Goal: Information Seeking & Learning: Get advice/opinions

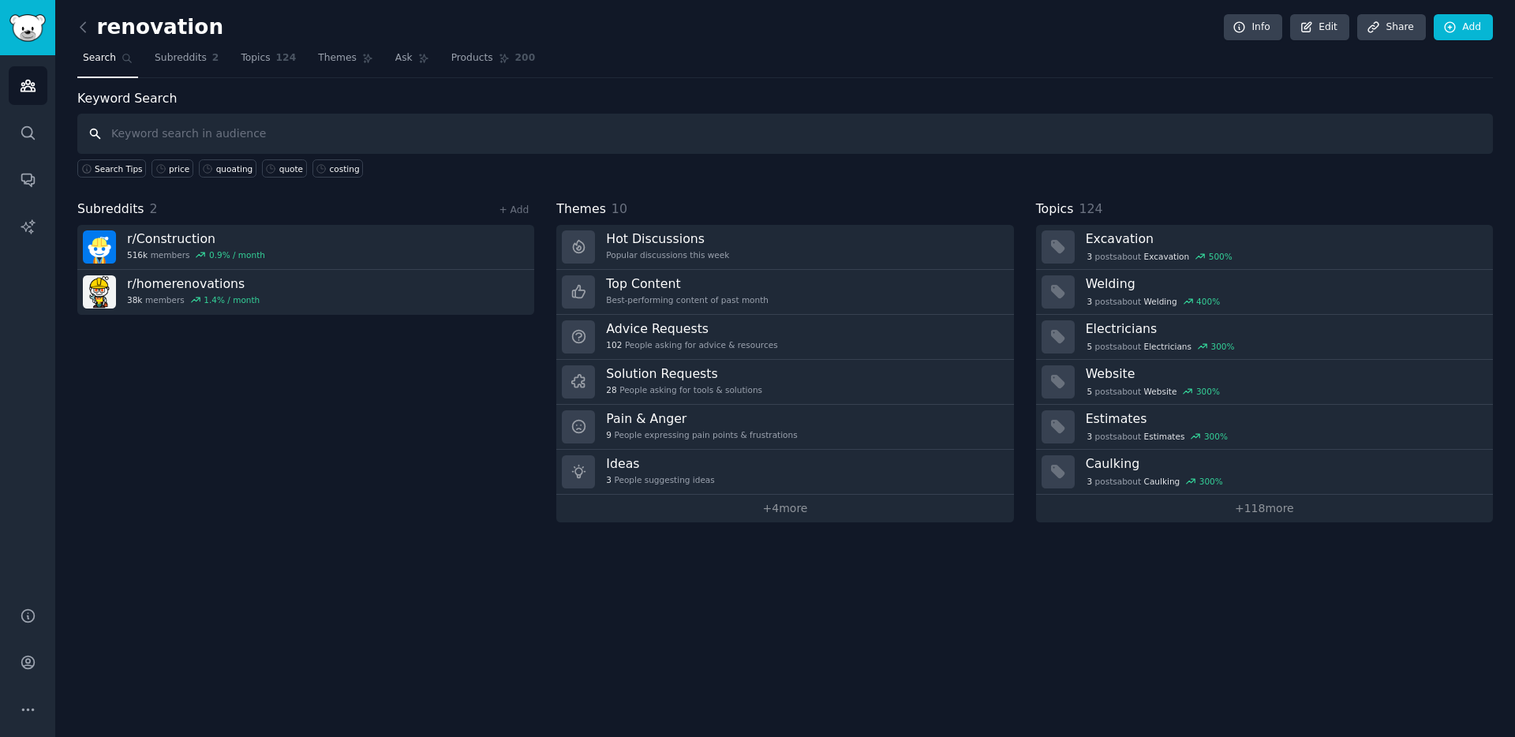
paste input "how do I make a quote for a client"
type input "how do I make a quote for a client"
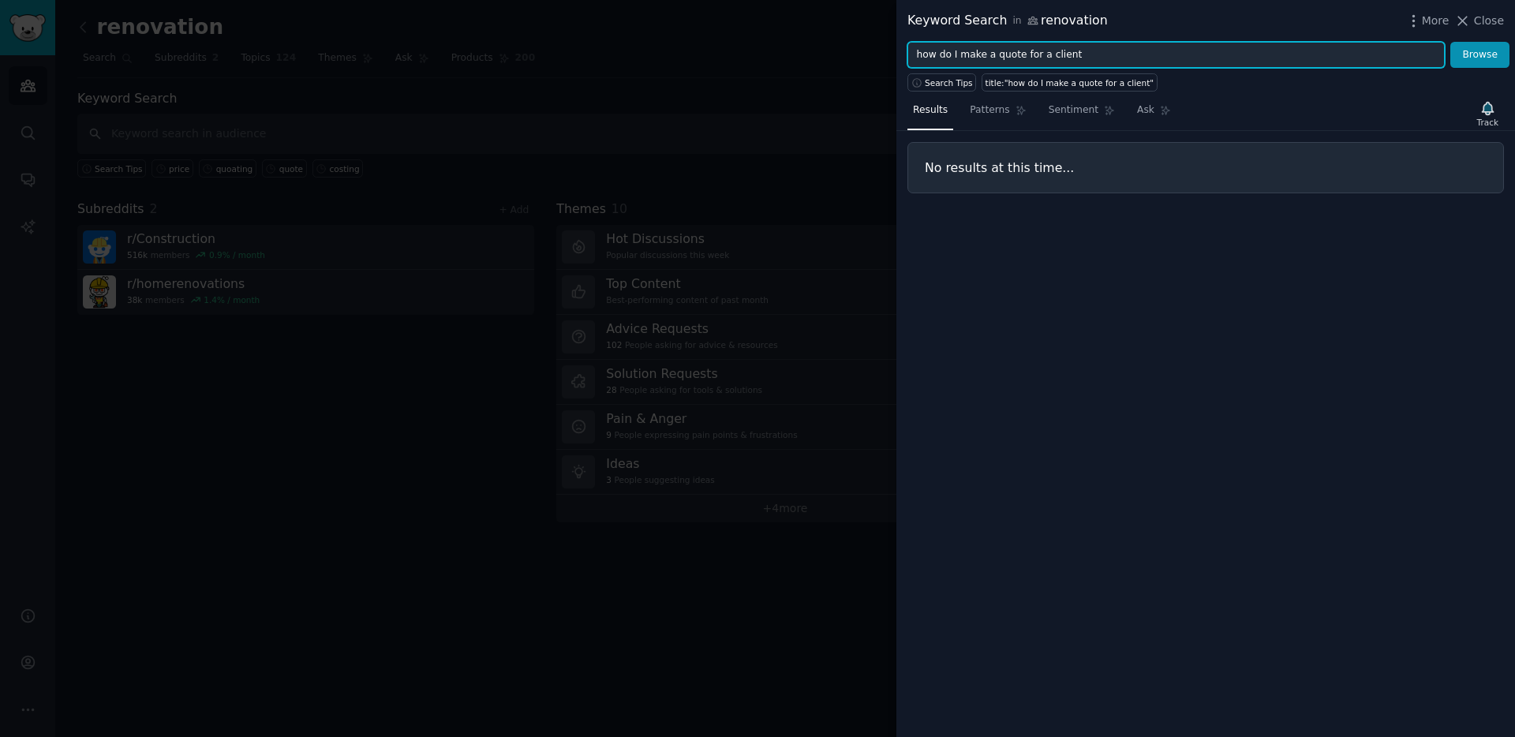
drag, startPoint x: 994, startPoint y: 56, endPoint x: 772, endPoint y: 56, distance: 222.5
click at [775, 56] on div "Keyword Search in renovation More Close how do I make a quote for a client Brow…" at bounding box center [757, 368] width 1515 height 737
type input "quote for a client"
click at [1450, 42] on button "Browse" at bounding box center [1479, 55] width 59 height 27
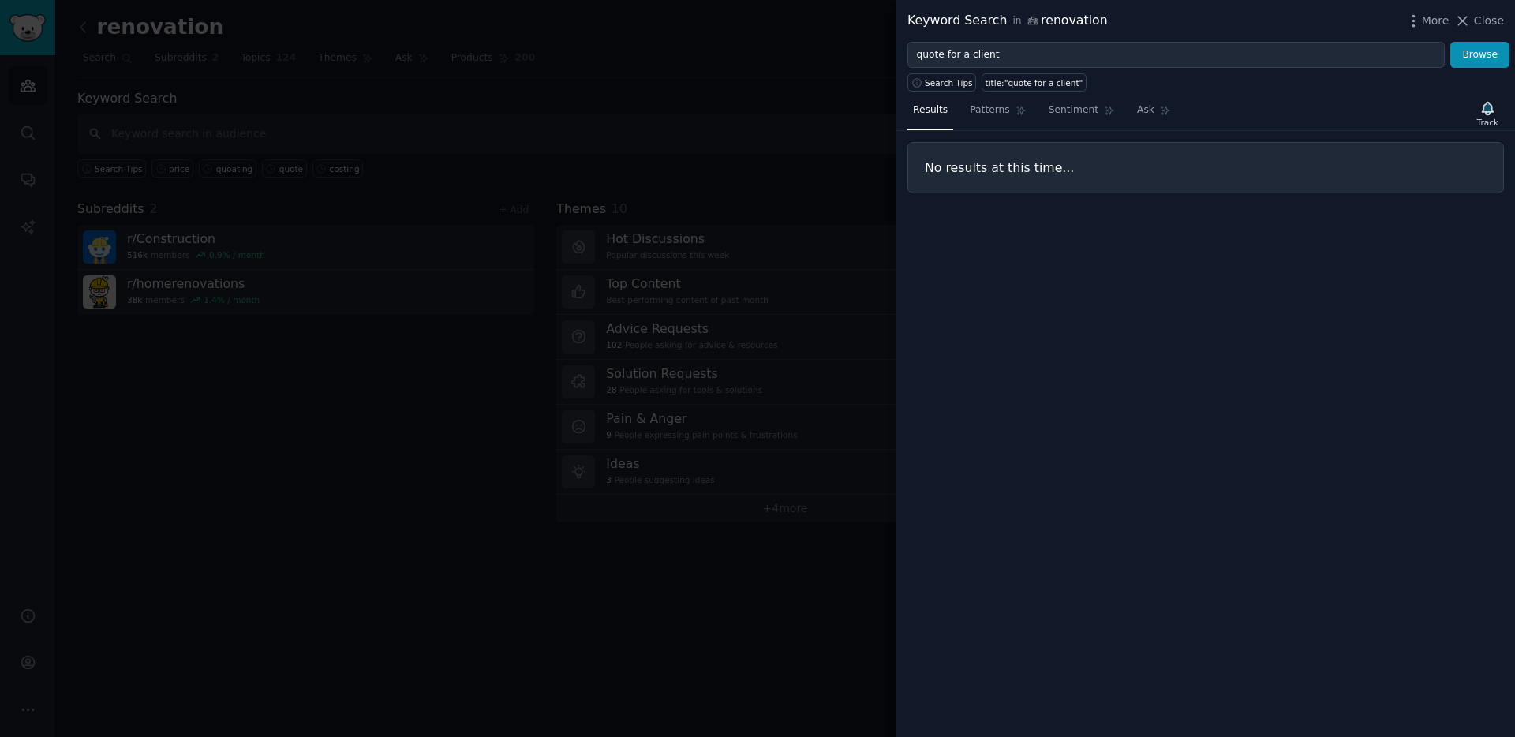
click at [585, 279] on div at bounding box center [757, 368] width 1515 height 737
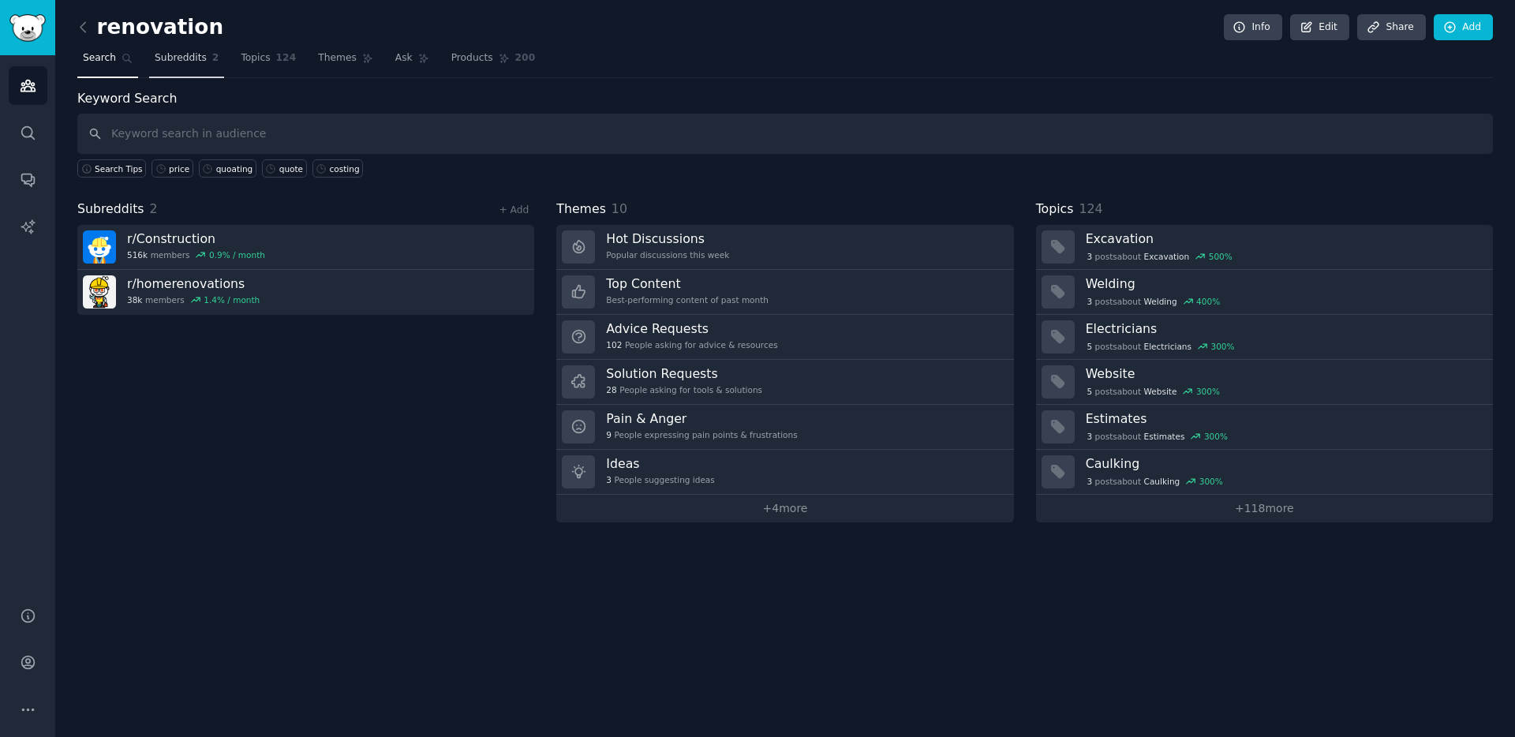
click at [160, 68] on link "Subreddits 2" at bounding box center [186, 62] width 75 height 32
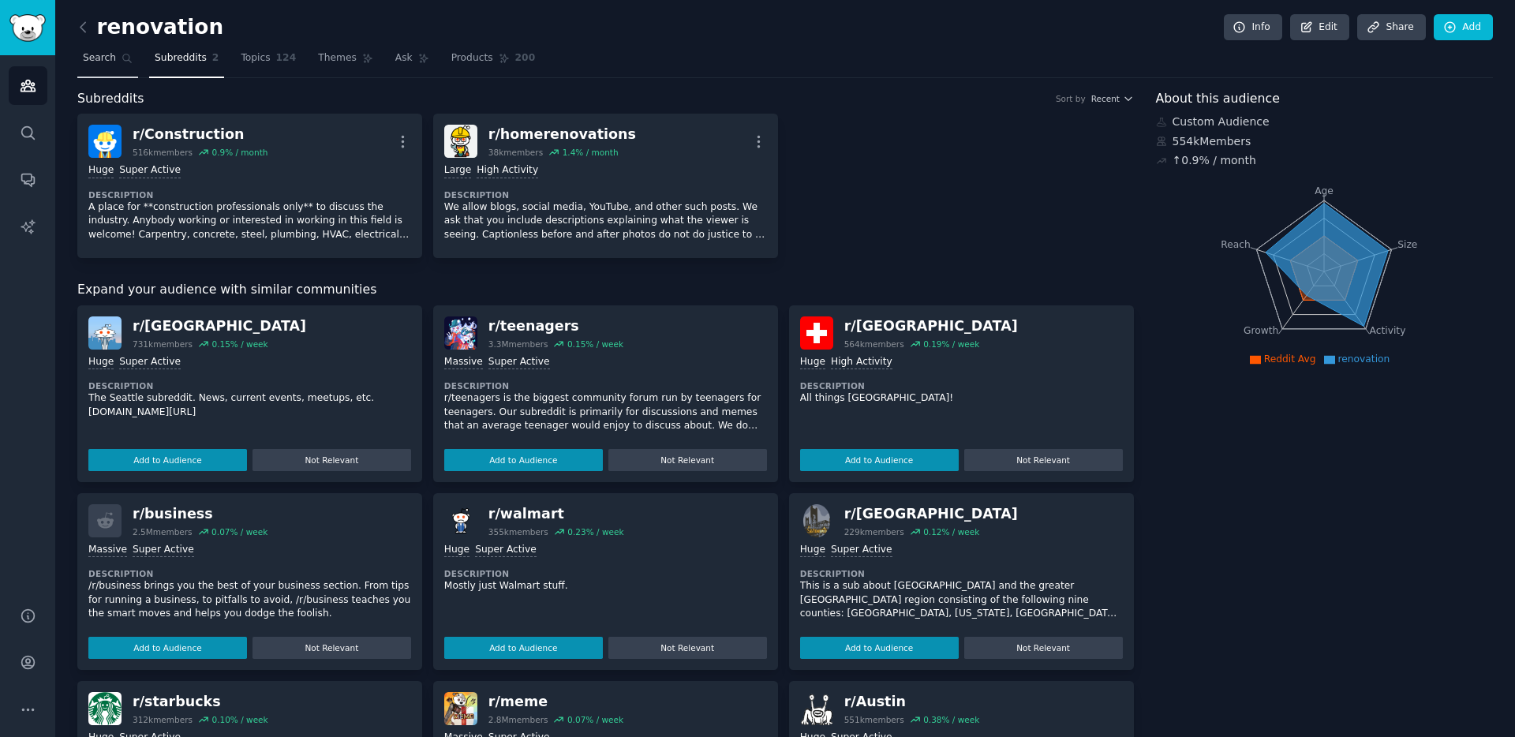
click at [126, 60] on icon at bounding box center [127, 58] width 9 height 9
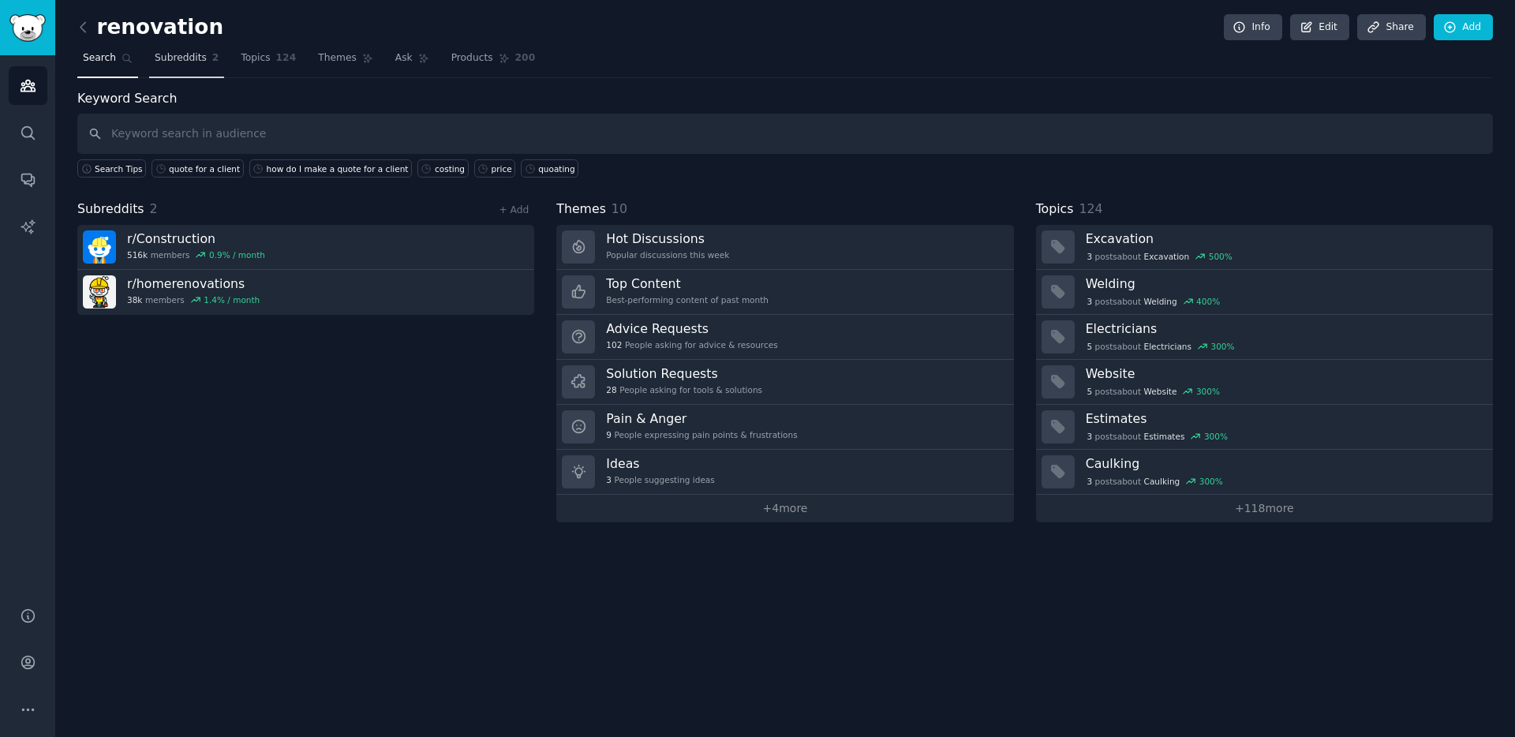
click at [192, 53] on span "Subreddits" at bounding box center [181, 58] width 52 height 14
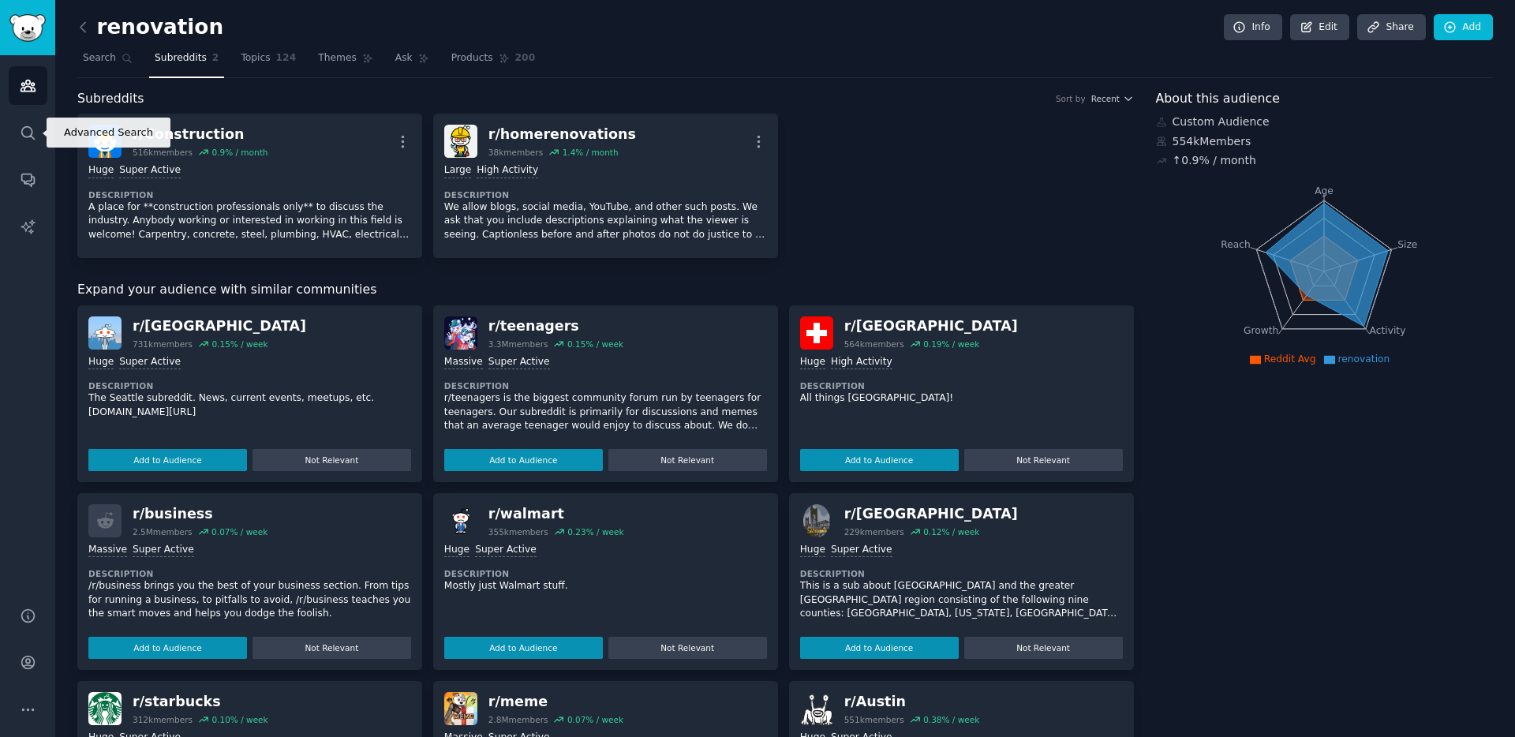
click at [6, 128] on div "Audiences Search Conversations AI Reports" at bounding box center [27, 321] width 55 height 533
click at [13, 128] on link "Search" at bounding box center [28, 133] width 39 height 39
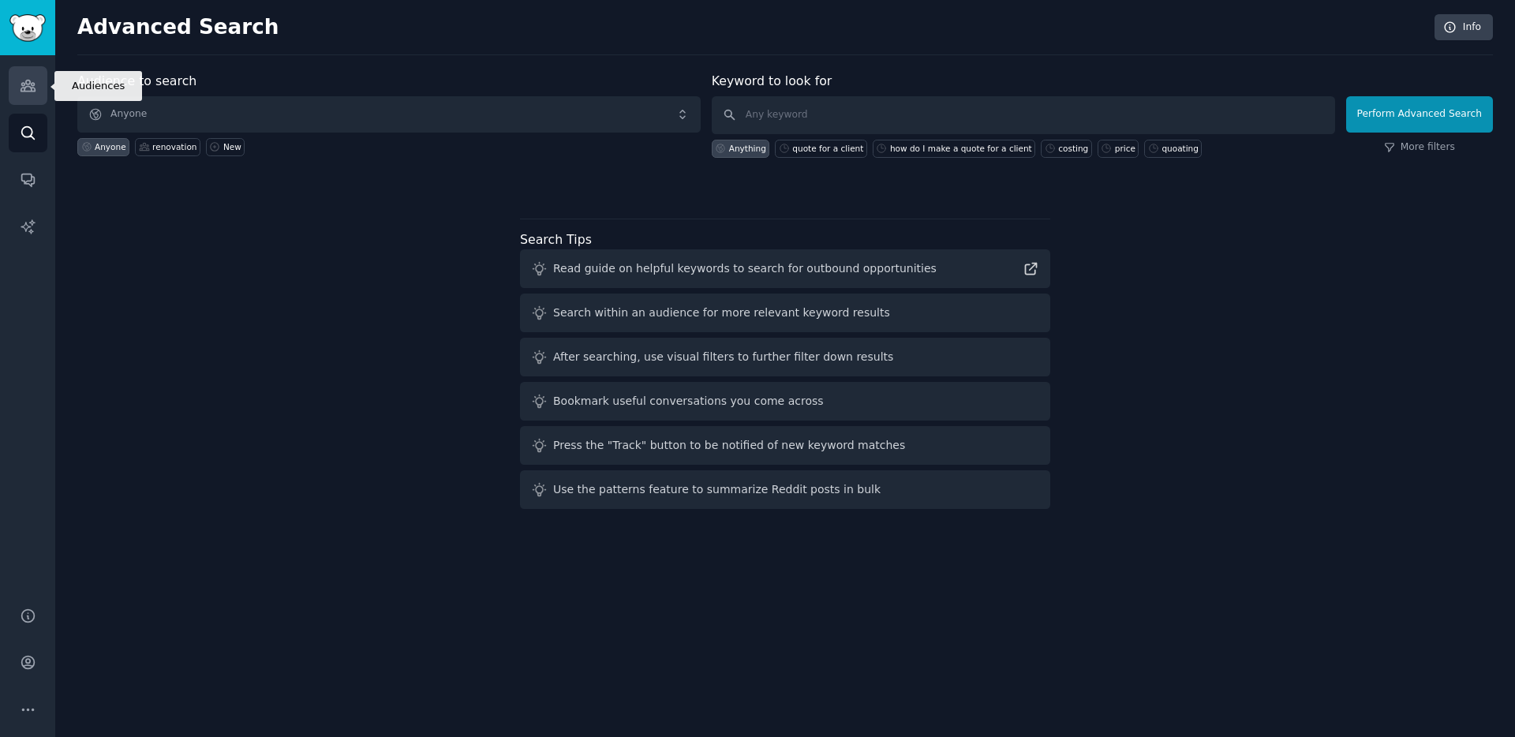
click at [27, 69] on link "Audiences" at bounding box center [28, 85] width 39 height 39
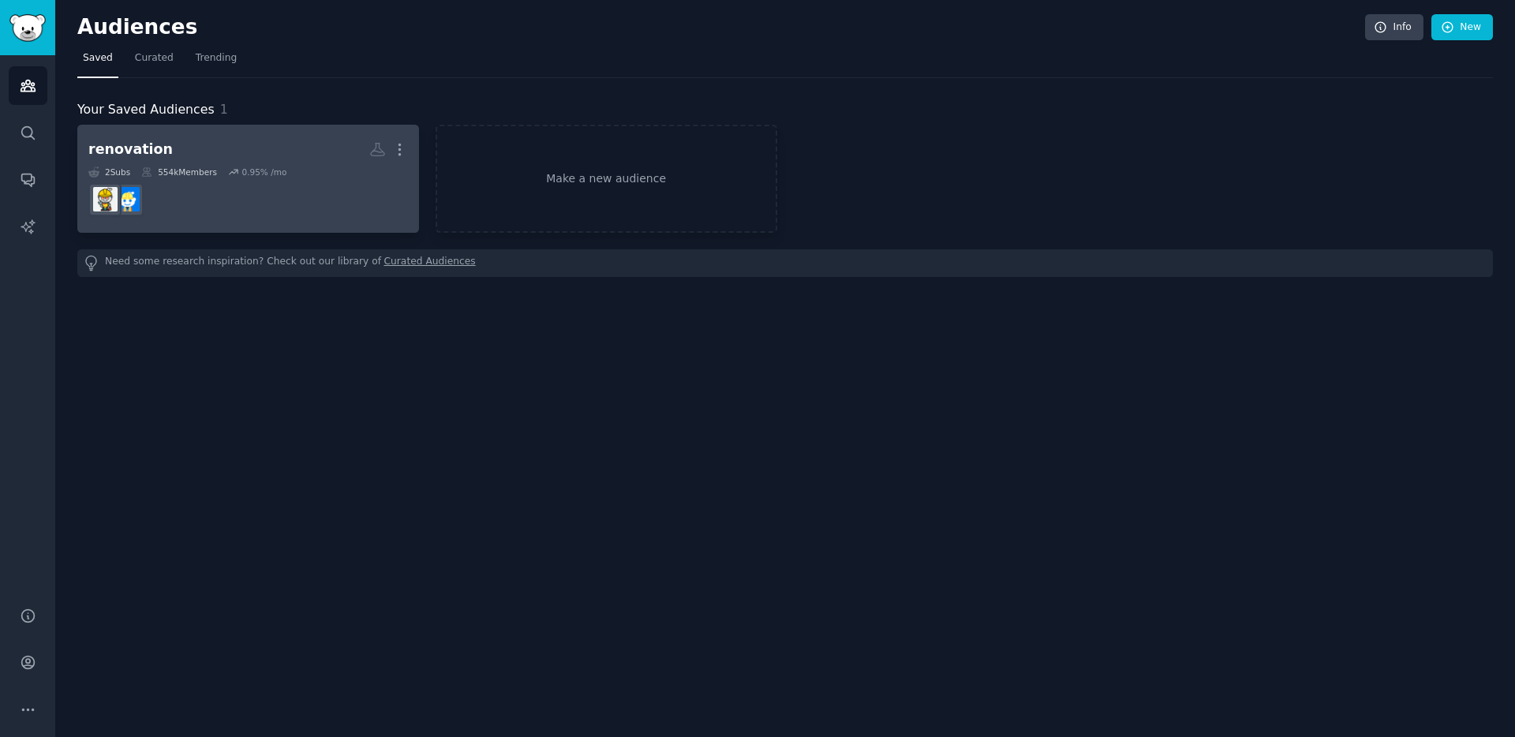
click at [107, 158] on div "renovation" at bounding box center [130, 150] width 84 height 20
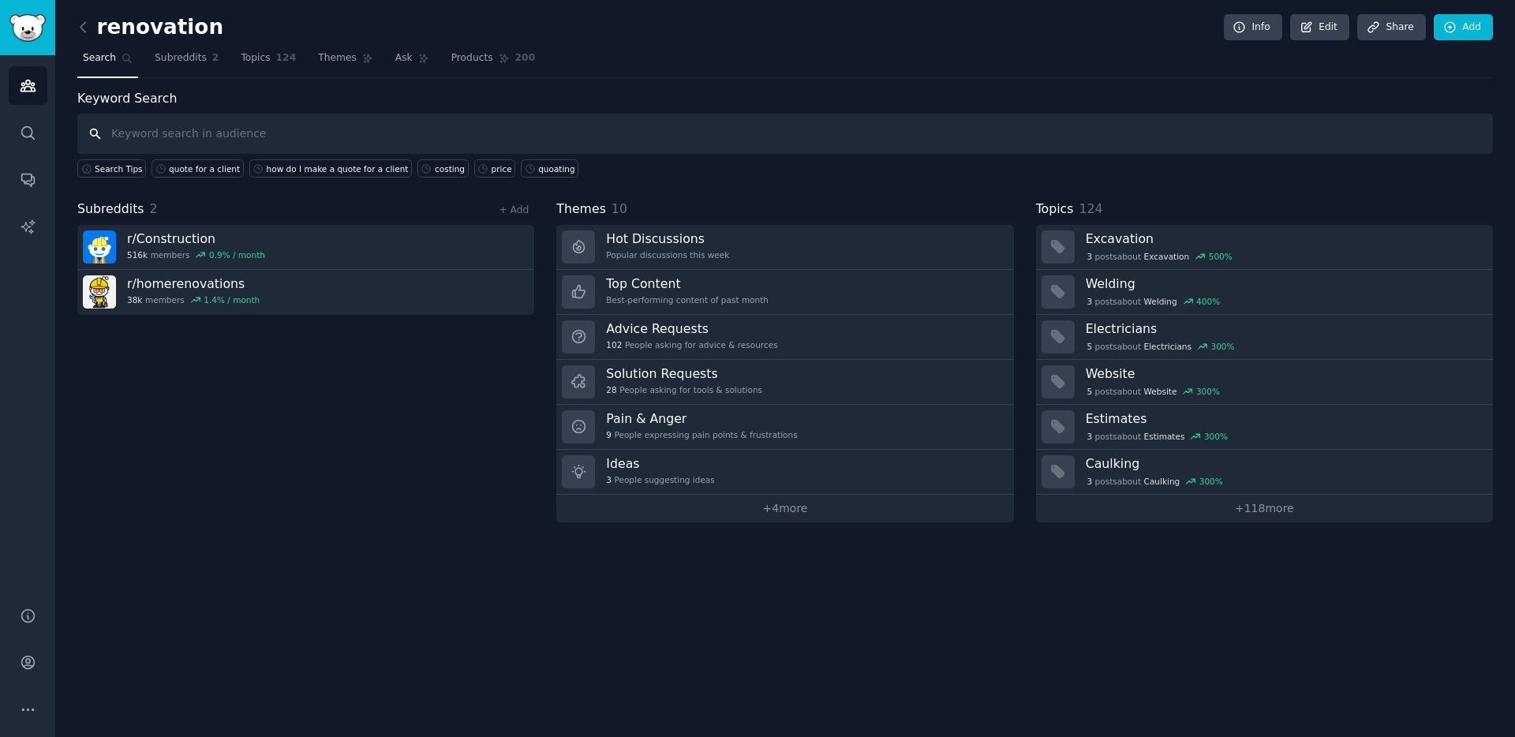
click at [260, 114] on input "text" at bounding box center [784, 134] width 1415 height 40
click at [252, 124] on input "text" at bounding box center [784, 134] width 1415 height 40
type input "tool for costing"
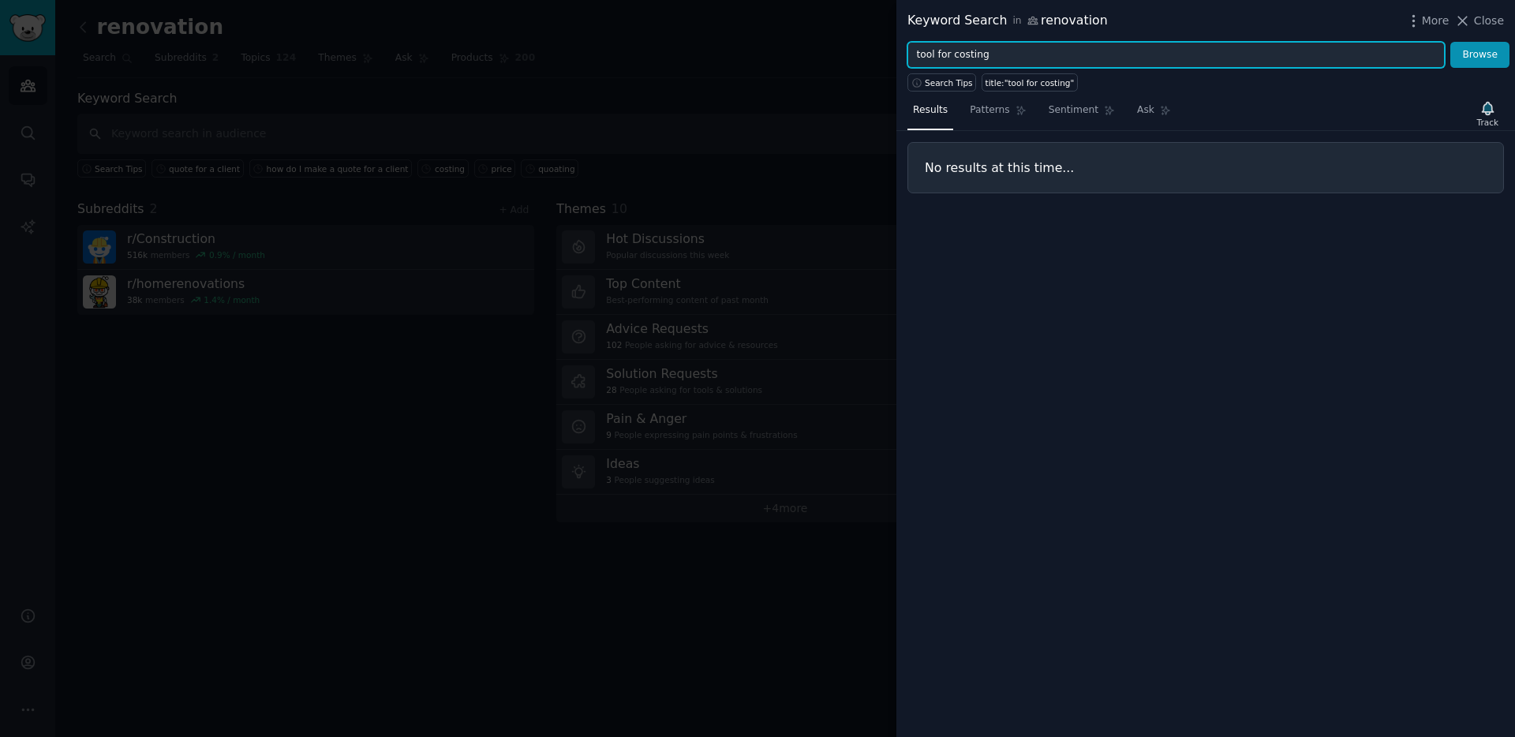
drag, startPoint x: 953, startPoint y: 53, endPoint x: 781, endPoint y: 46, distance: 172.1
click at [803, 50] on div "Keyword Search in renovation More Close tool for costing Browse Search Tips tit…" at bounding box center [757, 368] width 1515 height 737
click at [1450, 42] on button "Browse" at bounding box center [1479, 55] width 59 height 27
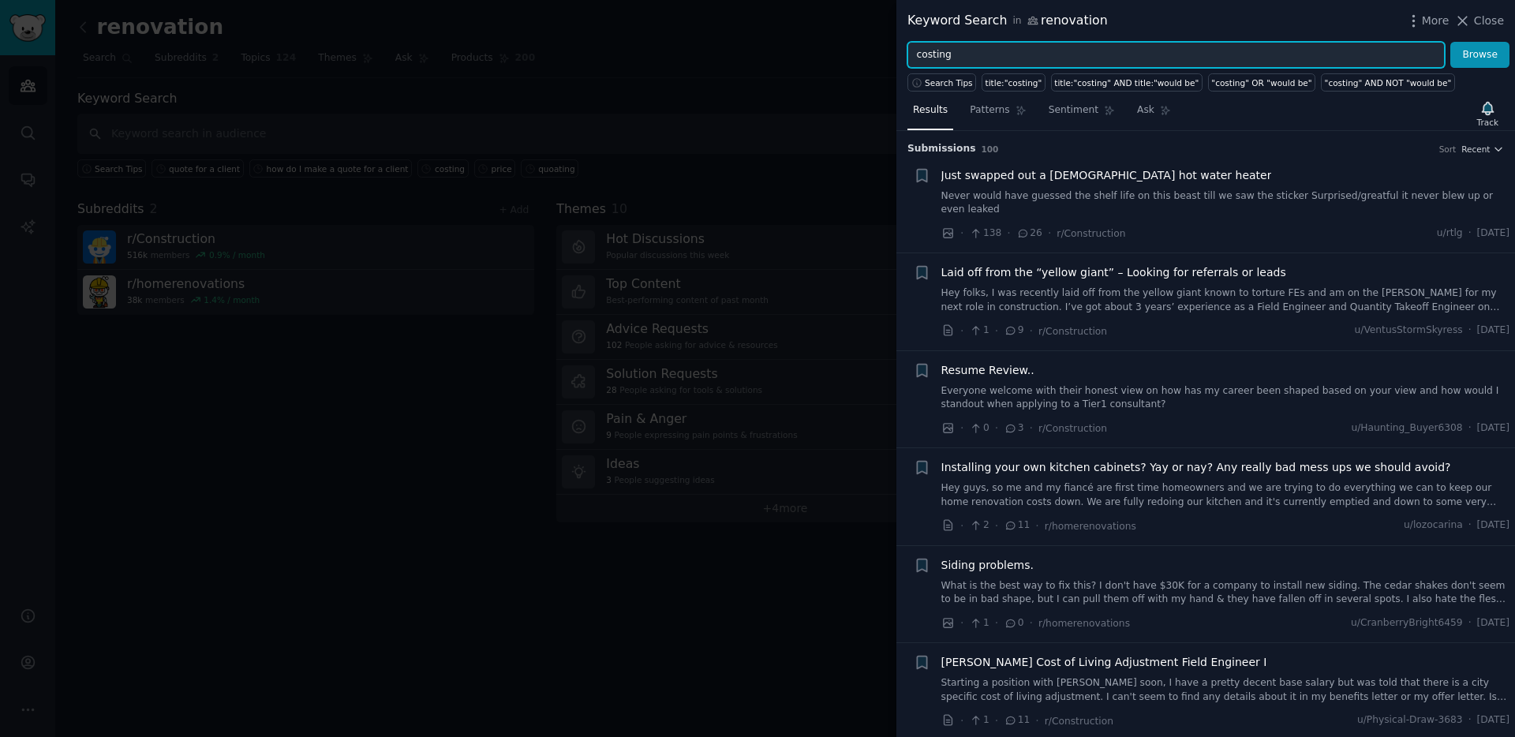
click at [967, 59] on input "costing" at bounding box center [1175, 55] width 537 height 27
type input "costing tool"
click at [1450, 42] on button "Browse" at bounding box center [1479, 55] width 59 height 27
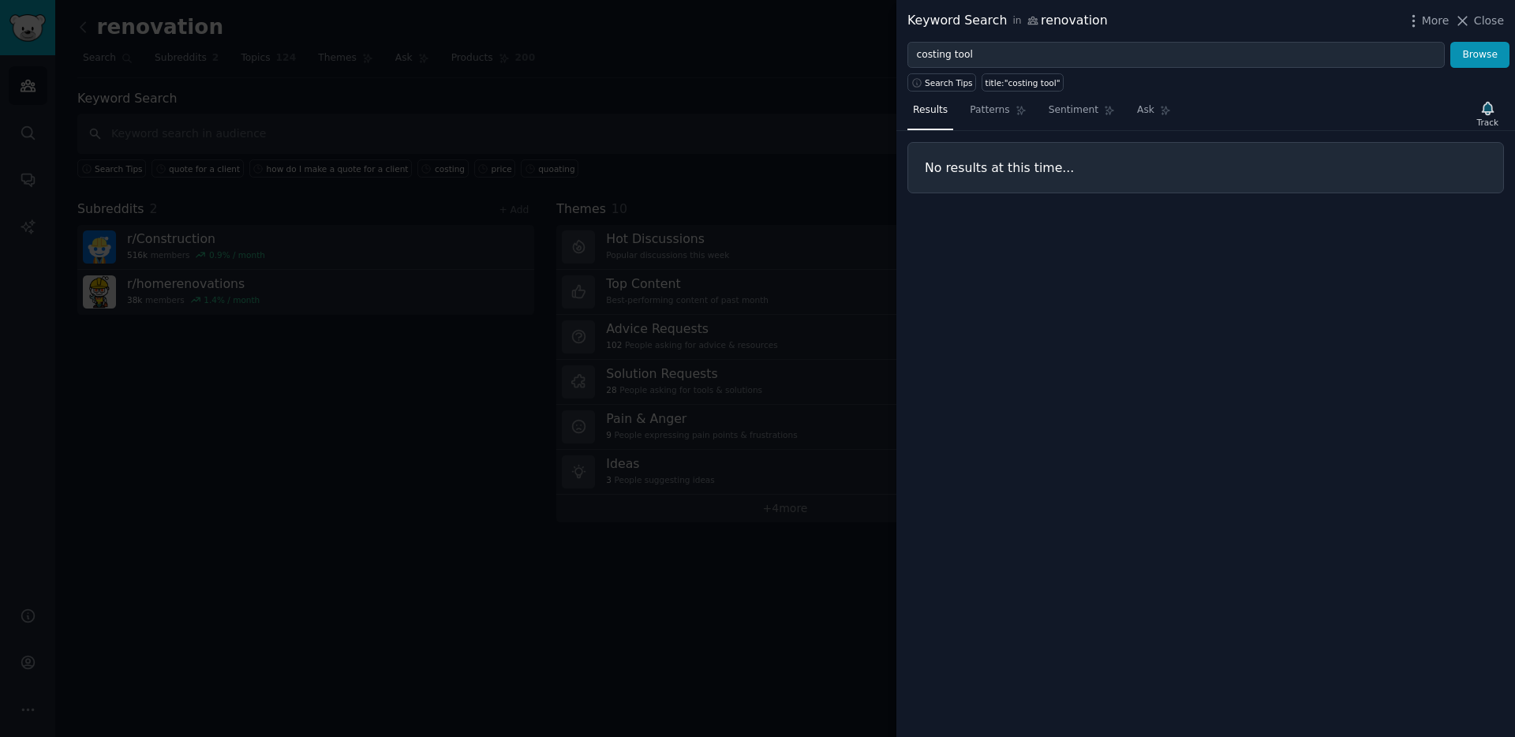
drag, startPoint x: 446, startPoint y: 387, endPoint x: 436, endPoint y: 387, distance: 10.3
click at [446, 387] on div at bounding box center [757, 368] width 1515 height 737
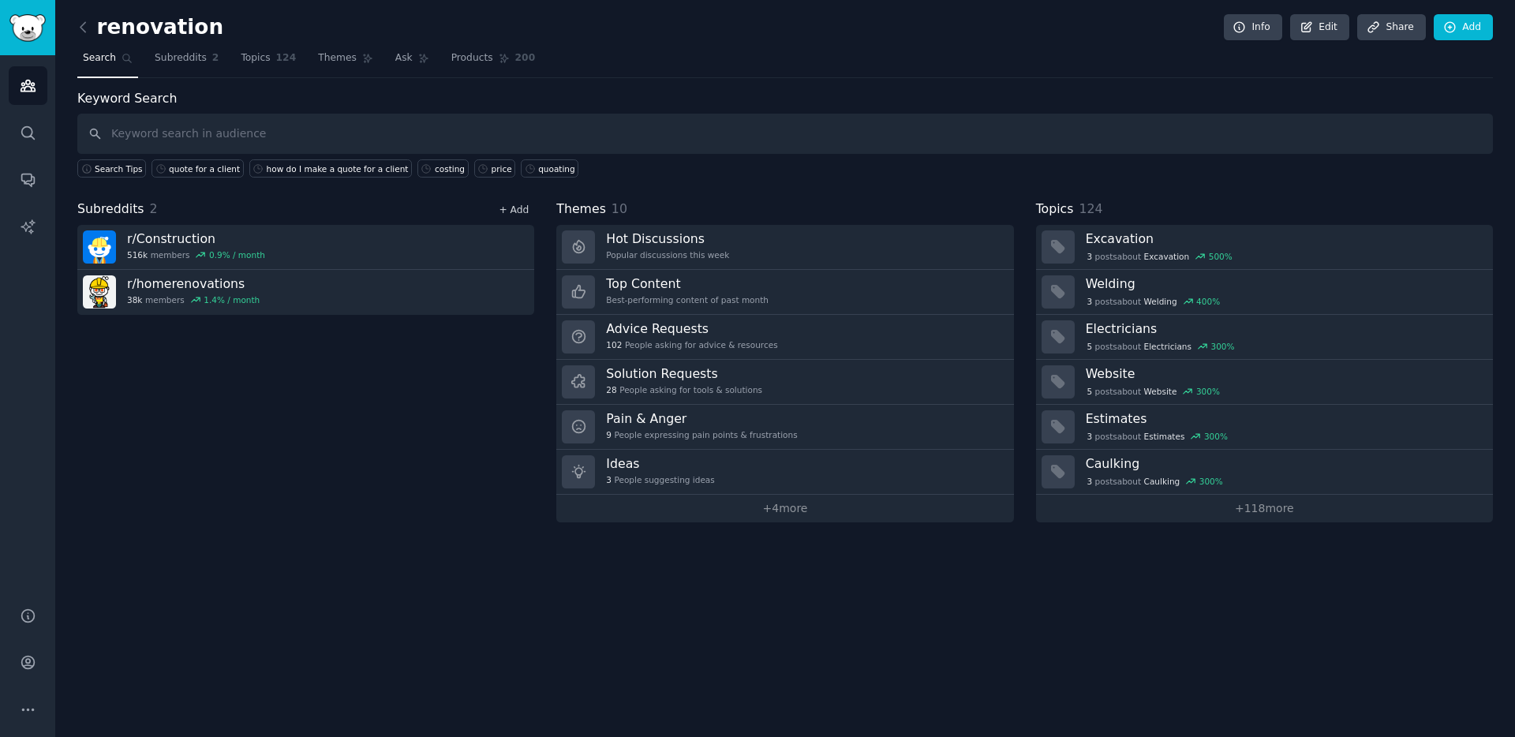
click at [525, 208] on link "+ Add" at bounding box center [514, 209] width 30 height 11
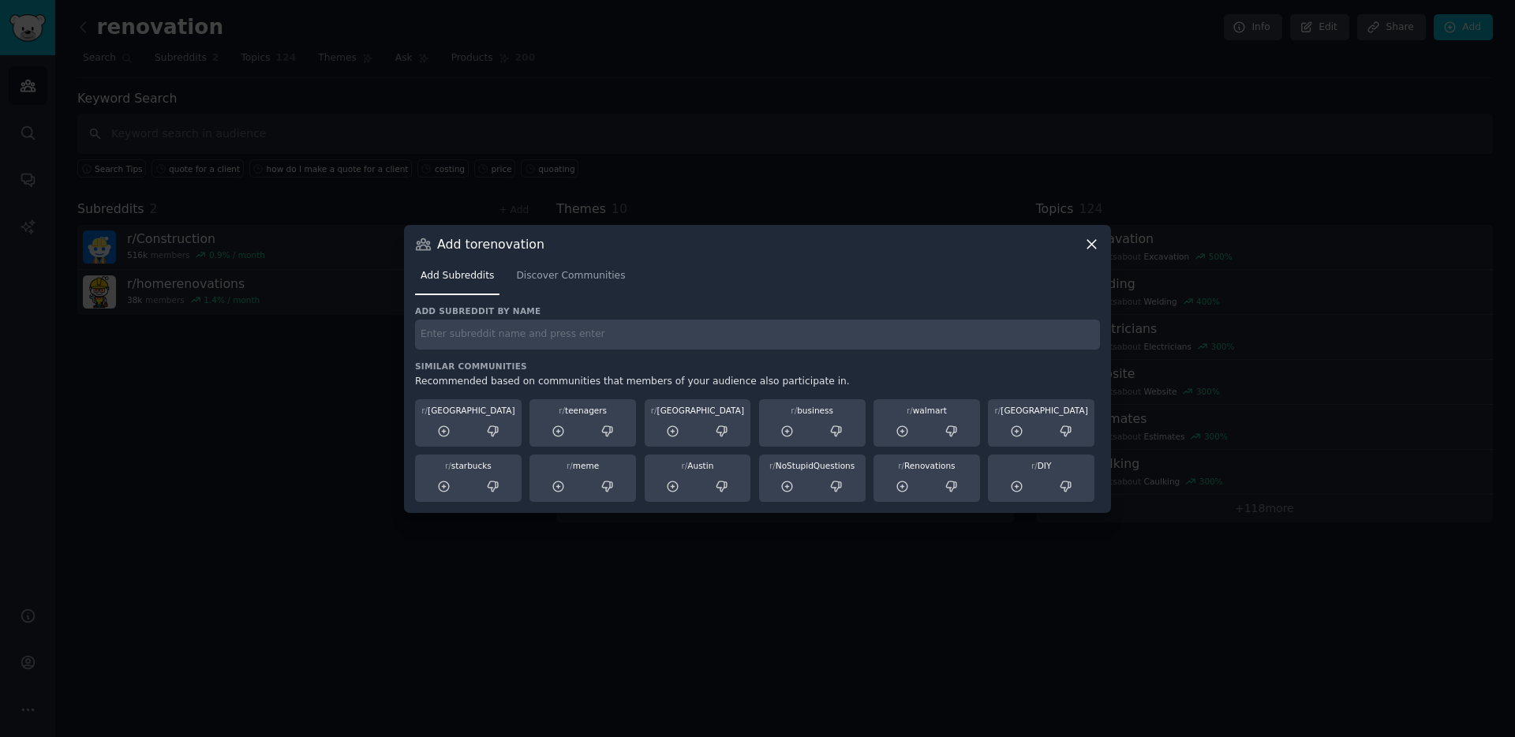
click at [483, 334] on input "text" at bounding box center [757, 335] width 685 height 31
paste input "Construction"
type input "Construction"
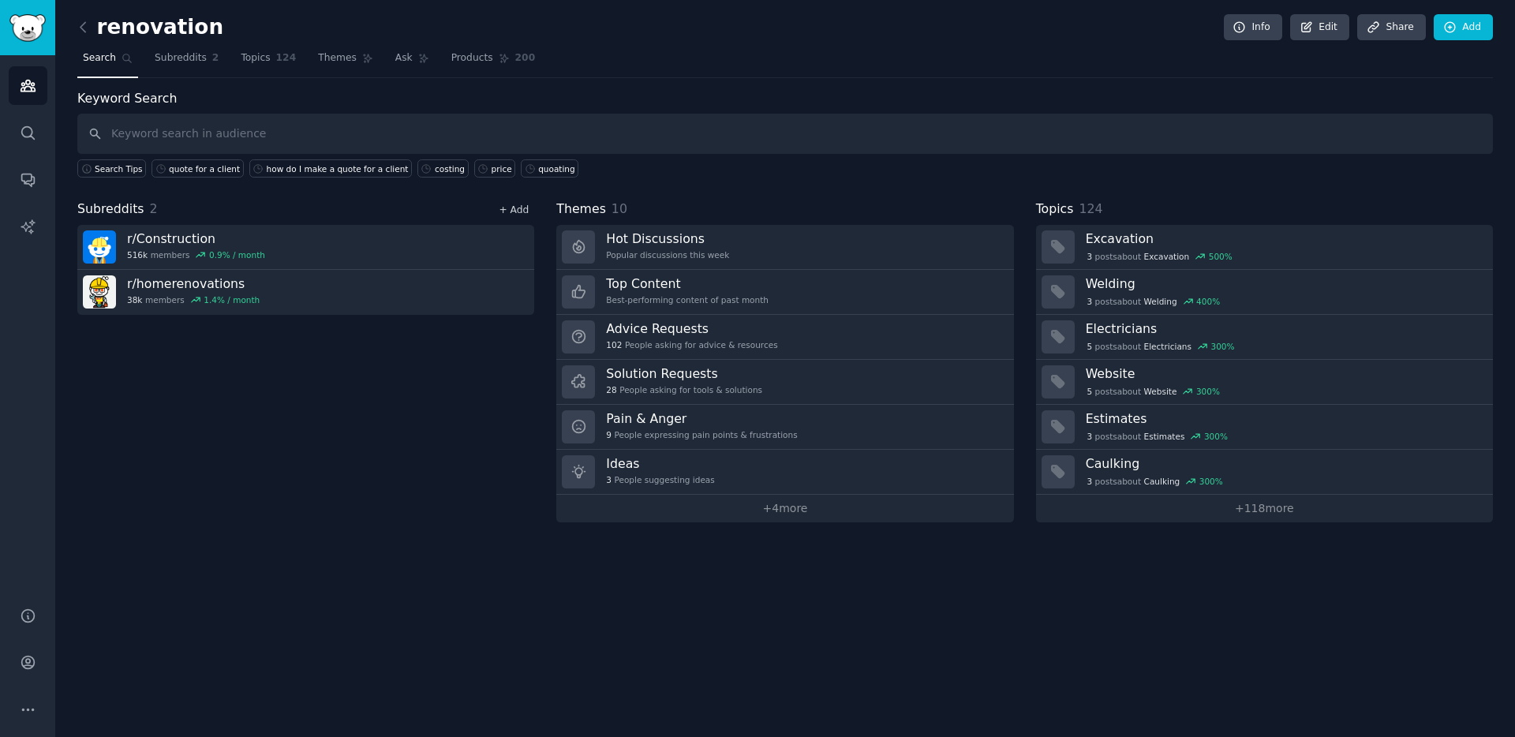
click at [501, 209] on link "+ Add" at bounding box center [514, 209] width 30 height 11
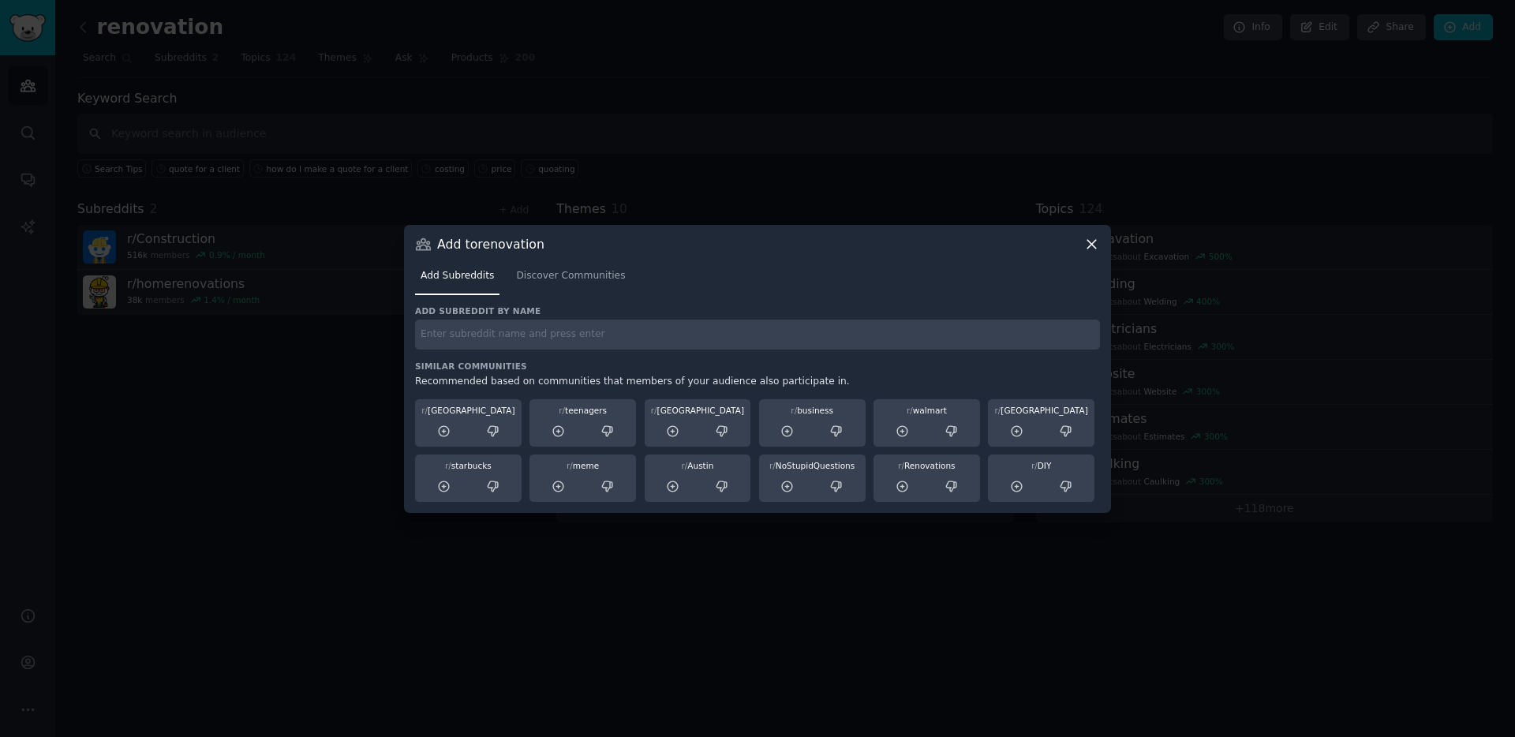
click at [548, 331] on input "text" at bounding box center [757, 335] width 685 height 31
paste input "Carpentry"
type input "Carpentry"
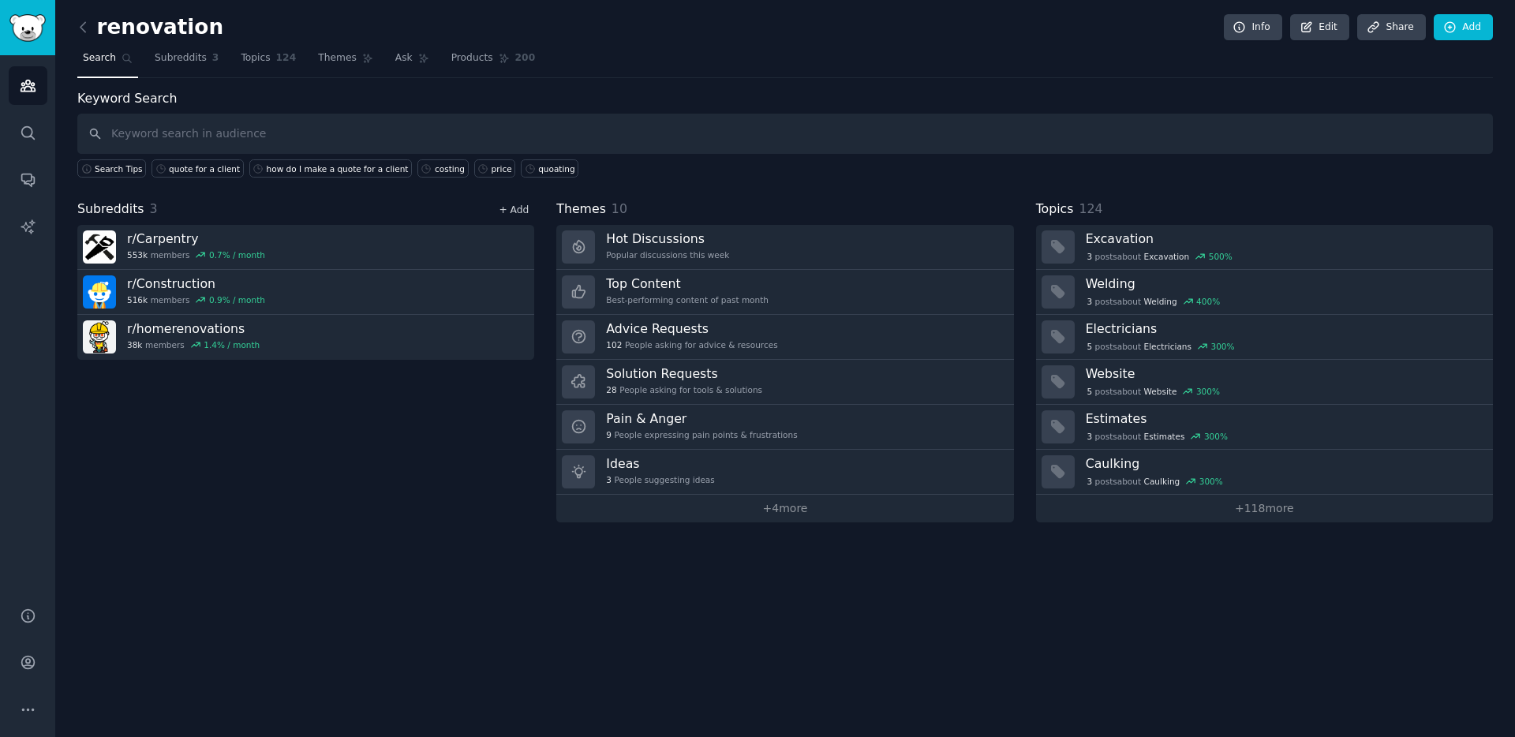
click at [514, 207] on link "+ Add" at bounding box center [514, 209] width 30 height 11
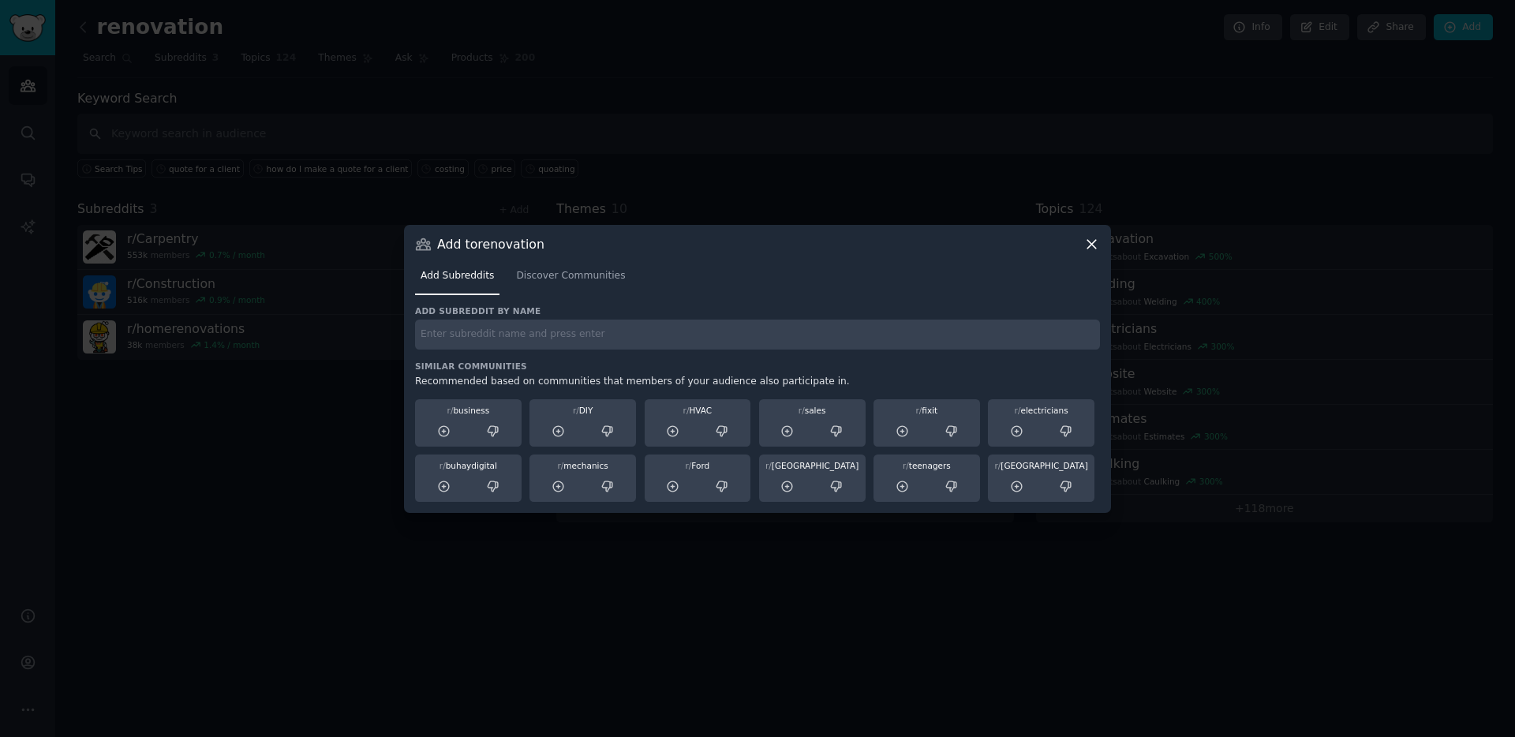
click at [495, 328] on input "text" at bounding box center [757, 335] width 685 height 31
paste input "HomeImprovement"
type input "HomeImprovement"
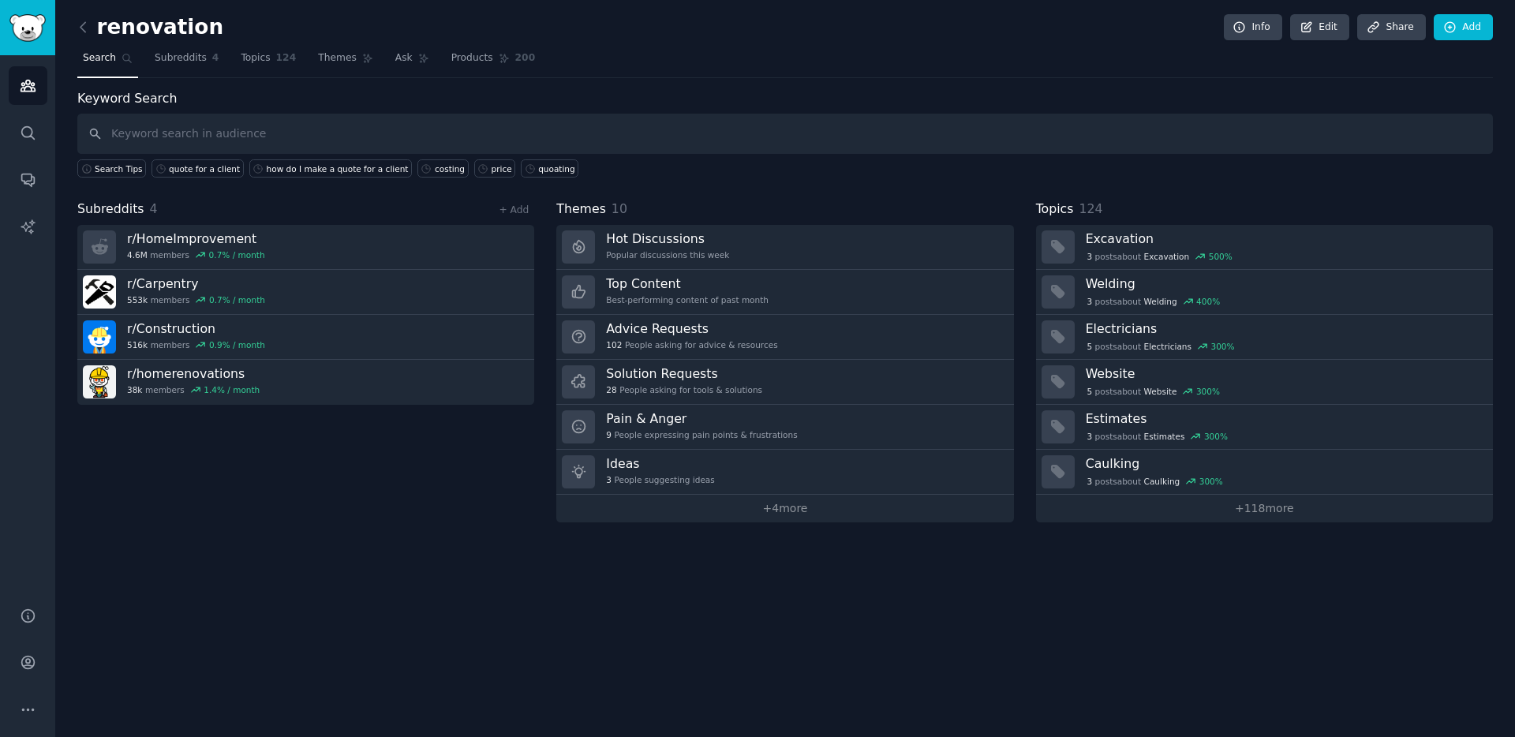
click at [537, 202] on div "Subreddits 4 + Add r/ HomeImprovement 4.6M members 0.7 % / month r/ Carpentry 5…" at bounding box center [784, 361] width 1415 height 323
click at [536, 203] on div "Subreddits 4 + Add r/ HomeImprovement 4.6M members 0.7 % / month r/ Carpentry 5…" at bounding box center [784, 361] width 1415 height 323
click at [521, 208] on link "+ Add" at bounding box center [514, 209] width 30 height 11
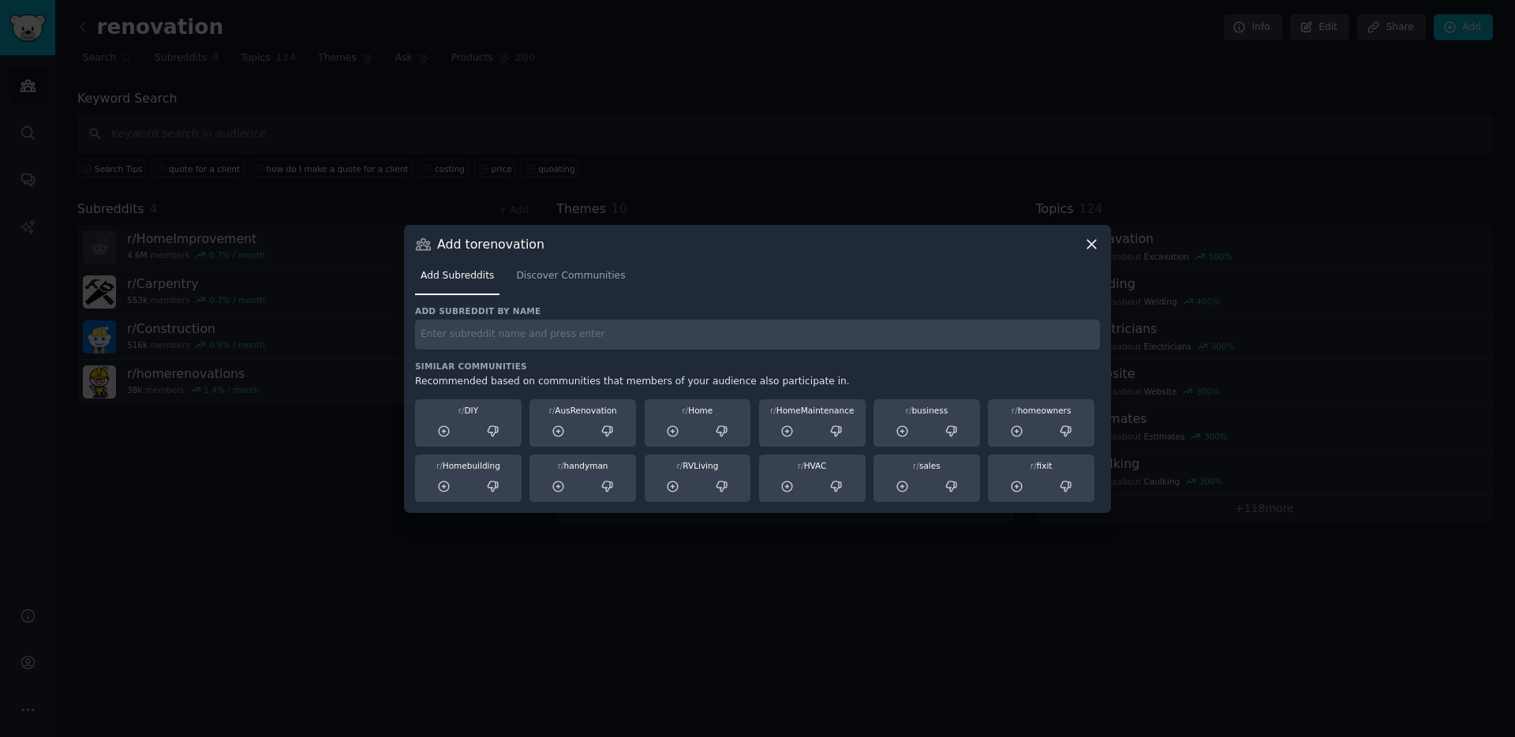
click at [490, 347] on input "text" at bounding box center [757, 335] width 685 height 31
paste input "Contractors"
type input "Contractors"
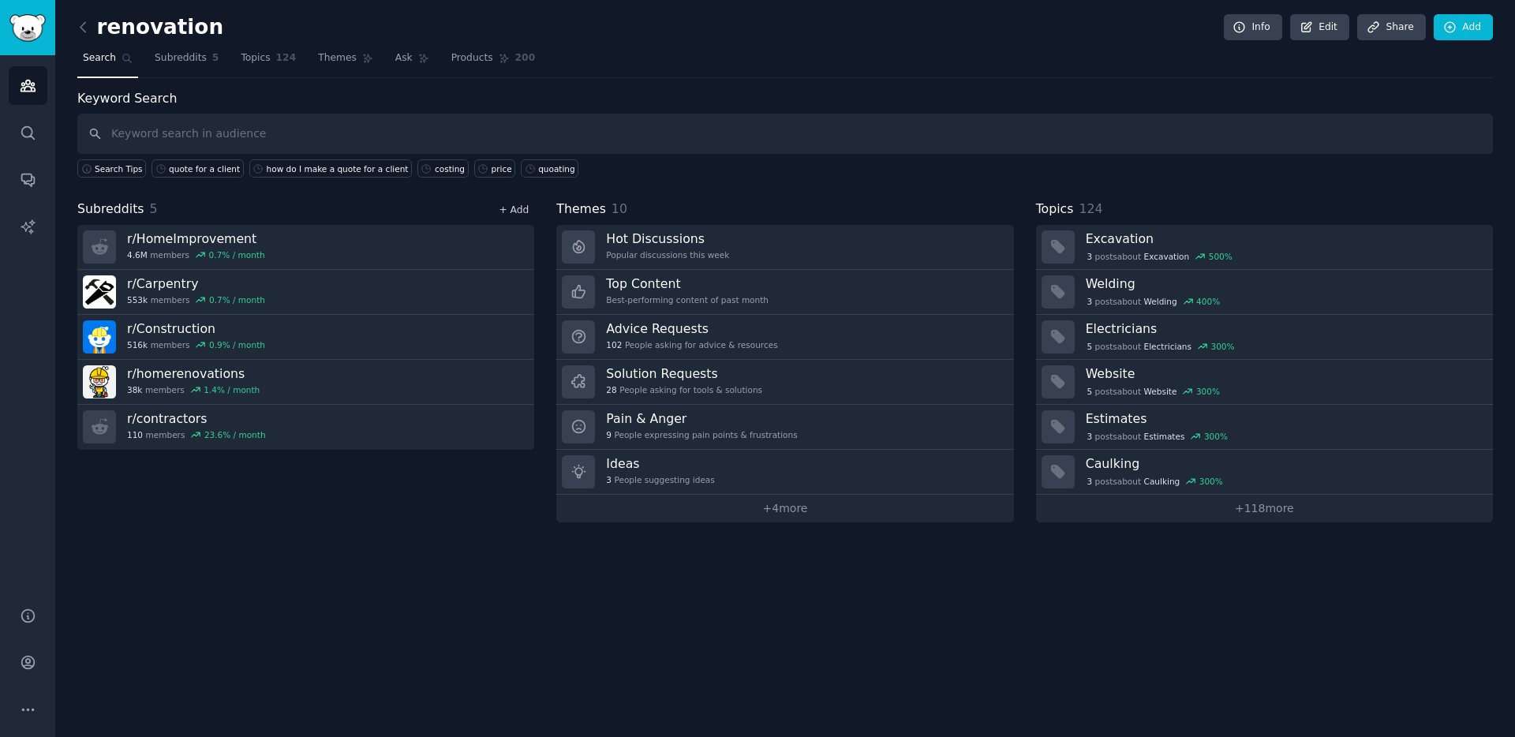
click at [524, 215] on link "+ Add" at bounding box center [514, 209] width 30 height 11
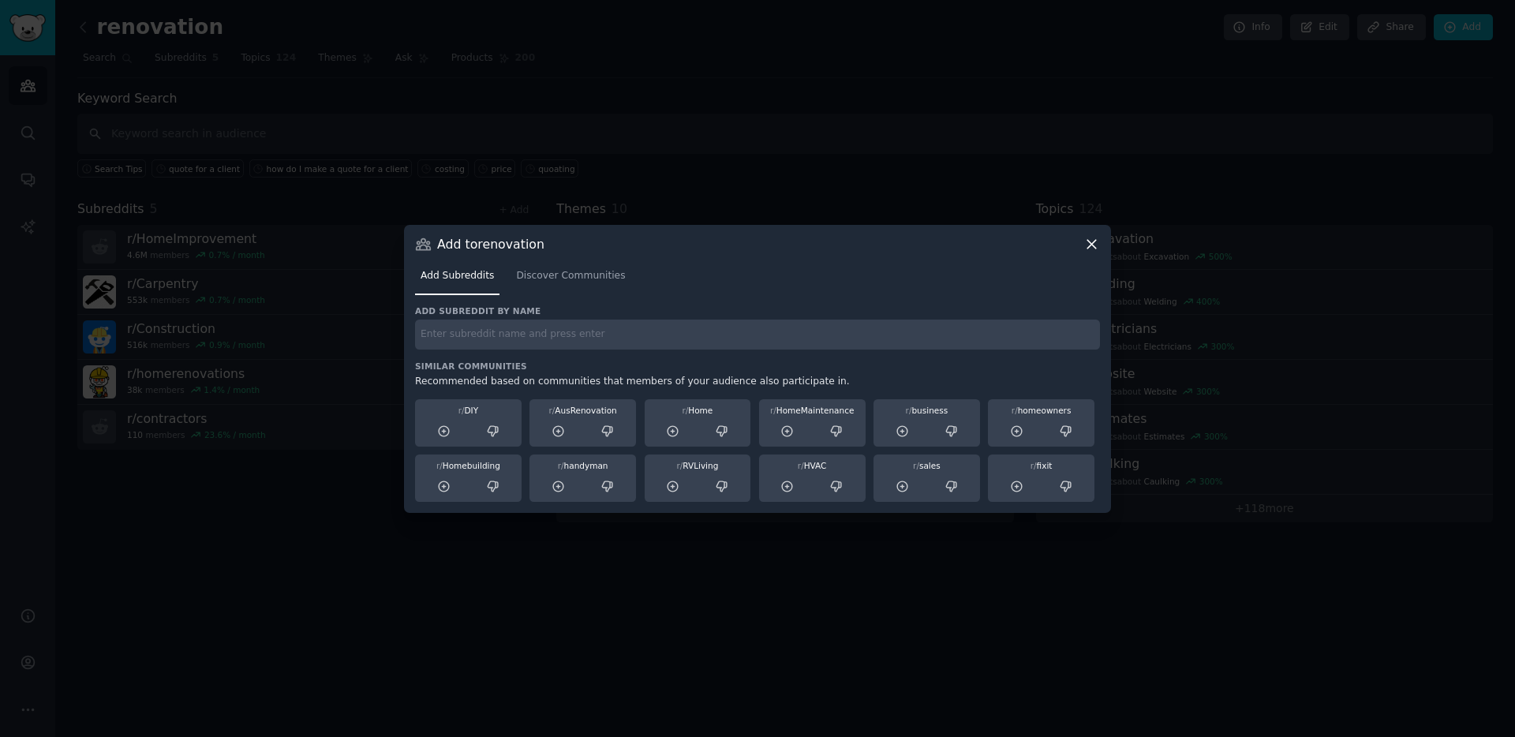
drag, startPoint x: 497, startPoint y: 324, endPoint x: 473, endPoint y: 345, distance: 31.9
click at [492, 328] on input "text" at bounding box center [757, 335] width 685 height 31
click at [472, 346] on input "text" at bounding box center [757, 335] width 685 height 31
click at [473, 336] on input "text" at bounding box center [757, 335] width 685 height 31
paste input "Plumbing"
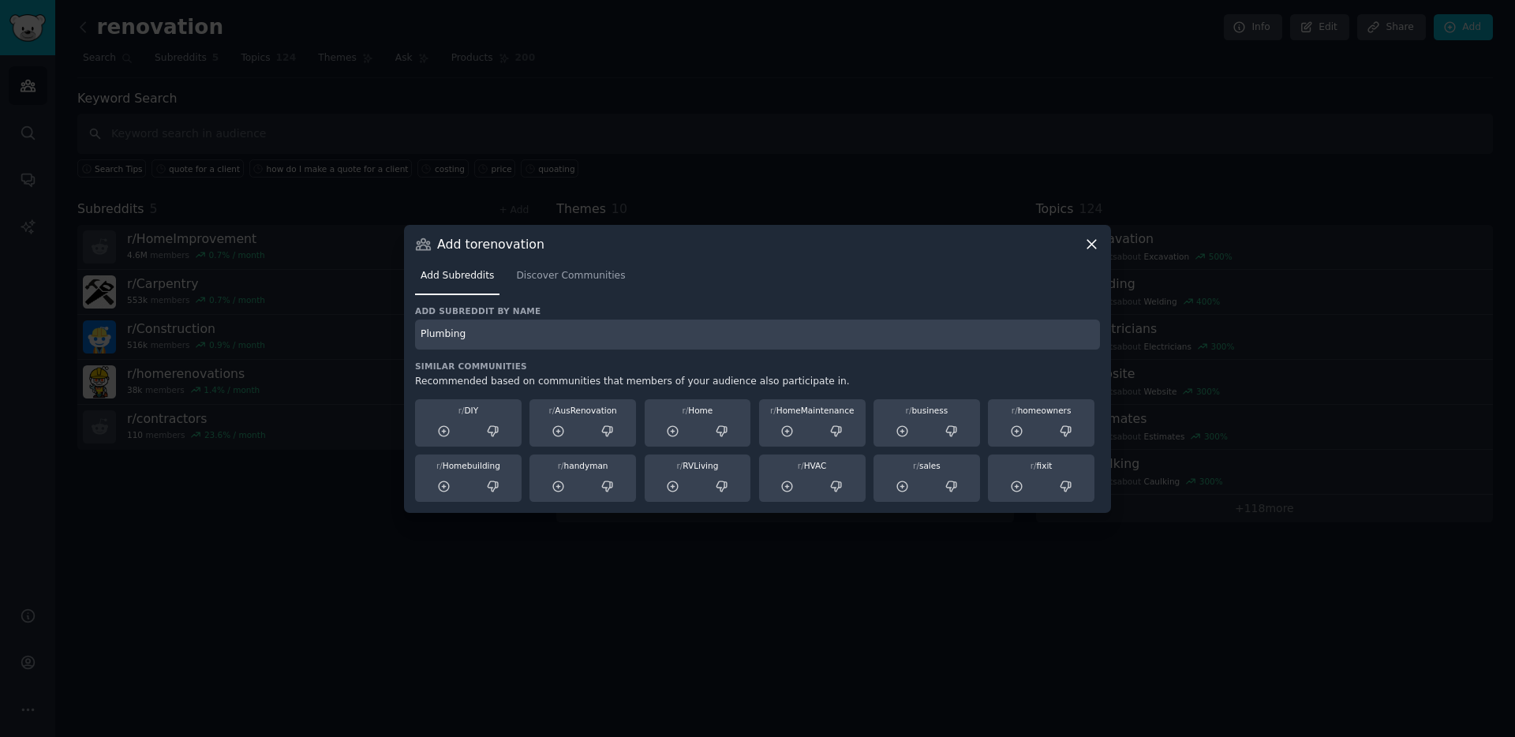
type input "Plumbing"
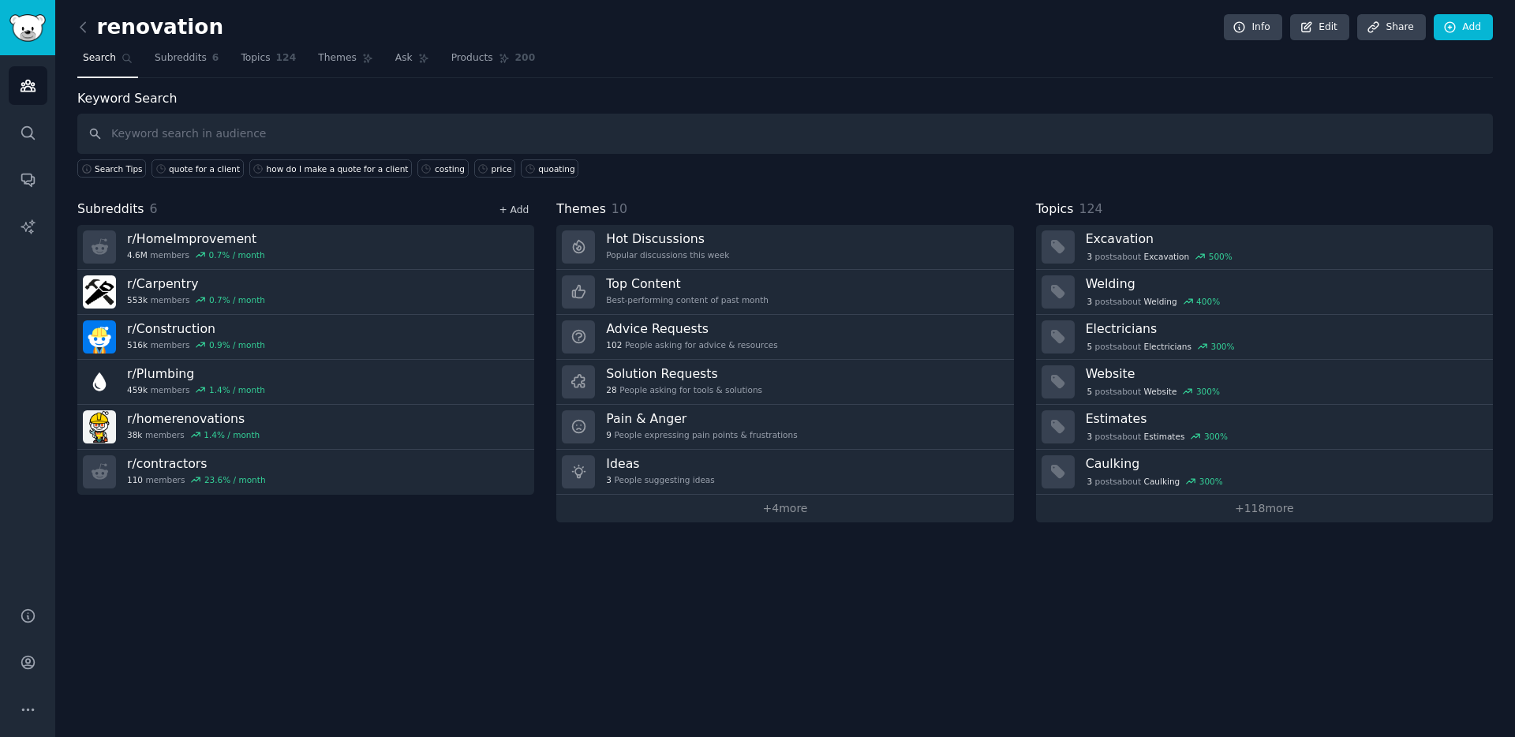
click at [506, 208] on link "+ Add" at bounding box center [514, 209] width 30 height 11
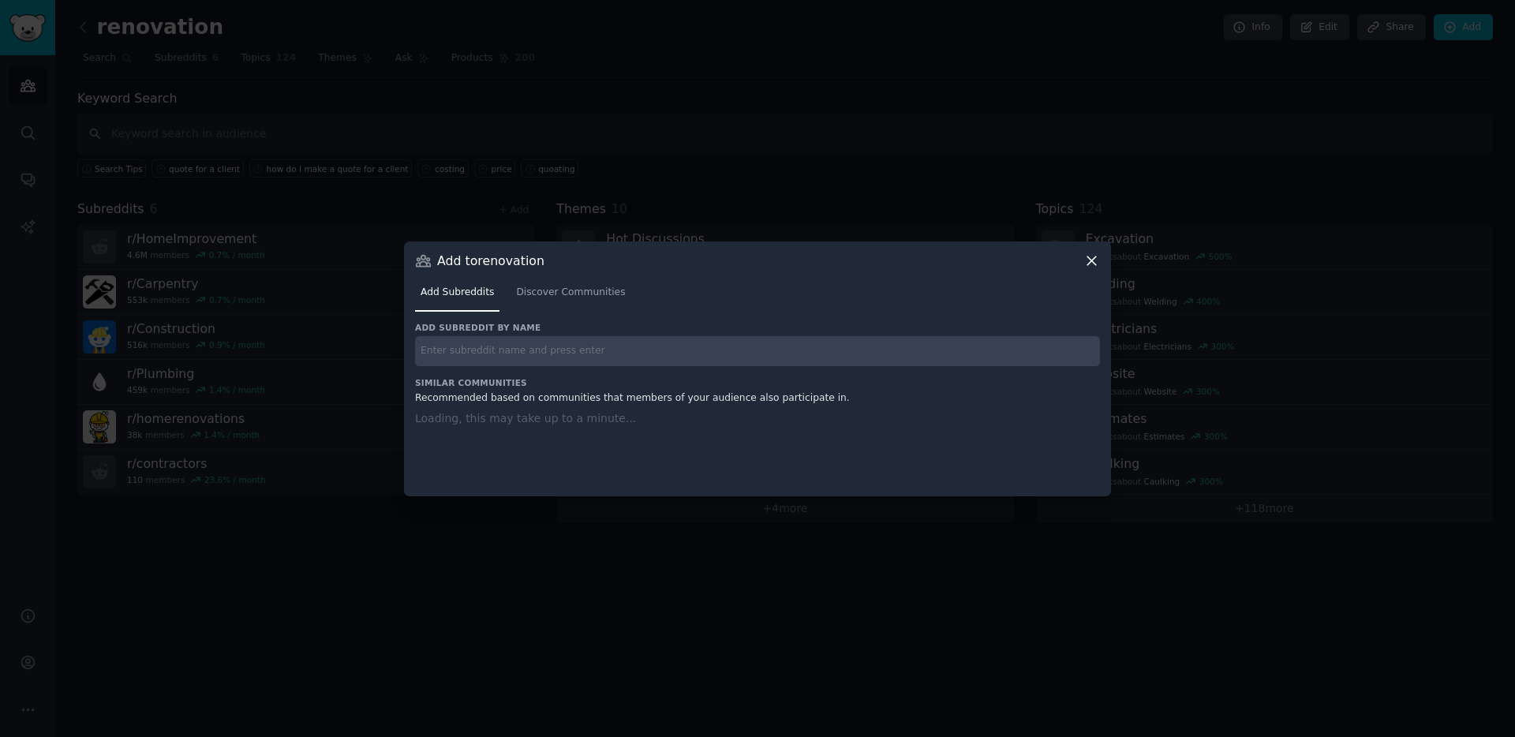
click at [473, 342] on input "text" at bounding box center [757, 351] width 685 height 31
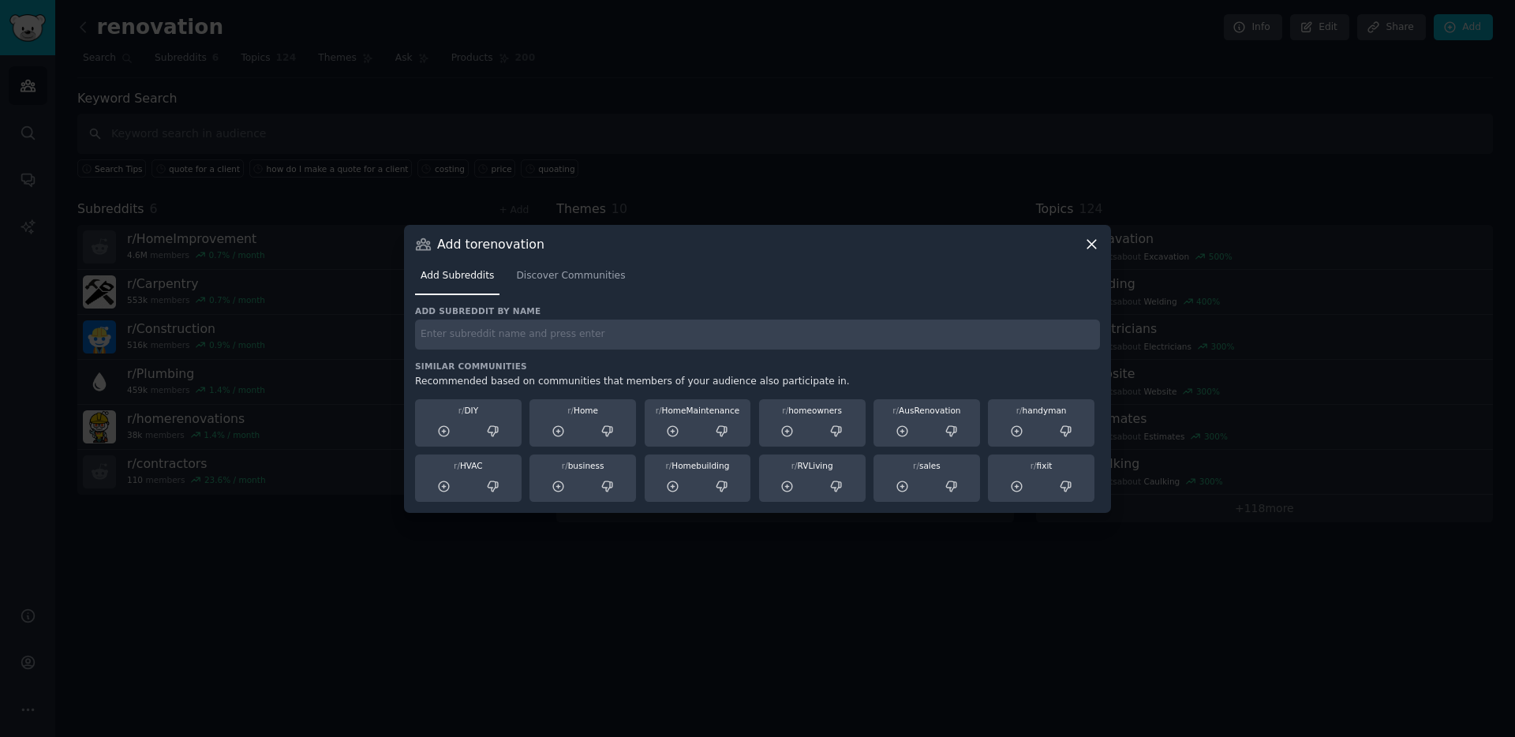
paste input "Electricians"
type input "Electricians"
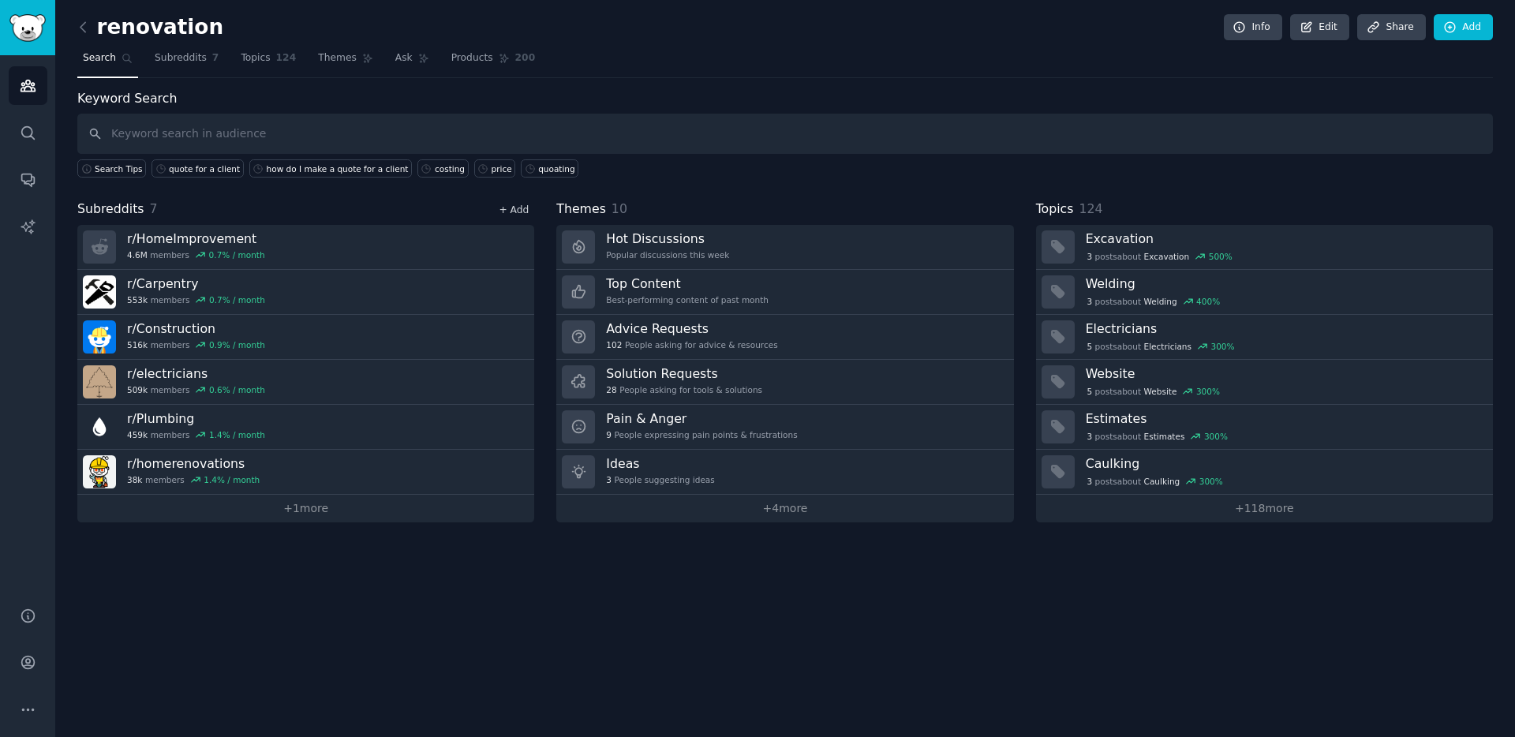
click at [517, 215] on link "+ Add" at bounding box center [514, 209] width 30 height 11
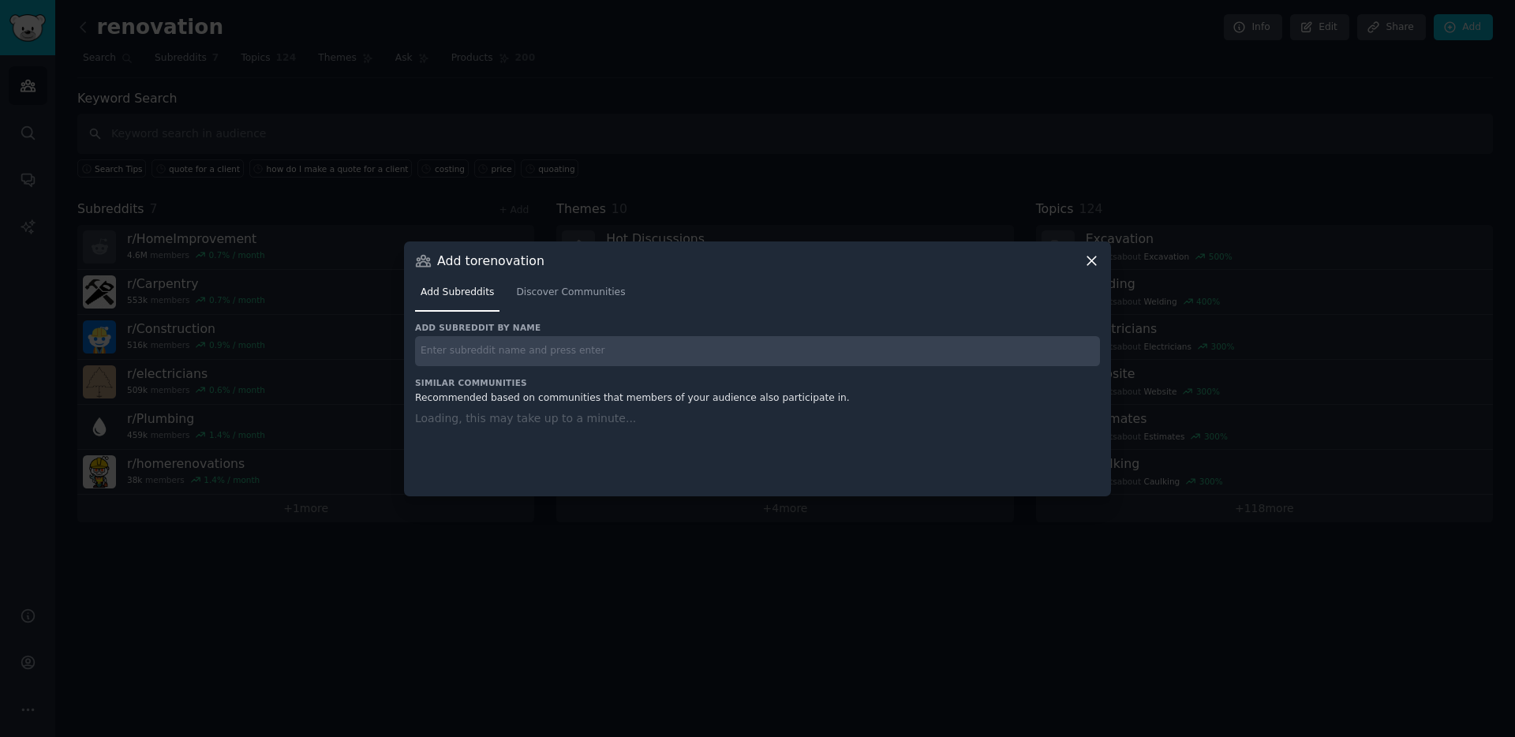
click at [503, 339] on input "text" at bounding box center [757, 351] width 685 height 31
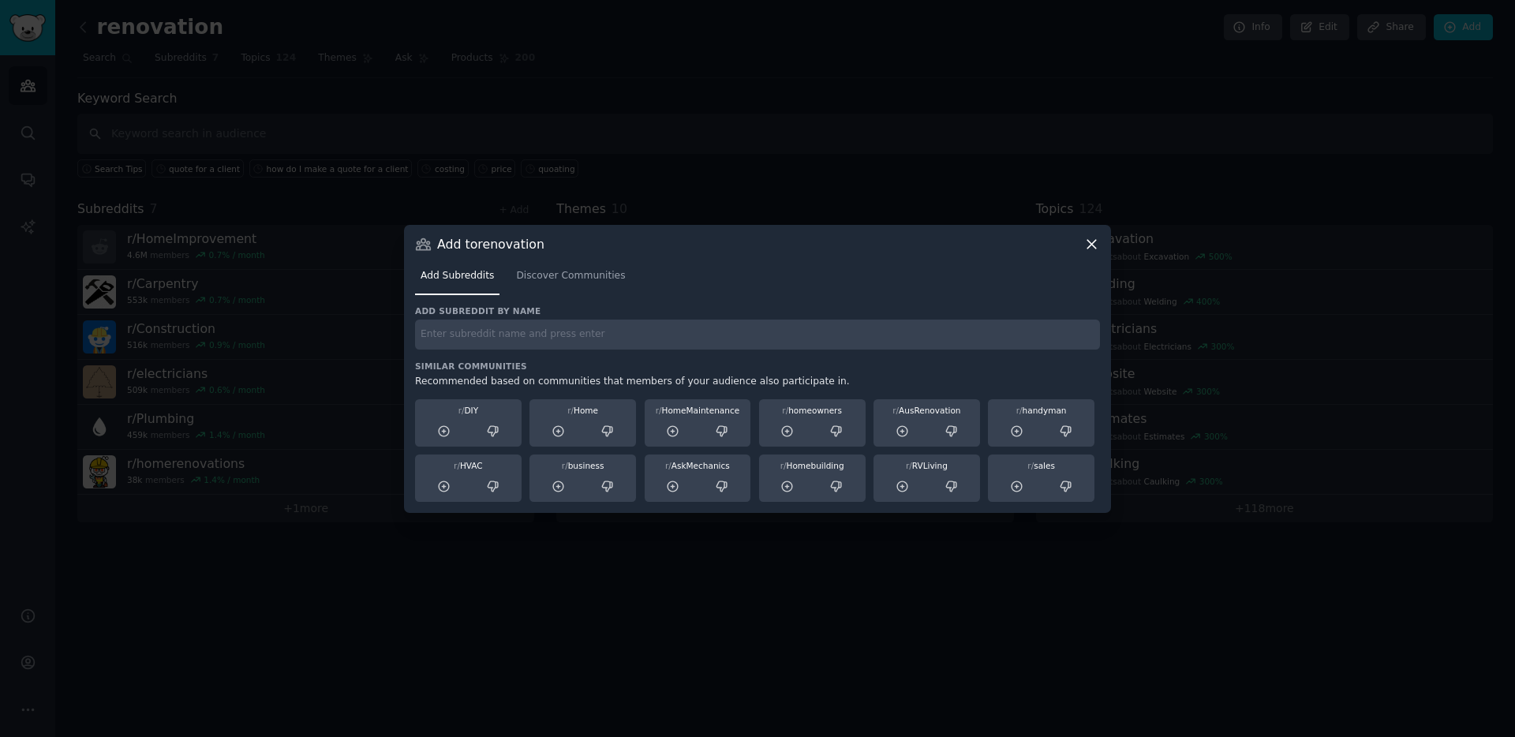
paste input "SmallBusiness"
type input "SmallBusiness"
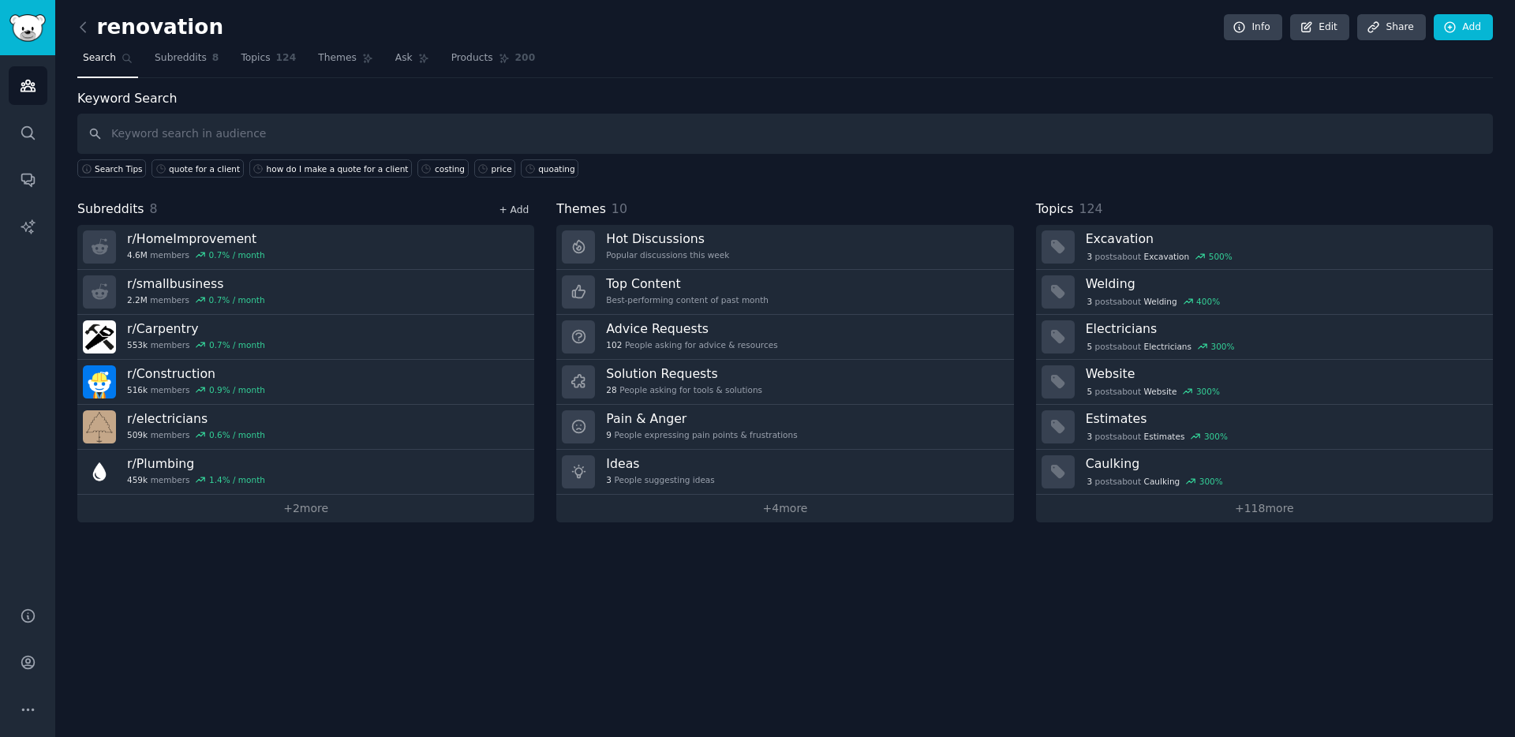
click at [519, 208] on link "+ Add" at bounding box center [514, 209] width 30 height 11
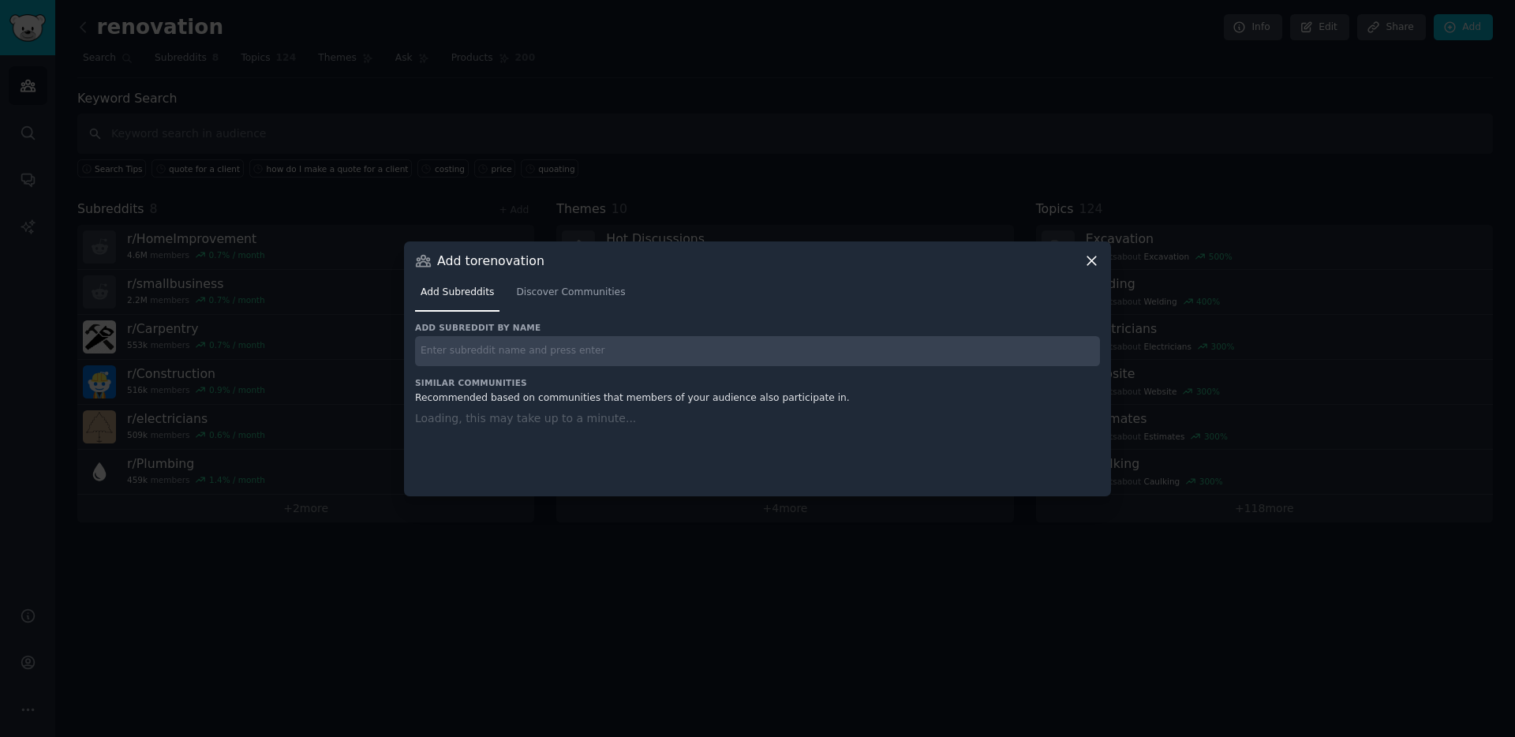
click at [491, 356] on input "text" at bounding box center [757, 351] width 685 height 31
paste input "Freelance"
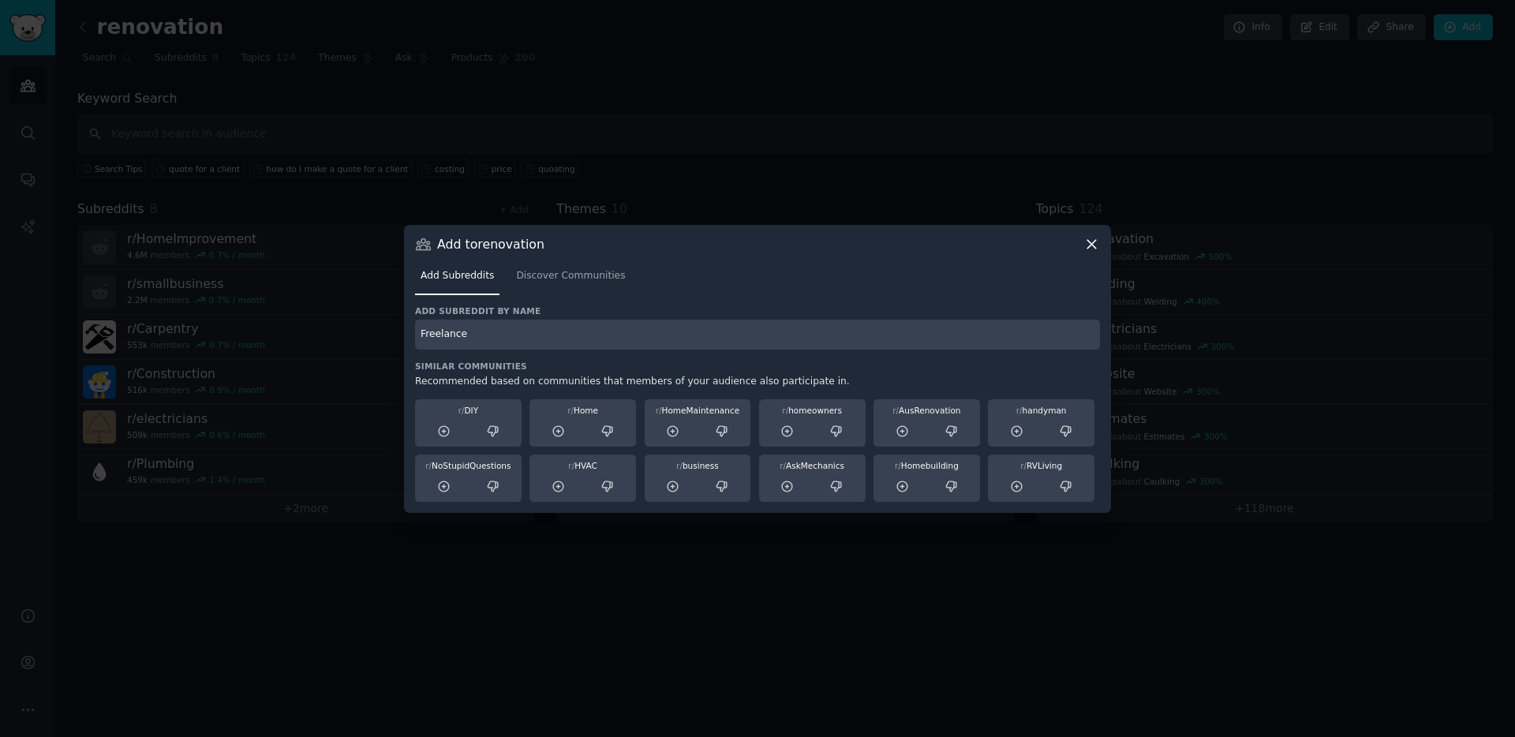
type input "Freelance"
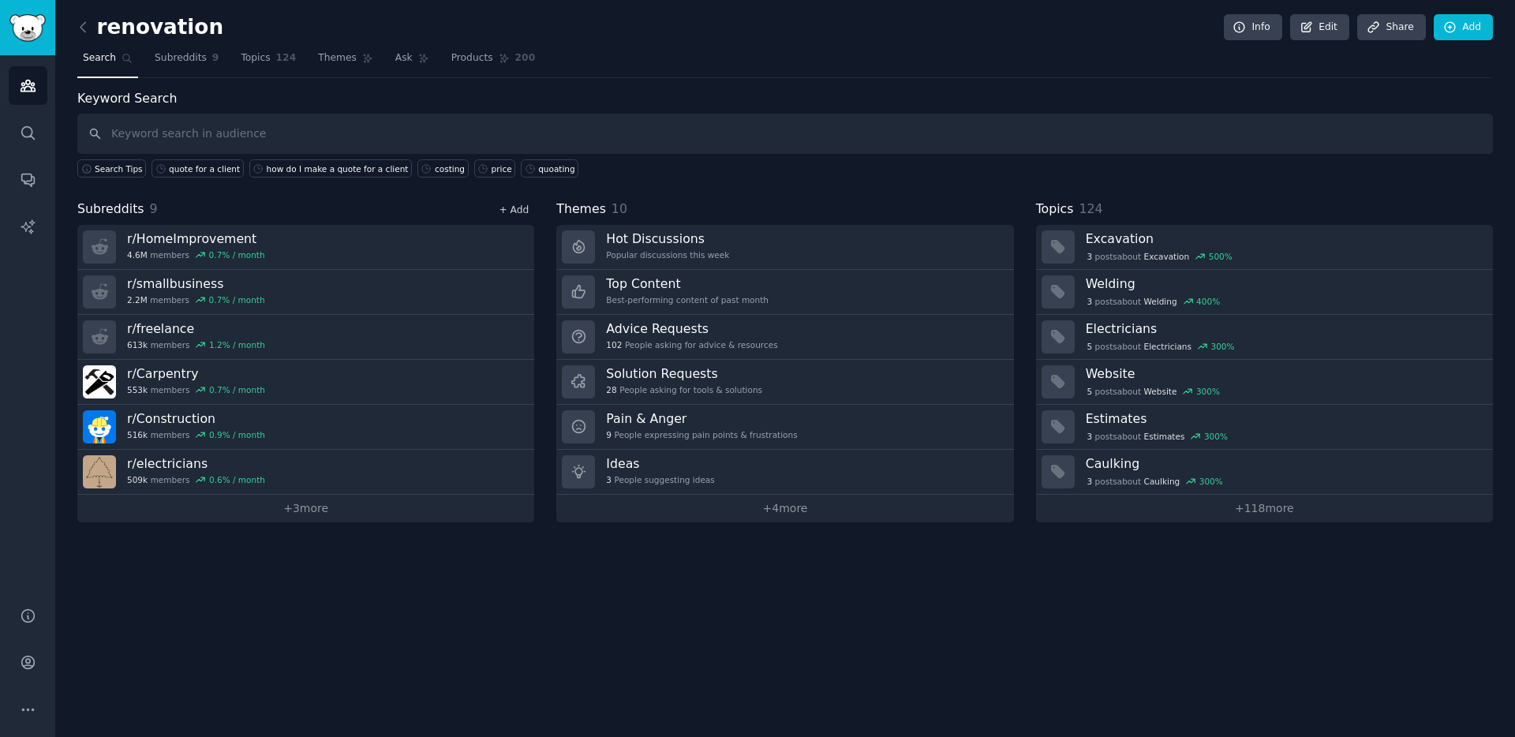
click at [518, 209] on link "+ Add" at bounding box center [514, 209] width 30 height 11
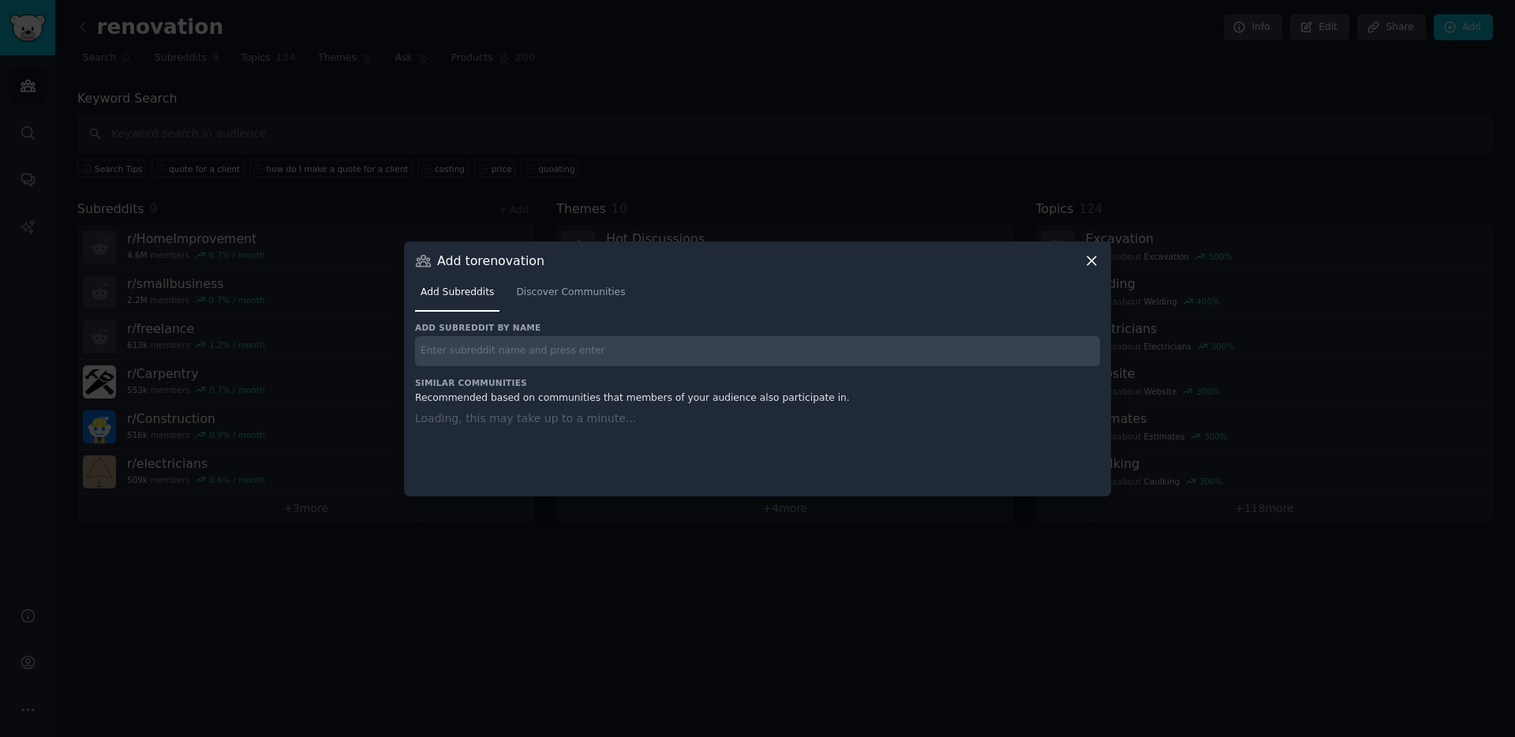
click at [517, 341] on input "text" at bounding box center [757, 351] width 685 height 31
paste input "EntrepreneurRideAlong"
type input "EntrepreneurRideAlong"
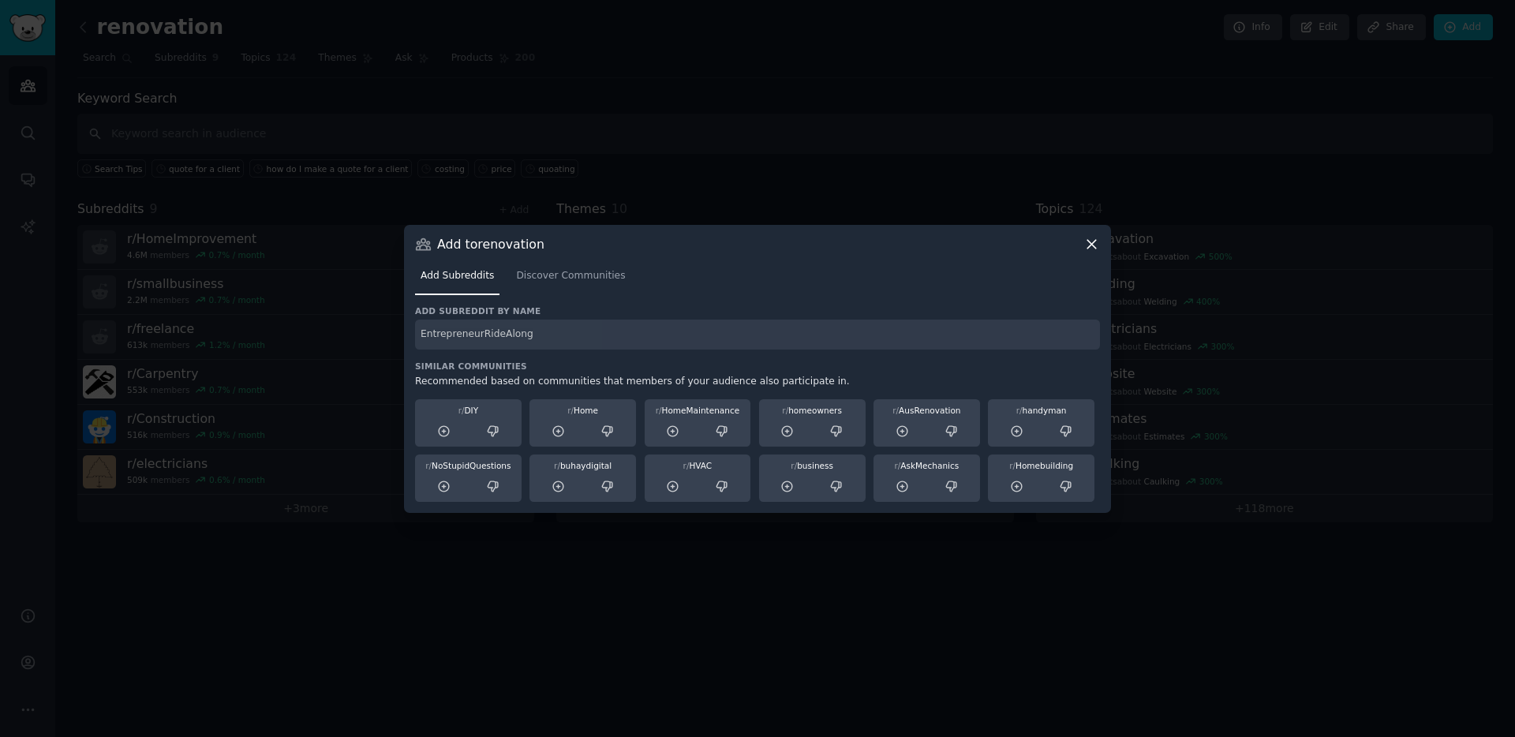
click at [499, 204] on link "+ Add" at bounding box center [514, 209] width 30 height 11
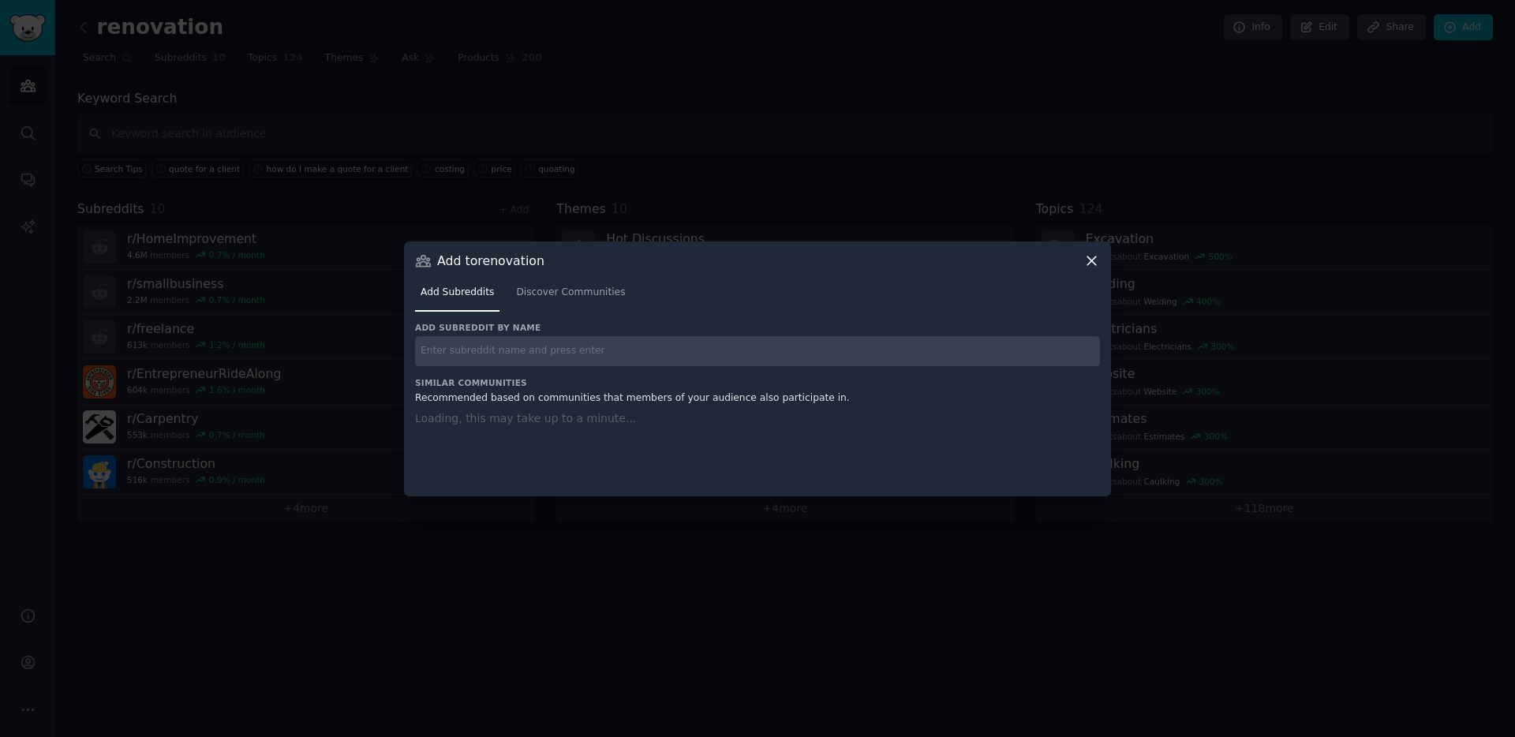
click at [210, 553] on div at bounding box center [757, 368] width 1515 height 737
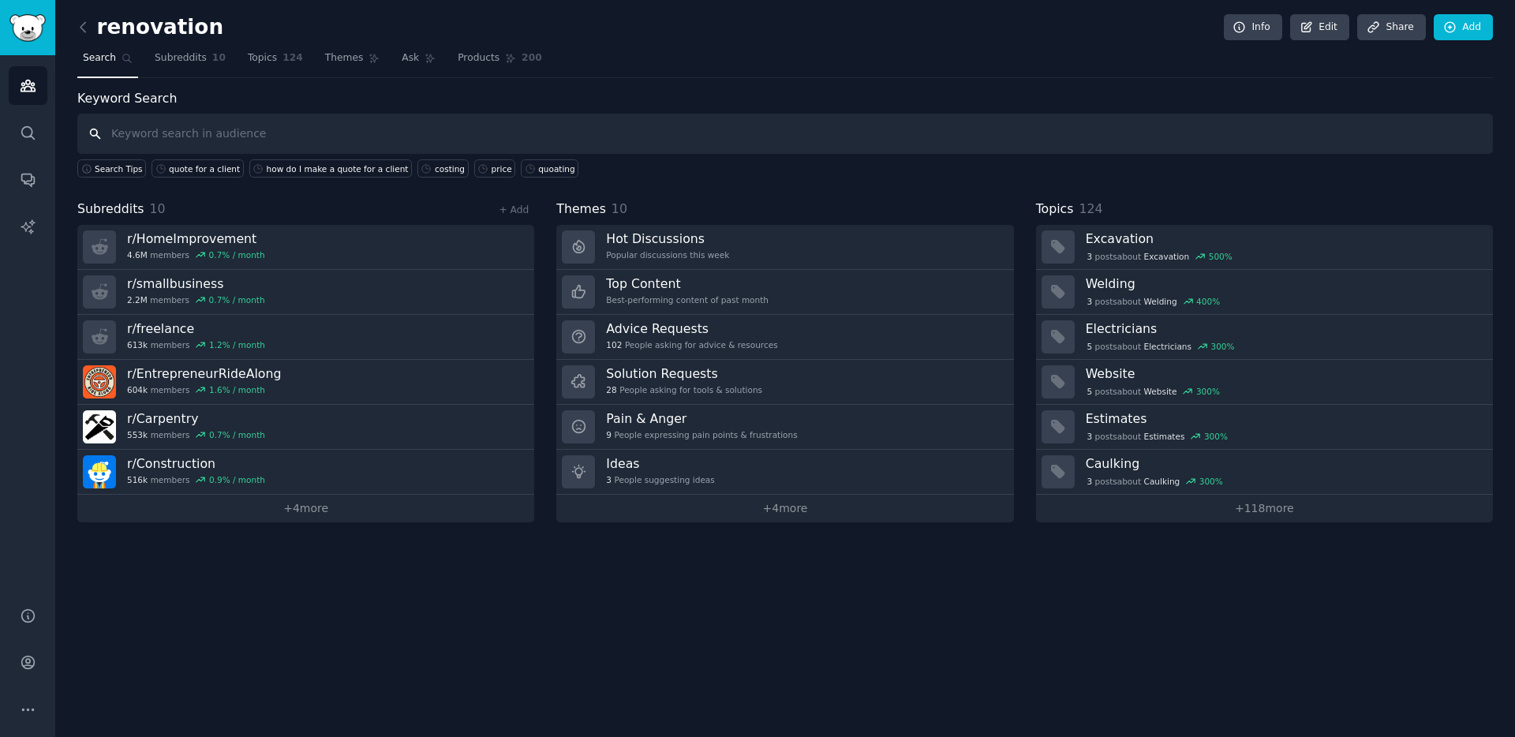
click at [194, 142] on input "text" at bounding box center [784, 134] width 1415 height 40
type input "costing"
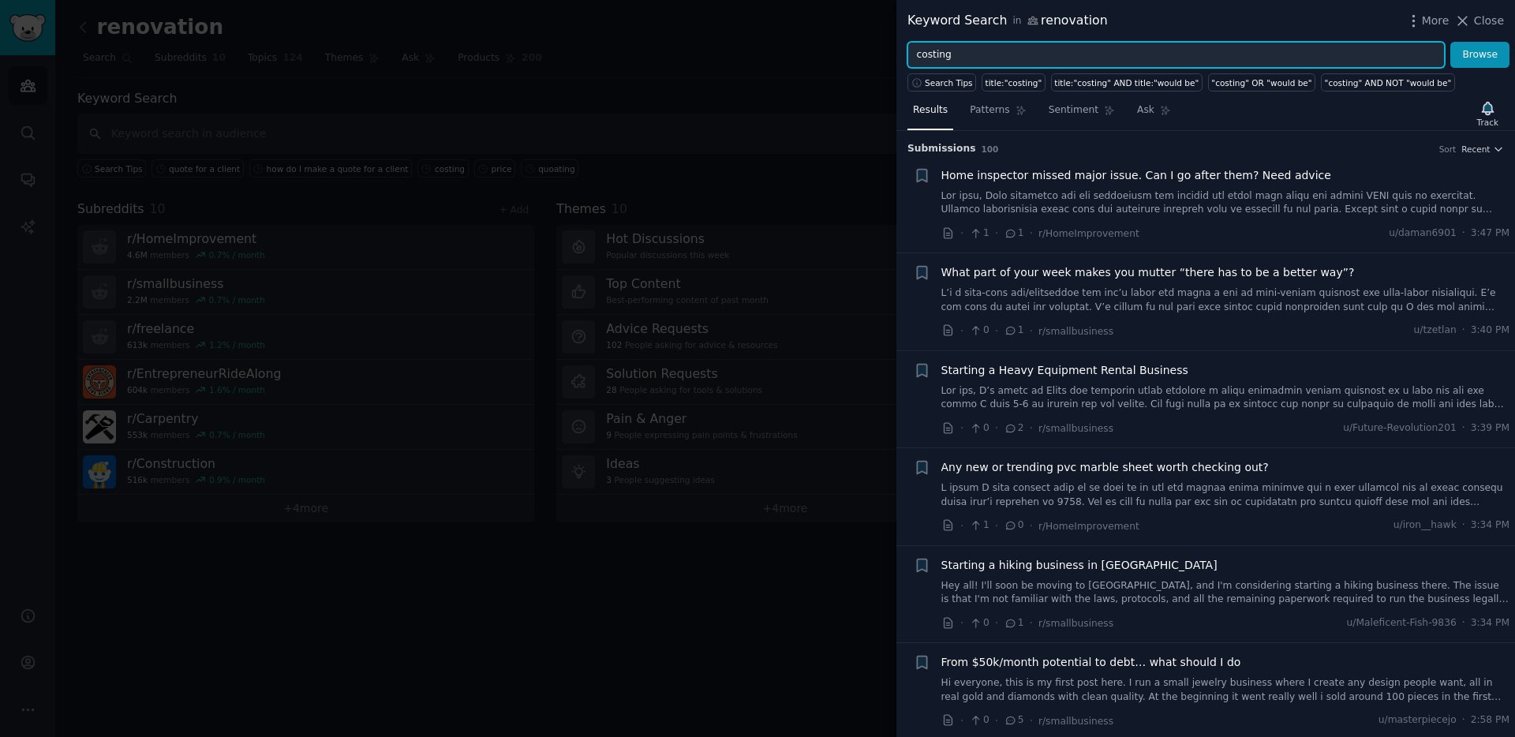
click at [961, 59] on input "costing" at bounding box center [1175, 55] width 537 height 27
click at [1423, 16] on span "More" at bounding box center [1436, 21] width 28 height 17
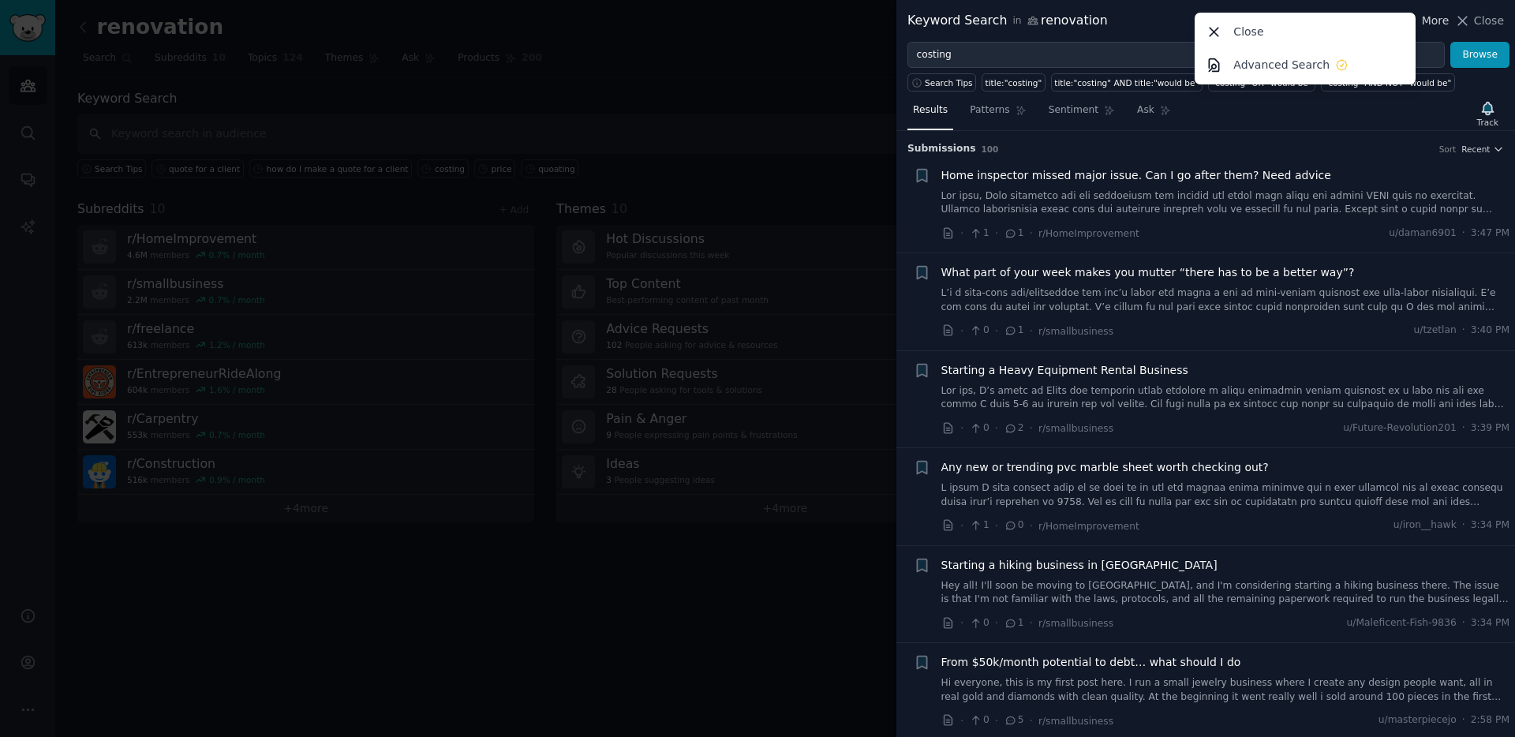
click at [1428, 19] on span "More" at bounding box center [1436, 21] width 28 height 17
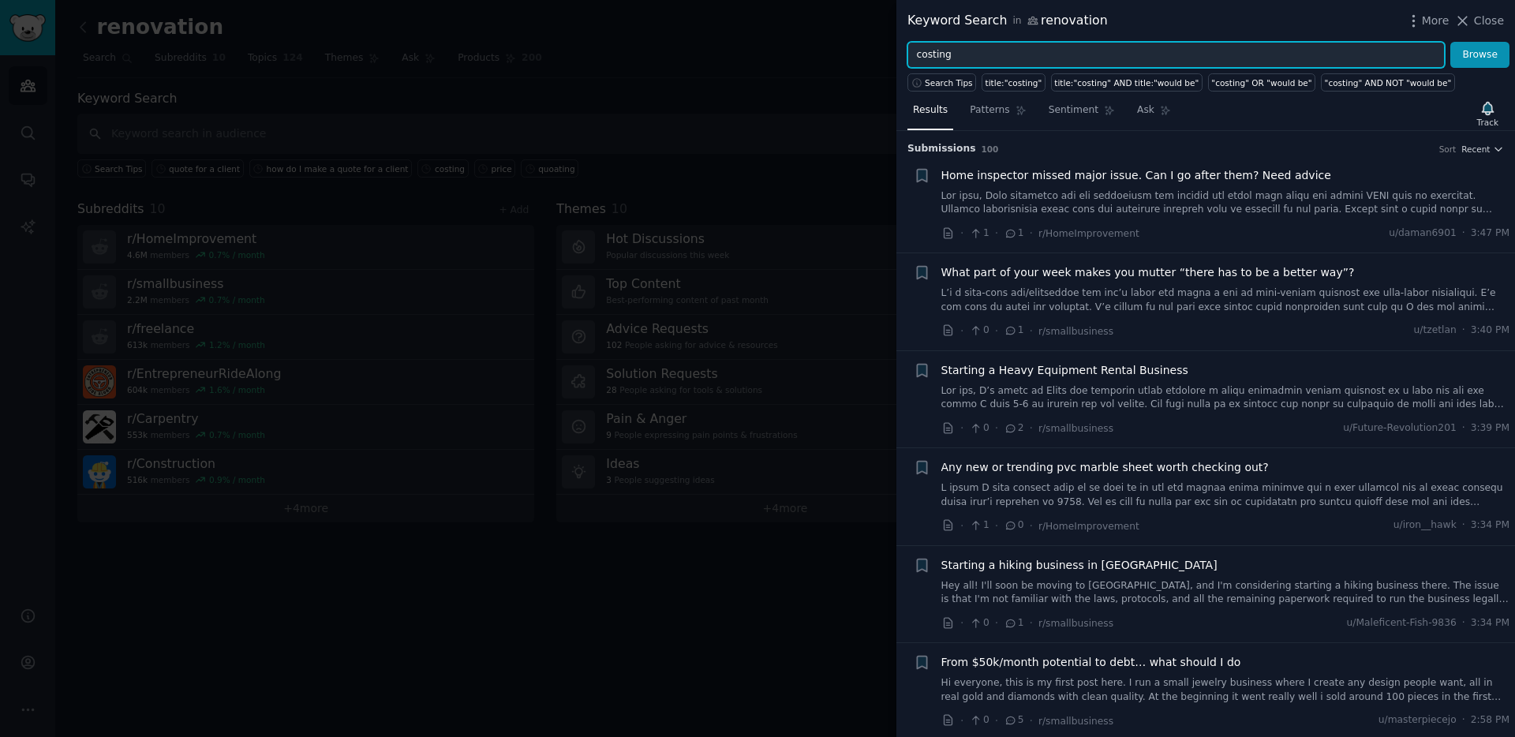
click at [1010, 57] on input "costing" at bounding box center [1175, 55] width 537 height 27
drag, startPoint x: 978, startPoint y: 54, endPoint x: 754, endPoint y: 58, distance: 224.1
click at [770, 58] on div "Keyword Search in renovation More Close costing Browse Search Tips title:"costi…" at bounding box center [757, 368] width 1515 height 737
drag, startPoint x: 979, startPoint y: 56, endPoint x: 804, endPoint y: 50, distance: 175.2
click at [843, 50] on div "Keyword Search in renovation More Close costing Browse Search Tips title:"costi…" at bounding box center [757, 368] width 1515 height 737
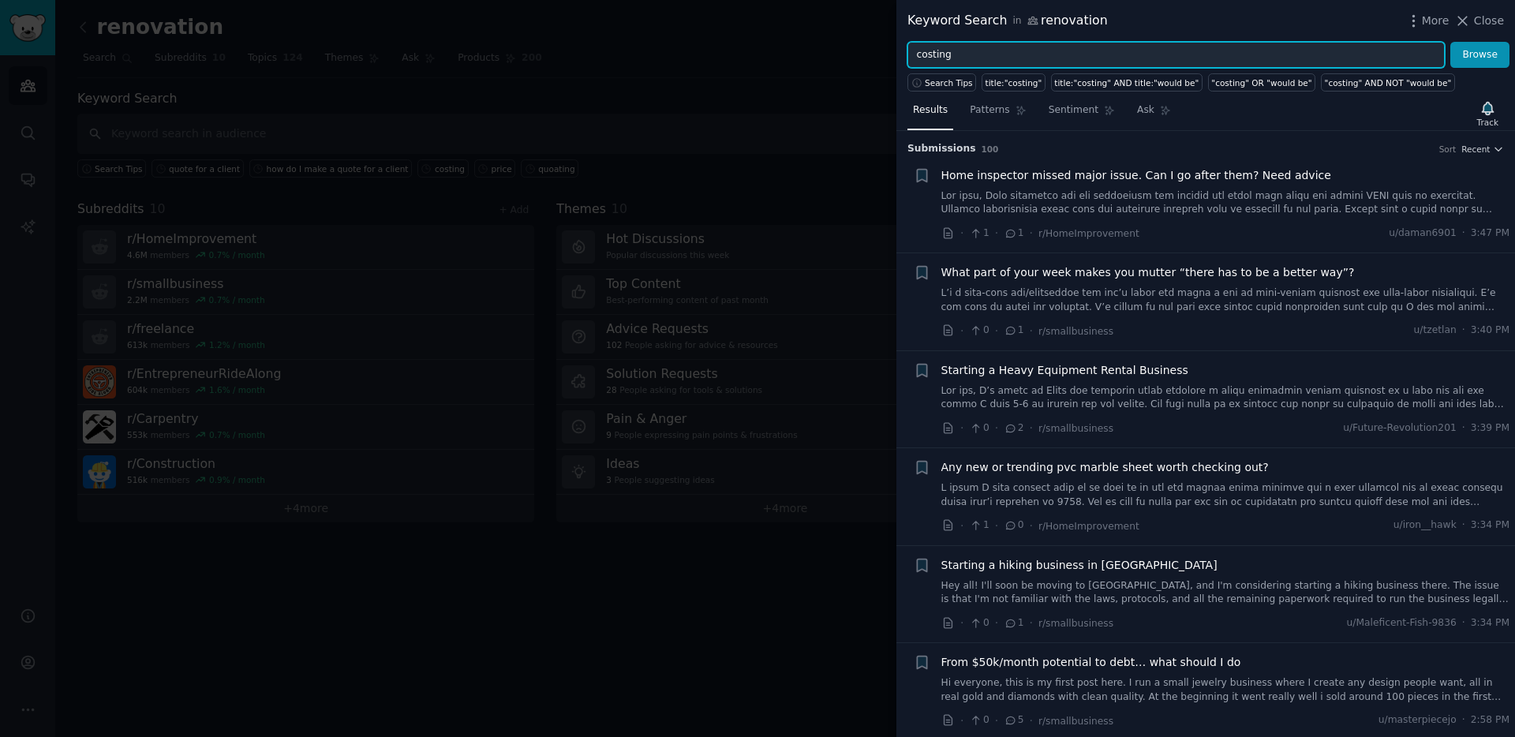
paste input "quote"
type input "quote client"
click at [1450, 42] on button "Browse" at bounding box center [1479, 55] width 59 height 27
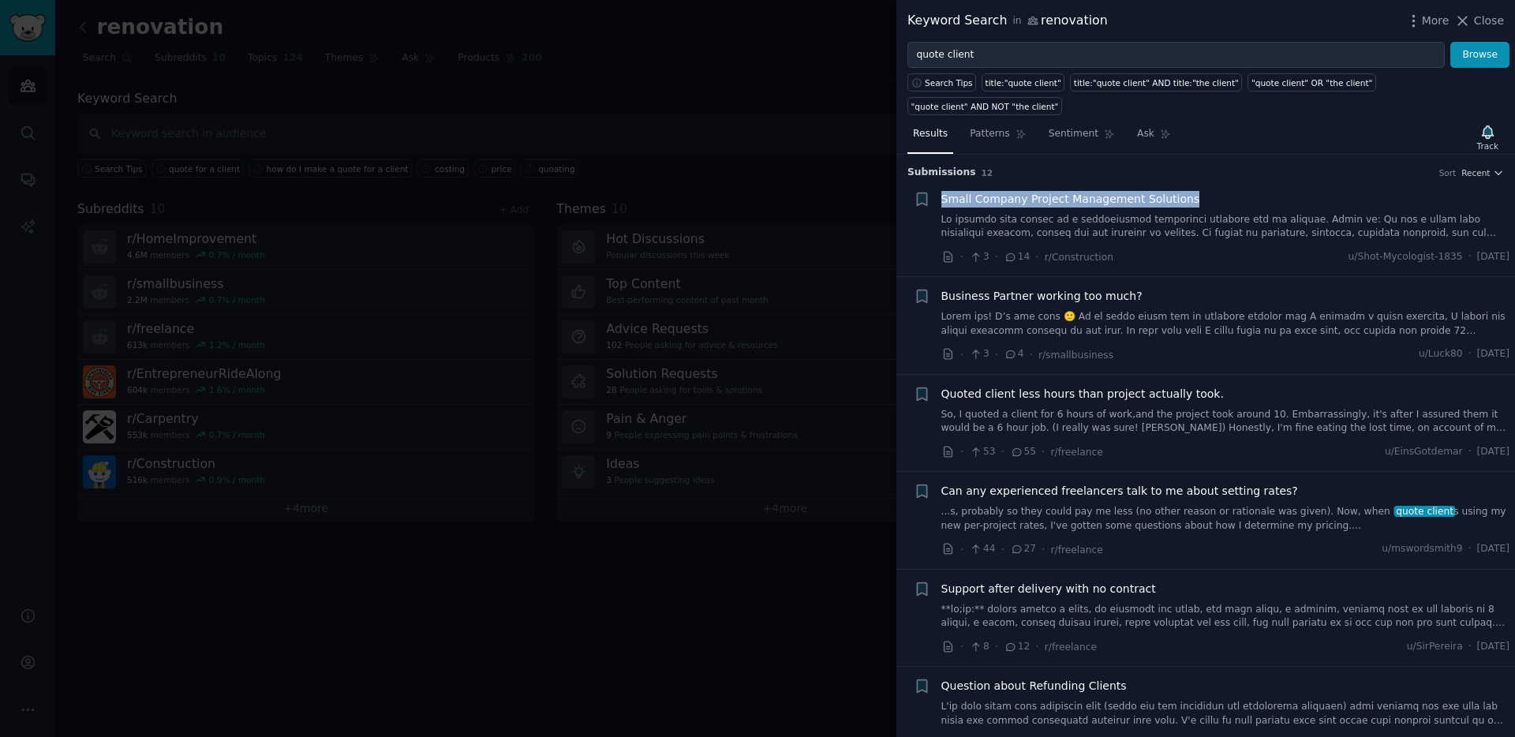
click at [974, 201] on span "Small Company Project Management Solutions" at bounding box center [1070, 199] width 259 height 17
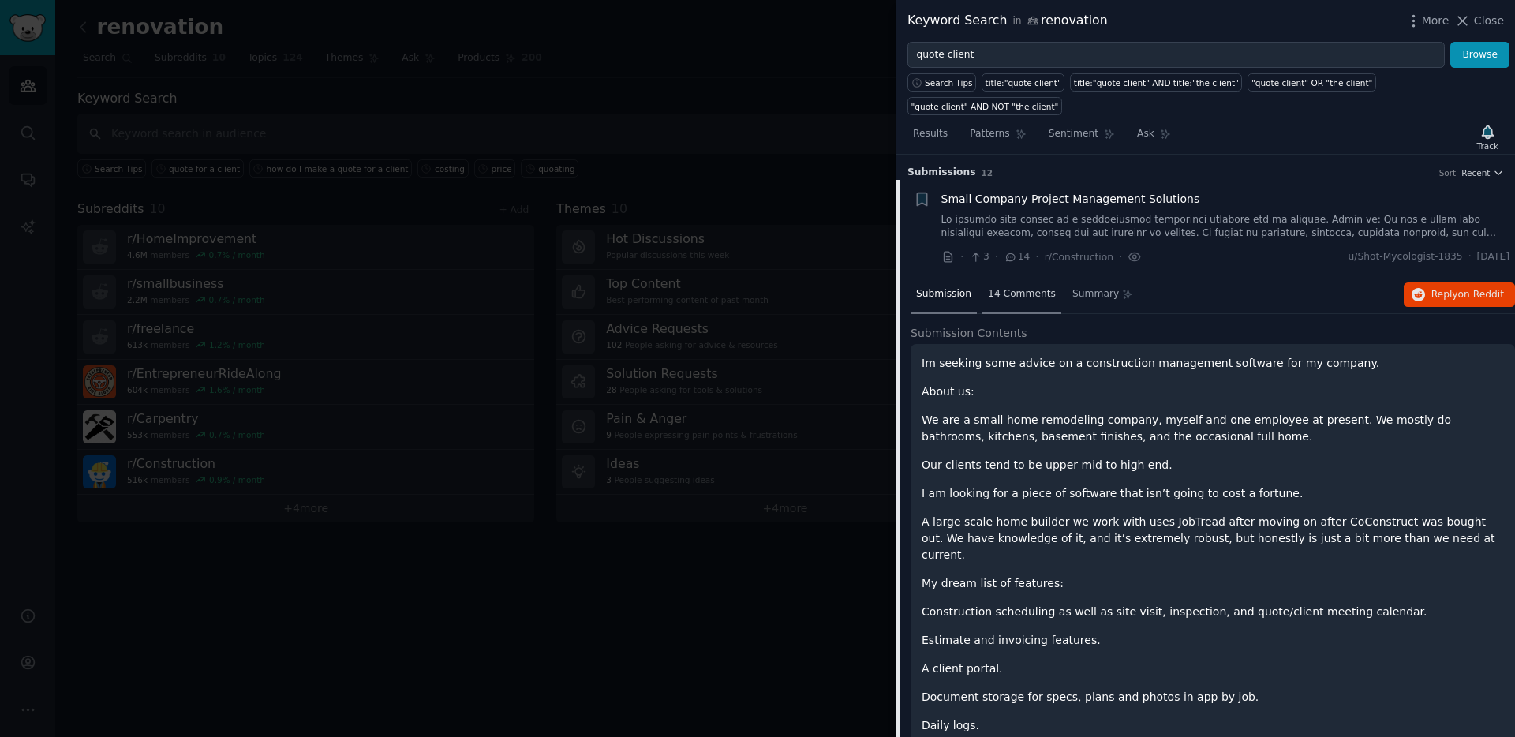
click at [1008, 300] on span "14 Comments" at bounding box center [1022, 294] width 68 height 14
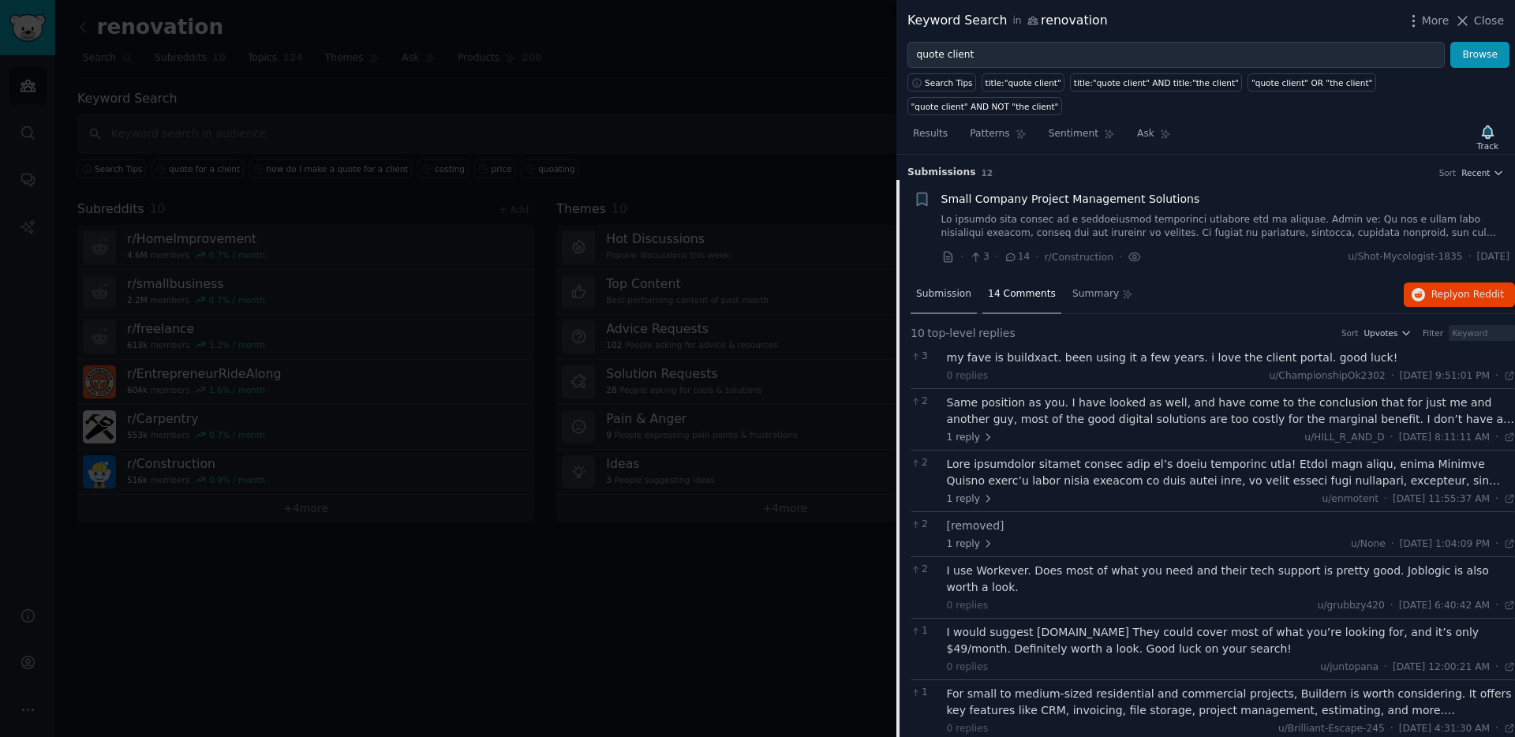
click at [955, 295] on span "Submission" at bounding box center [943, 294] width 55 height 14
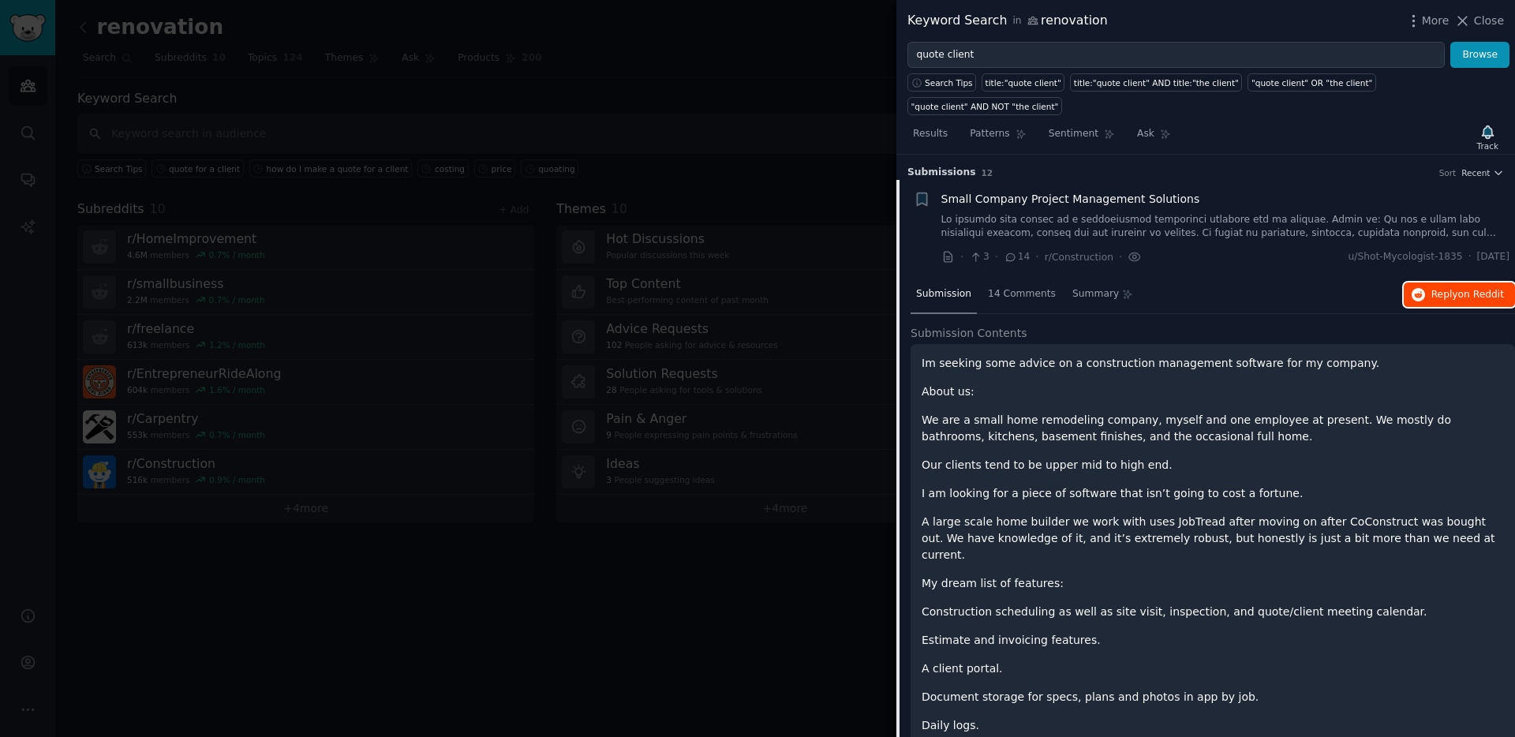
click at [1435, 296] on span "Reply on Reddit" at bounding box center [1467, 295] width 73 height 14
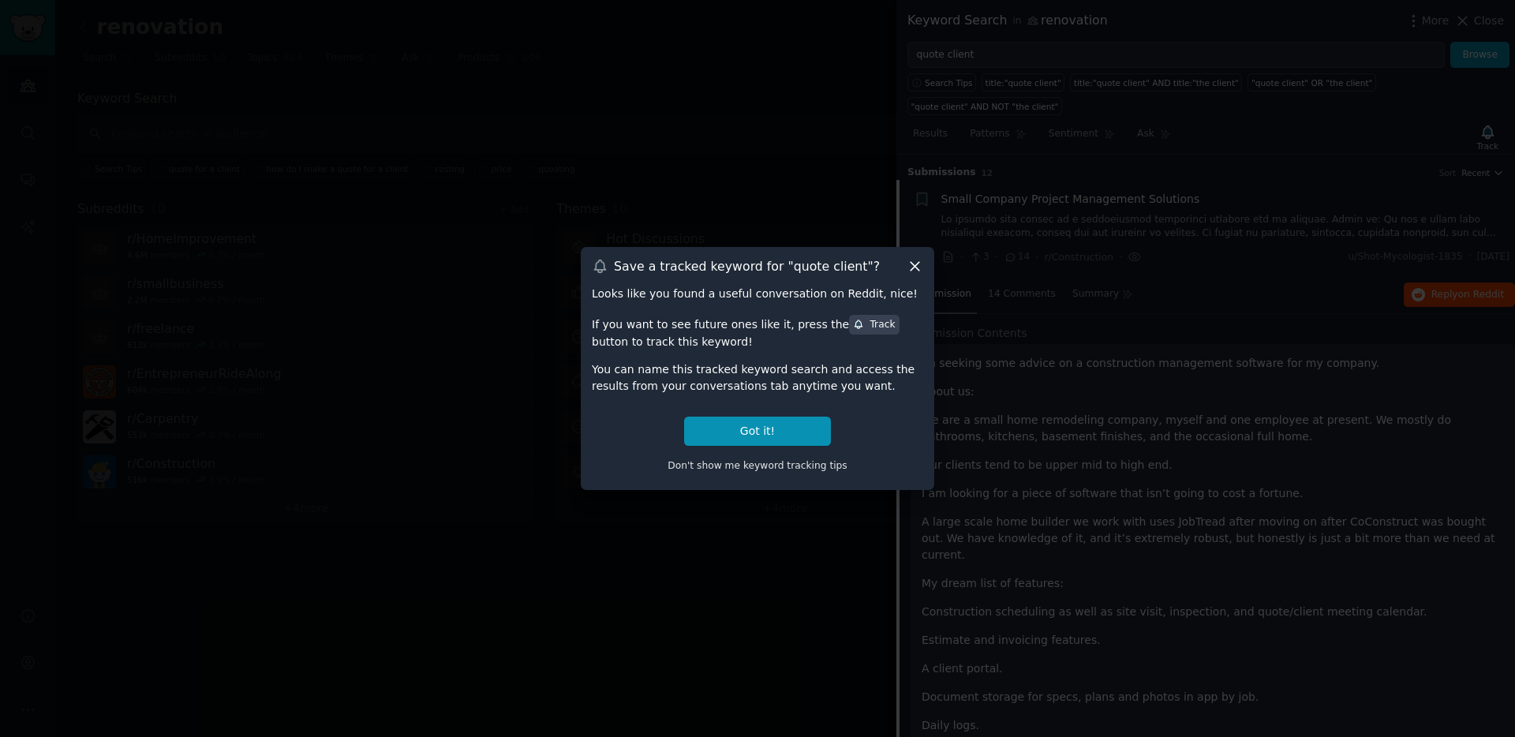
click at [929, 264] on div "Save a tracked keyword for " quote client "? Looks like you found a useful conv…" at bounding box center [757, 368] width 353 height 242
click at [914, 264] on icon at bounding box center [915, 266] width 17 height 17
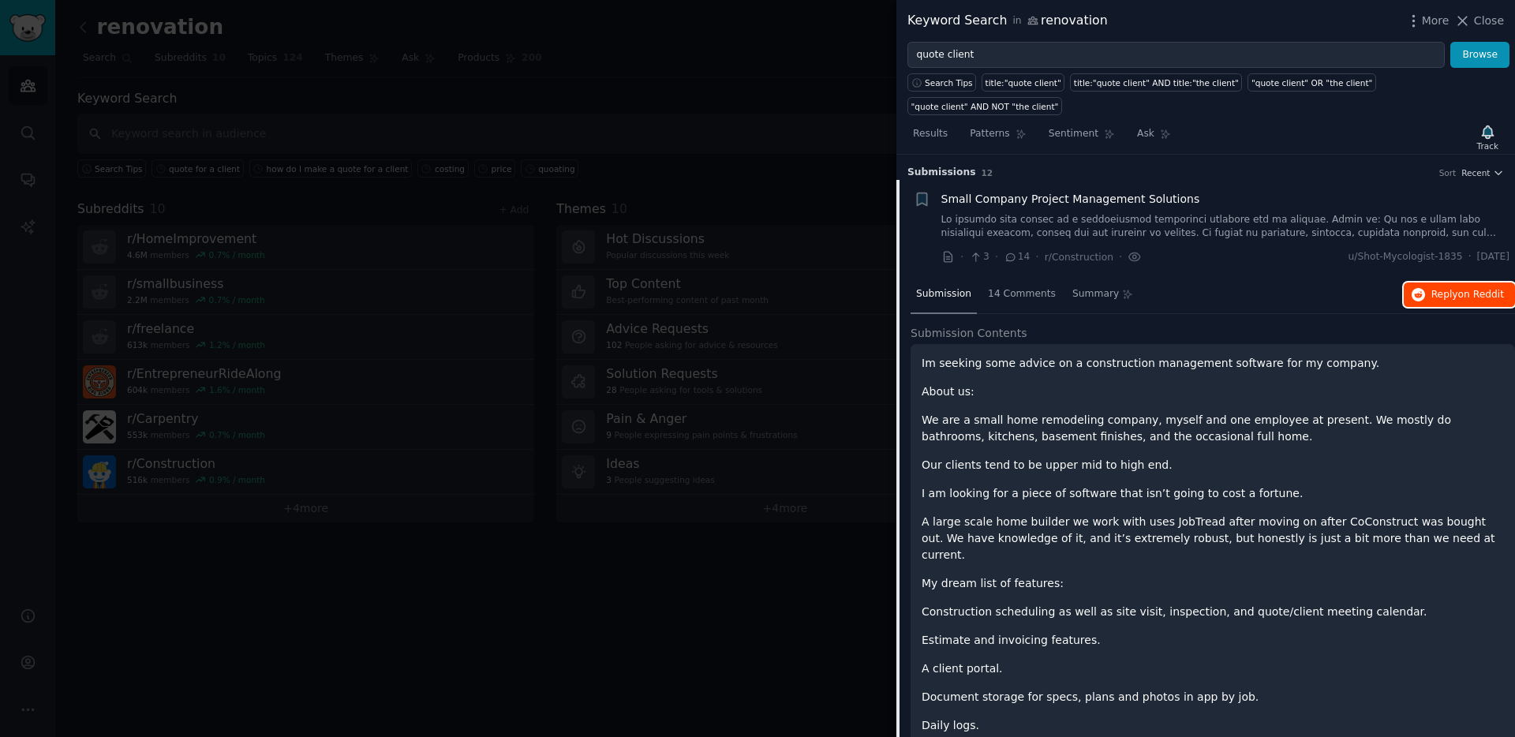
click at [1475, 297] on span "on Reddit" at bounding box center [1481, 294] width 46 height 11
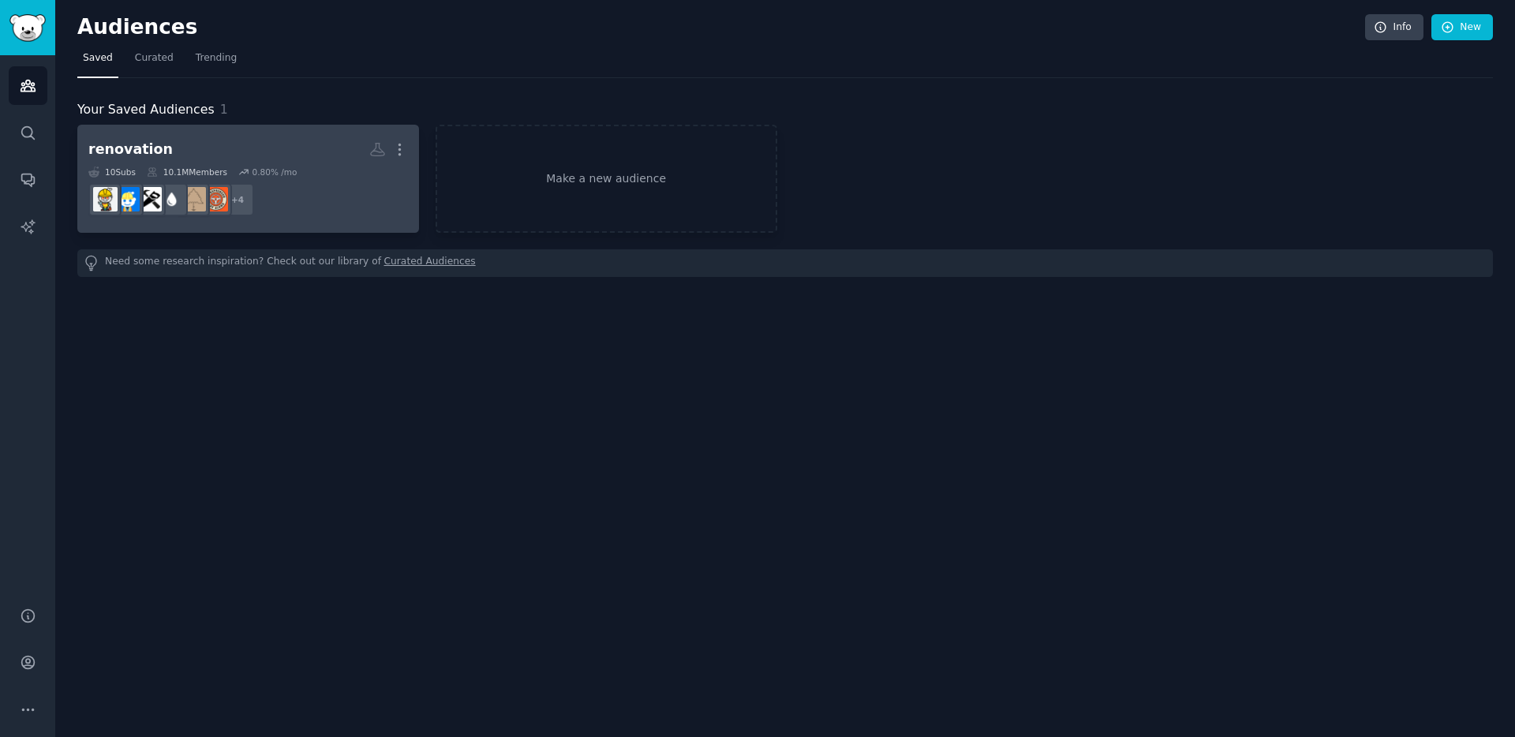
click at [232, 147] on h2 "renovation More" at bounding box center [248, 150] width 320 height 28
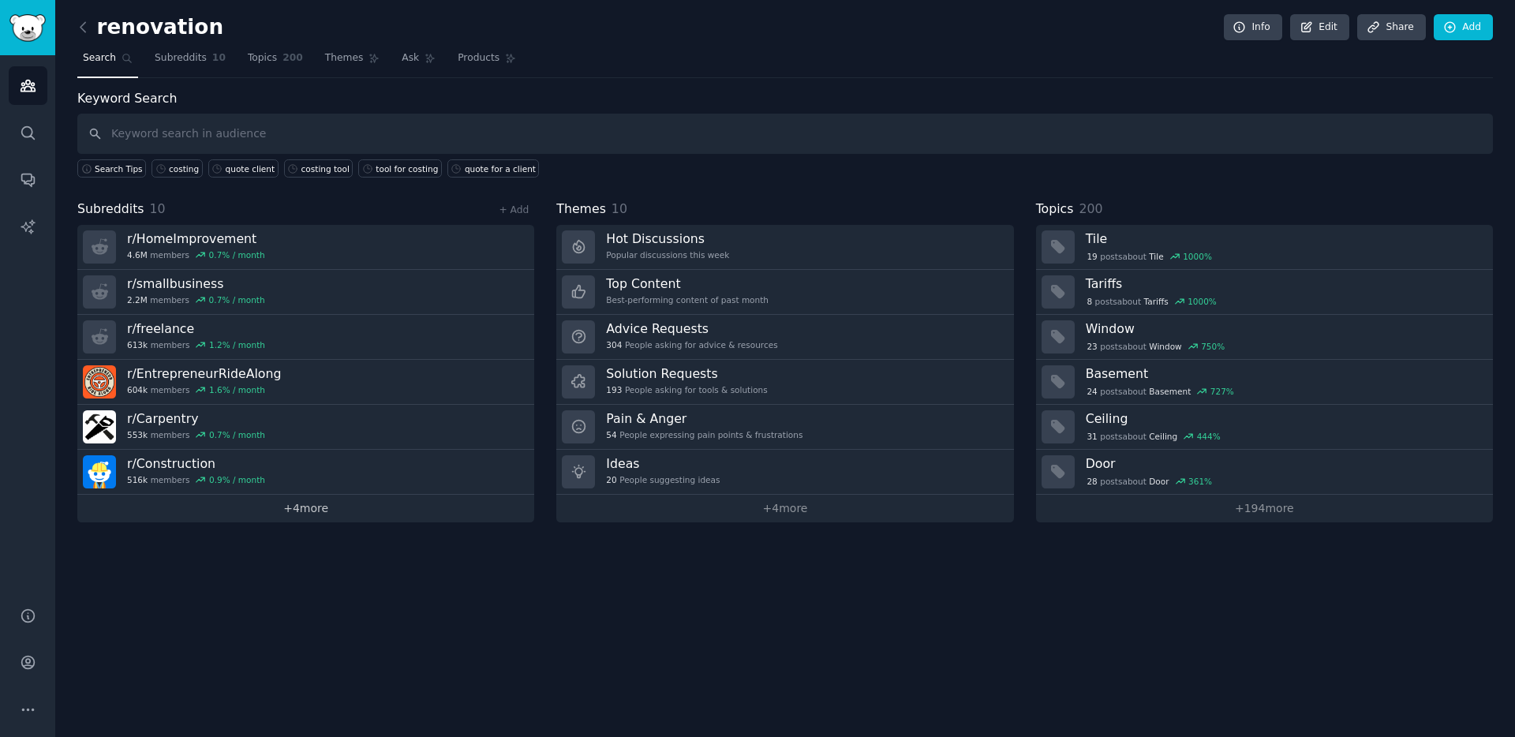
click at [316, 513] on link "+ 4 more" at bounding box center [305, 509] width 457 height 28
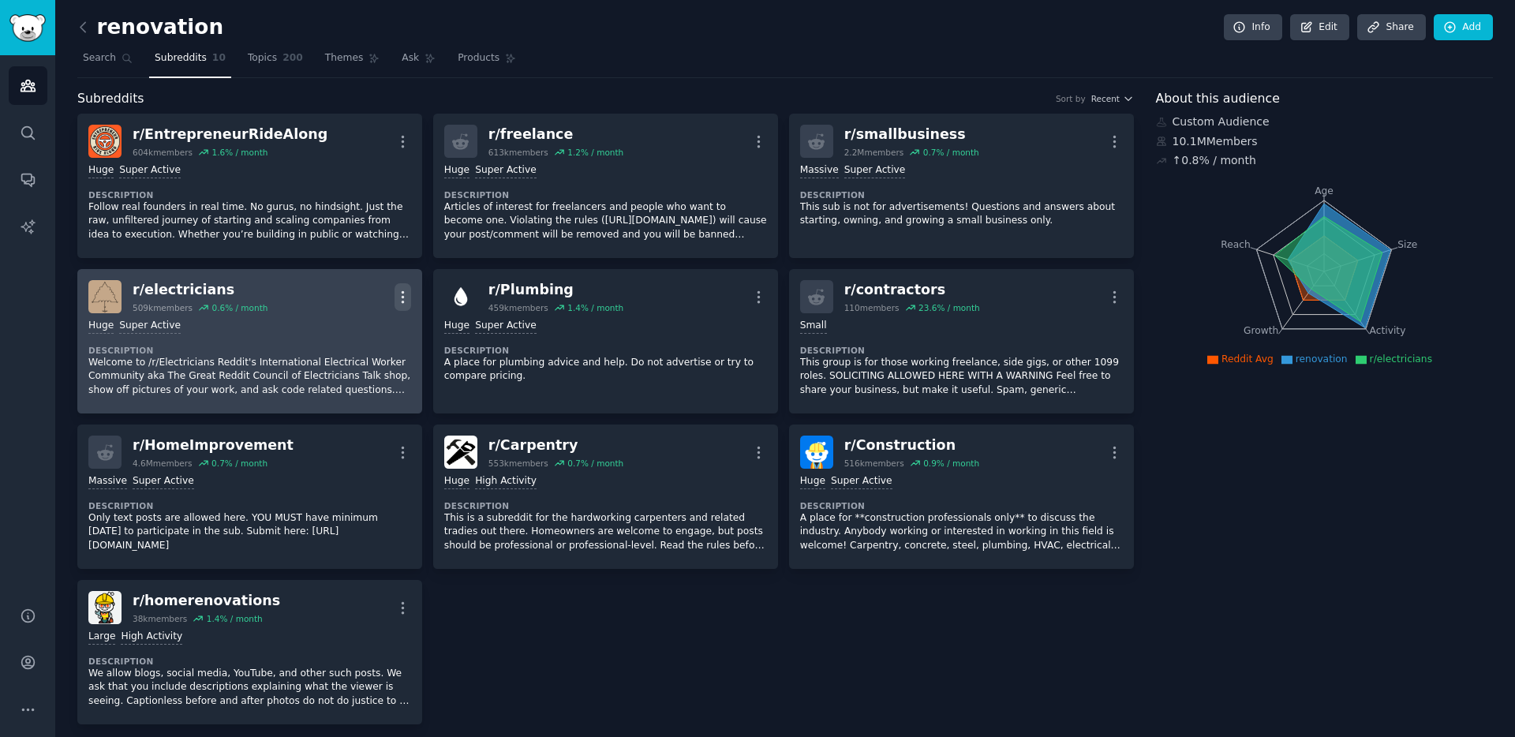
click at [398, 303] on icon "button" at bounding box center [402, 297] width 17 height 17
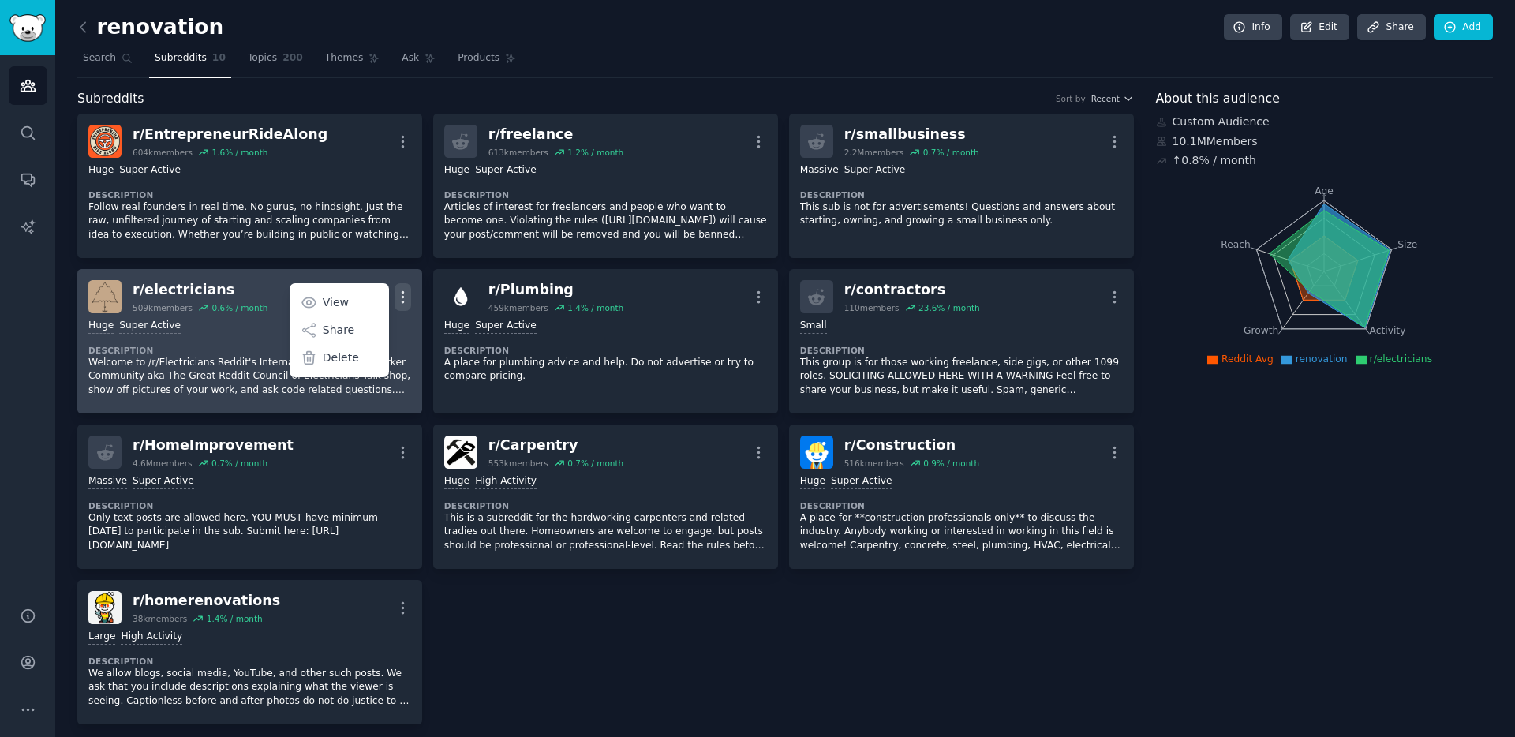
click at [197, 346] on dt "Description" at bounding box center [249, 350] width 323 height 11
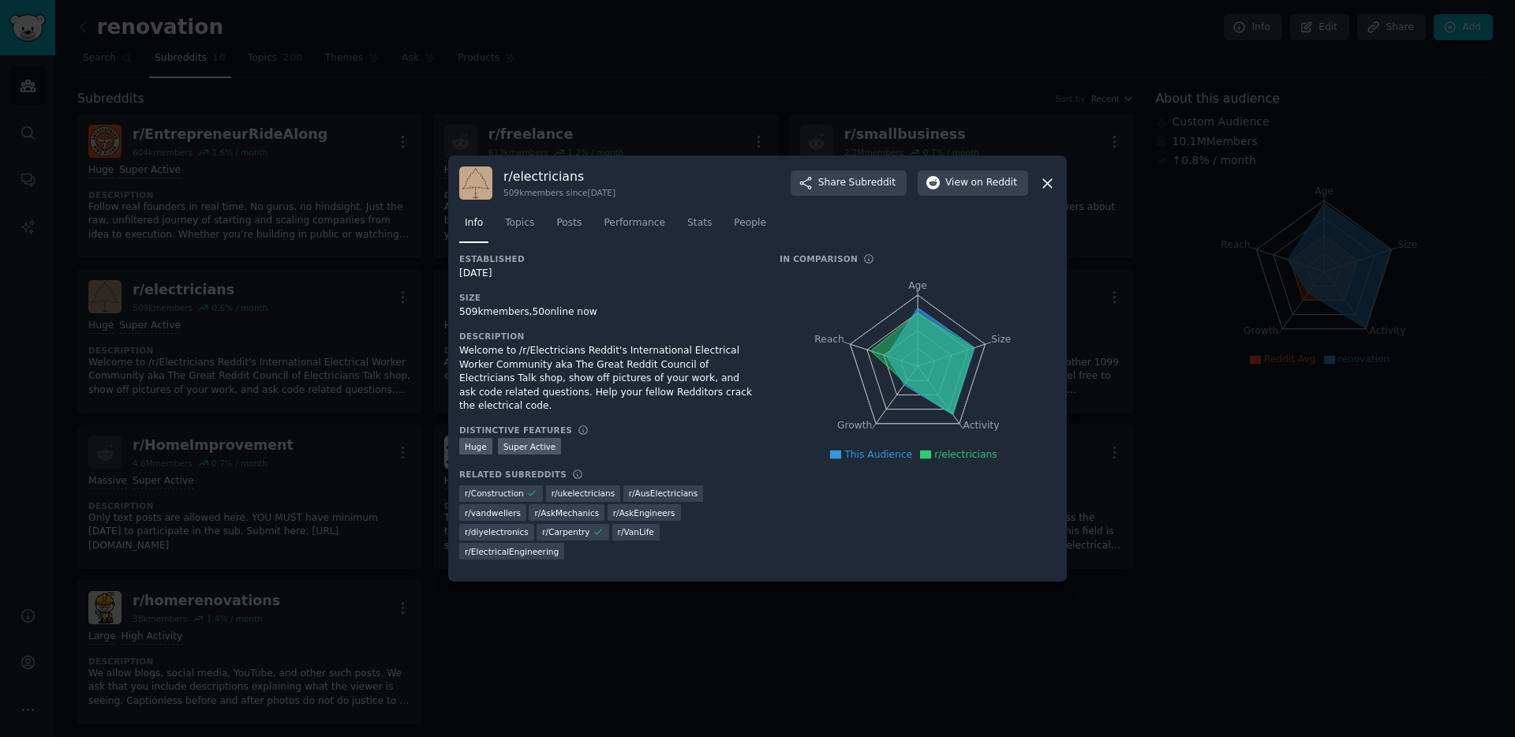
click at [300, 250] on div at bounding box center [757, 368] width 1515 height 737
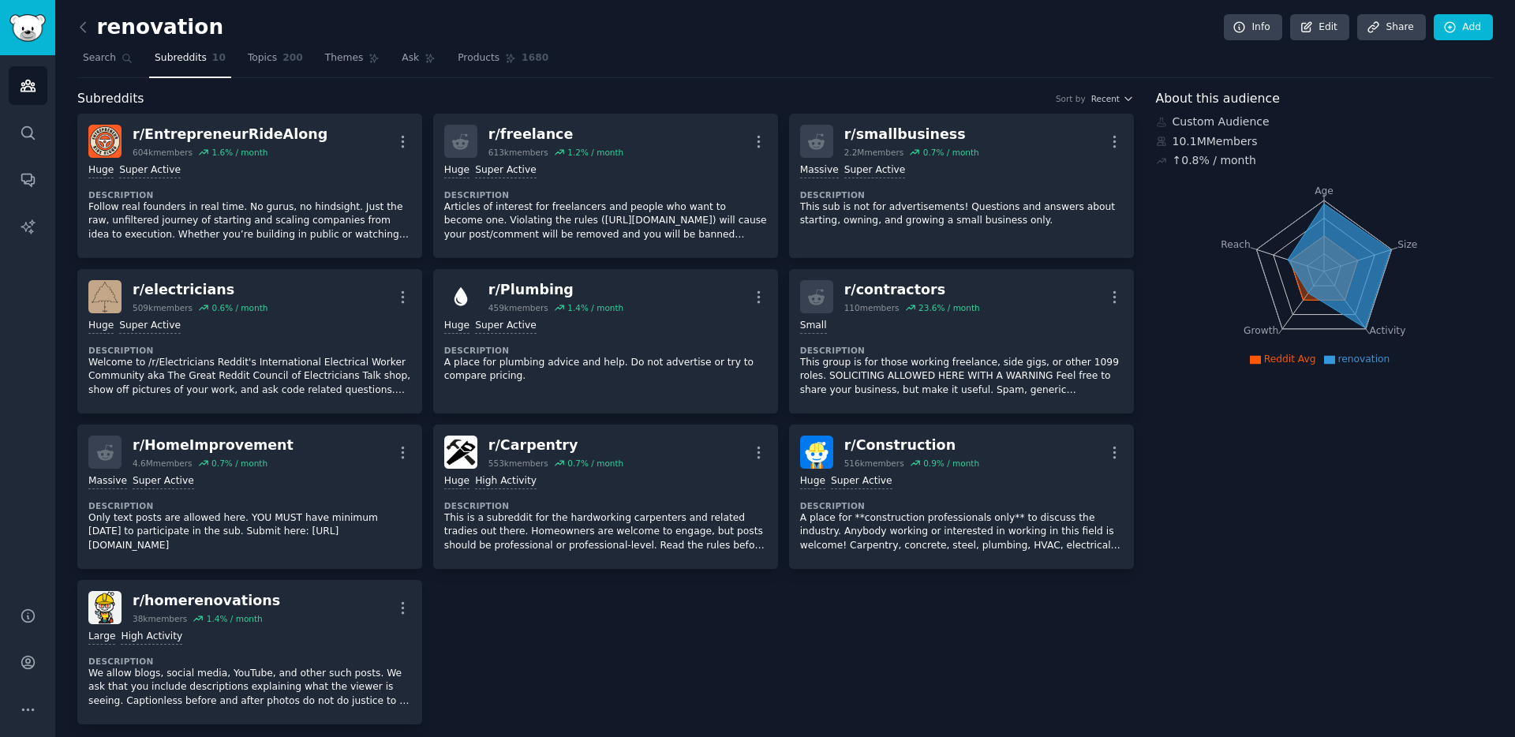
click at [93, 34] on link at bounding box center [87, 27] width 20 height 25
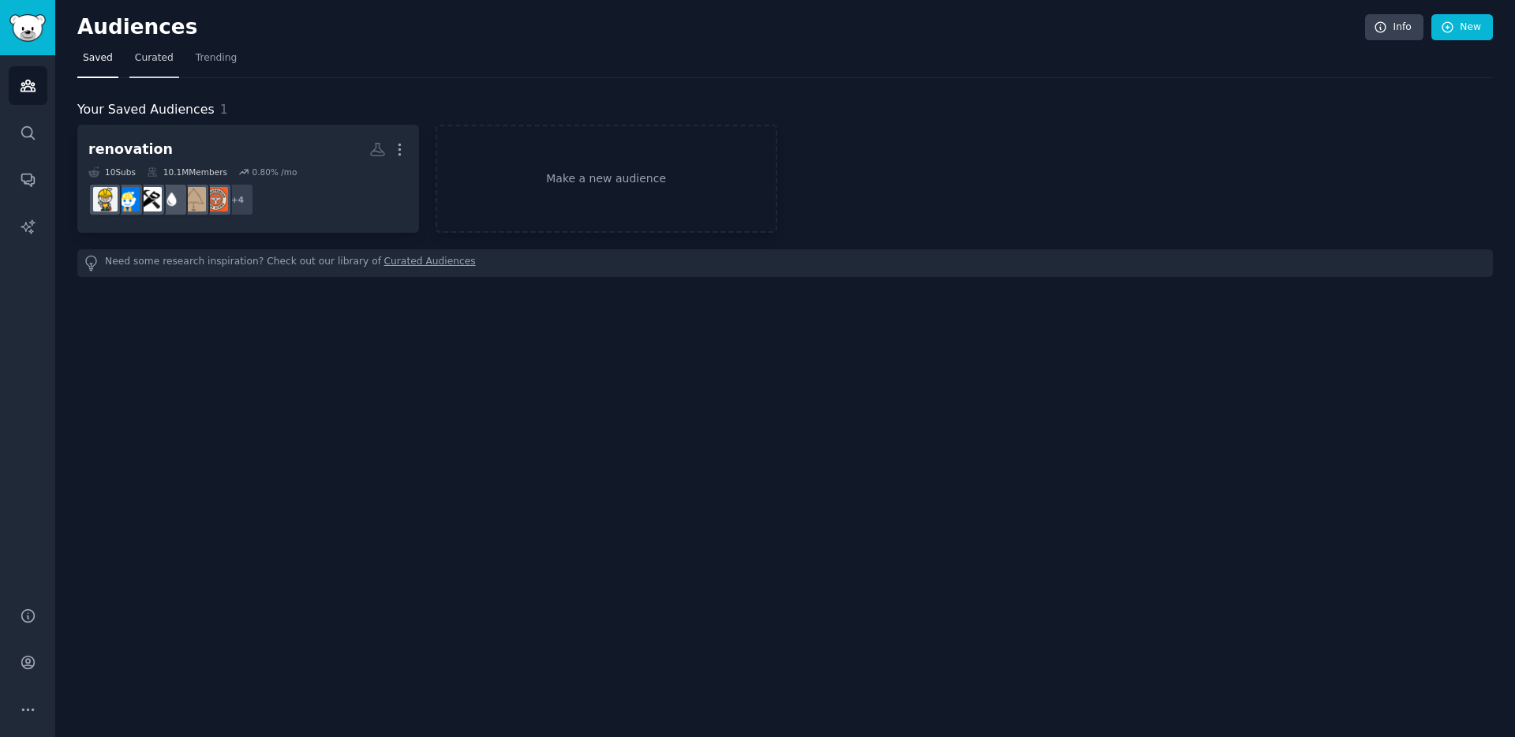
click at [136, 57] on span "Curated" at bounding box center [154, 58] width 39 height 14
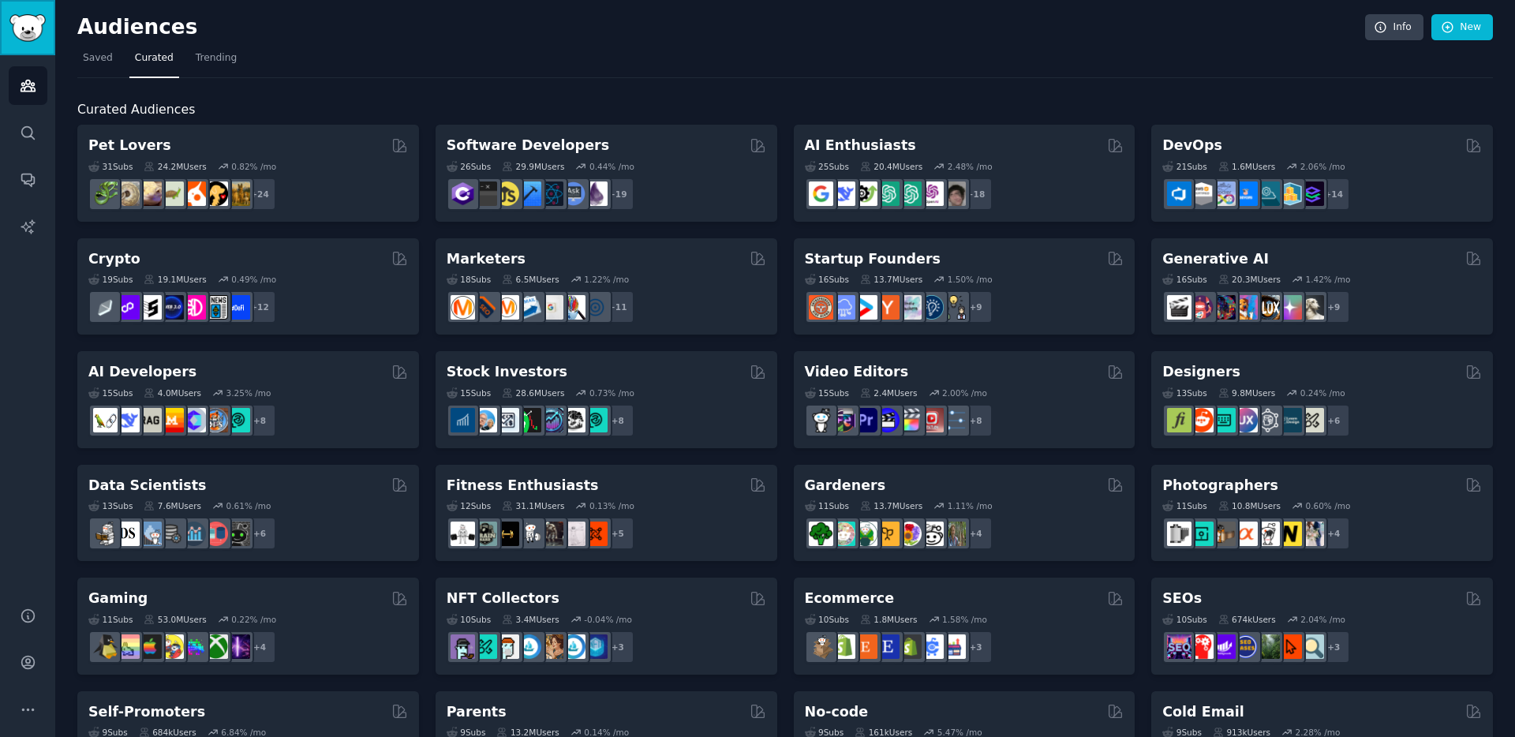
click at [31, 49] on link "Sidebar" at bounding box center [27, 27] width 55 height 55
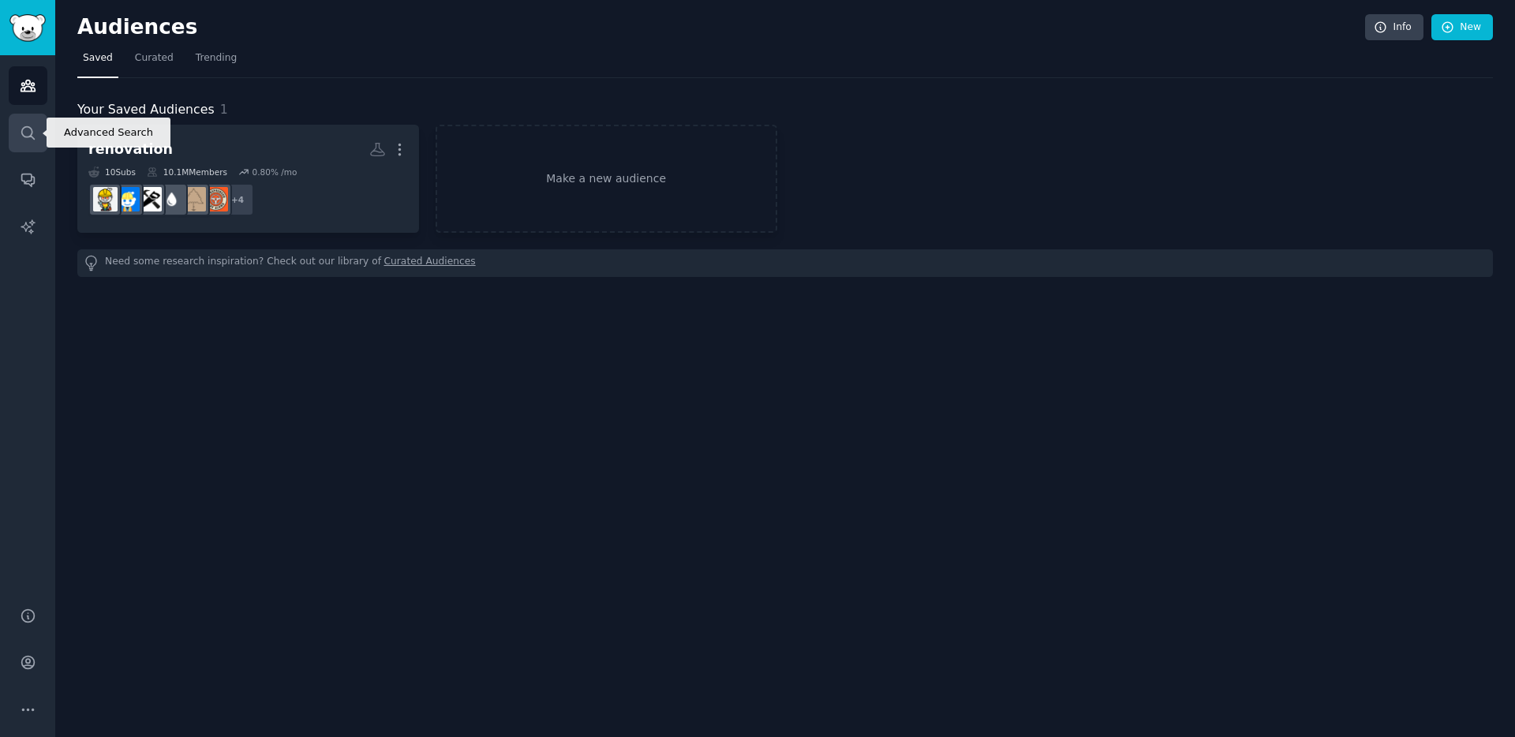
click at [31, 126] on icon "Sidebar" at bounding box center [28, 133] width 17 height 17
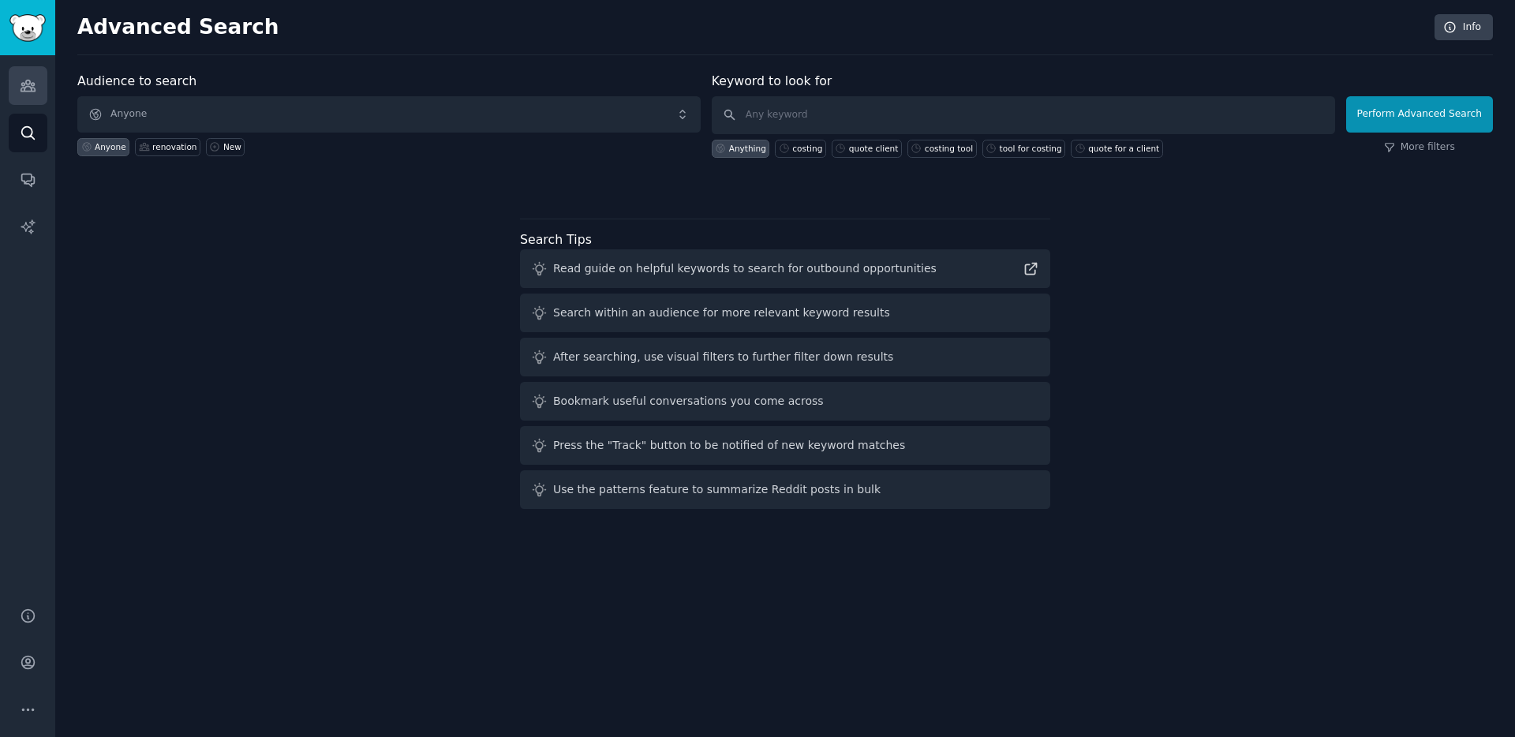
click at [43, 91] on link "Audiences" at bounding box center [28, 85] width 39 height 39
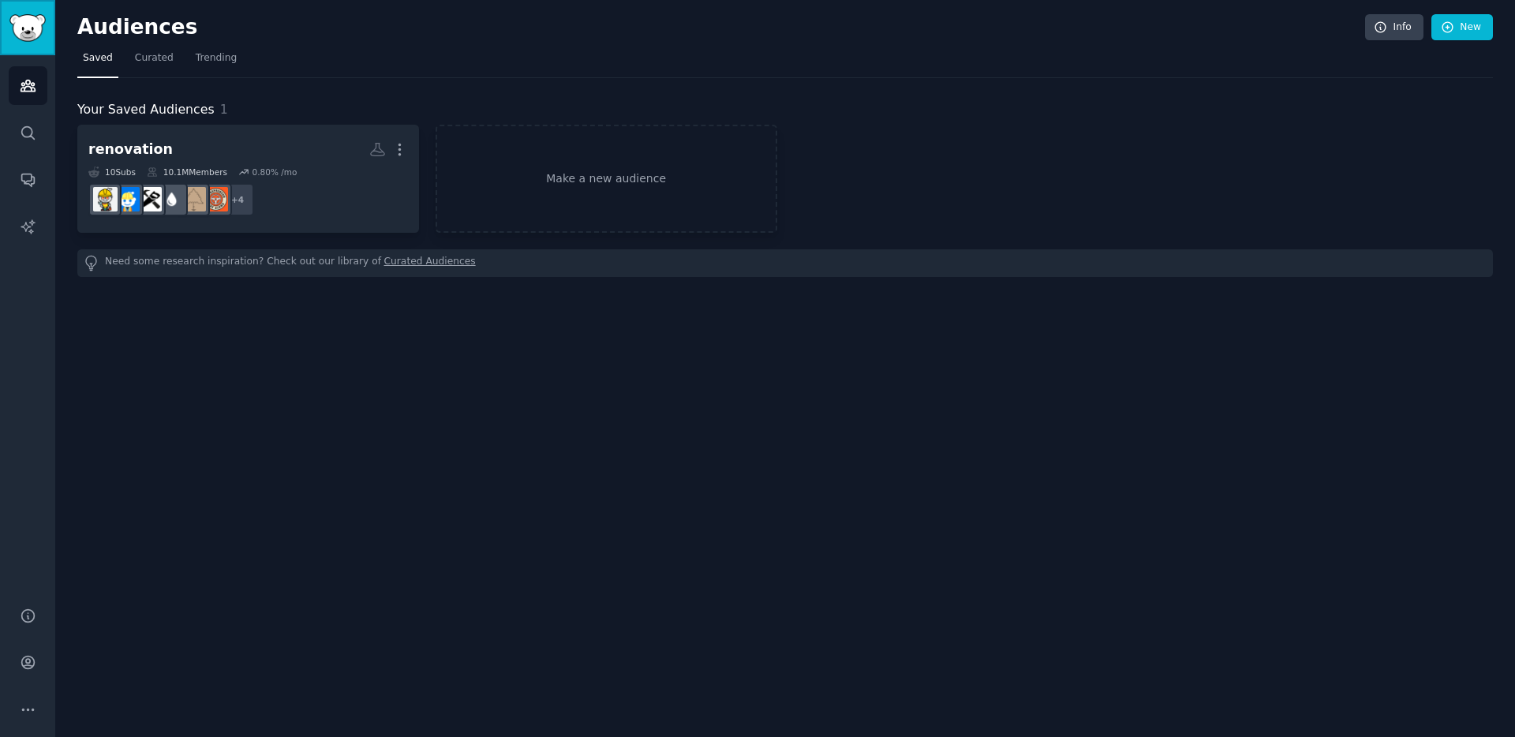
click at [43, 36] on img "Sidebar" at bounding box center [27, 28] width 36 height 28
click at [37, 131] on link "Search" at bounding box center [28, 133] width 39 height 39
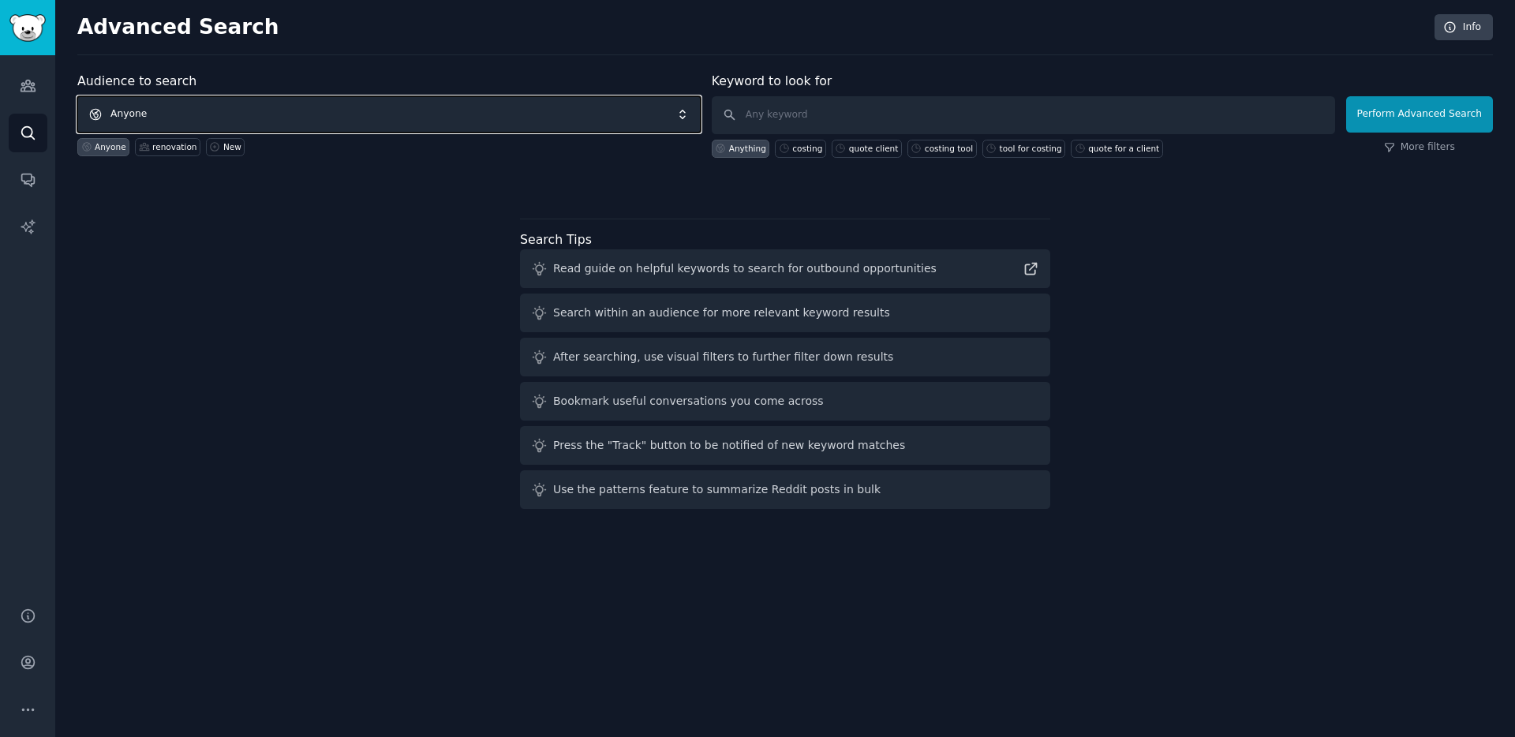
click at [156, 114] on span "Anyone" at bounding box center [388, 114] width 623 height 36
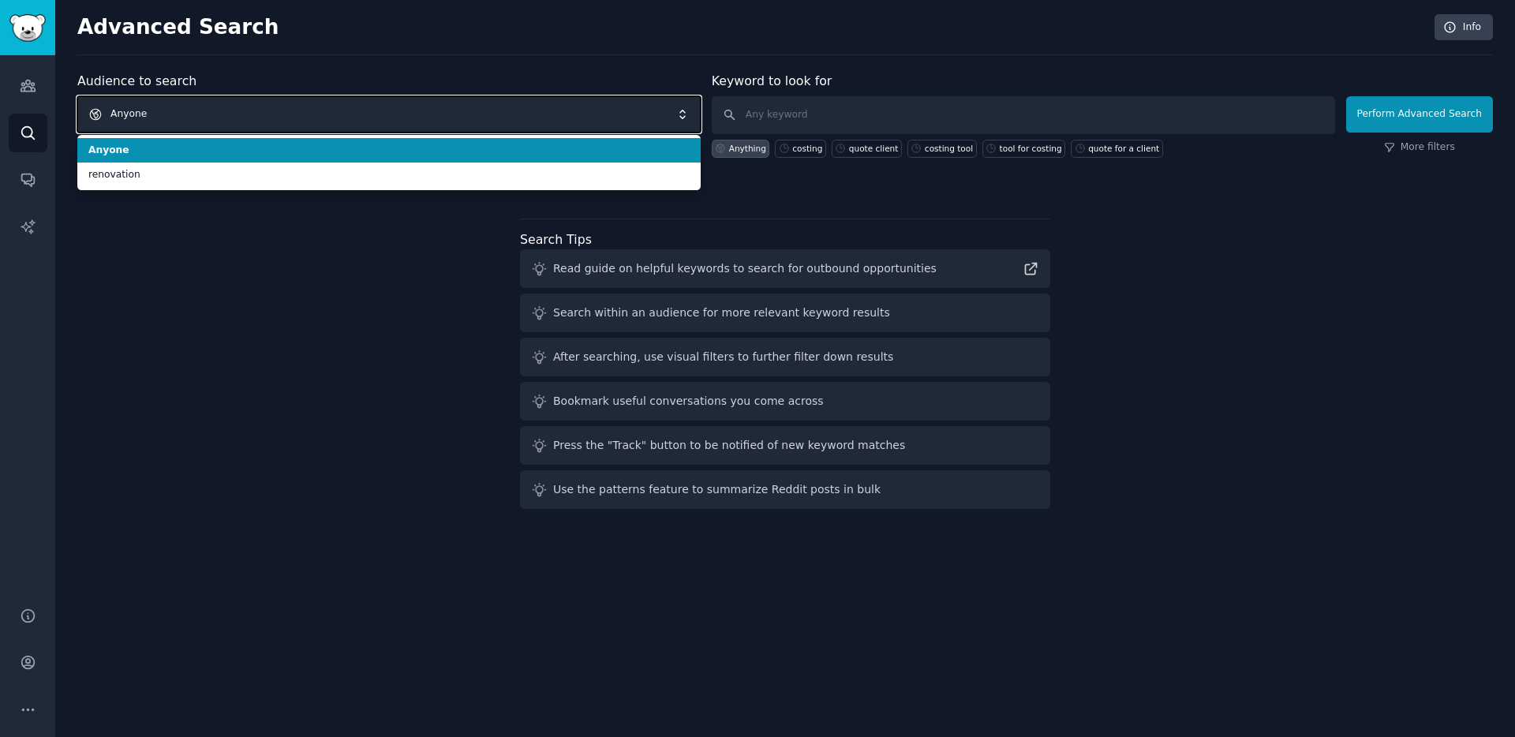
click at [156, 114] on span "Anyone" at bounding box center [388, 114] width 623 height 36
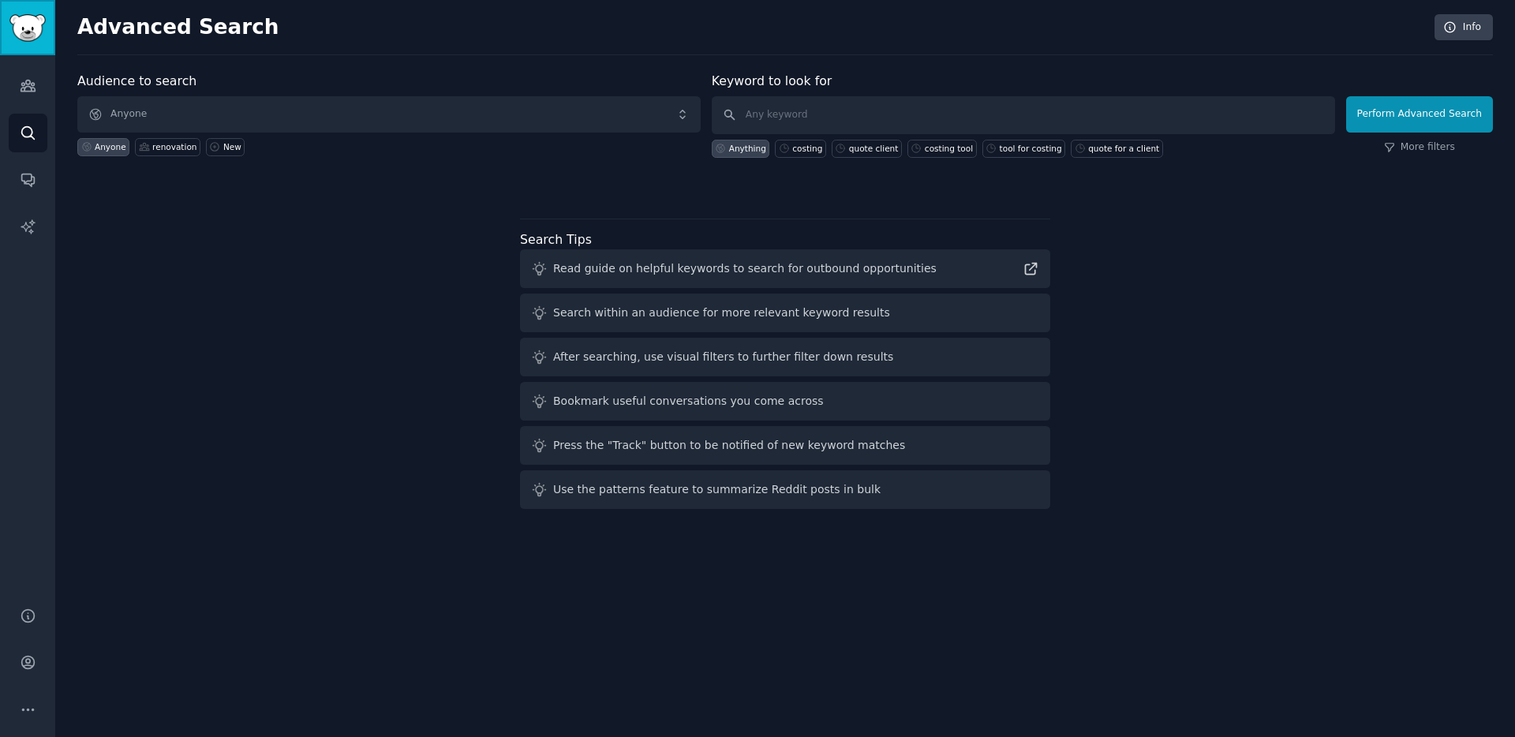
click at [28, 39] on img "Sidebar" at bounding box center [27, 28] width 36 height 28
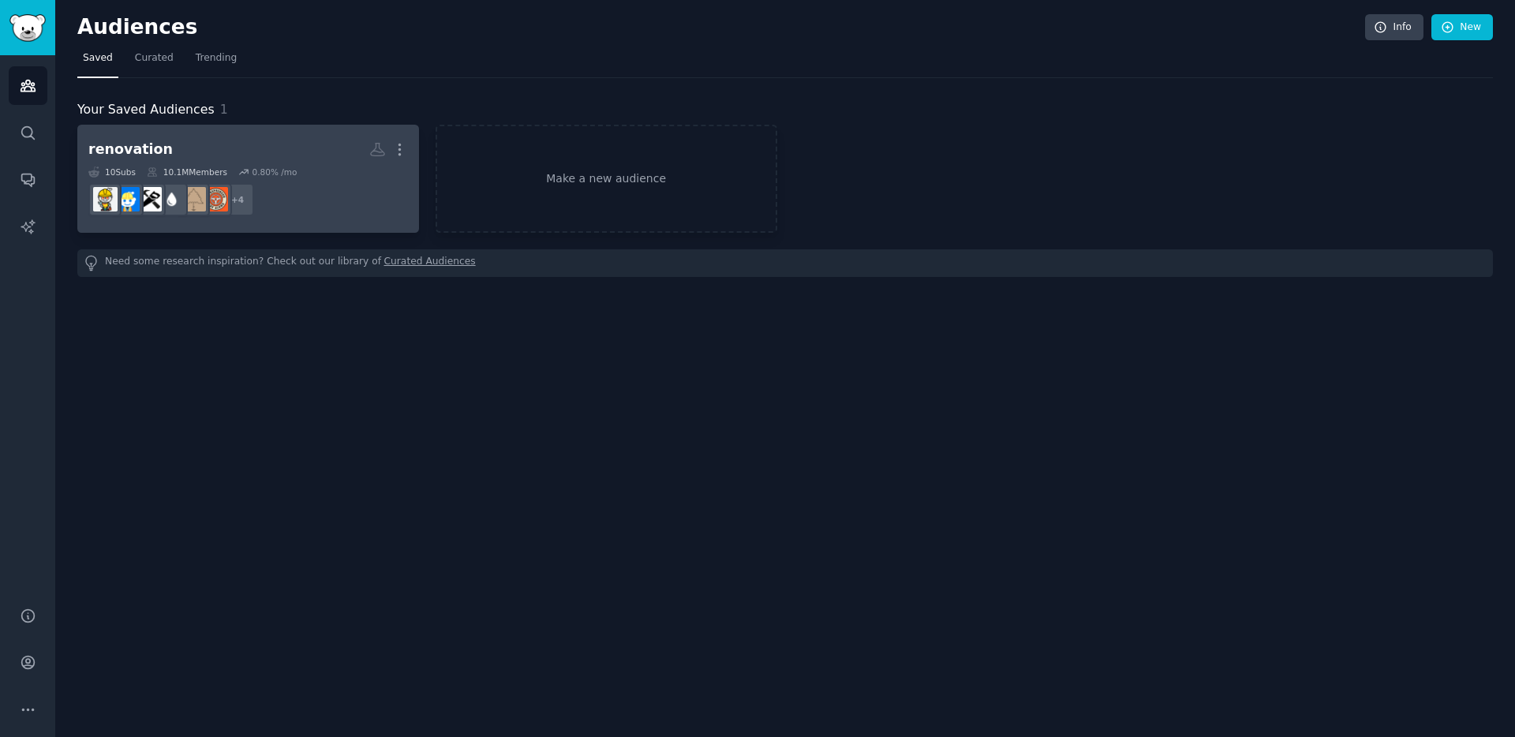
click at [151, 152] on div "renovation" at bounding box center [130, 150] width 84 height 20
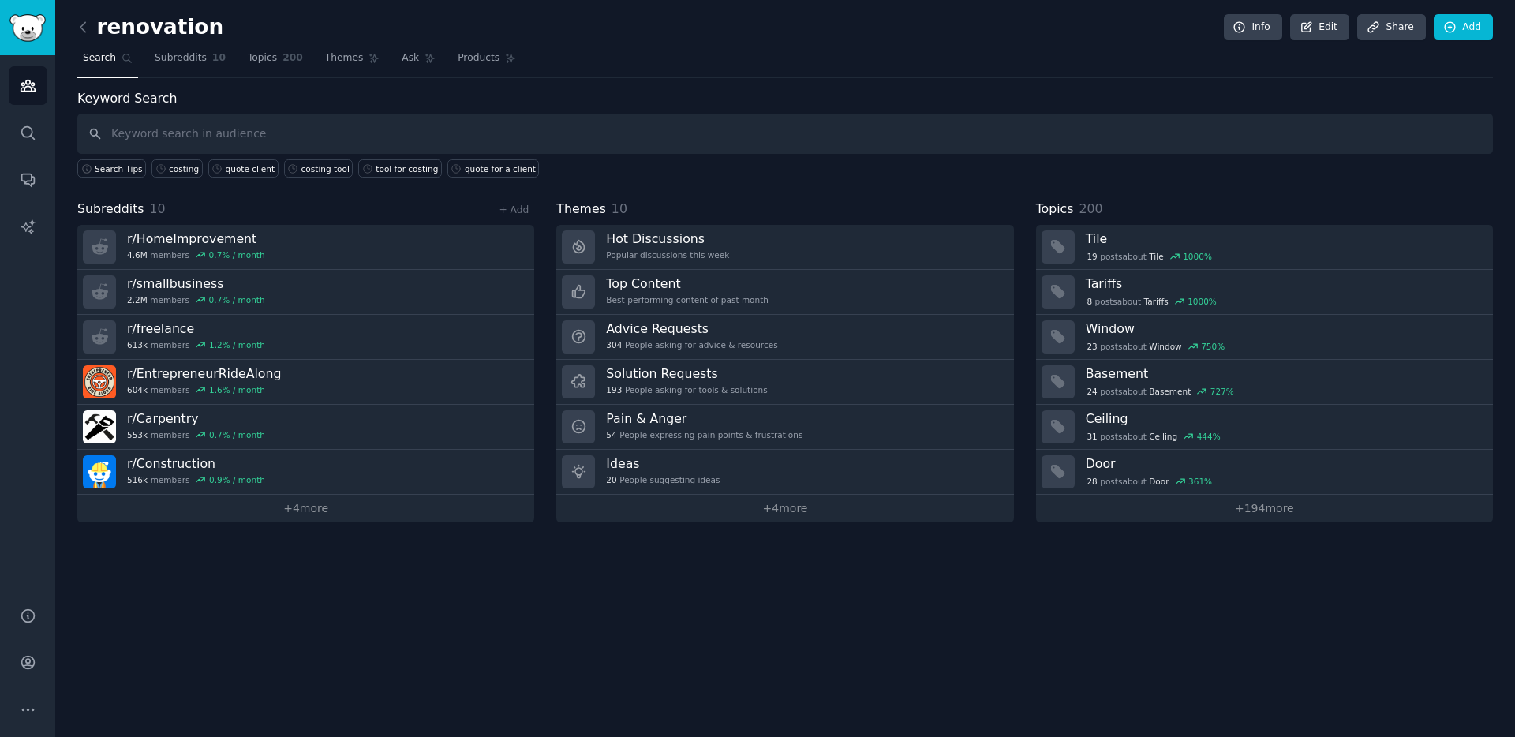
click at [163, 138] on input "text" at bounding box center [784, 134] width 1415 height 40
type input "excel"
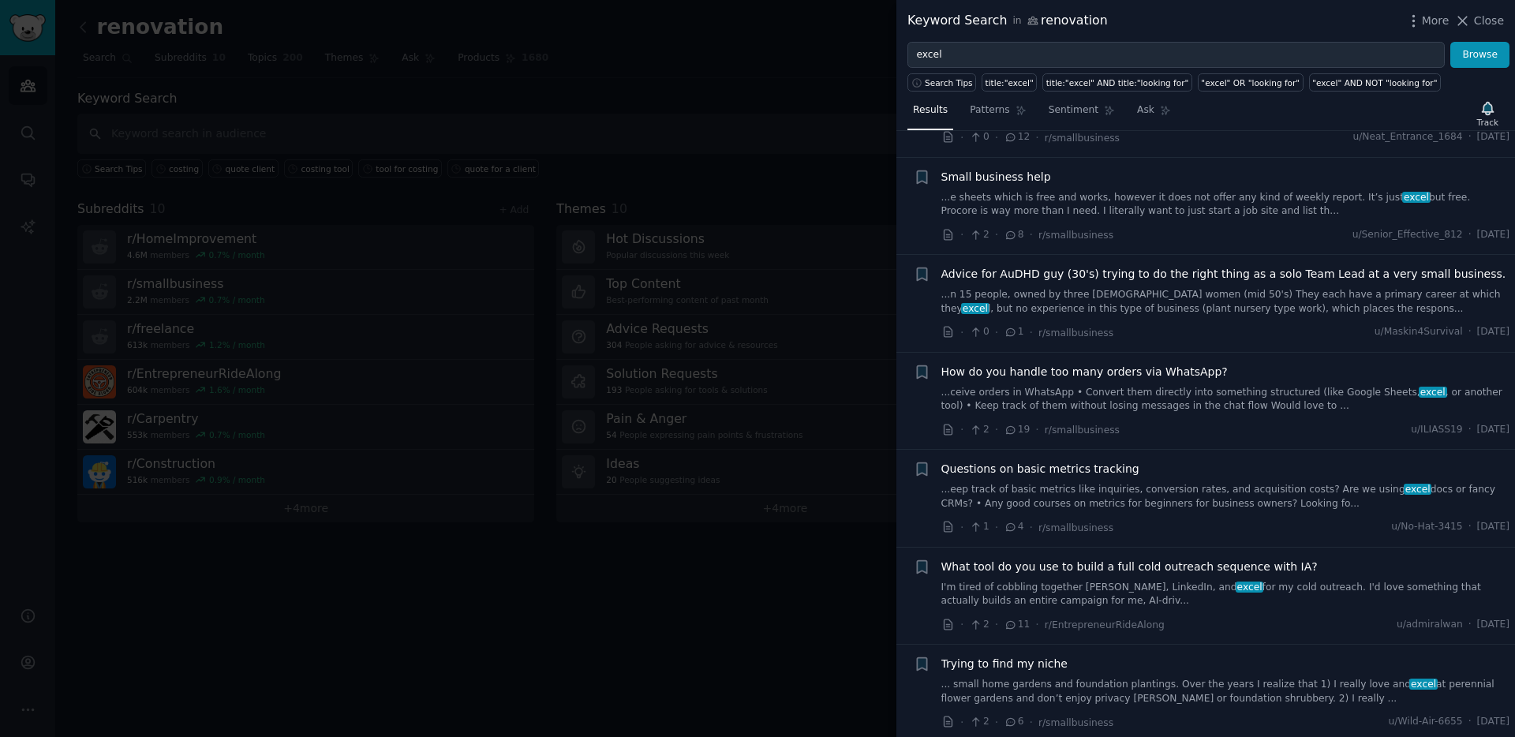
scroll to position [1516, 0]
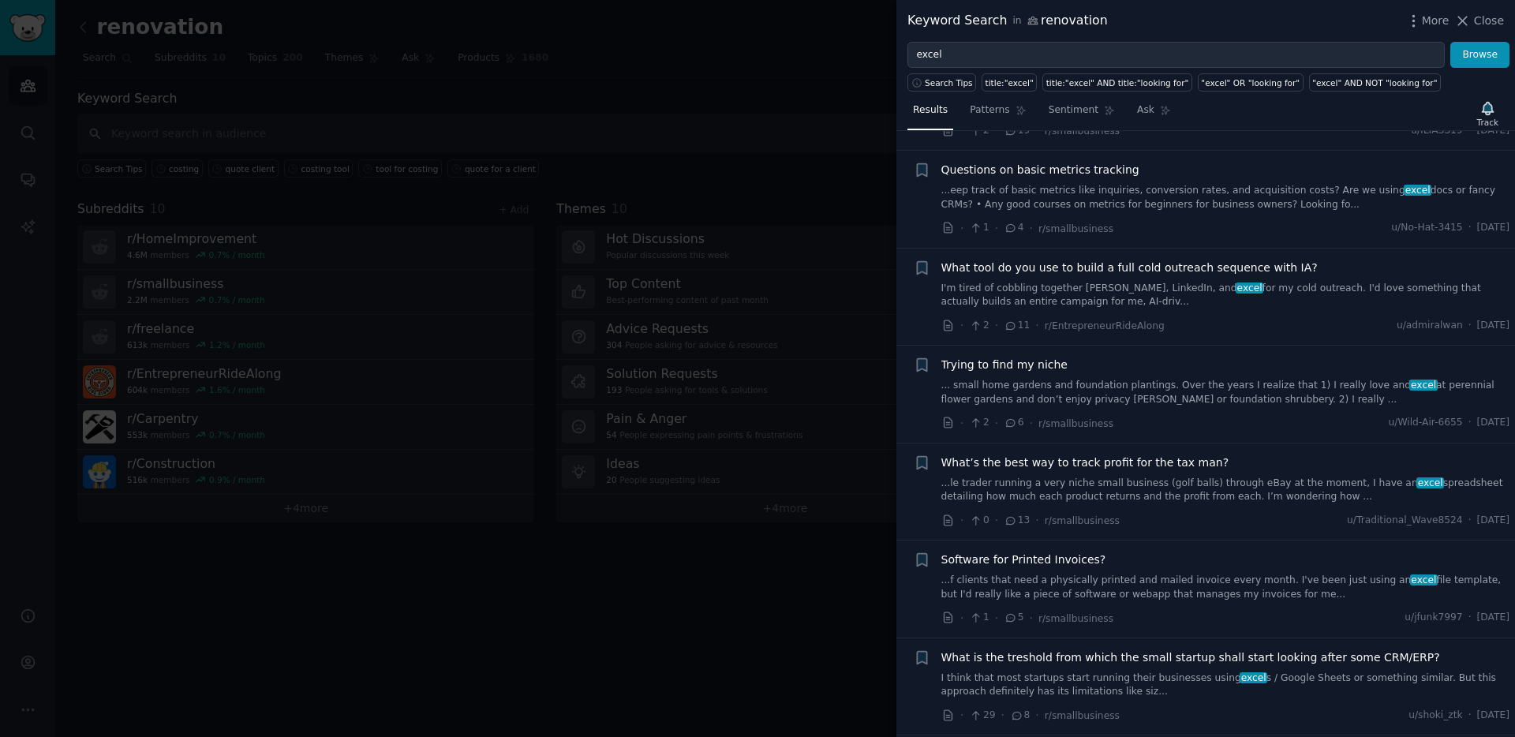
click at [660, 604] on div at bounding box center [757, 368] width 1515 height 737
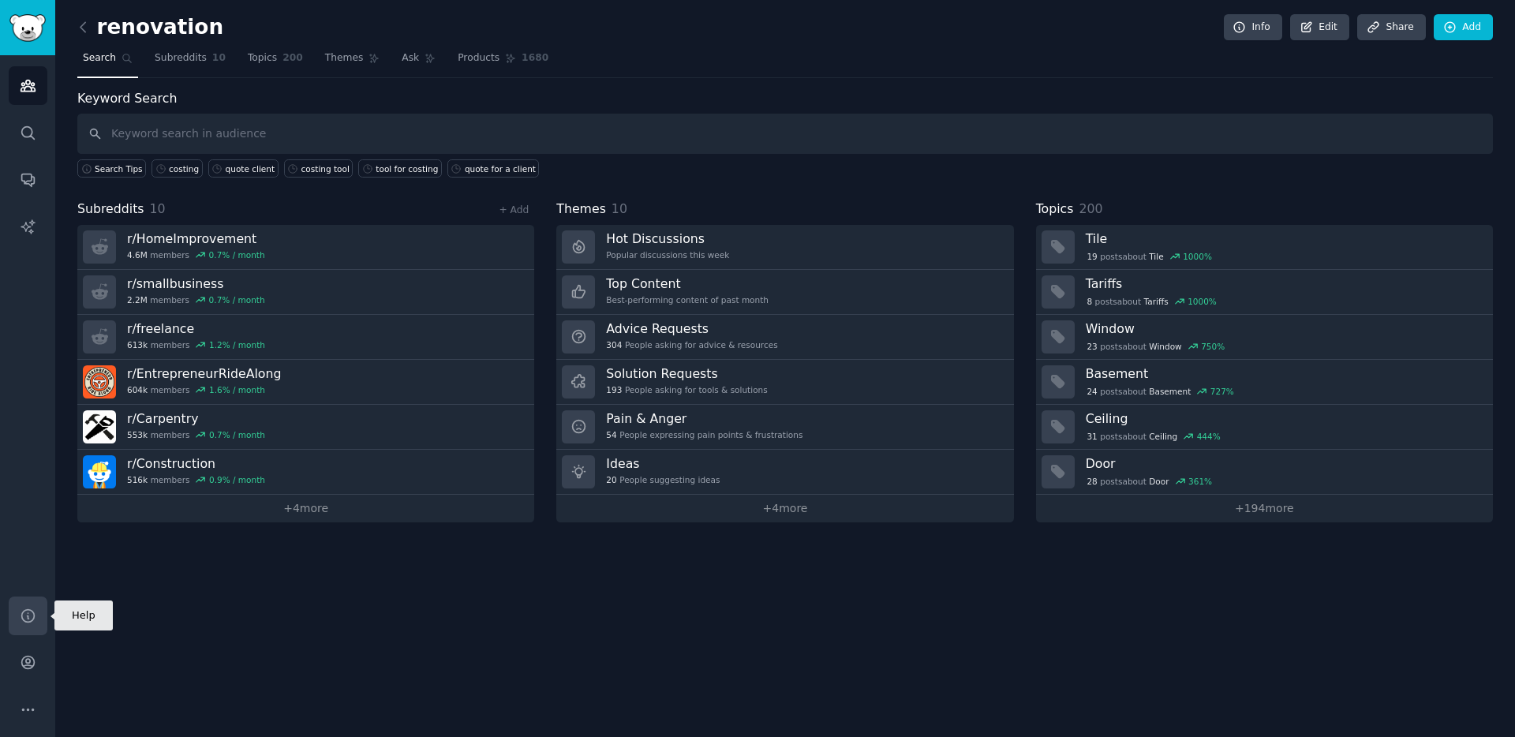
click at [25, 604] on link "Help" at bounding box center [28, 615] width 39 height 39
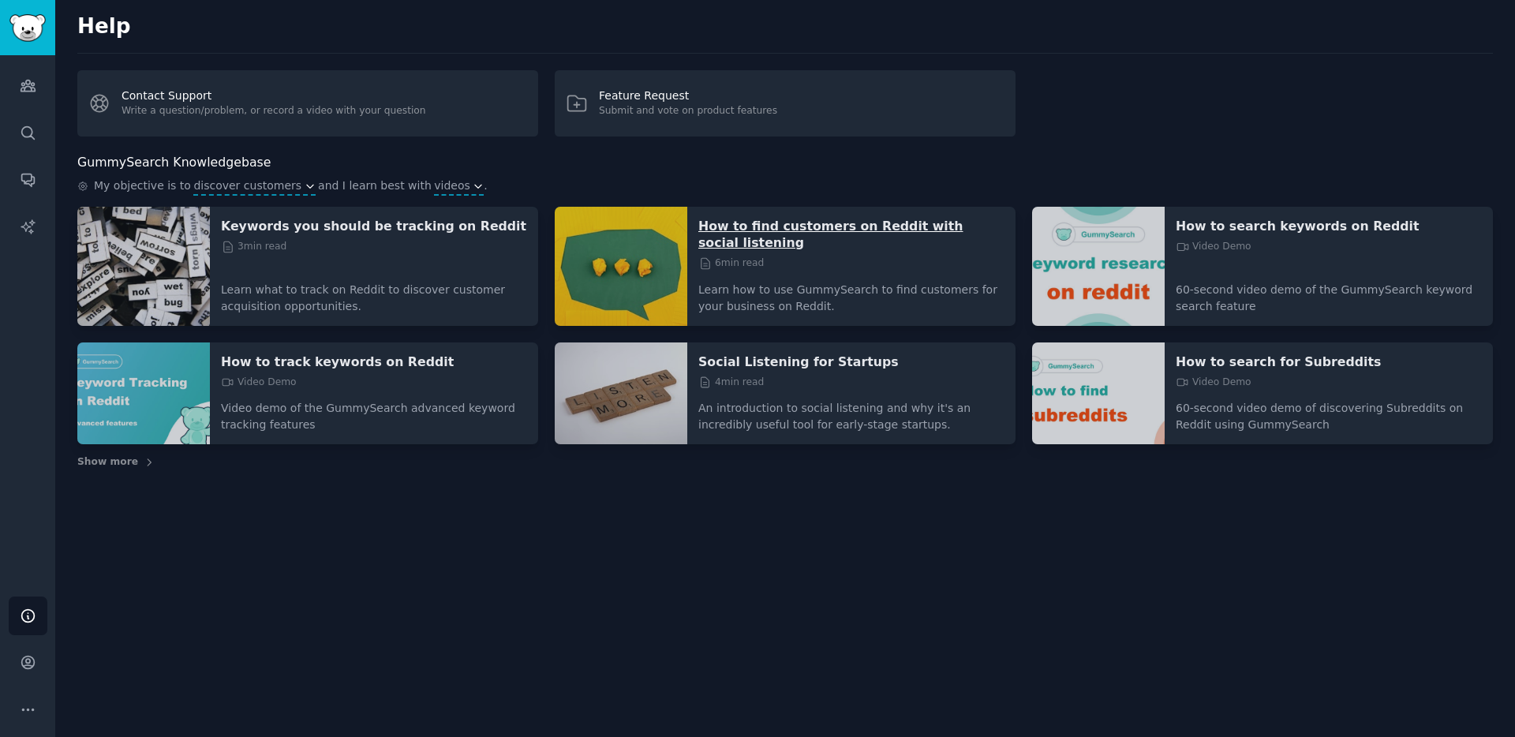
click at [769, 226] on p "How to find customers on Reddit with social listening" at bounding box center [851, 234] width 306 height 33
click at [34, 126] on icon "Sidebar" at bounding box center [28, 133] width 17 height 17
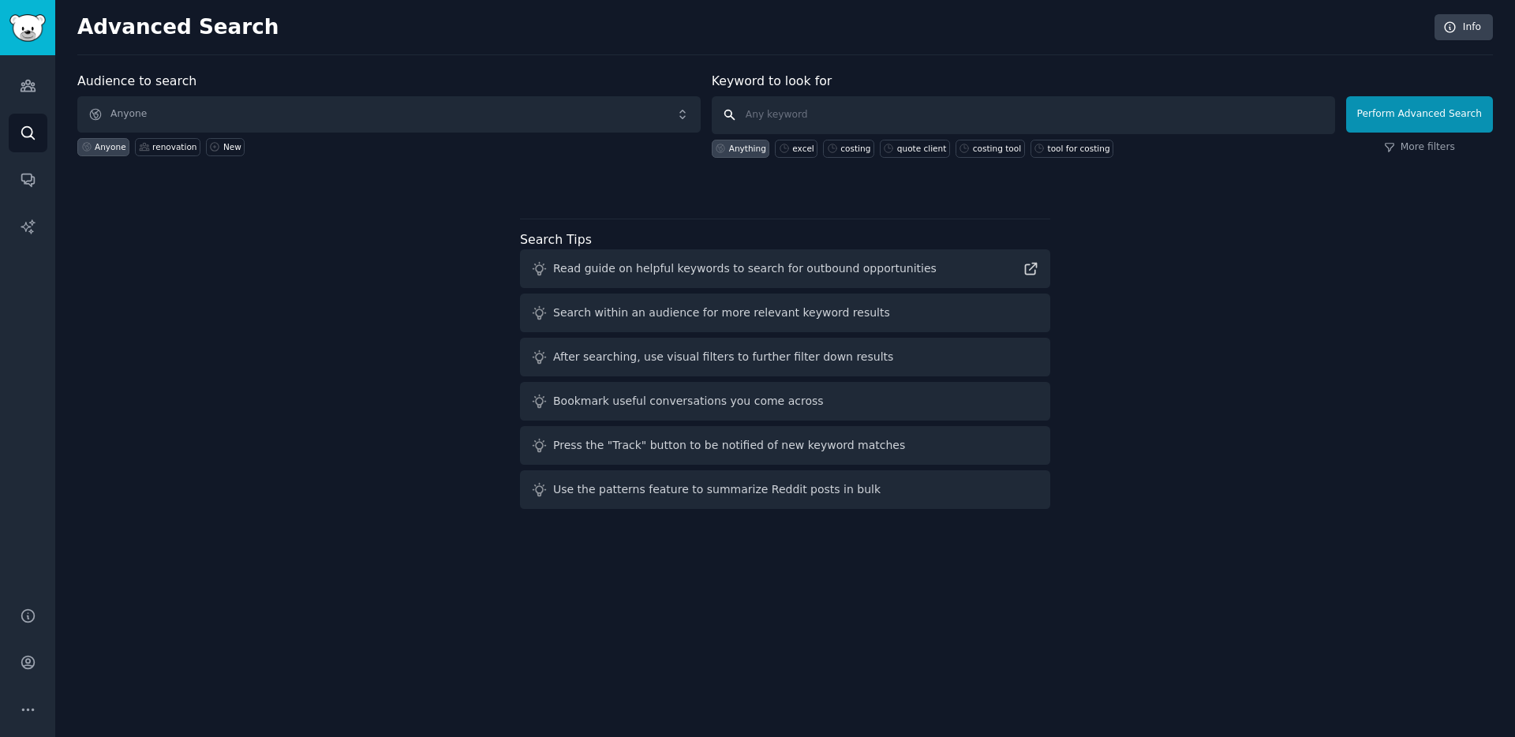
click at [830, 112] on input "text" at bounding box center [1023, 115] width 623 height 38
click at [1421, 152] on link "More filters" at bounding box center [1419, 147] width 71 height 14
click at [858, 125] on input "text" at bounding box center [1023, 115] width 623 height 38
paste input "how much should I charge"
type input "how much should I charge"
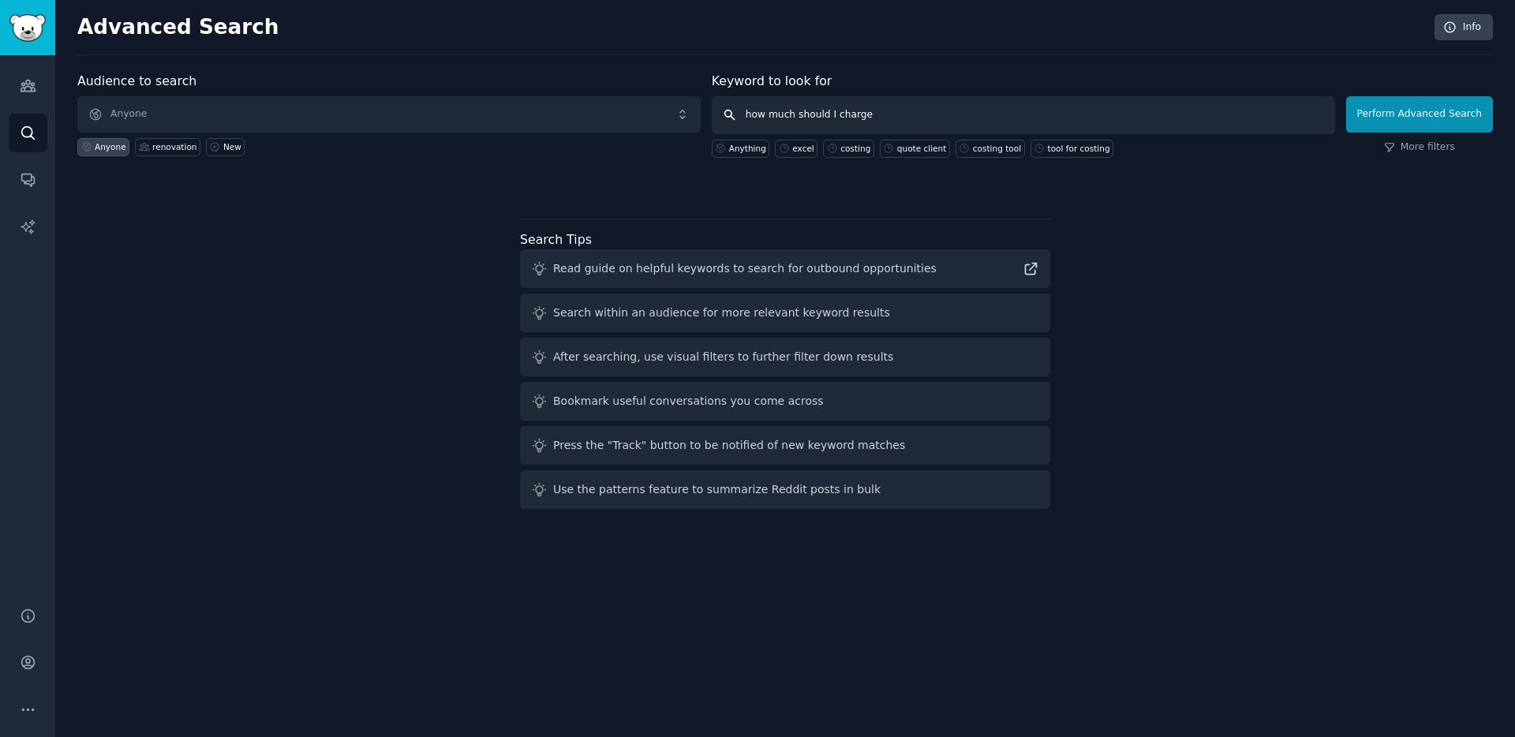
click button "Perform Advanced Search" at bounding box center [1419, 114] width 147 height 36
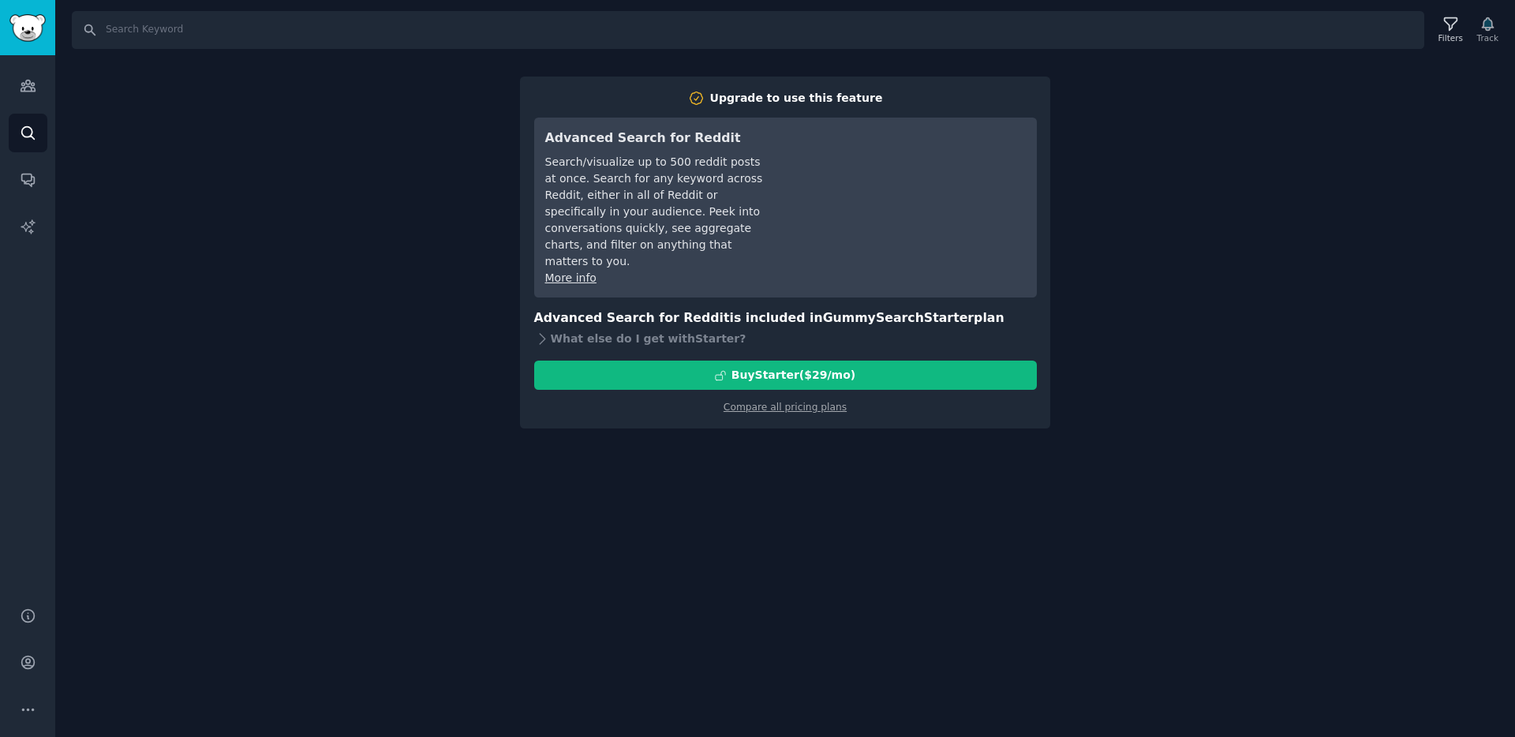
click at [421, 214] on div "Search Filters Track Upgrade to use this feature Advanced Search for Reddit Sea…" at bounding box center [785, 368] width 1460 height 737
click at [31, 85] on icon "Sidebar" at bounding box center [28, 85] width 14 height 11
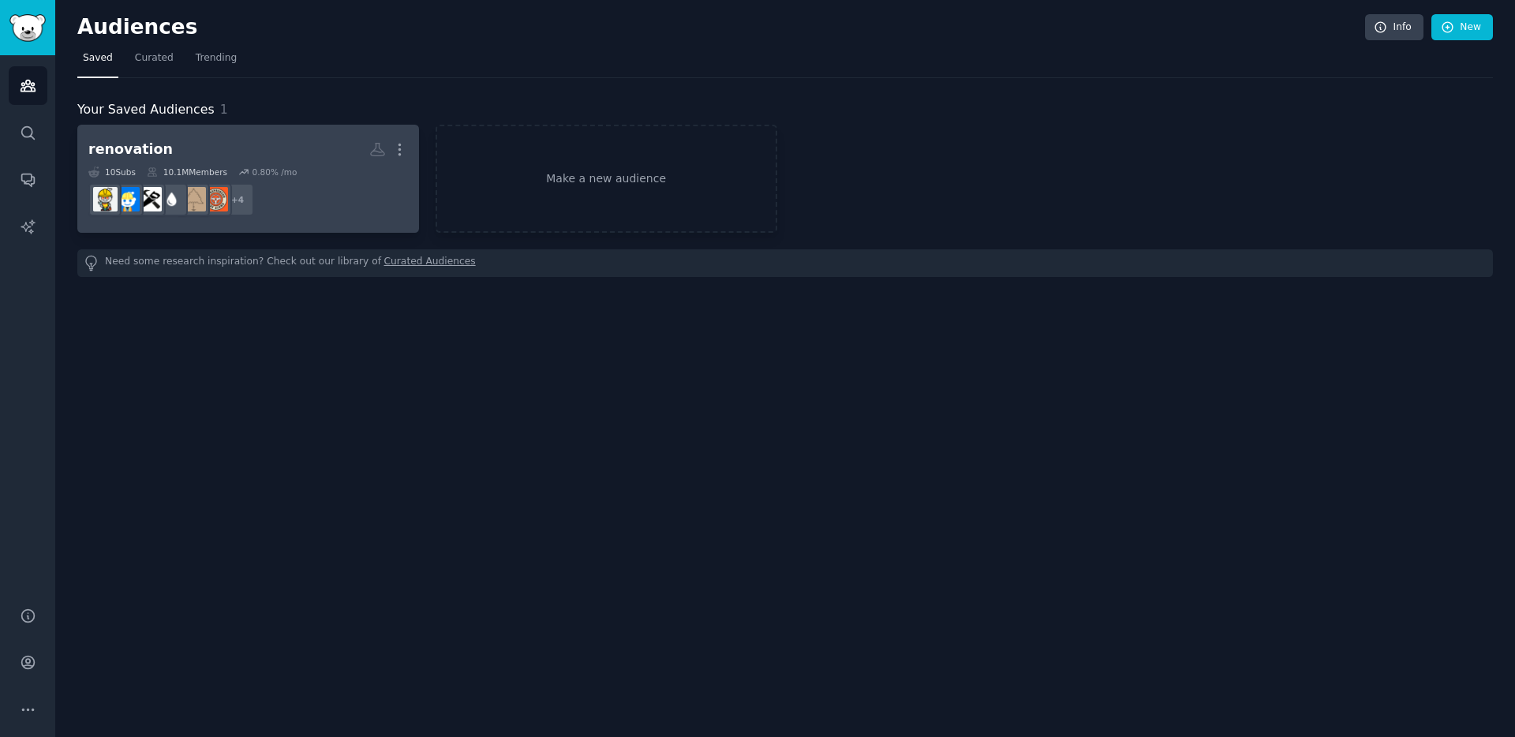
click at [200, 170] on div "10.1M Members" at bounding box center [187, 171] width 80 height 11
click at [142, 134] on link "renovation More 10 Sub s 10.1M Members 0.80 % /mo + 4" at bounding box center [248, 179] width 342 height 108
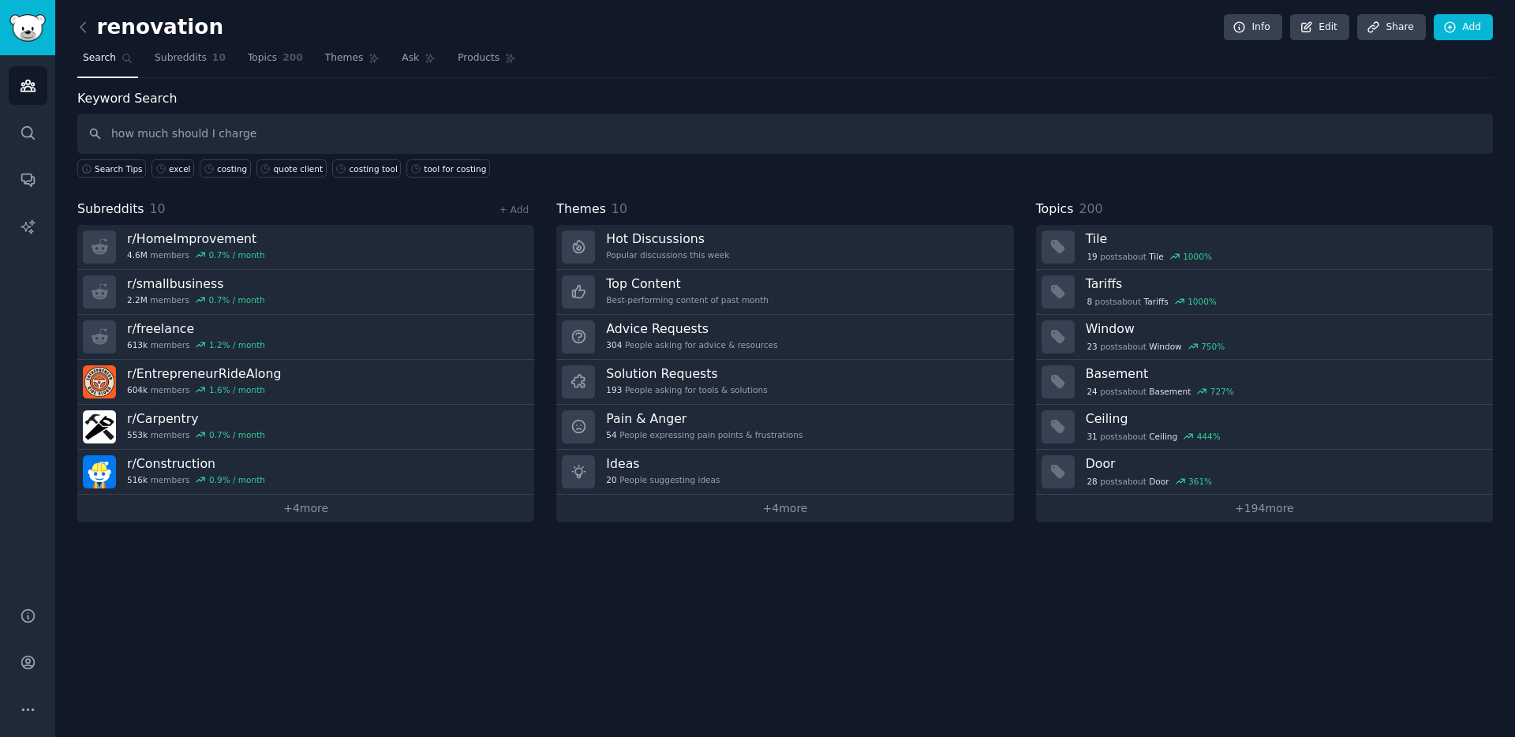
type input "how much should I charge"
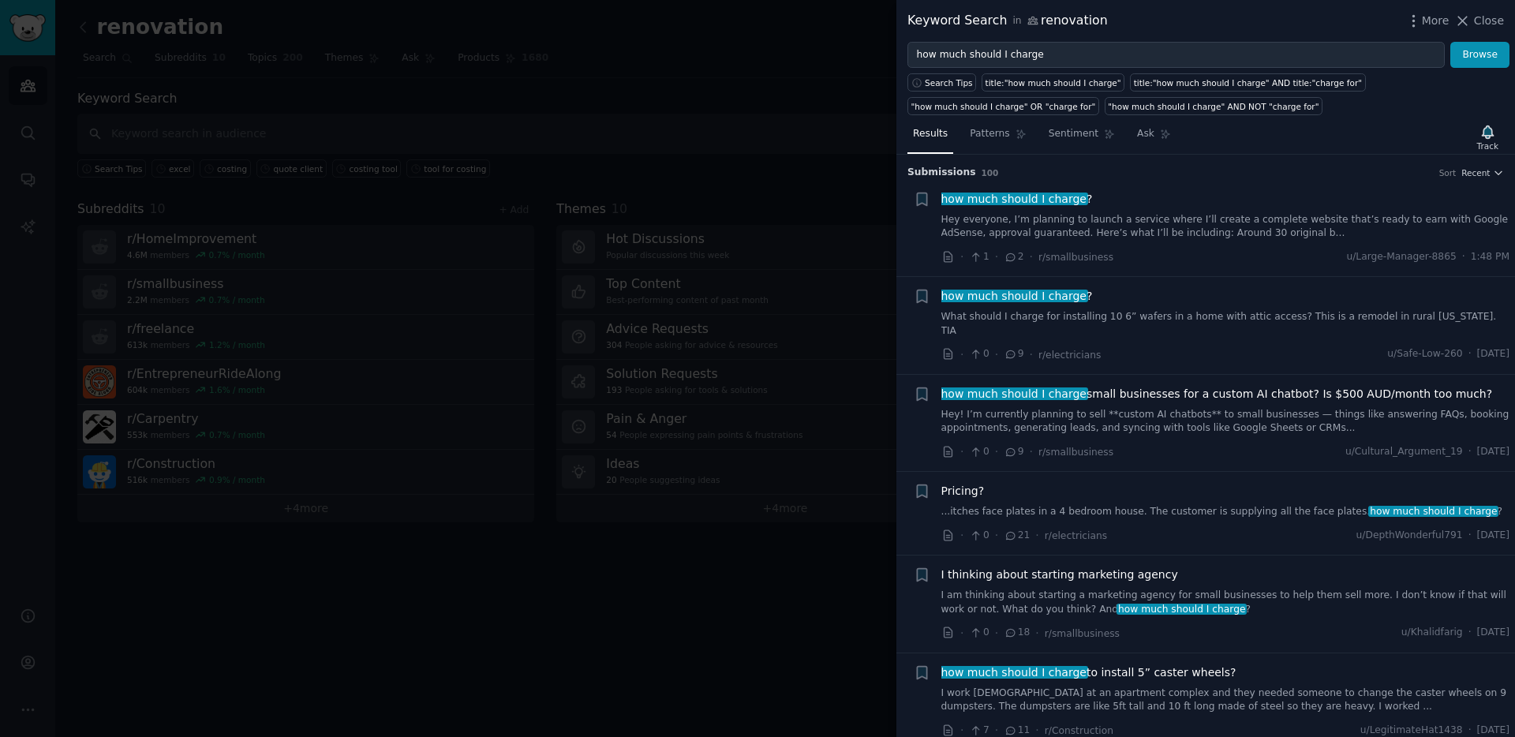
click at [1010, 349] on icon at bounding box center [1011, 354] width 14 height 11
click at [1013, 350] on icon at bounding box center [1011, 353] width 9 height 7
click at [1016, 294] on span "how much should I charge" at bounding box center [1014, 296] width 148 height 13
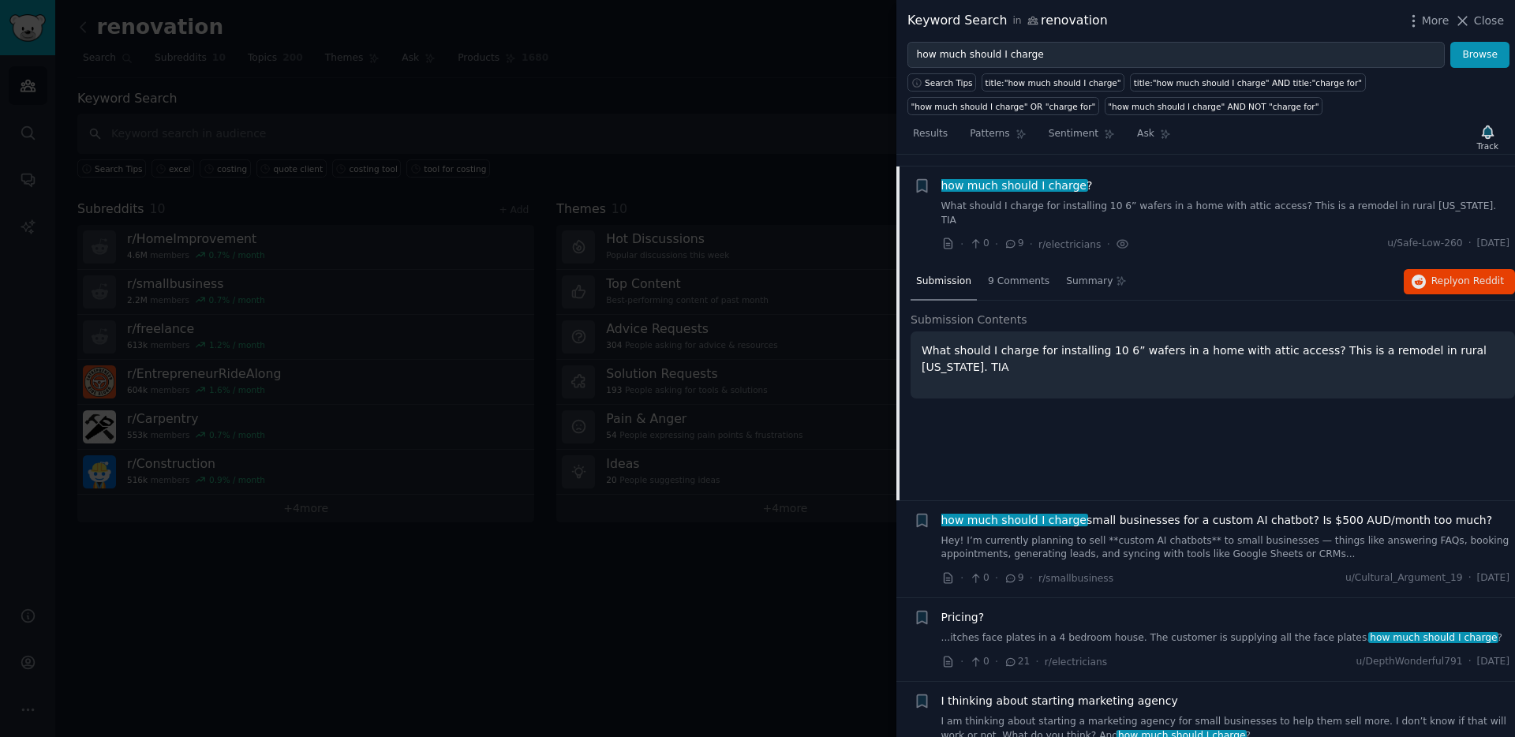
scroll to position [122, 0]
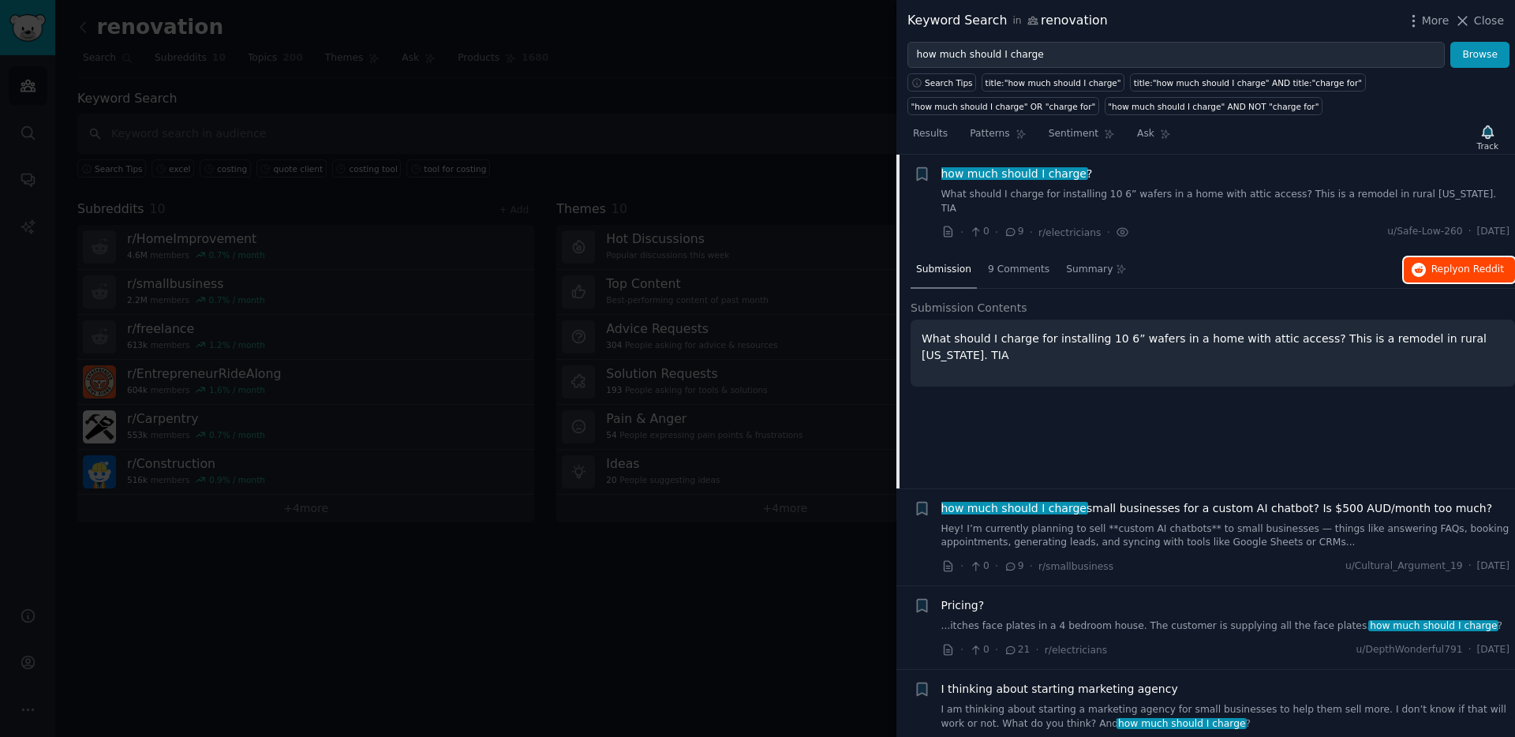
click at [1460, 264] on span "on Reddit" at bounding box center [1481, 269] width 46 height 11
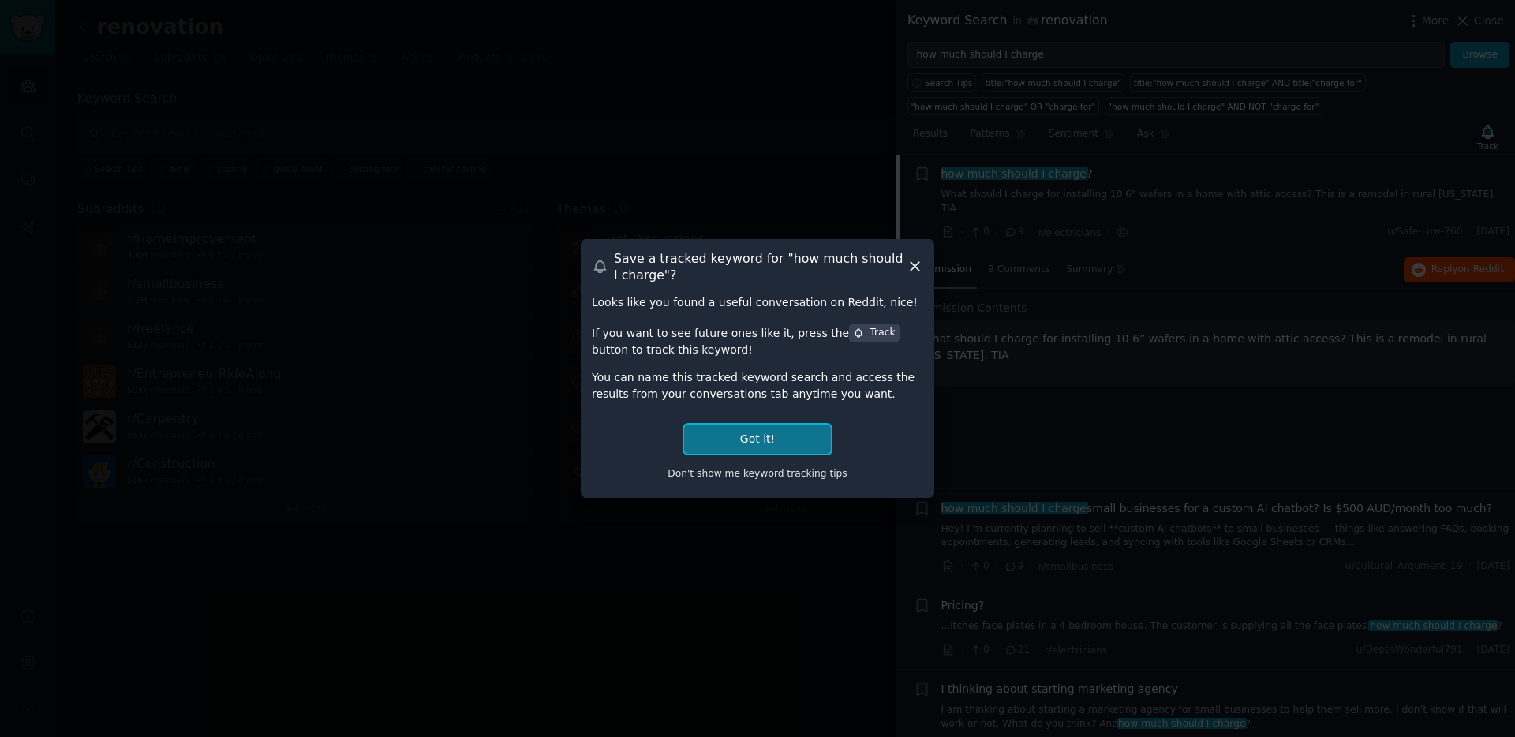
click at [741, 439] on button "Got it!" at bounding box center [757, 438] width 147 height 29
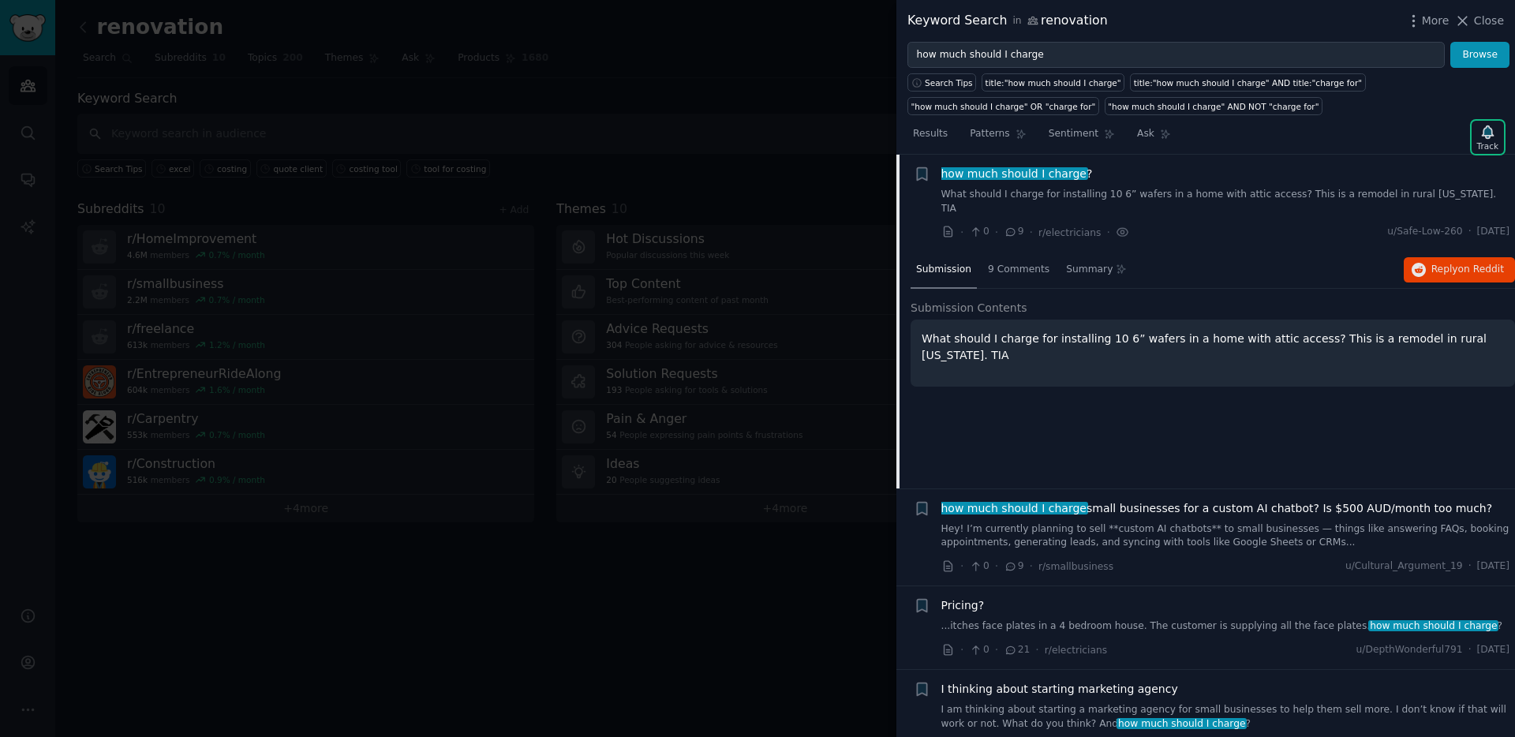
click at [741, 439] on div at bounding box center [757, 368] width 1515 height 737
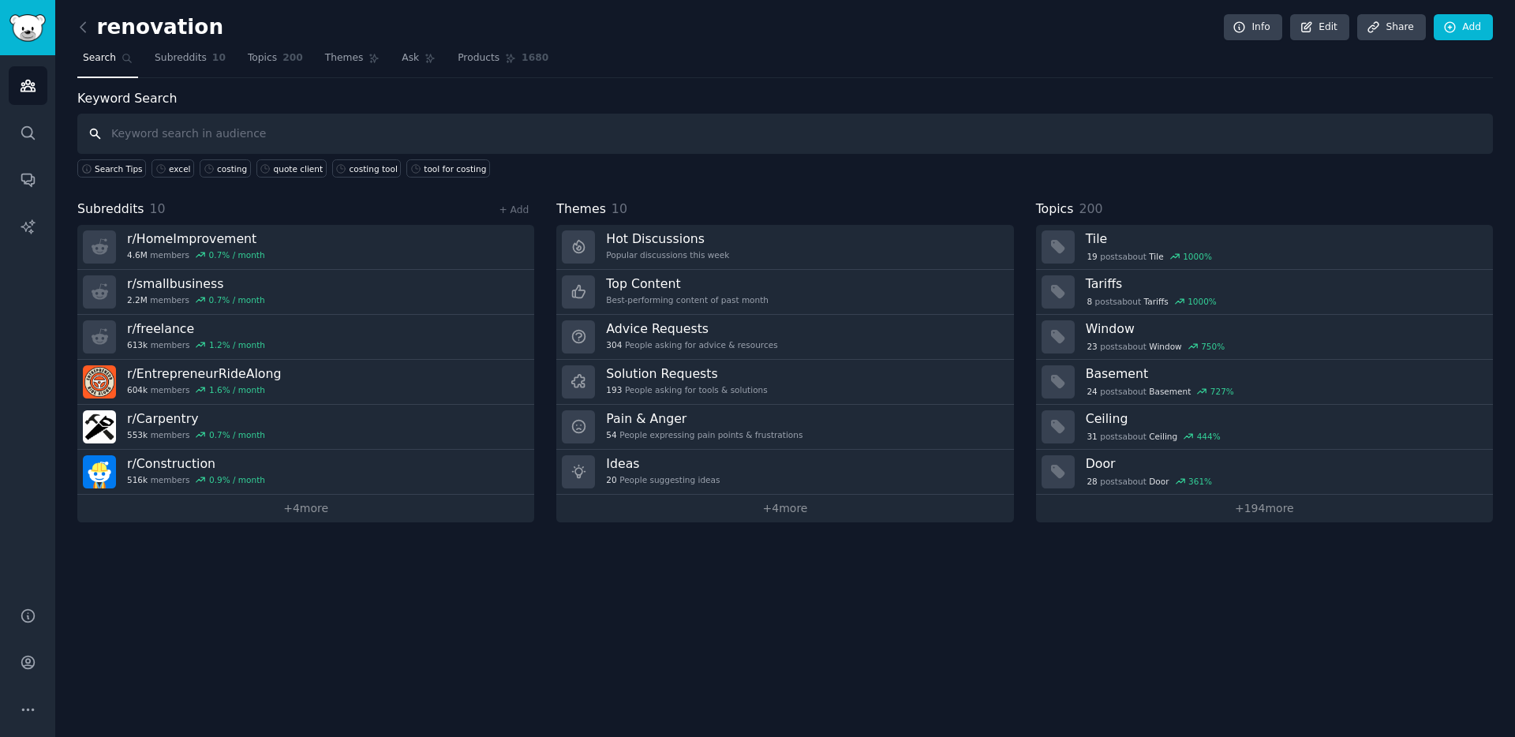
click at [289, 142] on input "text" at bounding box center [784, 134] width 1415 height 40
paste input "Hey, I saw your post about struggling with quoting jobs. I built a mobile app t…"
type input "Hey, I saw your post about struggling with quoting jobs. I built a mobile app t…"
click at [355, 125] on input "text" at bounding box center [784, 134] width 1415 height 40
paste input "how do I price this job"
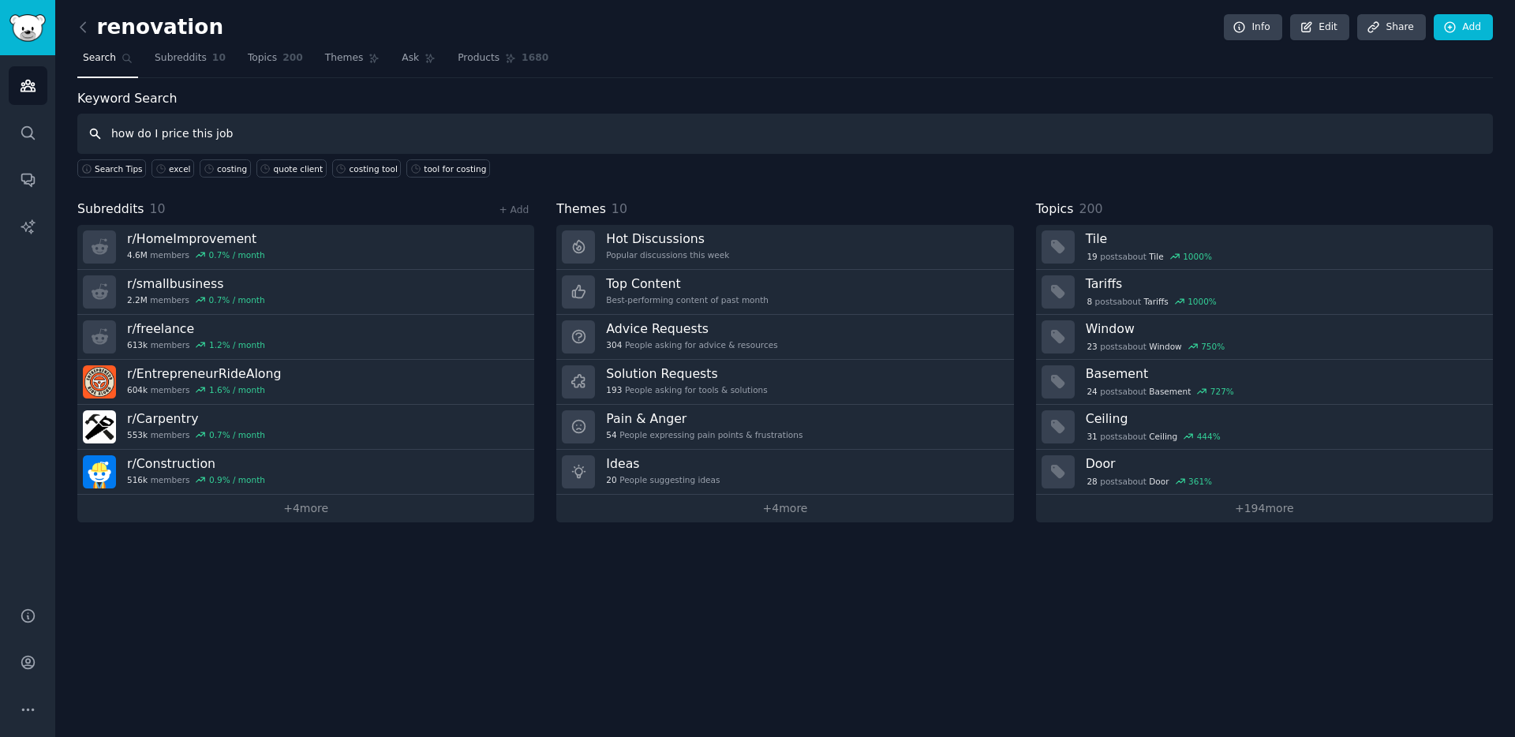
type input "how do I price this job"
click at [266, 133] on input "text" at bounding box center [784, 134] width 1415 height 40
click at [315, 142] on input "text" at bounding box center [784, 134] width 1415 height 40
click at [287, 115] on input "text" at bounding box center [784, 134] width 1415 height 40
click at [275, 122] on input "text" at bounding box center [784, 134] width 1415 height 40
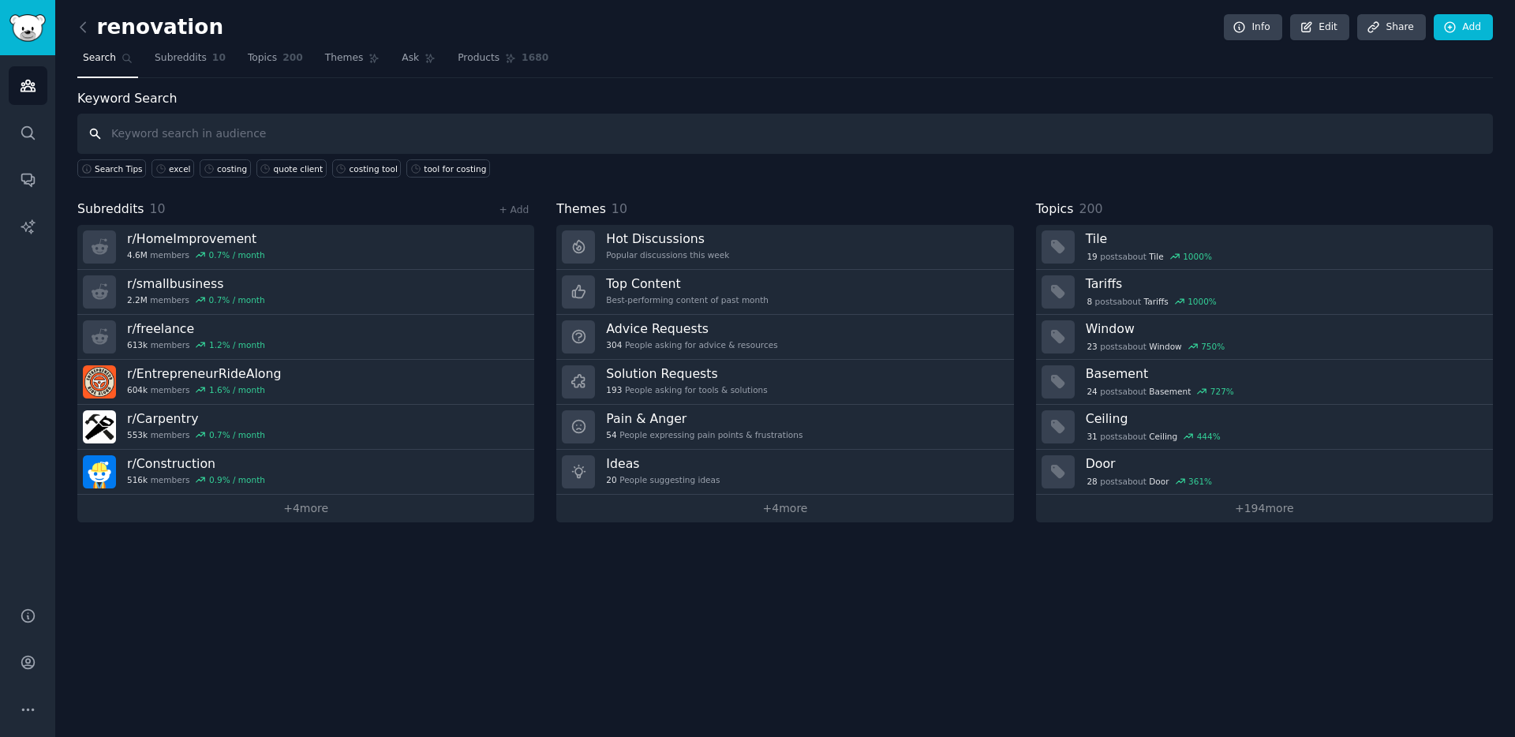
paste input "help quoting"
type input "help quoting"
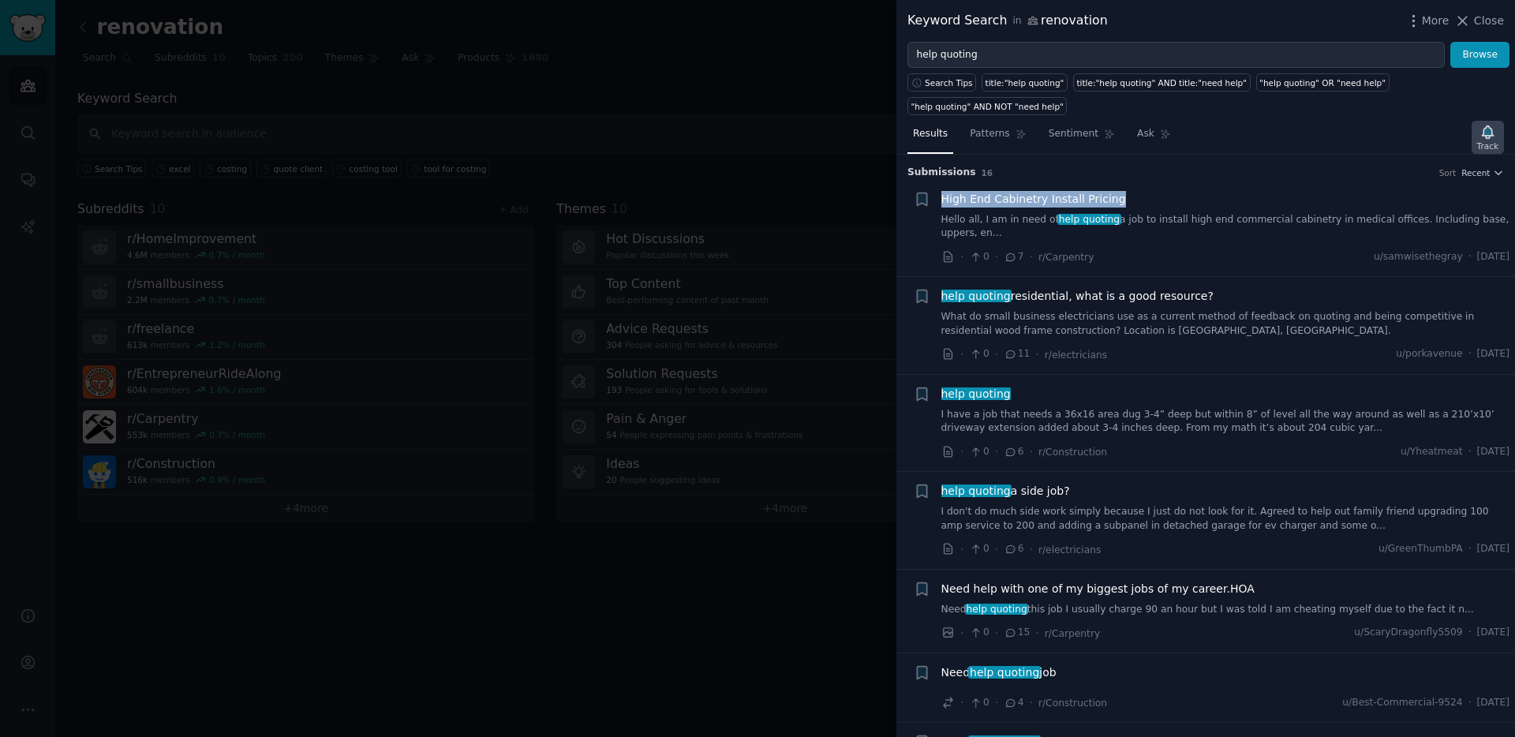
click at [1487, 135] on icon "button" at bounding box center [1487, 131] width 11 height 13
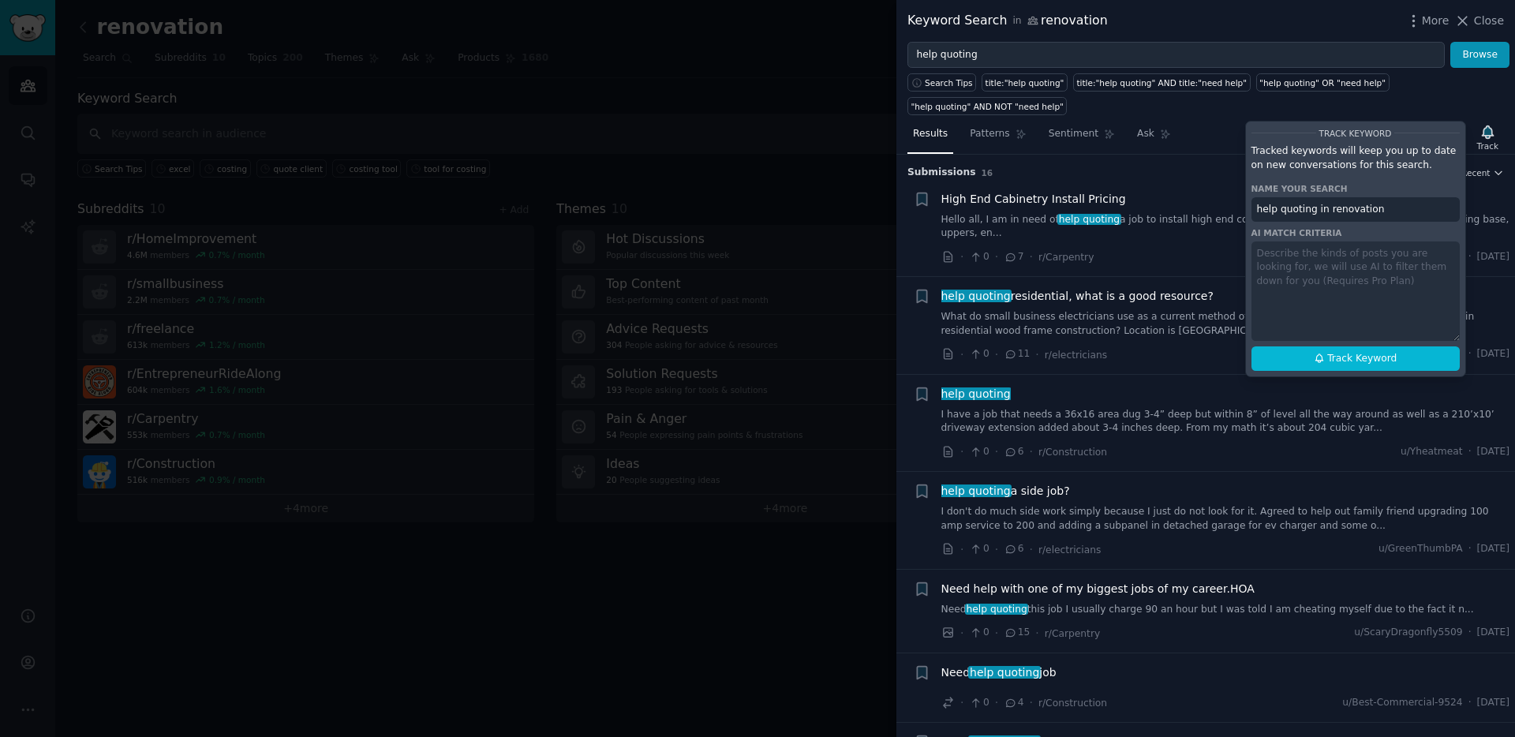
click at [1319, 287] on div "Track Keyword Tracked keywords will keep you up to date on new conversations fo…" at bounding box center [1355, 249] width 221 height 256
click at [1316, 261] on div "Track Keyword Tracked keywords will keep you up to date on new conversations fo…" at bounding box center [1355, 249] width 221 height 256
click at [1314, 355] on icon at bounding box center [1319, 358] width 11 height 11
type input "help quoting in renovation"
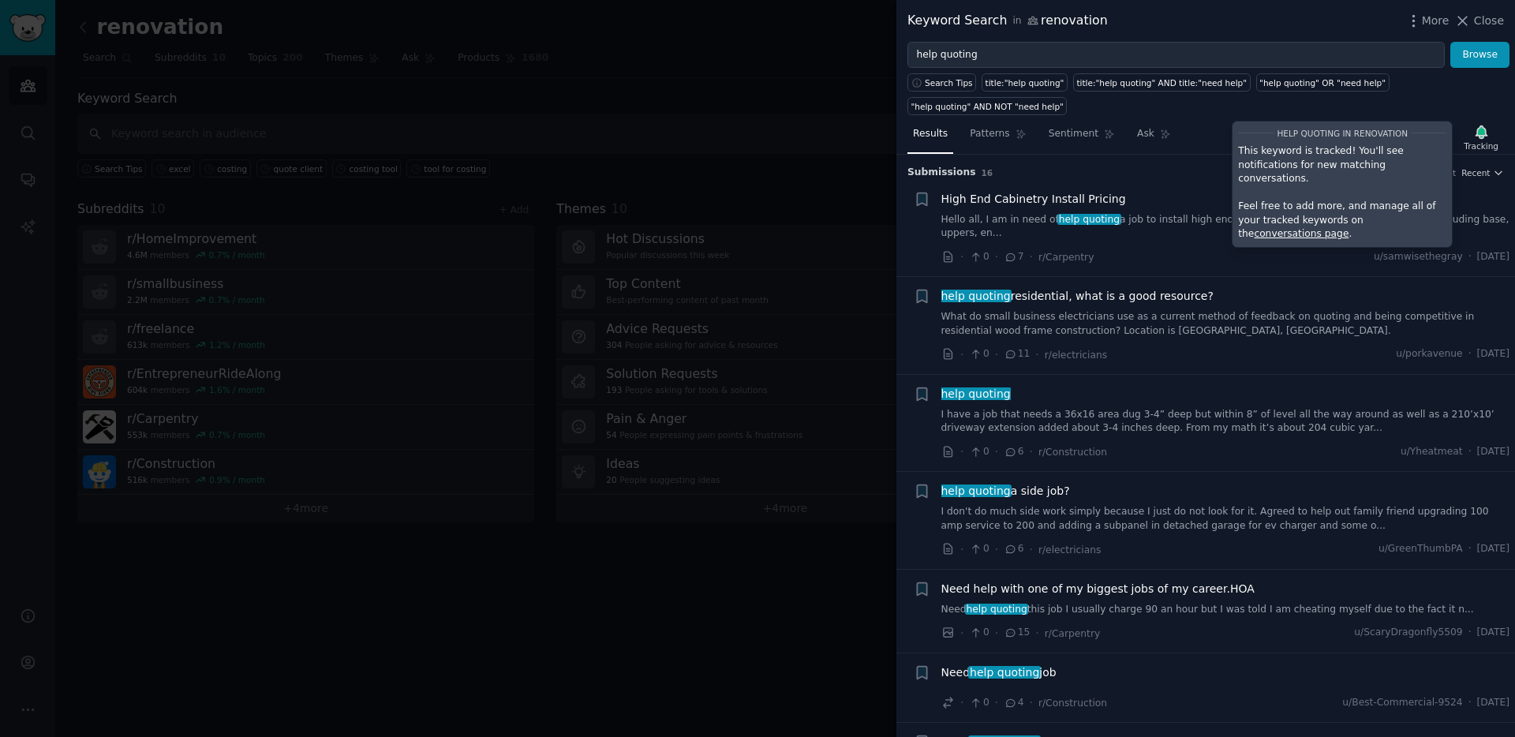
click at [1288, 168] on p "This keyword is tracked! You'll see notifications for new matching conversation…" at bounding box center [1342, 165] width 208 height 42
click at [1367, 114] on div "Search Tips title:"help quoting" title:"help quoting" AND title:"need help" "he…" at bounding box center [1205, 91] width 619 height 47
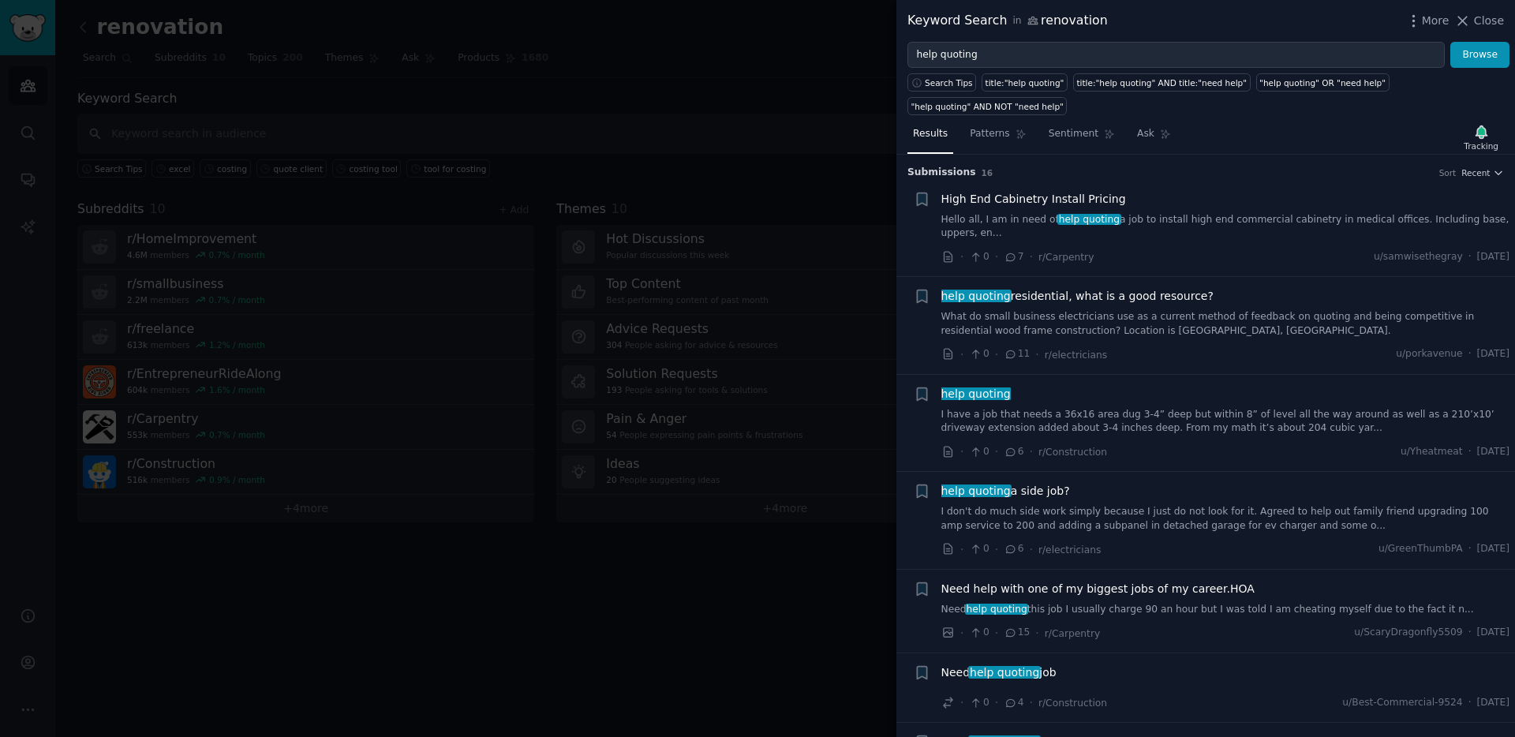
click at [795, 94] on div at bounding box center [757, 368] width 1515 height 737
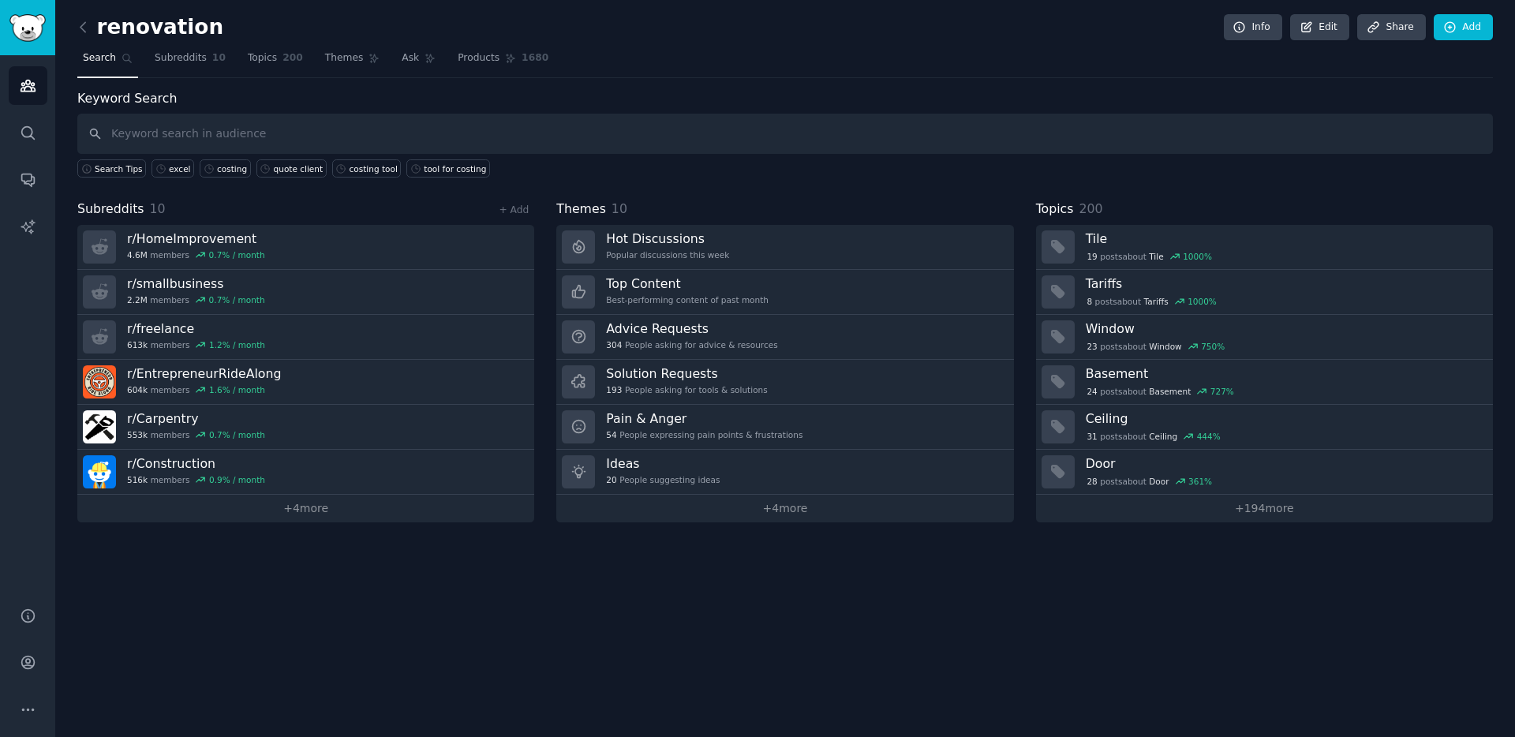
click at [294, 83] on div "renovation Info Edit Share Add Search Subreddits 10 Topics 200 Themes Ask Produ…" at bounding box center [784, 272] width 1415 height 500
click at [170, 140] on input "text" at bounding box center [784, 134] width 1415 height 40
paste input "help quoting"
paste input "elp quoting"
type input "help quoting"
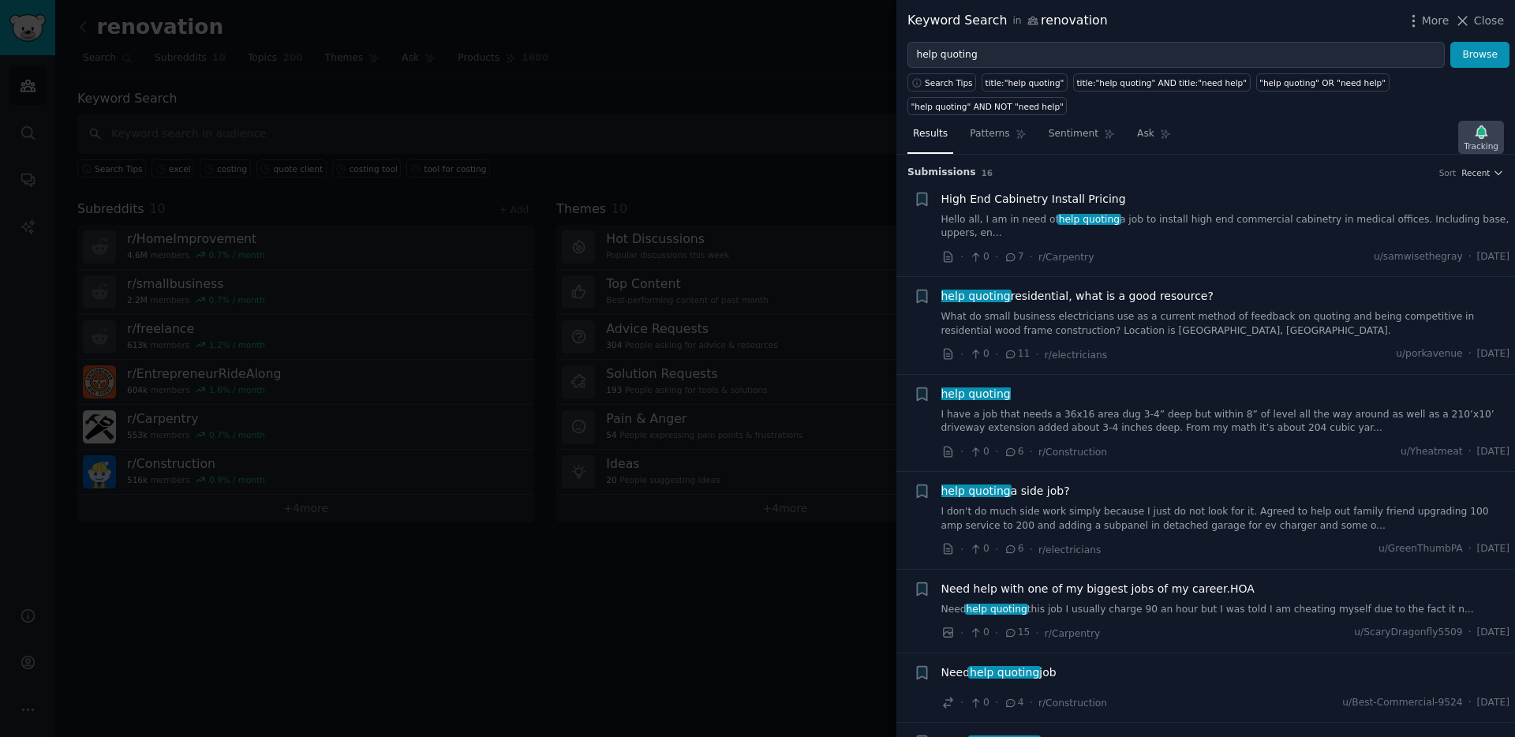
click at [1479, 142] on div "Tracking" at bounding box center [1481, 145] width 35 height 11
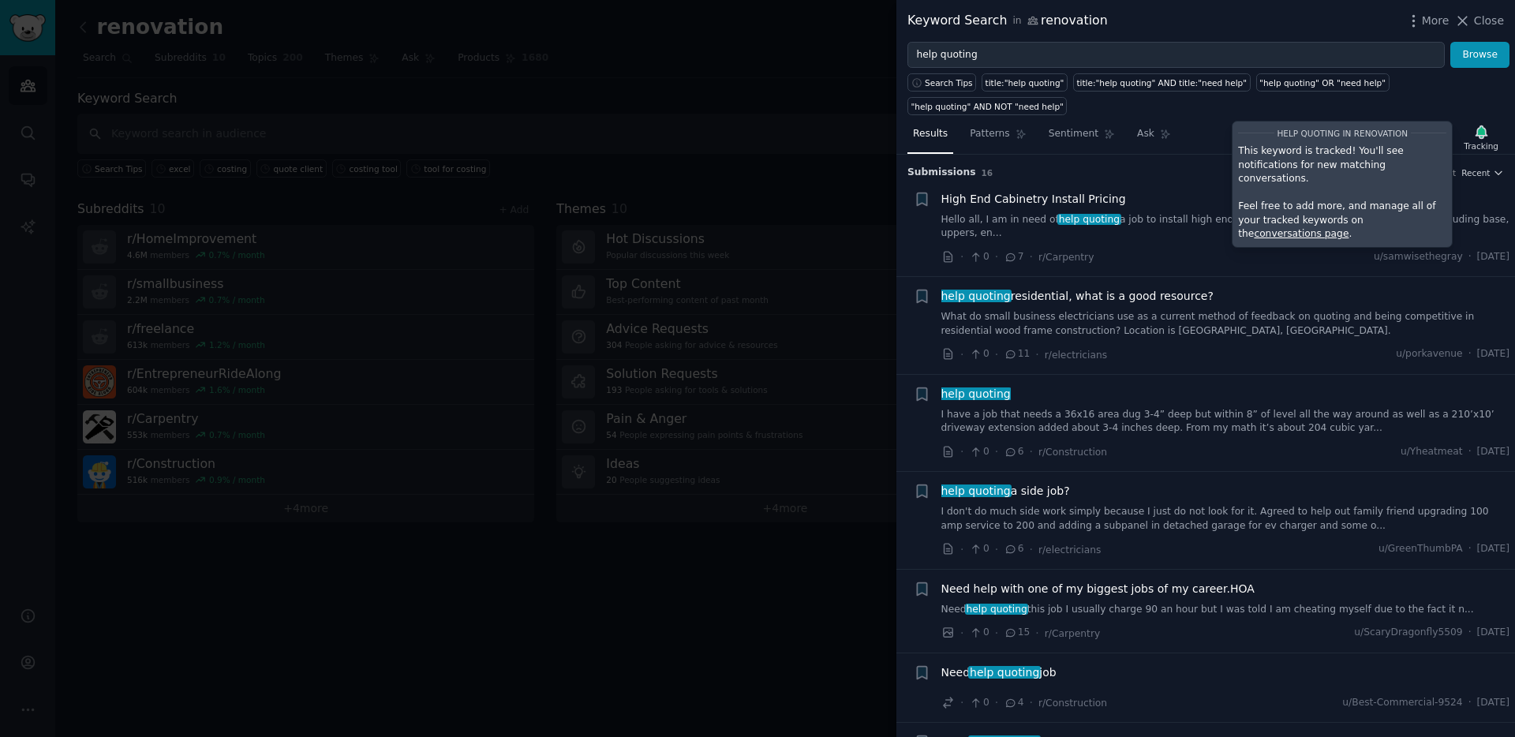
click at [862, 142] on div at bounding box center [757, 368] width 1515 height 737
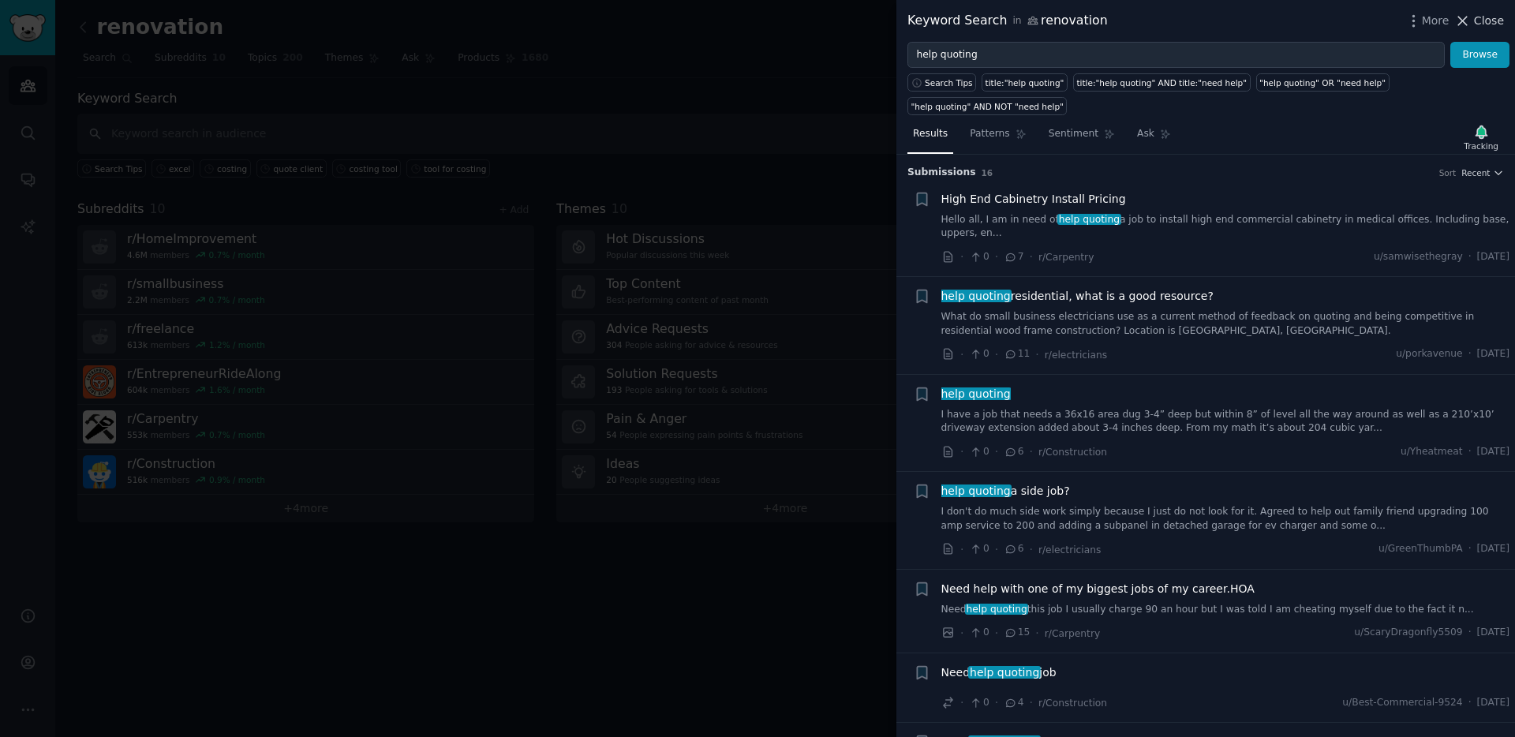
click at [1484, 24] on span "Close" at bounding box center [1489, 21] width 30 height 17
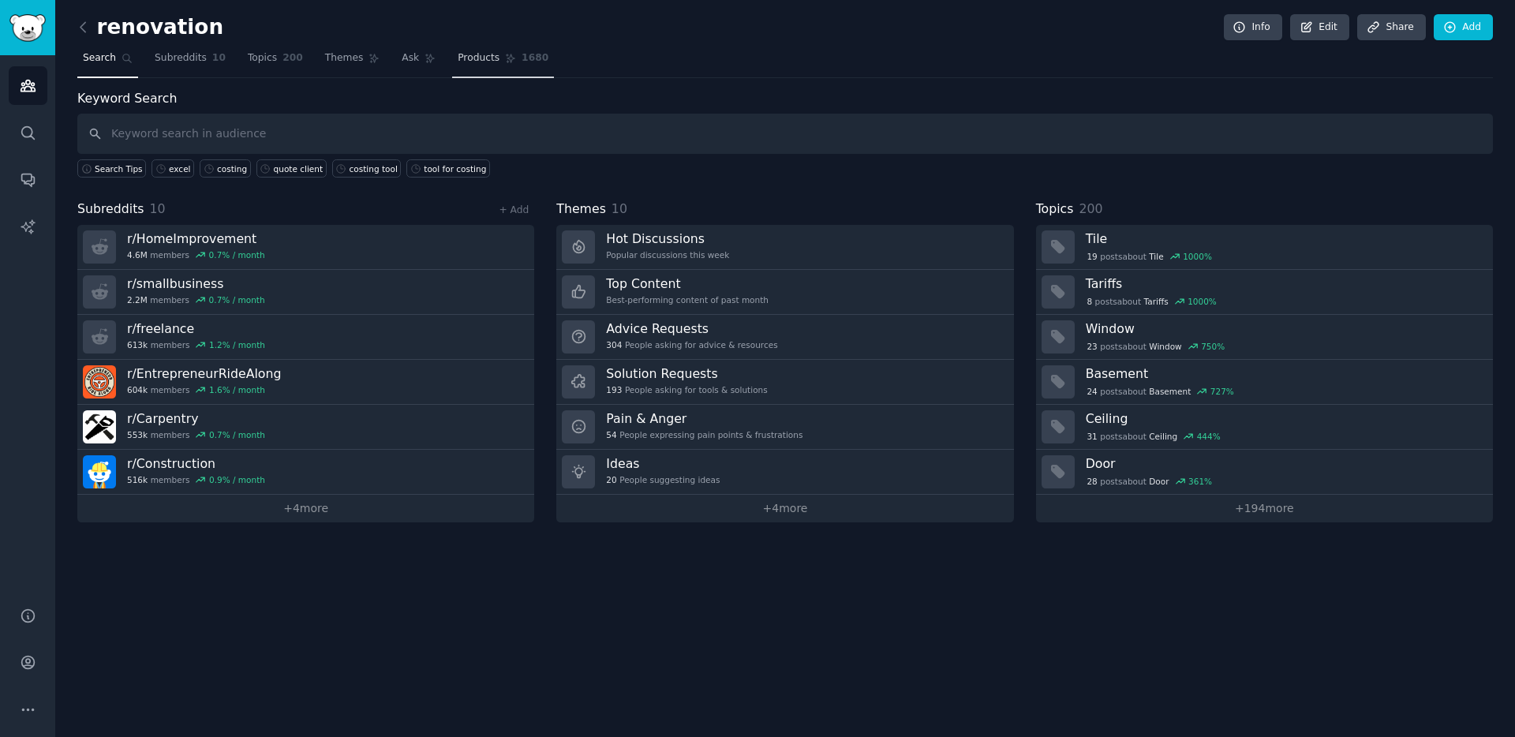
click at [478, 66] on link "Products 1680" at bounding box center [503, 62] width 102 height 32
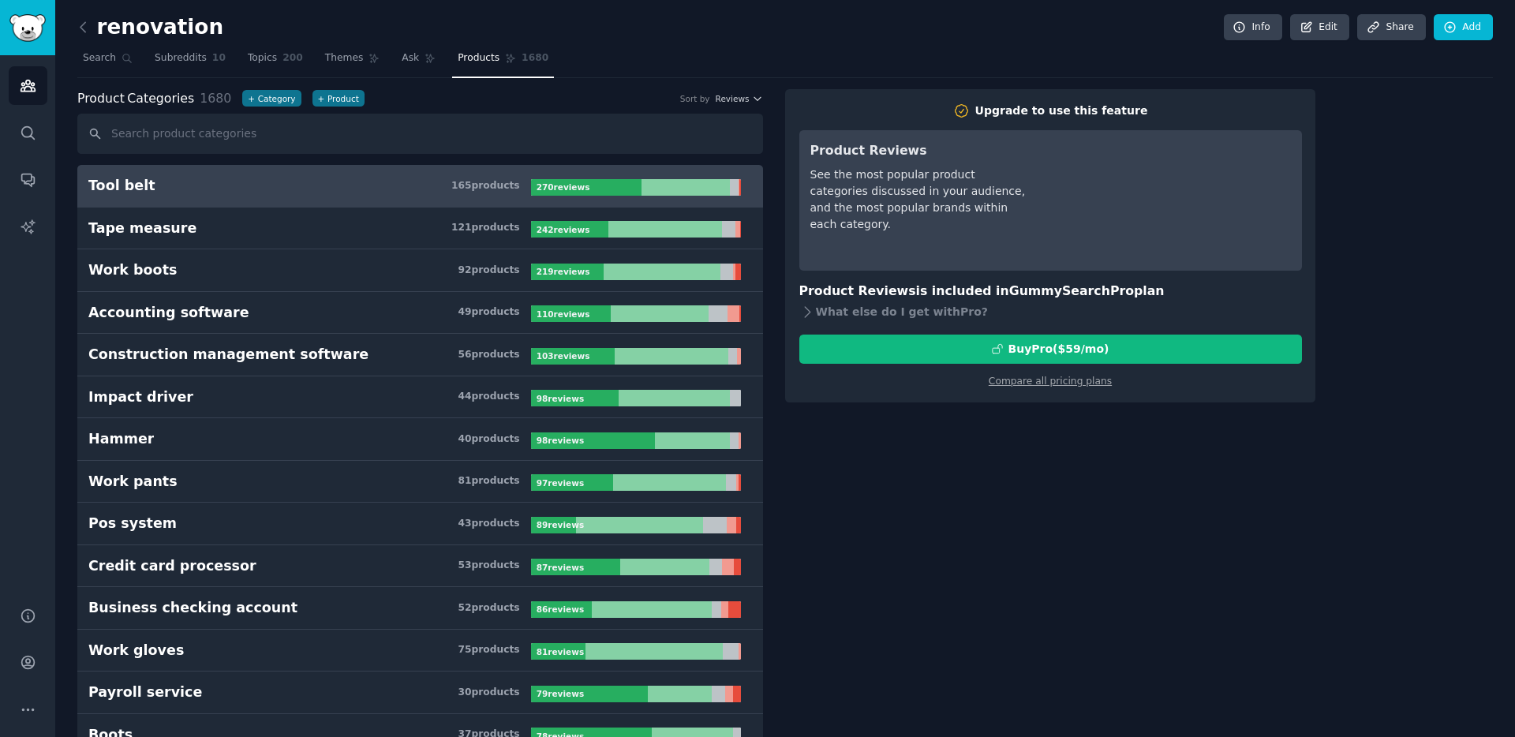
click at [162, 135] on input "text" at bounding box center [420, 134] width 686 height 40
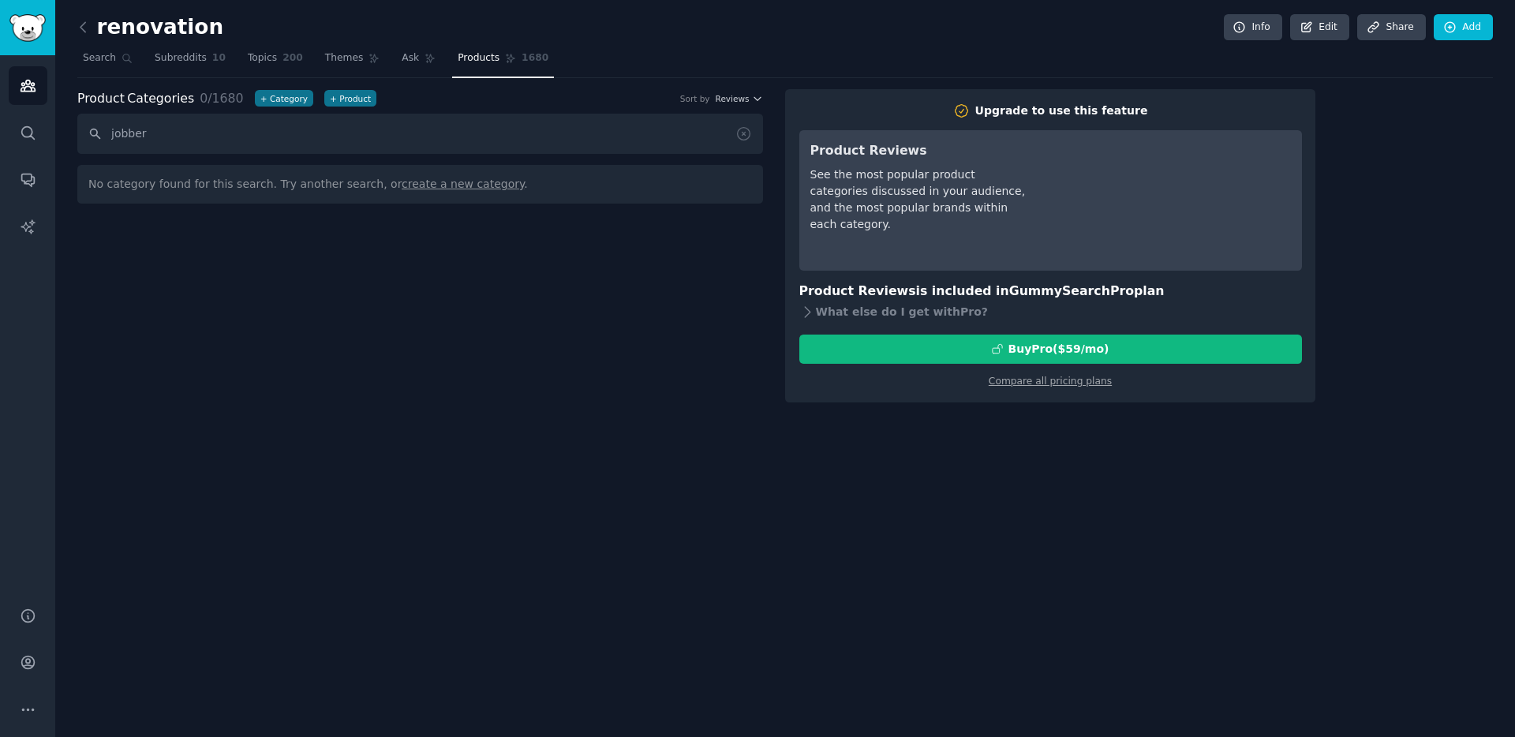
type input "jobber"
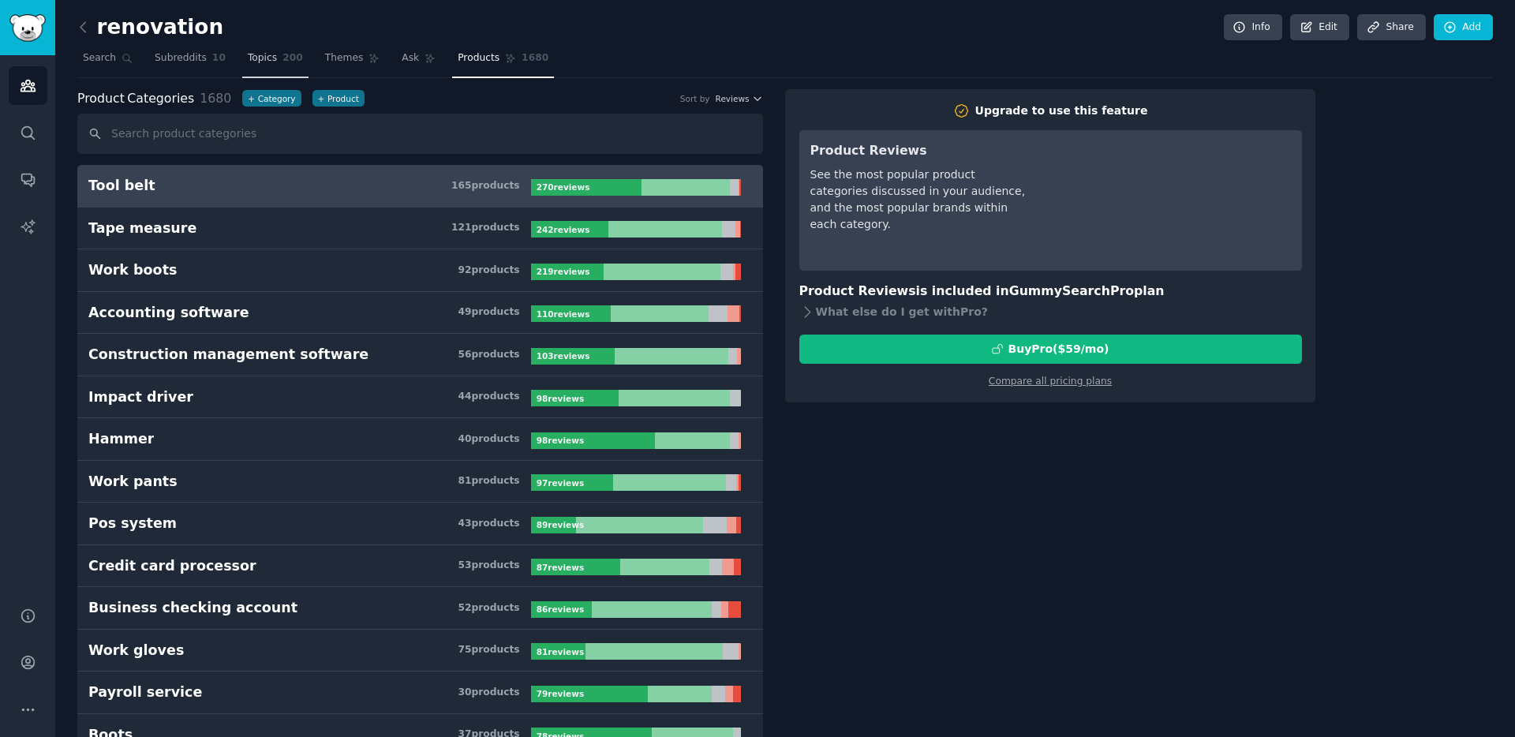
click at [282, 58] on span "200" at bounding box center [292, 58] width 21 height 14
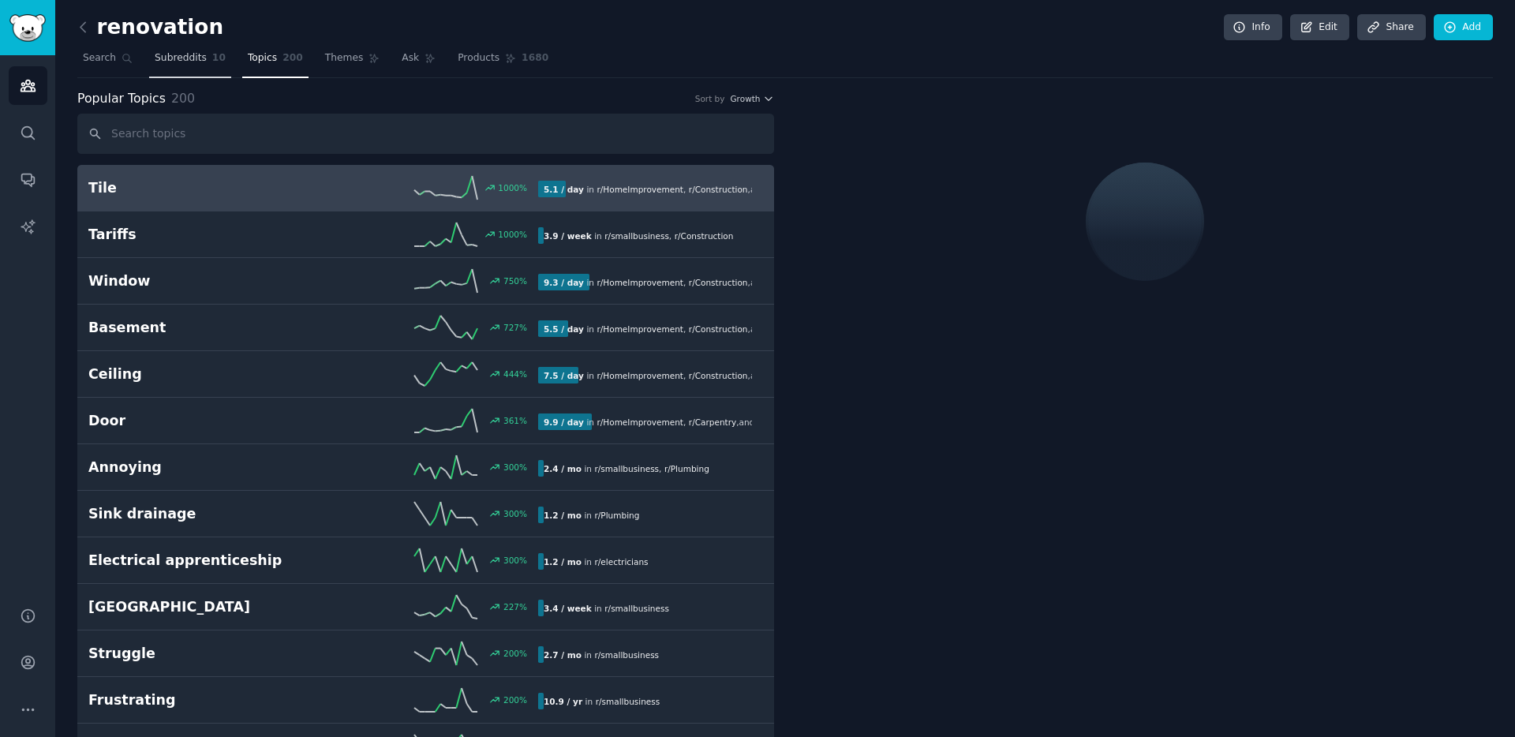
click at [189, 59] on span "Subreddits" at bounding box center [181, 58] width 52 height 14
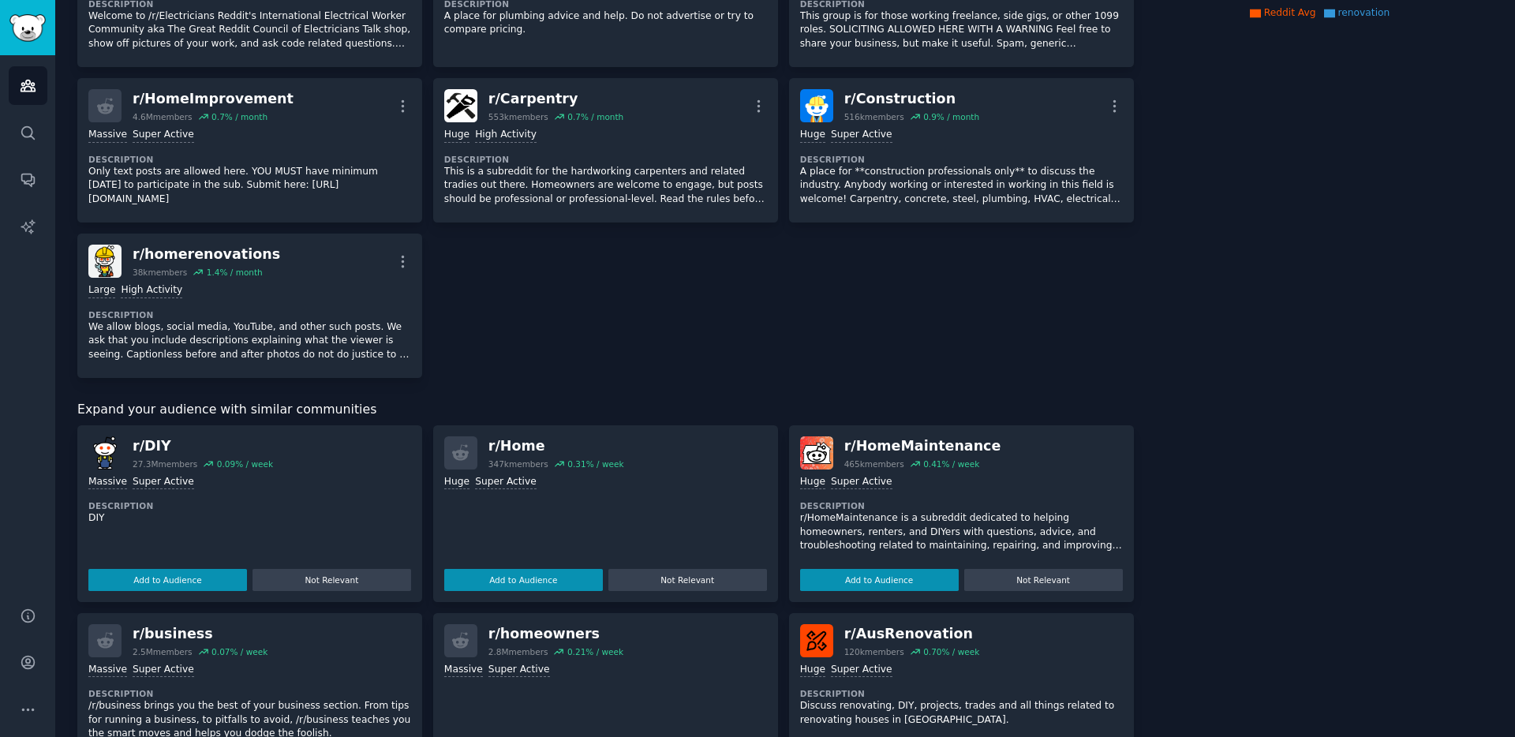
scroll to position [474, 0]
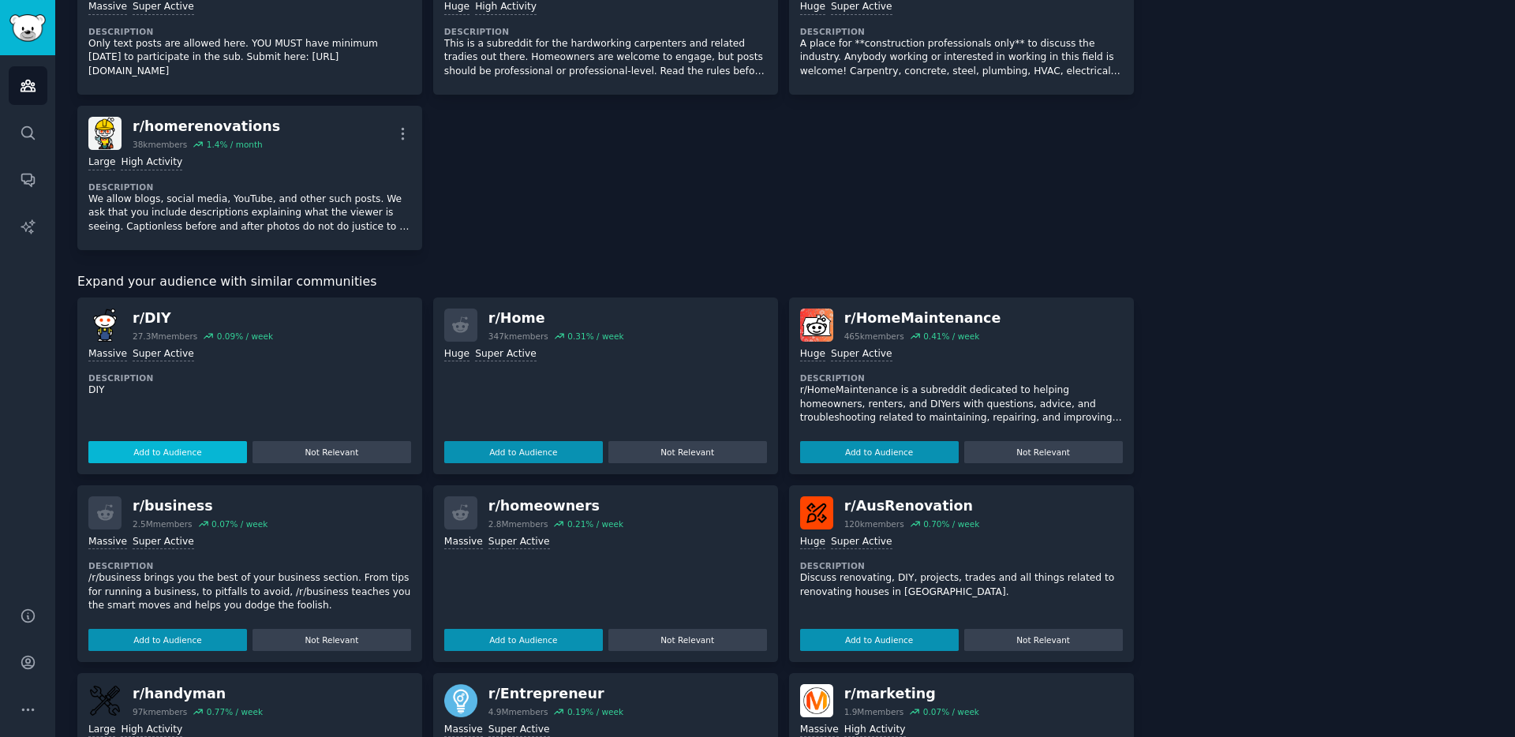
click at [168, 447] on button "Add to Audience" at bounding box center [167, 452] width 159 height 22
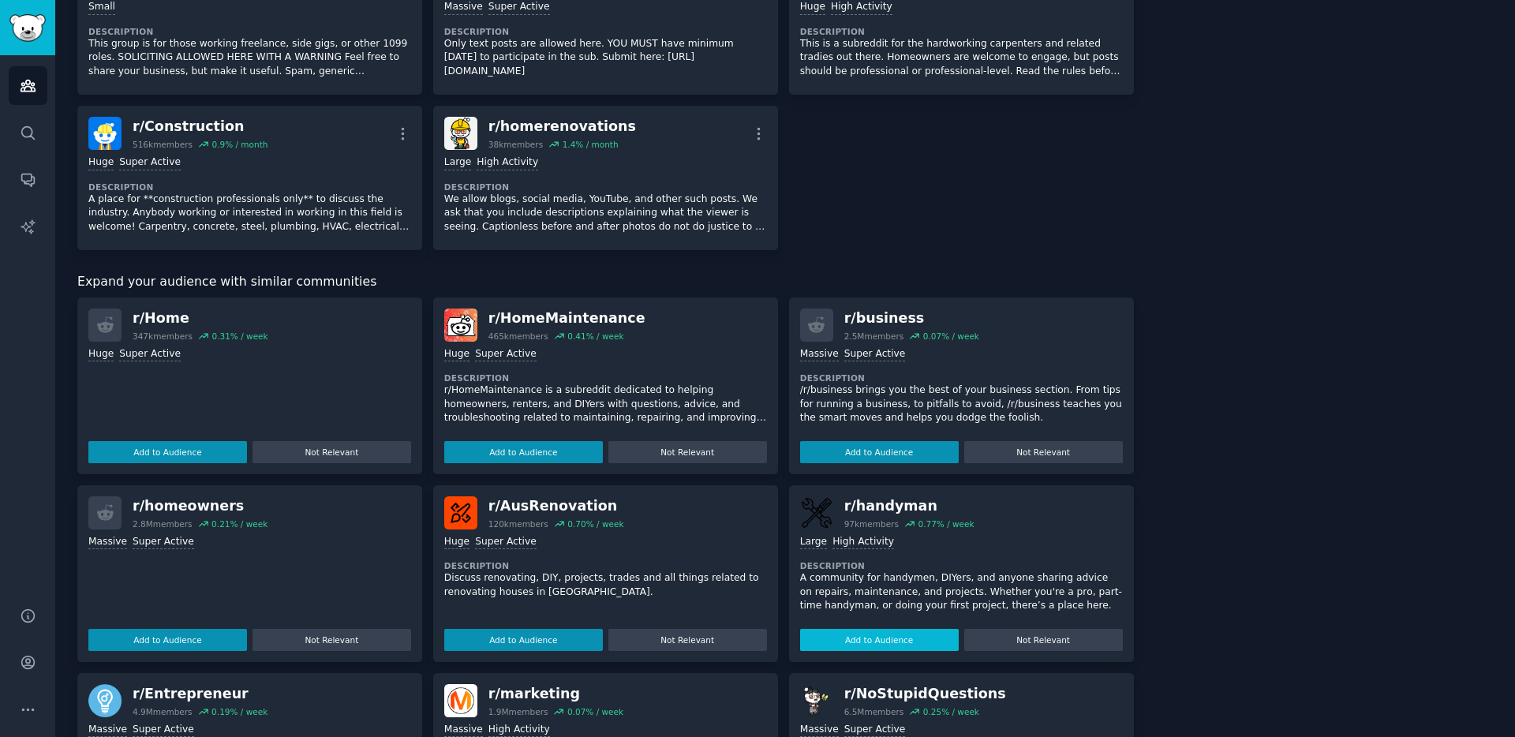
click at [896, 645] on button "Add to Audience" at bounding box center [879, 640] width 159 height 22
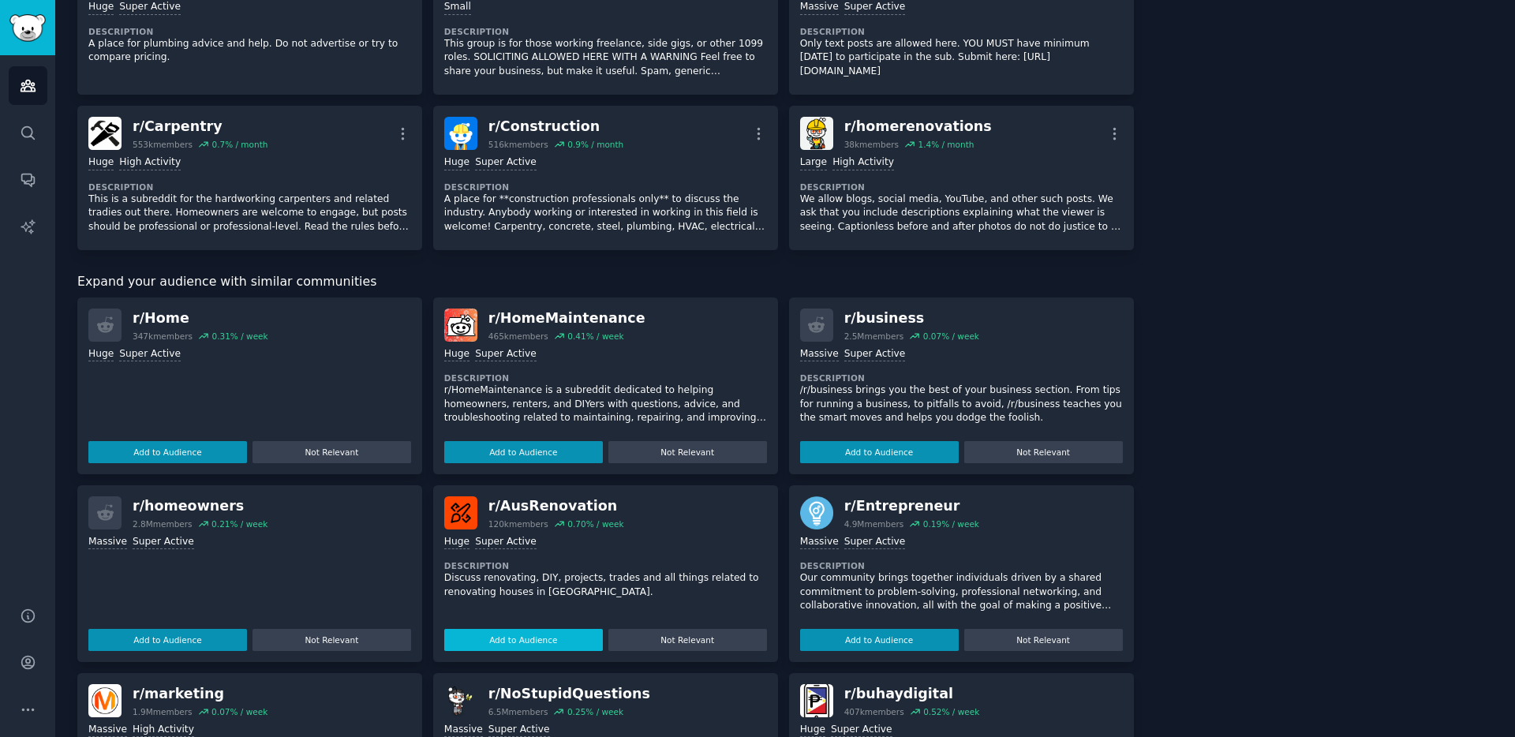
click at [514, 638] on button "Add to Audience" at bounding box center [523, 640] width 159 height 22
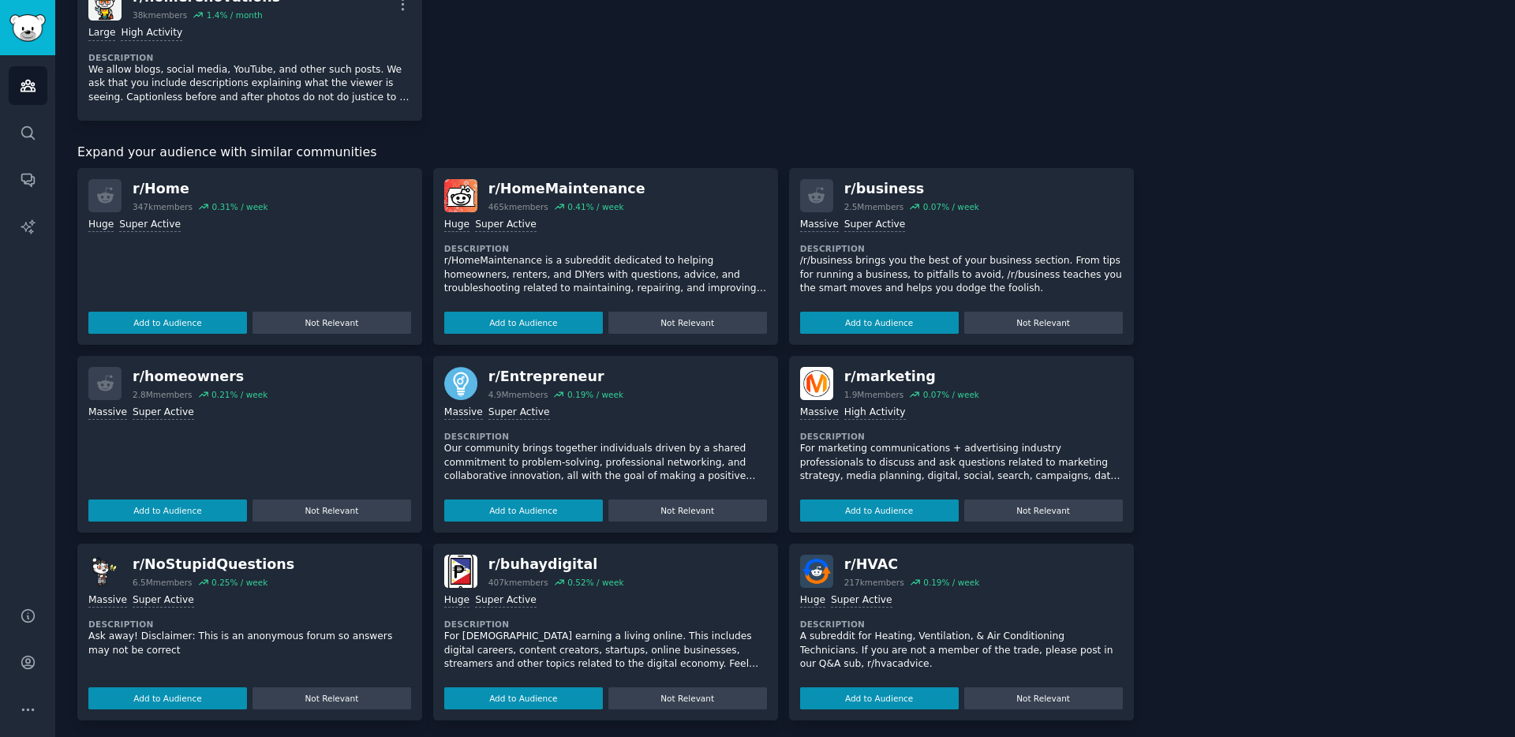
scroll to position [765, 0]
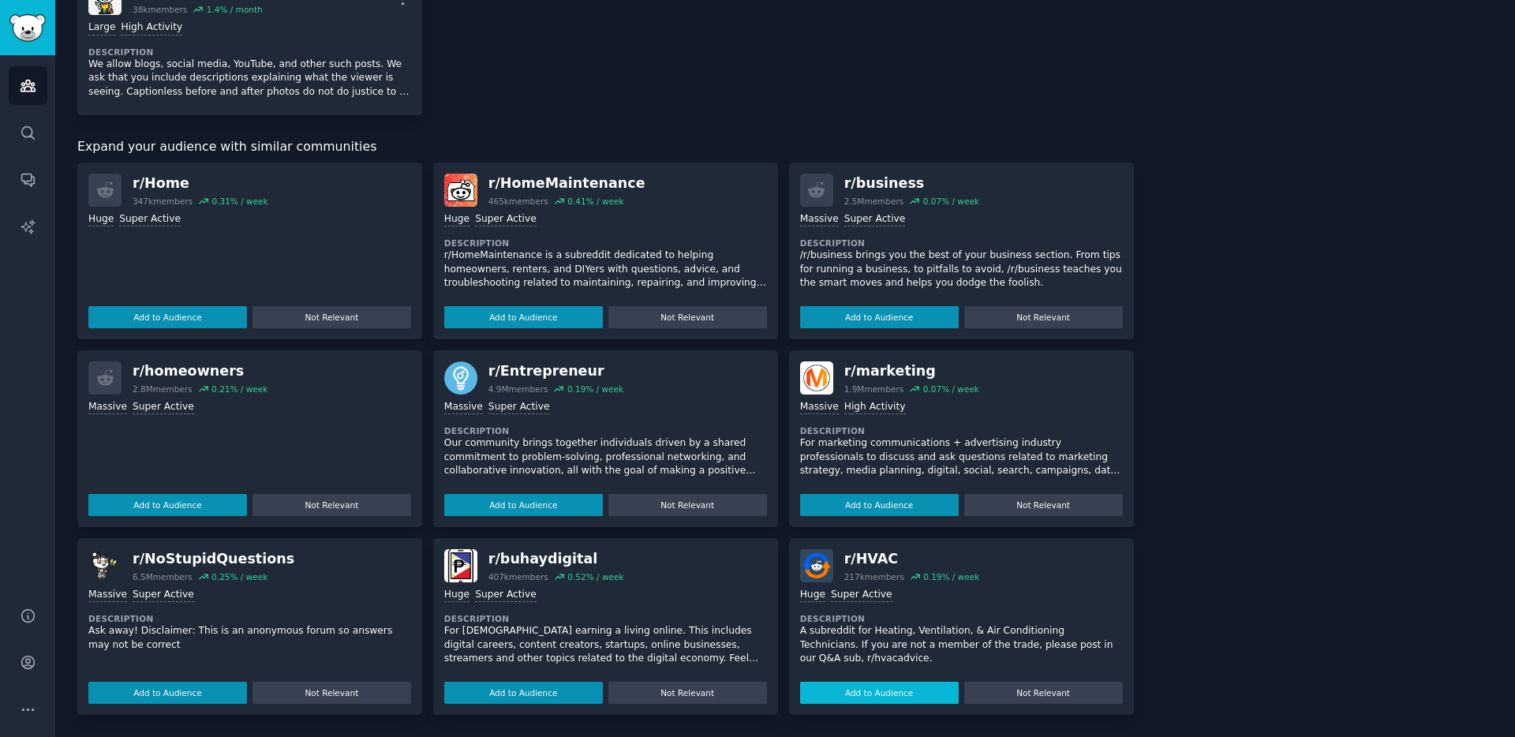
click at [897, 690] on button "Add to Audience" at bounding box center [879, 693] width 159 height 22
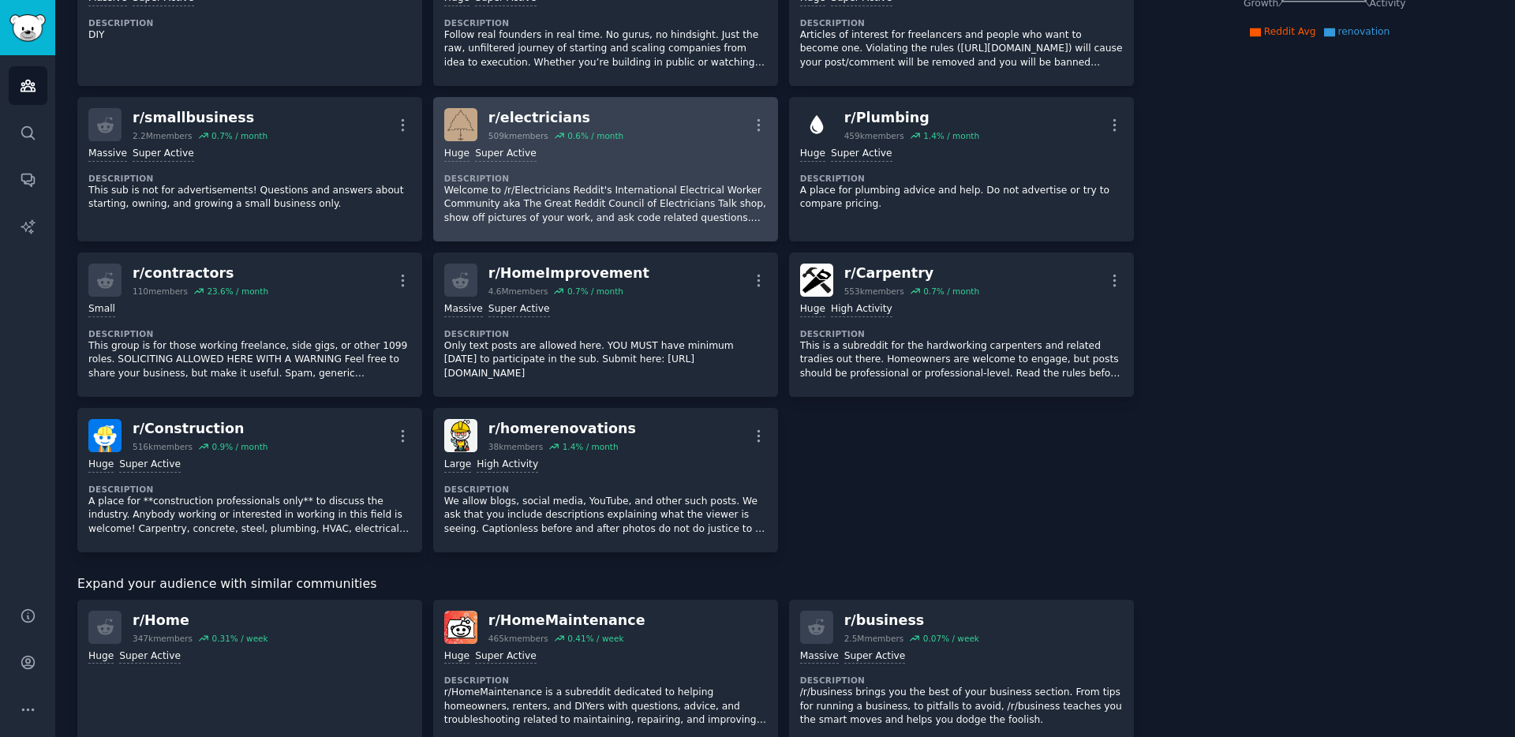
scroll to position [0, 0]
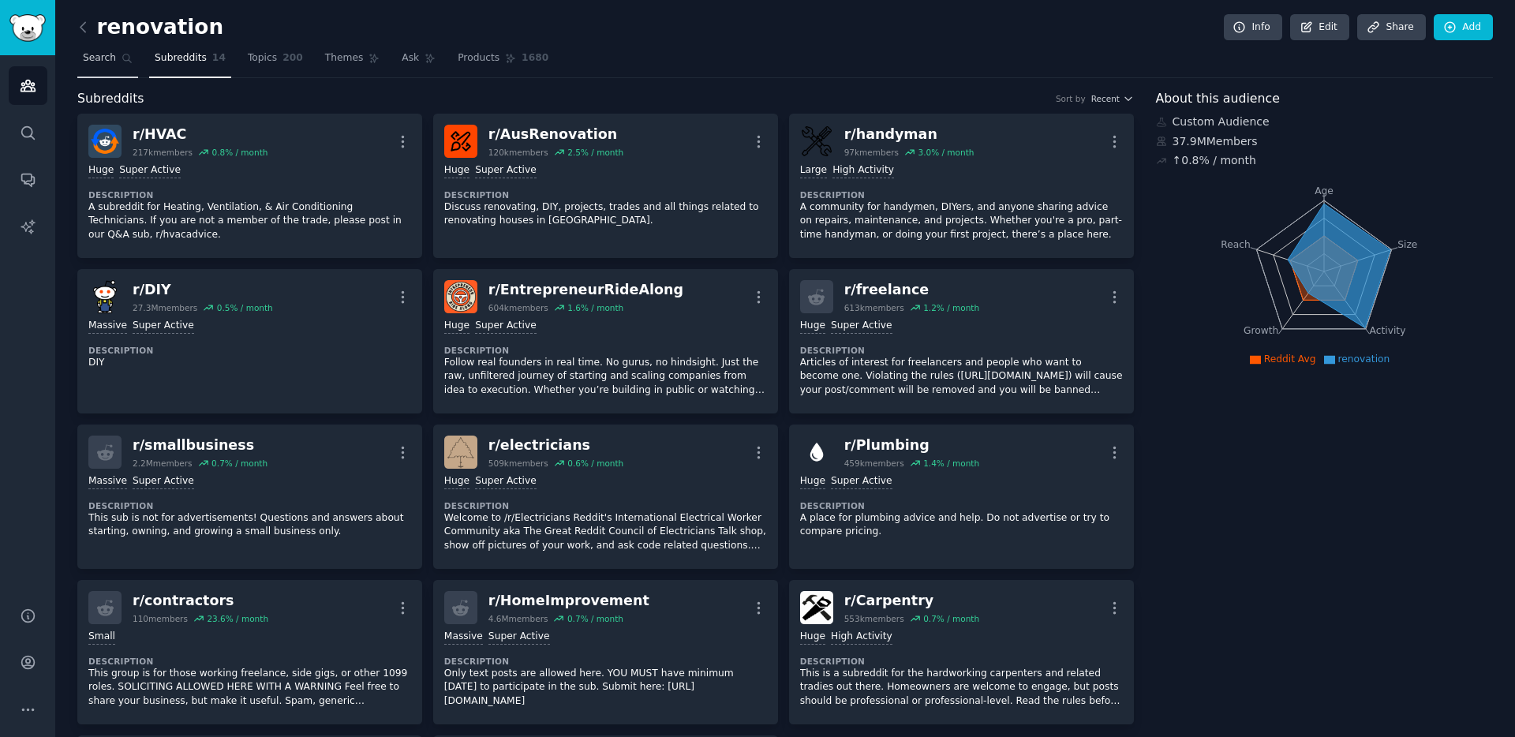
click at [93, 54] on span "Search" at bounding box center [99, 58] width 33 height 14
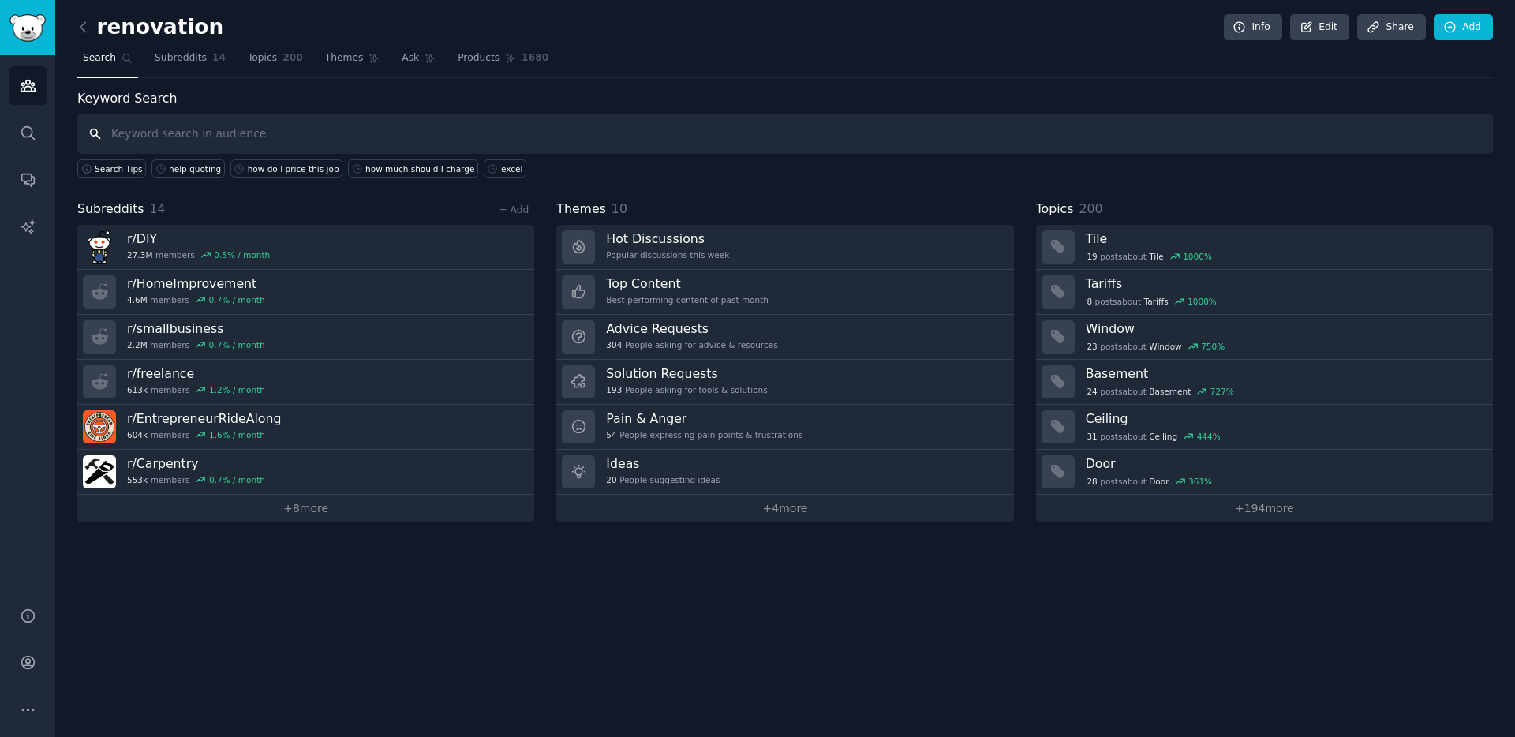
click at [211, 136] on input "text" at bounding box center [784, 134] width 1415 height 40
click at [264, 136] on input "text" at bounding box center [784, 134] width 1415 height 40
paste input "job costing app"
type input "job costing app"
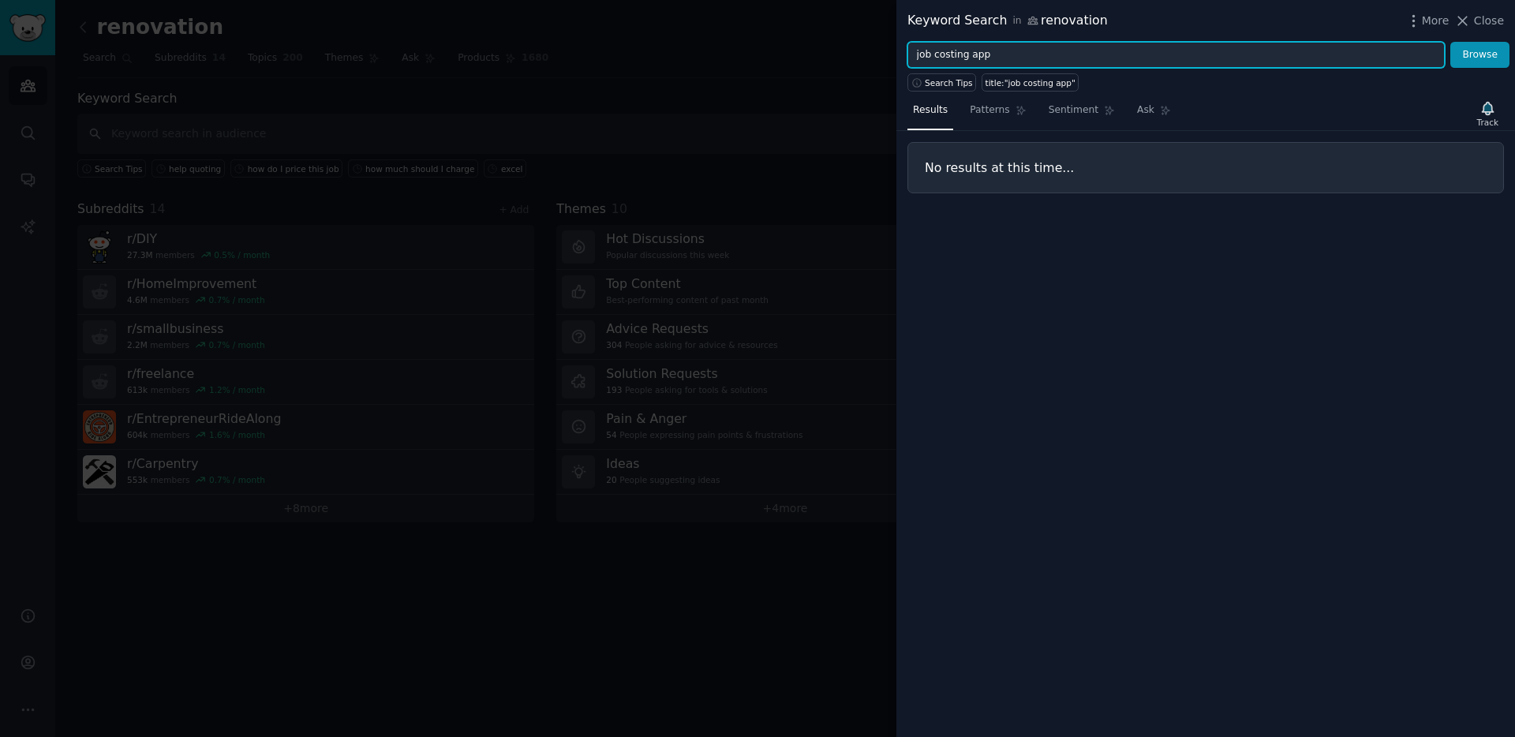
drag, startPoint x: 934, startPoint y: 54, endPoint x: 763, endPoint y: 70, distance: 172.0
click at [782, 66] on div "Keyword Search in renovation More Close job costing app Browse Search Tips titl…" at bounding box center [757, 368] width 1515 height 737
click at [929, 58] on input "job costing app" at bounding box center [1175, 55] width 537 height 27
type input "costing app"
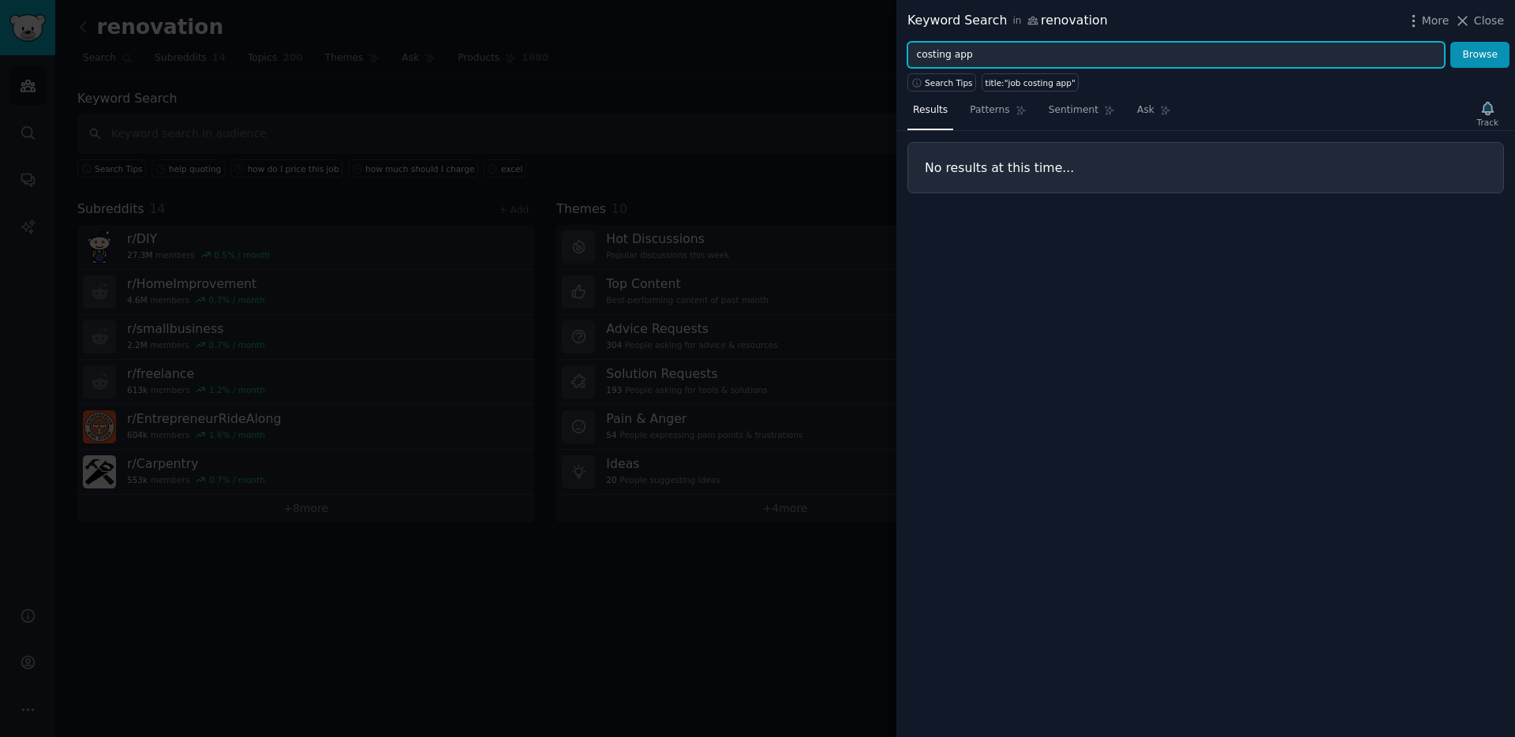
click at [1450, 42] on button "Browse" at bounding box center [1479, 55] width 59 height 27
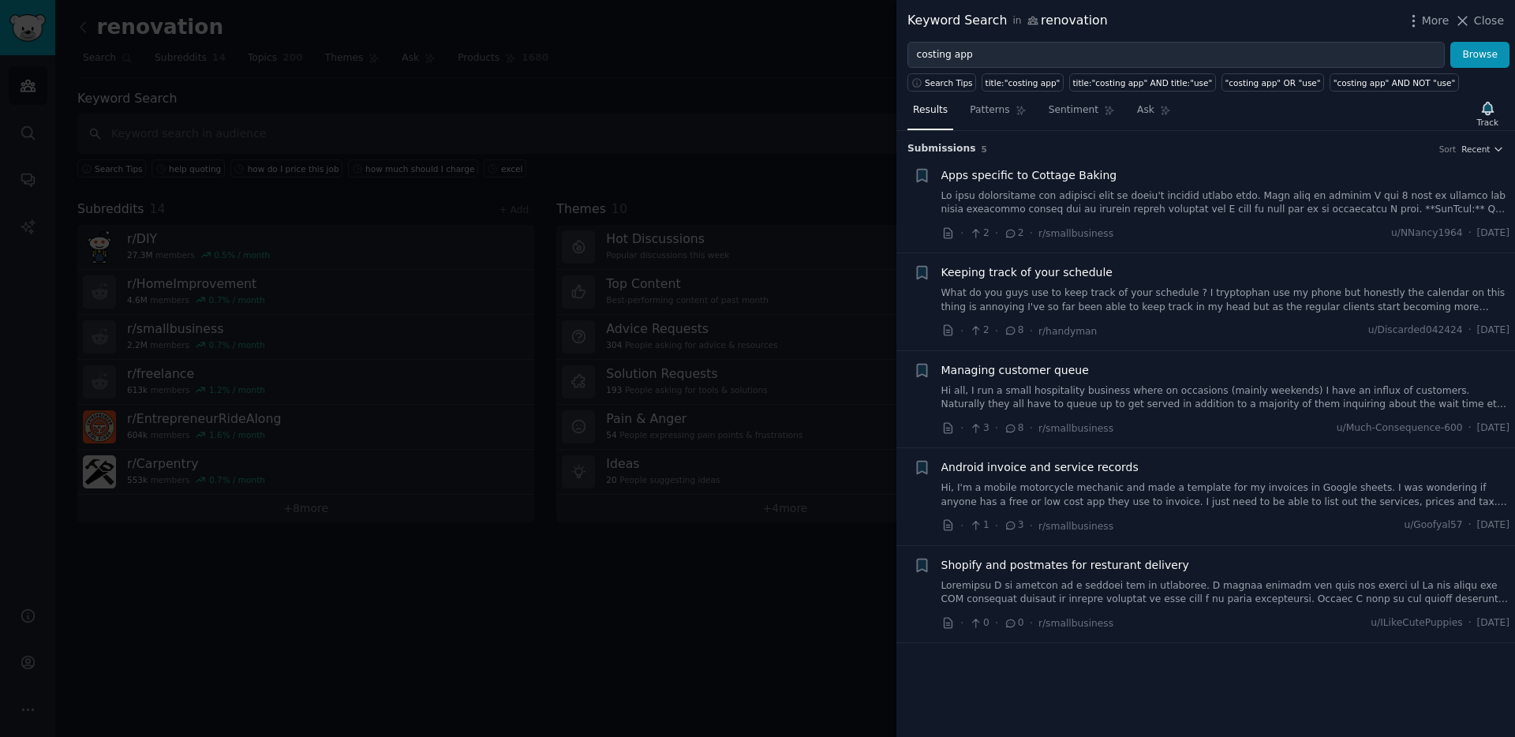
click at [1021, 369] on span "Managing customer queue" at bounding box center [1015, 370] width 148 height 17
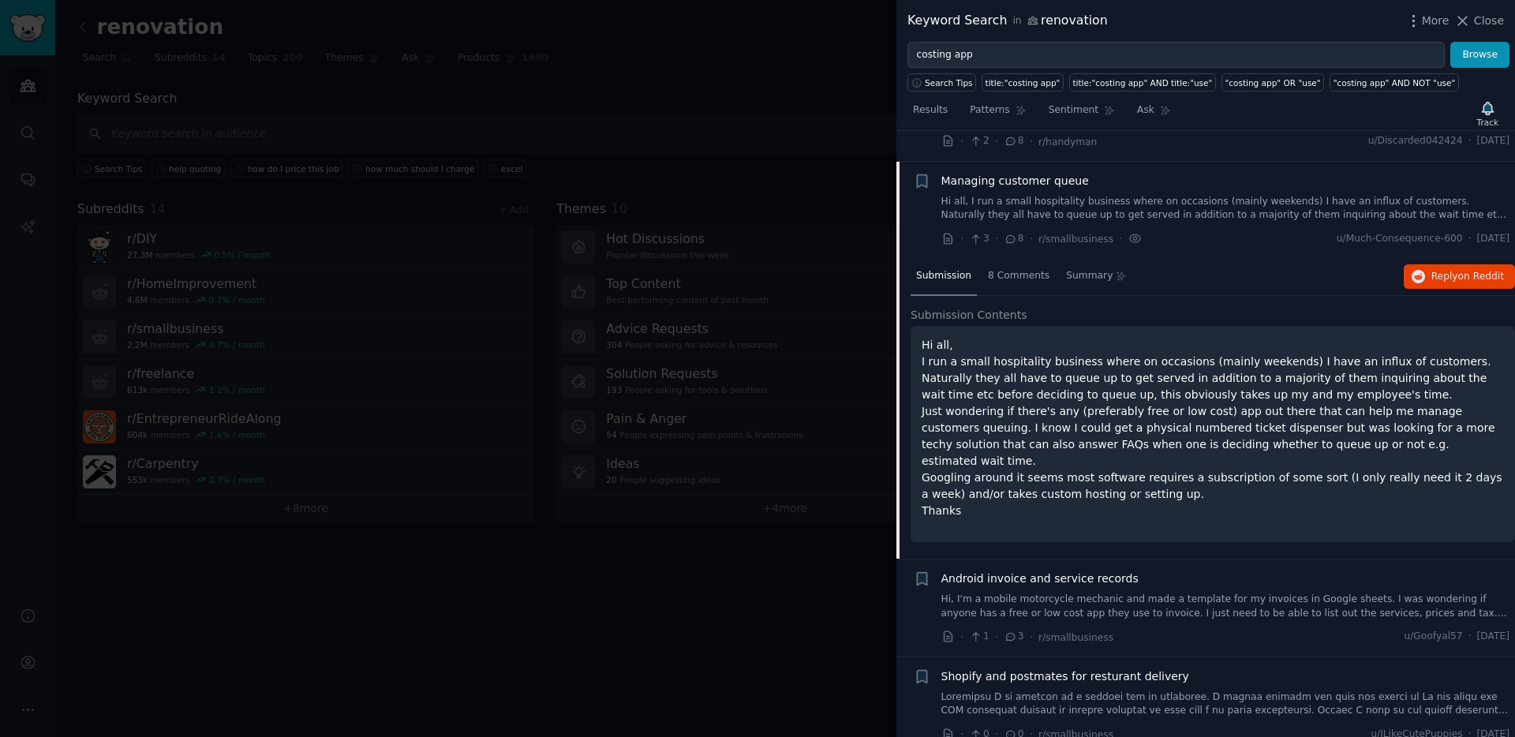
scroll to position [190, 0]
click at [1468, 277] on span "on Reddit" at bounding box center [1481, 275] width 46 height 11
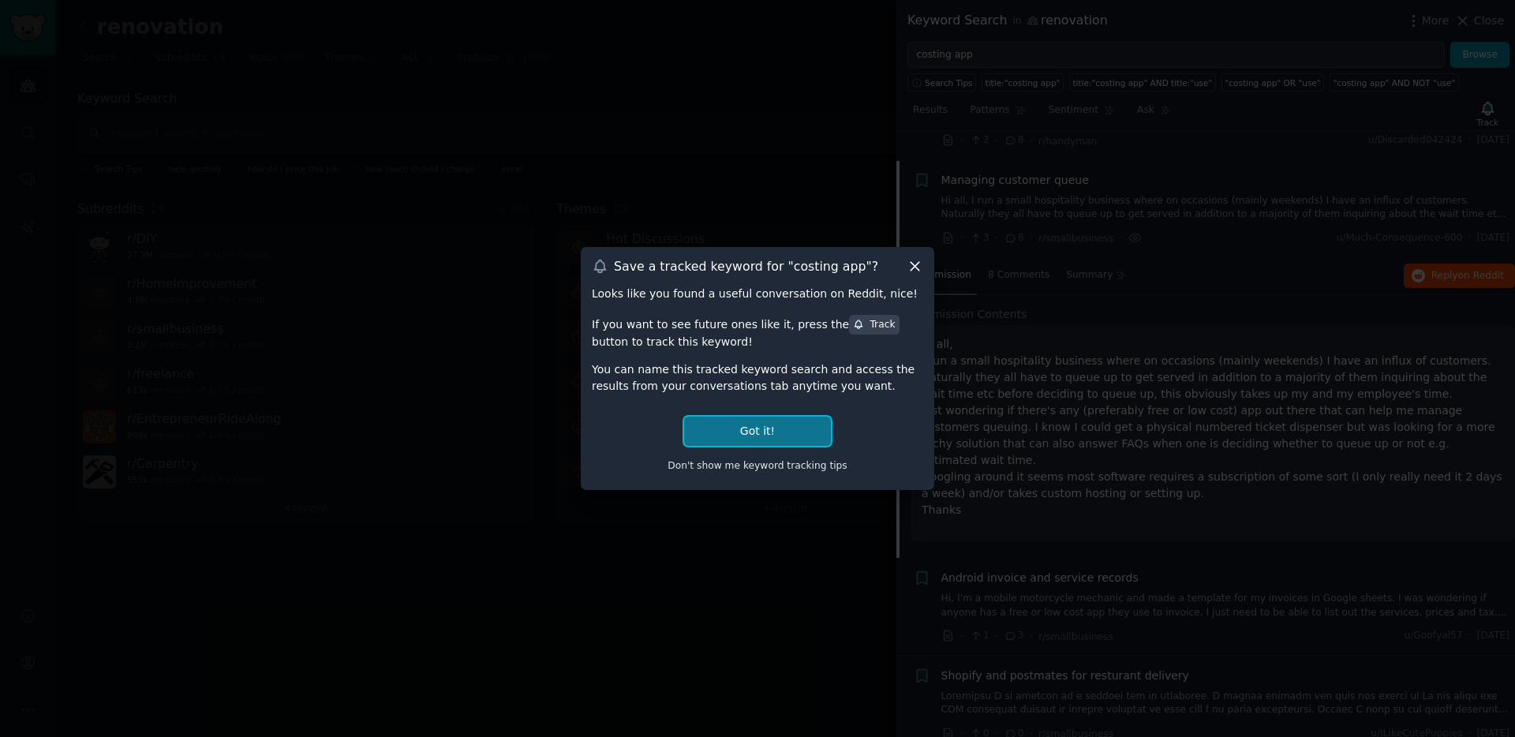
click at [731, 428] on button "Got it!" at bounding box center [757, 431] width 147 height 29
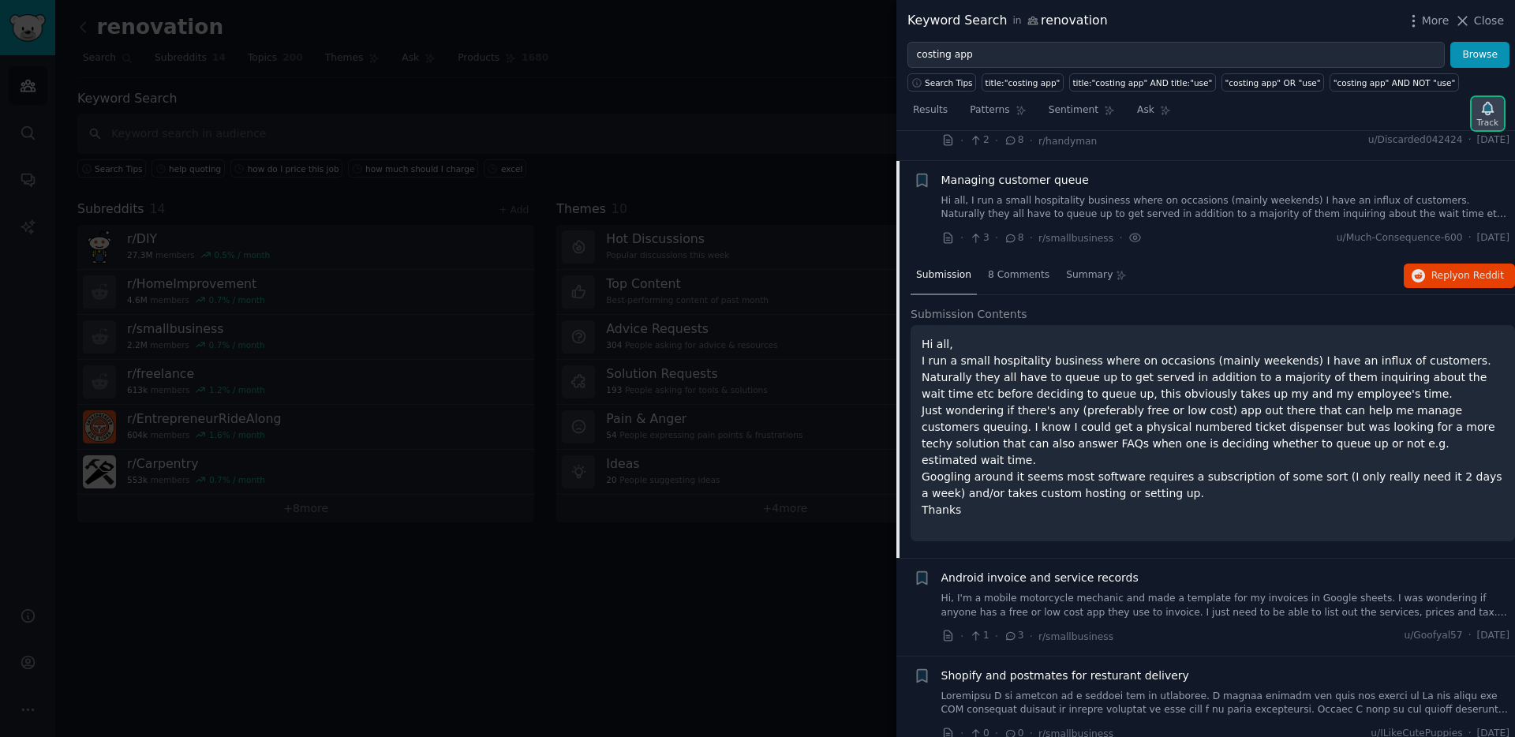
click at [1479, 118] on div "Track" at bounding box center [1487, 122] width 21 height 11
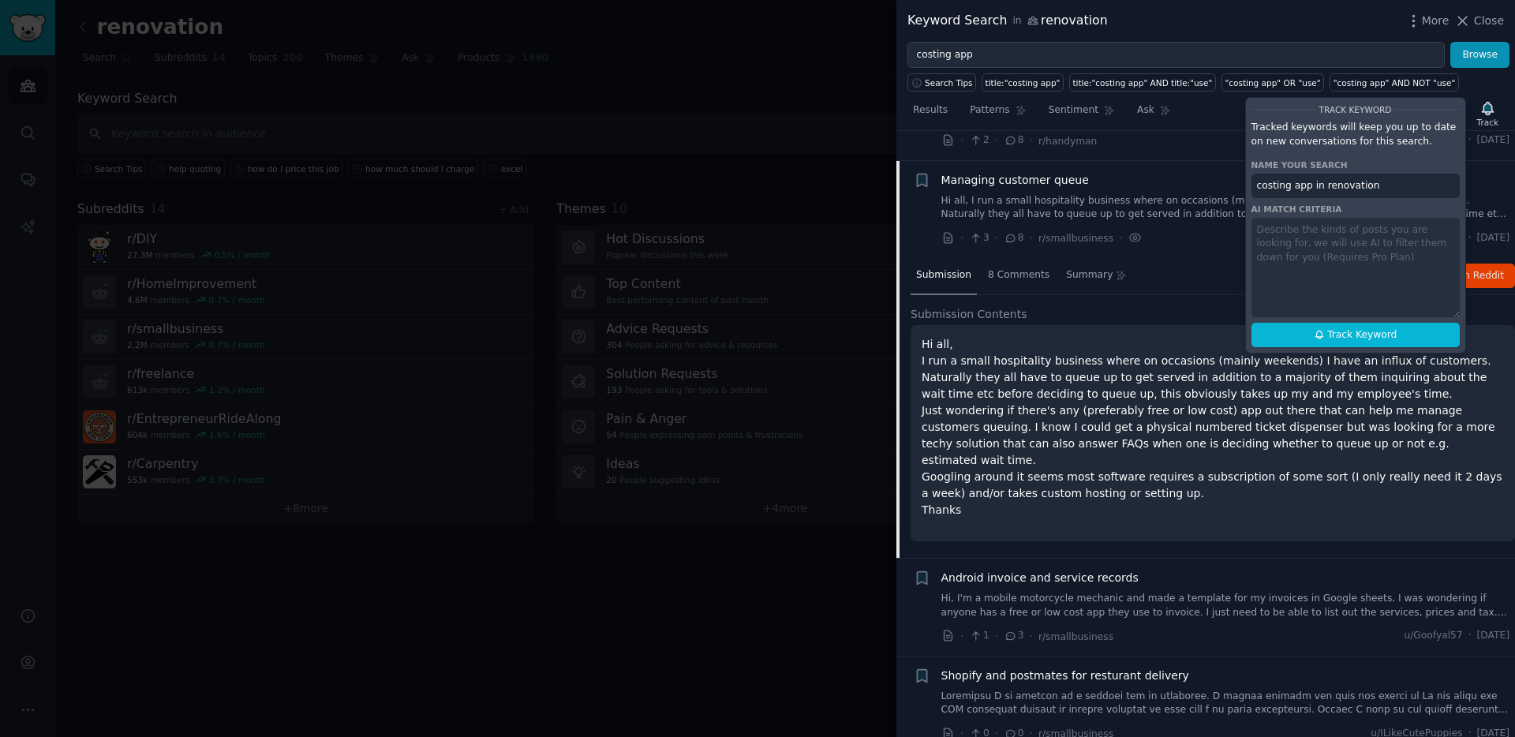
click at [1318, 352] on div "Track Keyword Tracked keywords will keep you up to date on new conversations fo…" at bounding box center [1355, 225] width 221 height 256
click at [1324, 341] on button "Track Keyword" at bounding box center [1355, 335] width 208 height 25
type input "costing app in renovation"
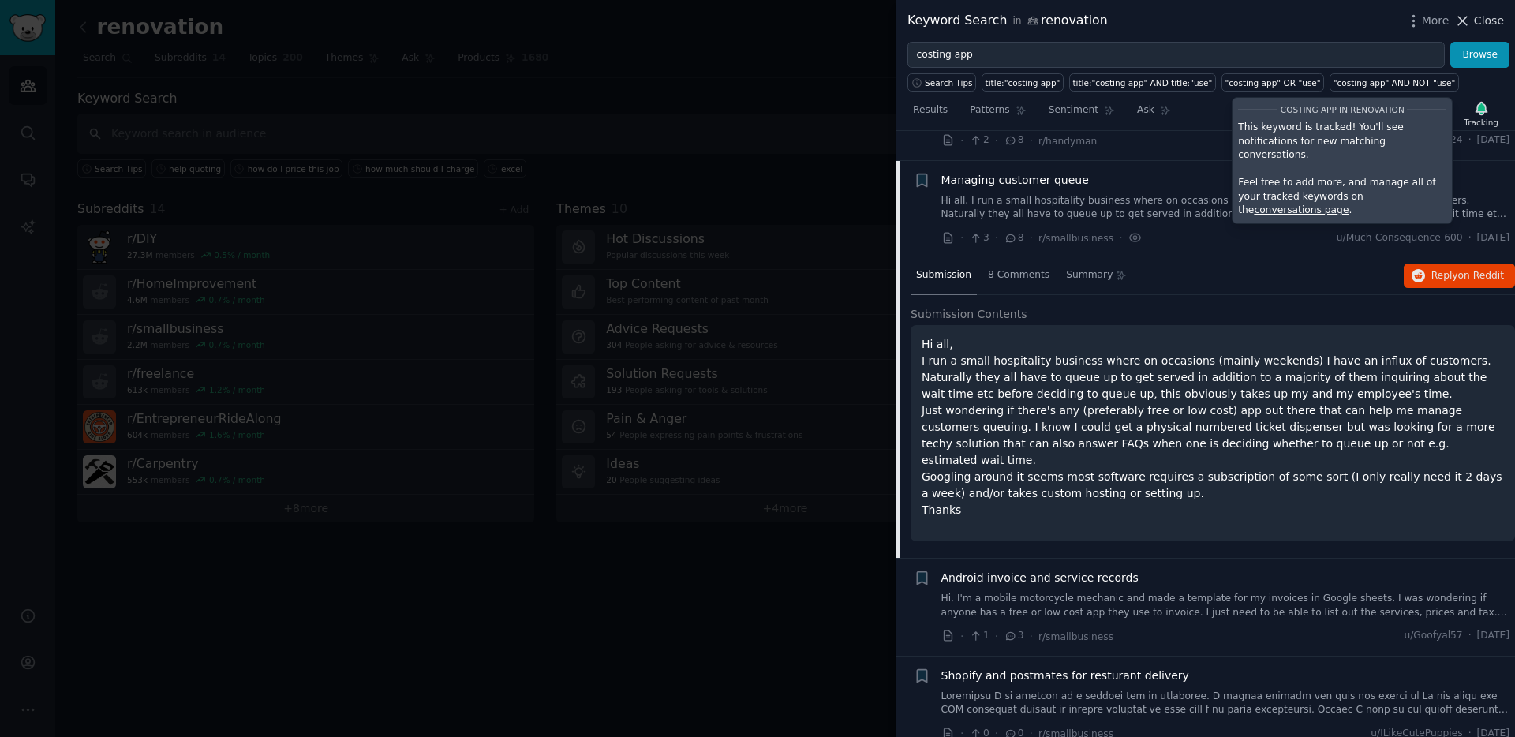
click at [1486, 24] on span "Close" at bounding box center [1489, 21] width 30 height 17
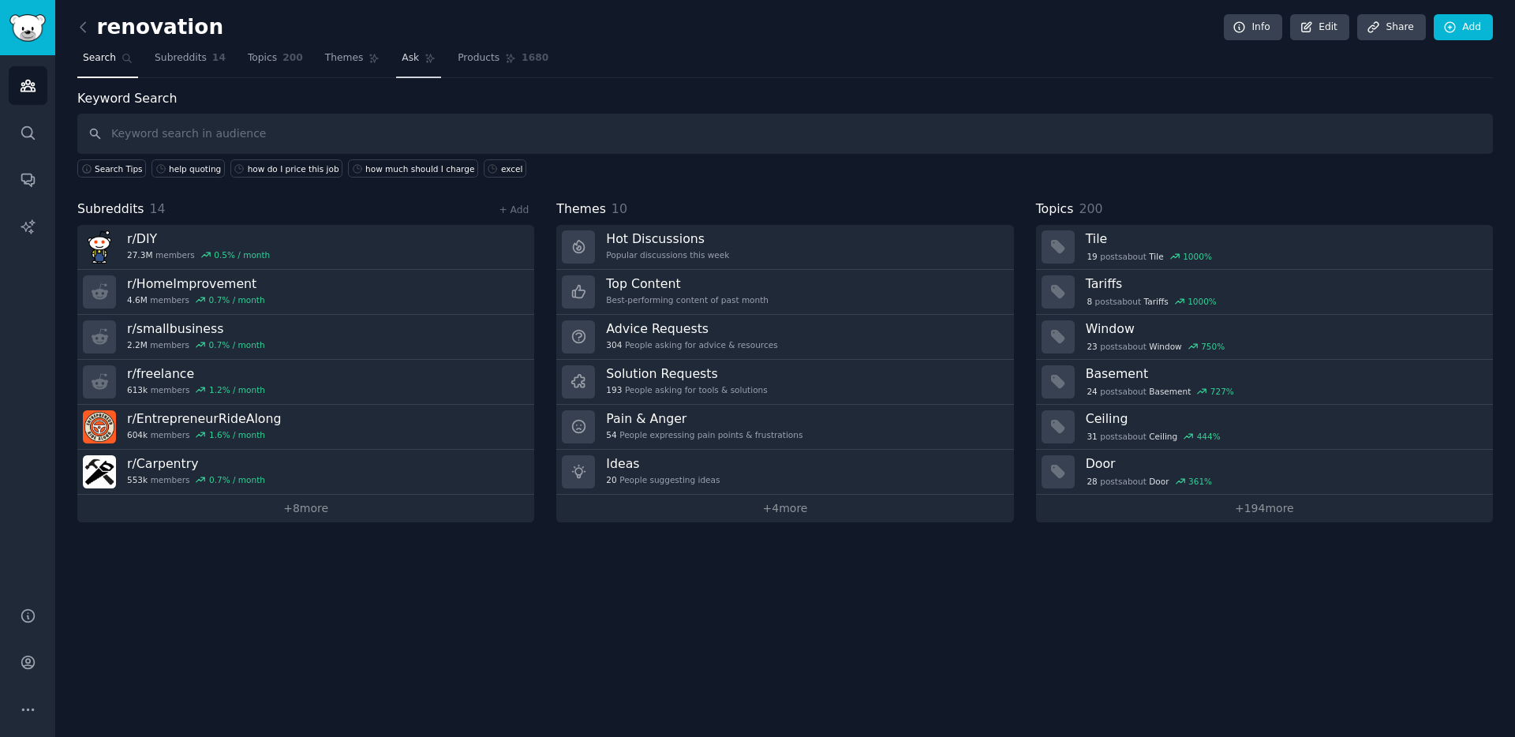
click at [406, 58] on span "Ask" at bounding box center [410, 58] width 17 height 14
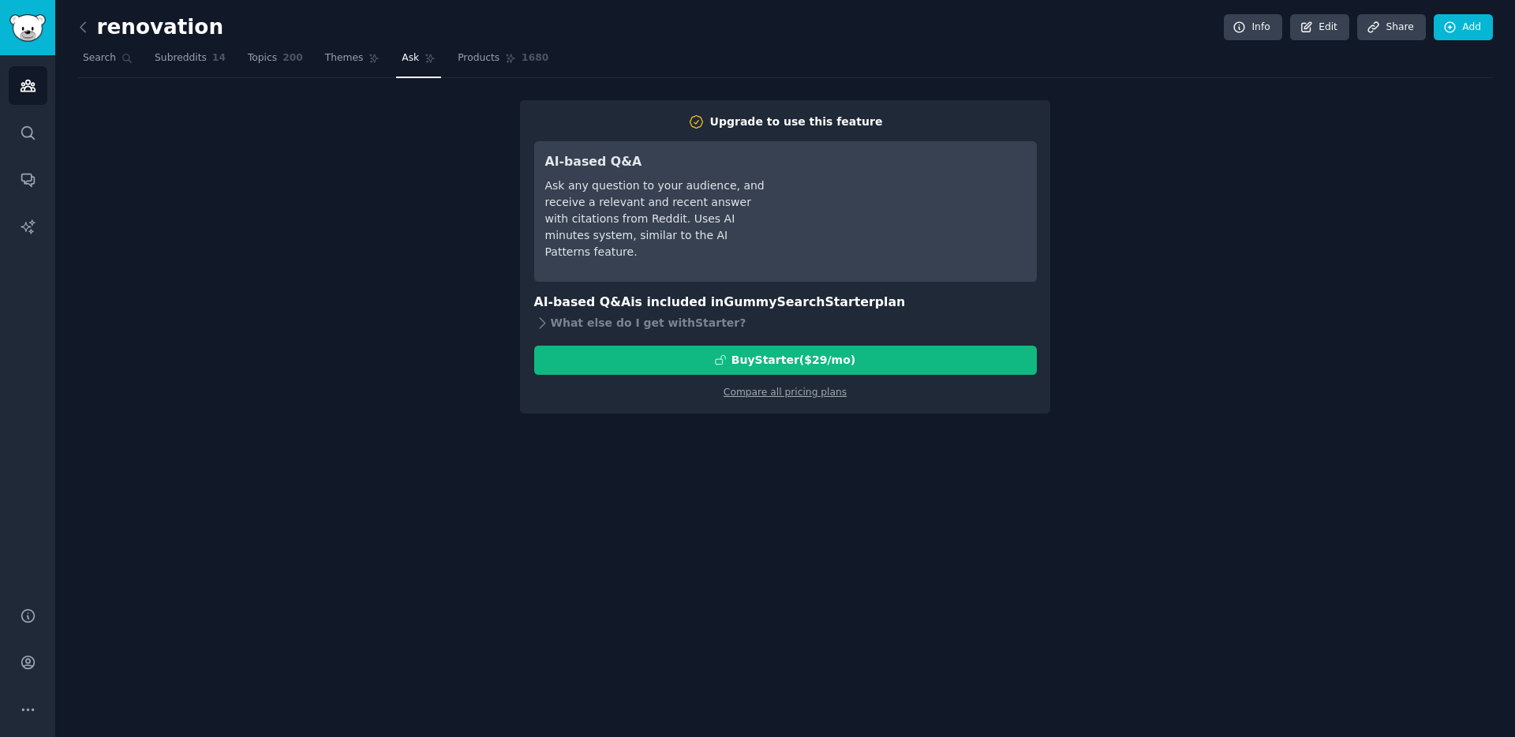
click at [403, 59] on span "Ask" at bounding box center [410, 58] width 17 height 14
click at [815, 444] on div "renovation Info Edit Share Add Search Subreddits 14 Topics 200 Themes Ask Produ…" at bounding box center [785, 368] width 1460 height 737
click at [472, 327] on div "Upgrade to use this feature AI-based Q&A Ask any question to your audience, and…" at bounding box center [784, 256] width 1415 height 313
click at [687, 96] on div "renovation Info Edit Share Add Search Subreddits 14 Topics 200 Themes Ask Produ…" at bounding box center [784, 217] width 1415 height 391
click at [345, 56] on span "Themes" at bounding box center [344, 58] width 39 height 14
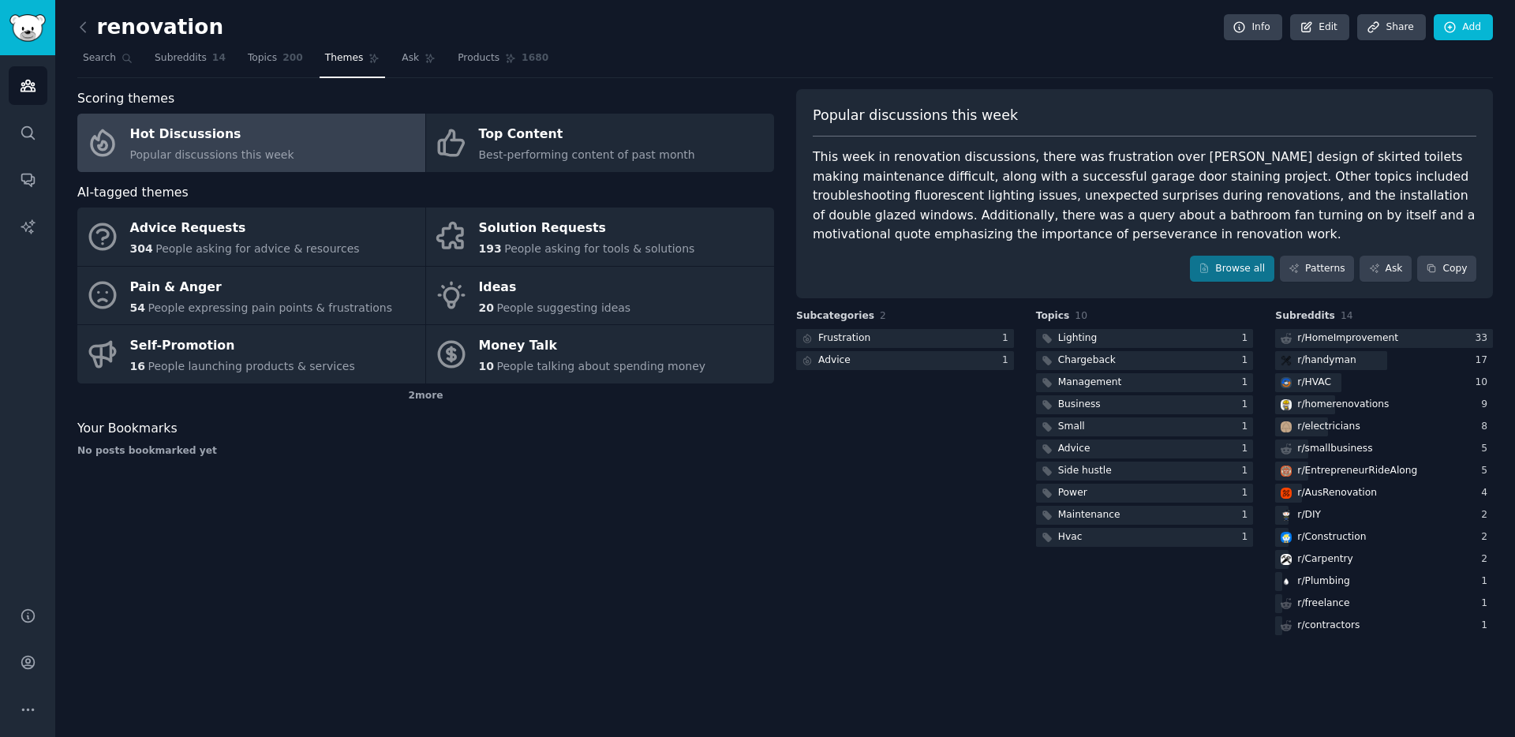
click at [170, 141] on div "Hot Discussions" at bounding box center [212, 134] width 164 height 25
click at [855, 344] on div "Frustration" at bounding box center [844, 338] width 52 height 14
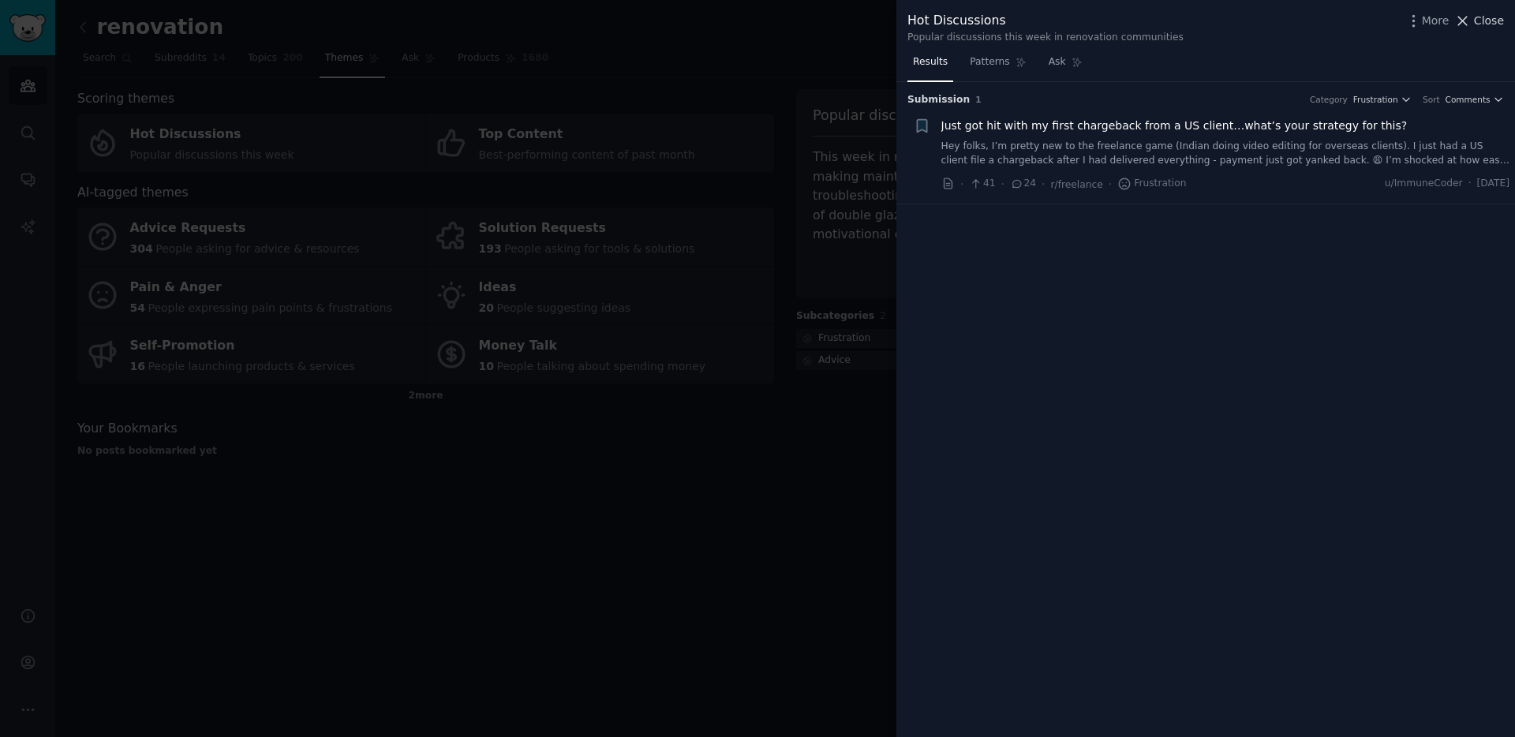
click at [1492, 21] on span "Close" at bounding box center [1489, 21] width 30 height 17
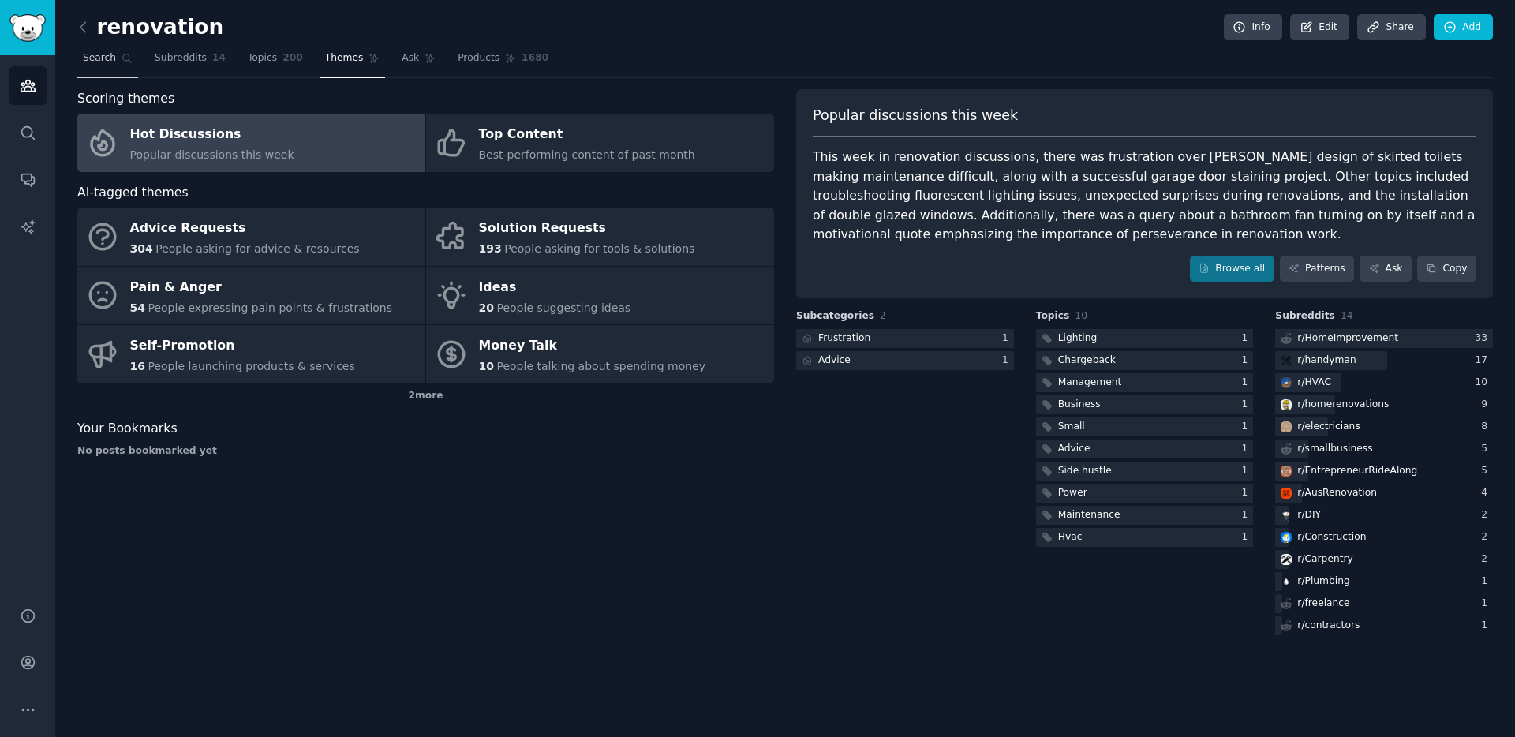
click at [114, 63] on link "Search" at bounding box center [107, 62] width 61 height 32
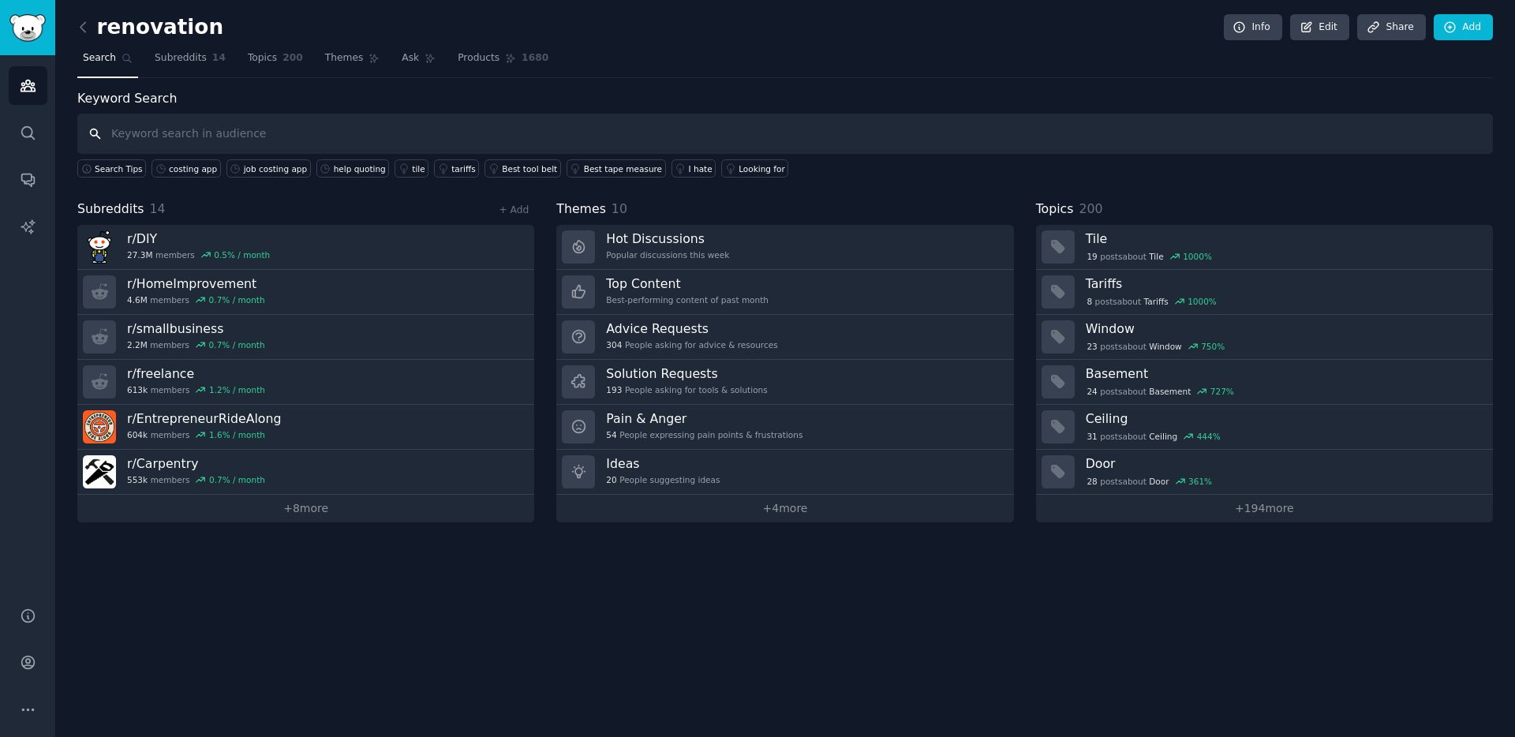
click at [329, 131] on input "text" at bounding box center [784, 134] width 1415 height 40
paste input "any tool for job costing"
type input "any tool for job costing"
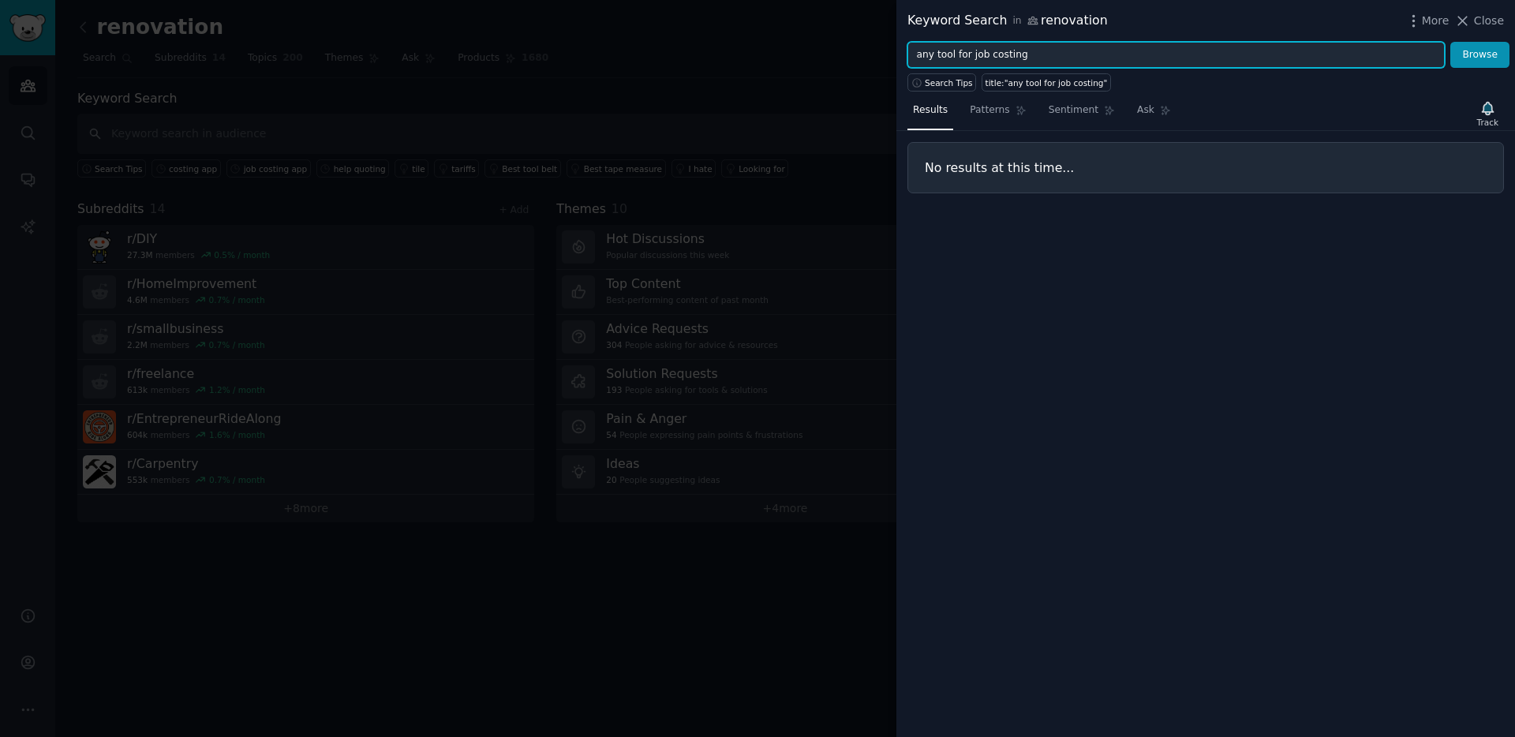
click at [971, 54] on input "any tool for job costing" at bounding box center [1175, 55] width 537 height 27
drag, startPoint x: 883, startPoint y: 52, endPoint x: 730, endPoint y: 69, distance: 154.0
click at [734, 69] on div "Keyword Search in renovation More Close any tool for job costing Browse Search …" at bounding box center [757, 368] width 1515 height 737
type input "Q"
type input "u"
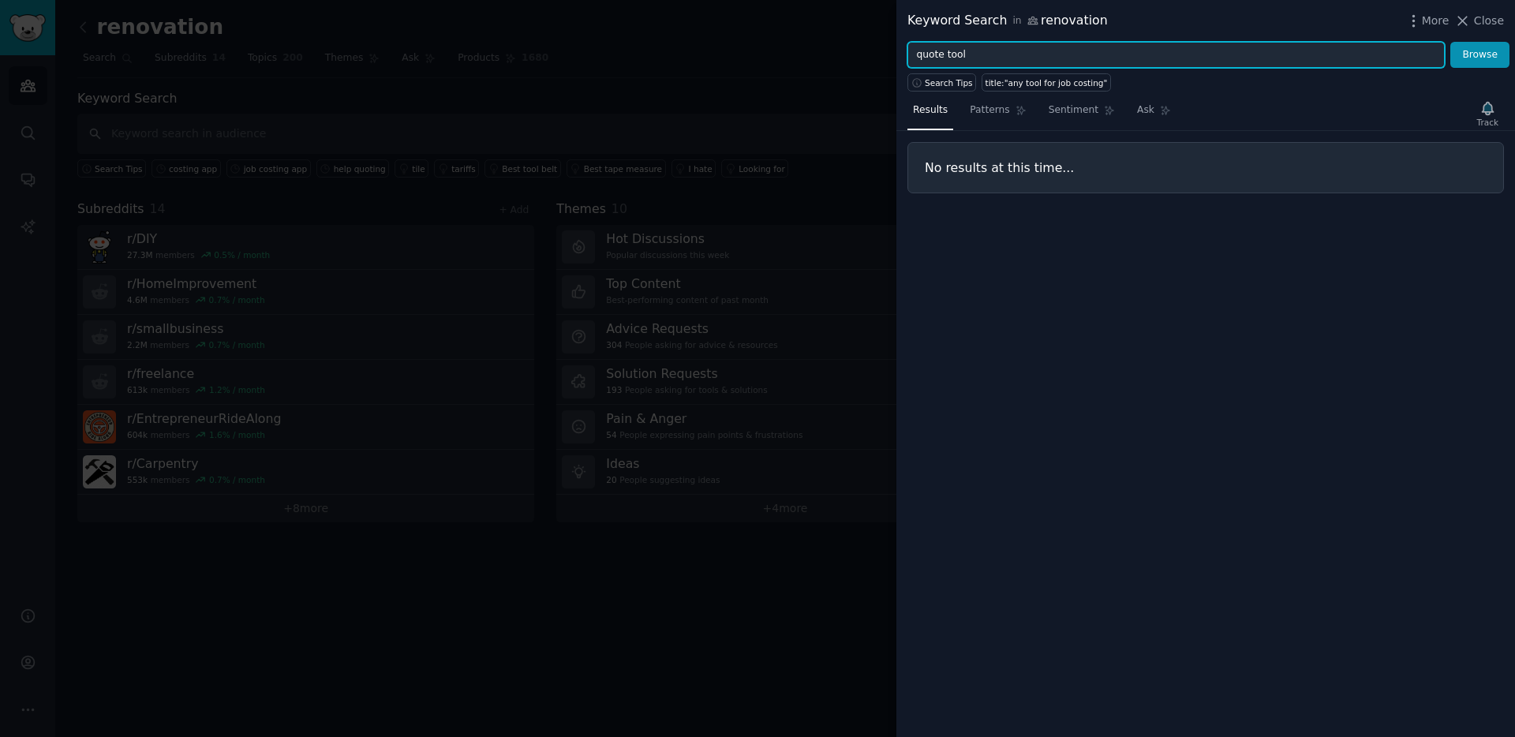
type input "quote tool"
click at [1450, 42] on button "Browse" at bounding box center [1479, 55] width 59 height 27
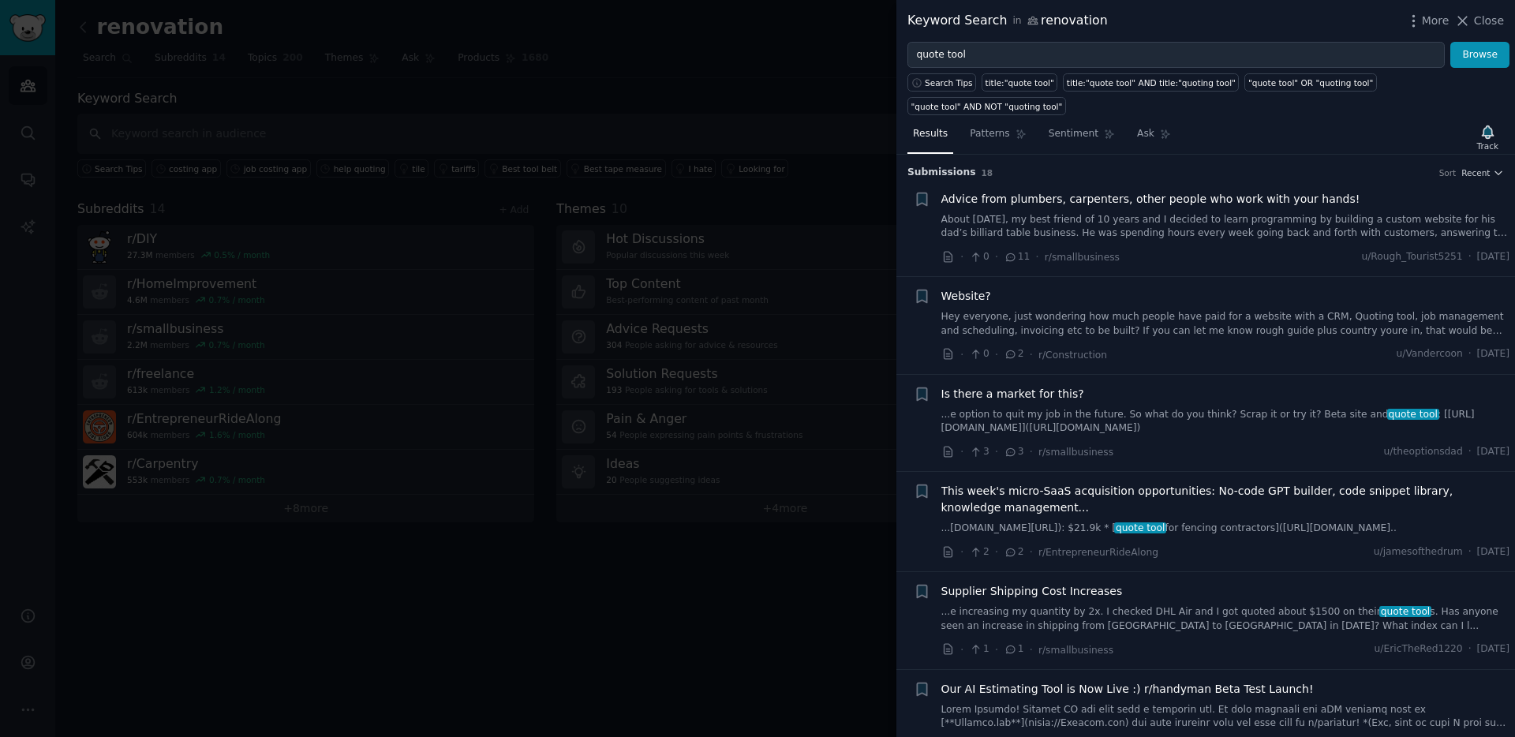
click at [1013, 414] on link "...e option to quit my job in the future. So what do you think? Scrap it or try…" at bounding box center [1225, 422] width 569 height 28
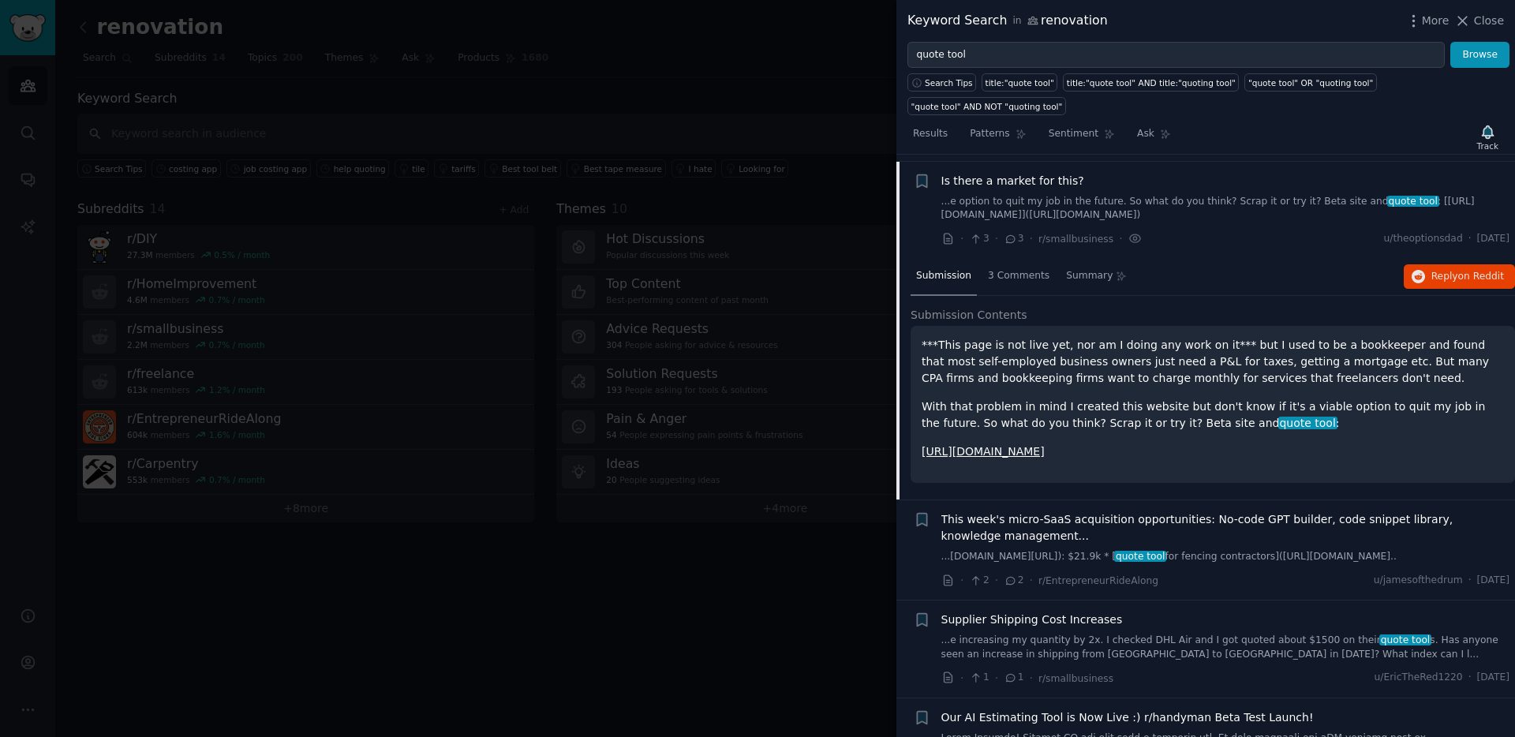
scroll to position [220, 0]
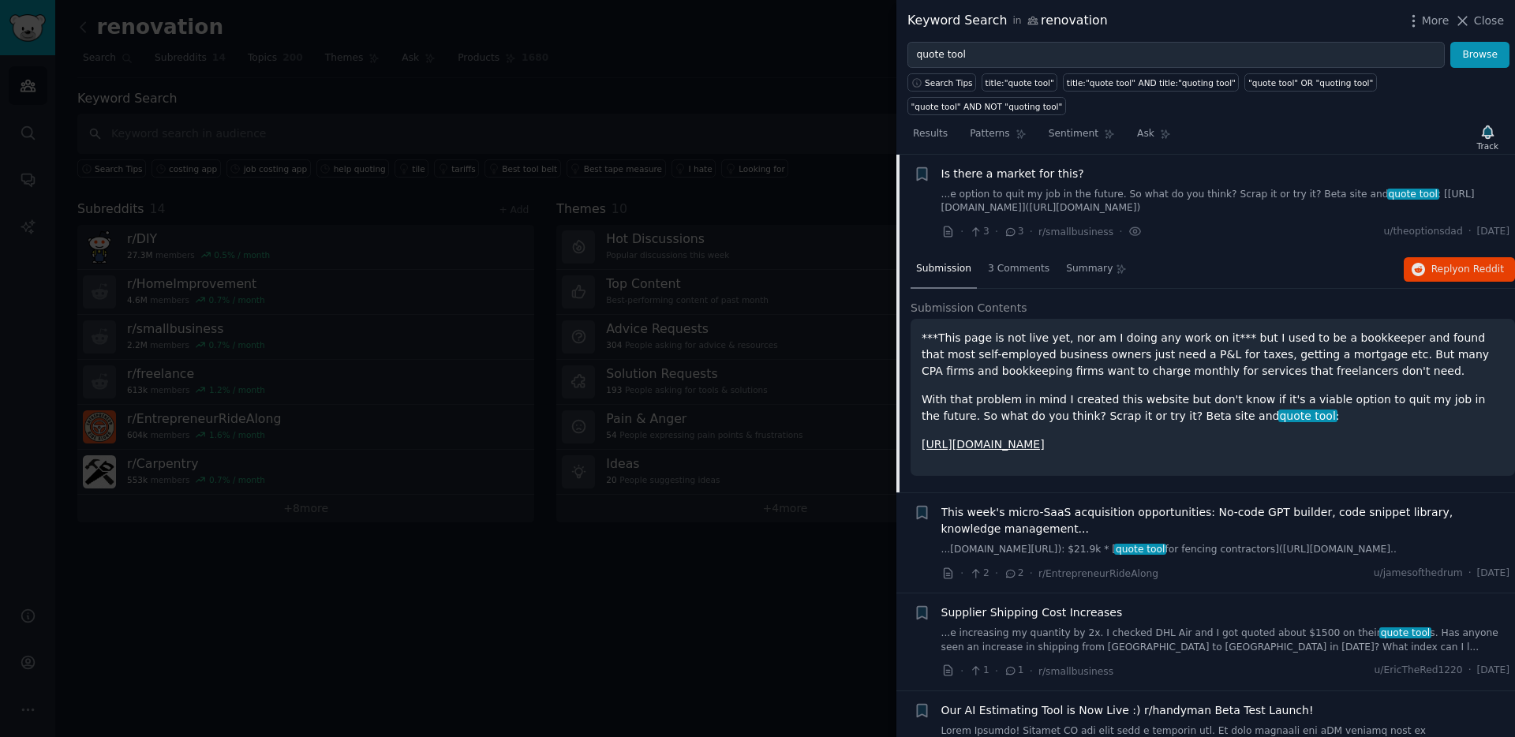
click at [990, 448] on link "https://getyourpnl.carrd.co" at bounding box center [983, 444] width 123 height 13
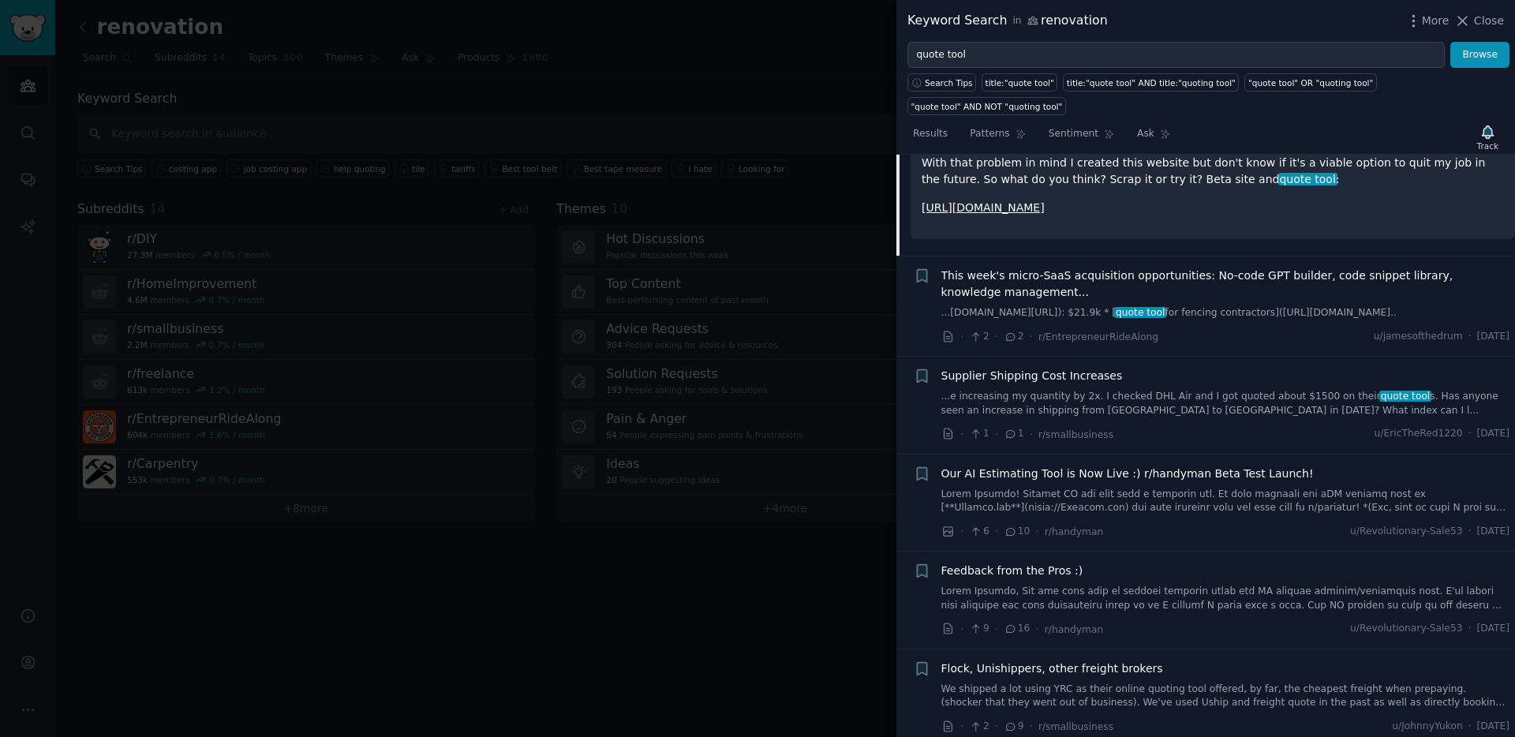
scroll to position [465, 0]
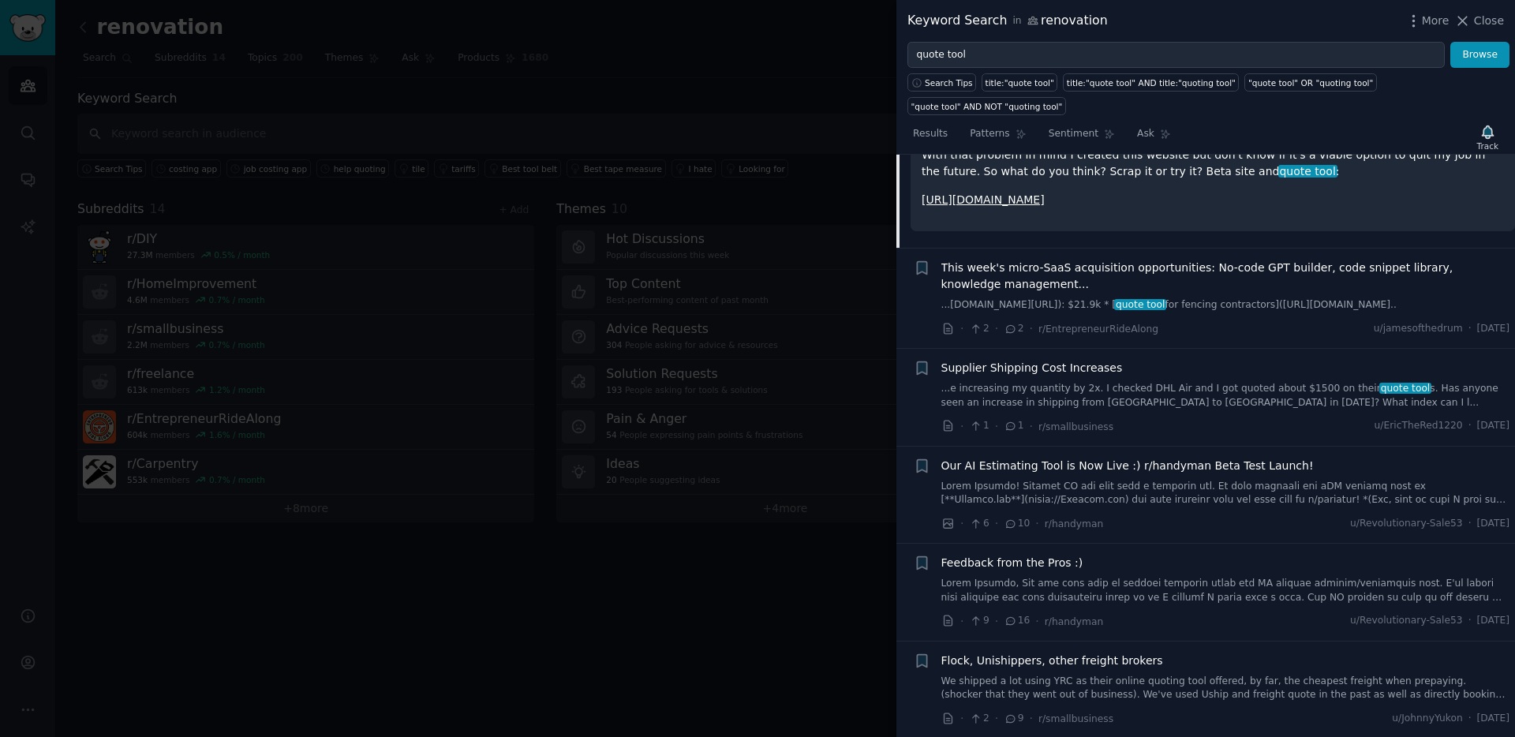
click at [980, 474] on span "Our AI Estimating Tool is Now Live :) r/handyman Beta Test Launch!" at bounding box center [1127, 466] width 372 height 17
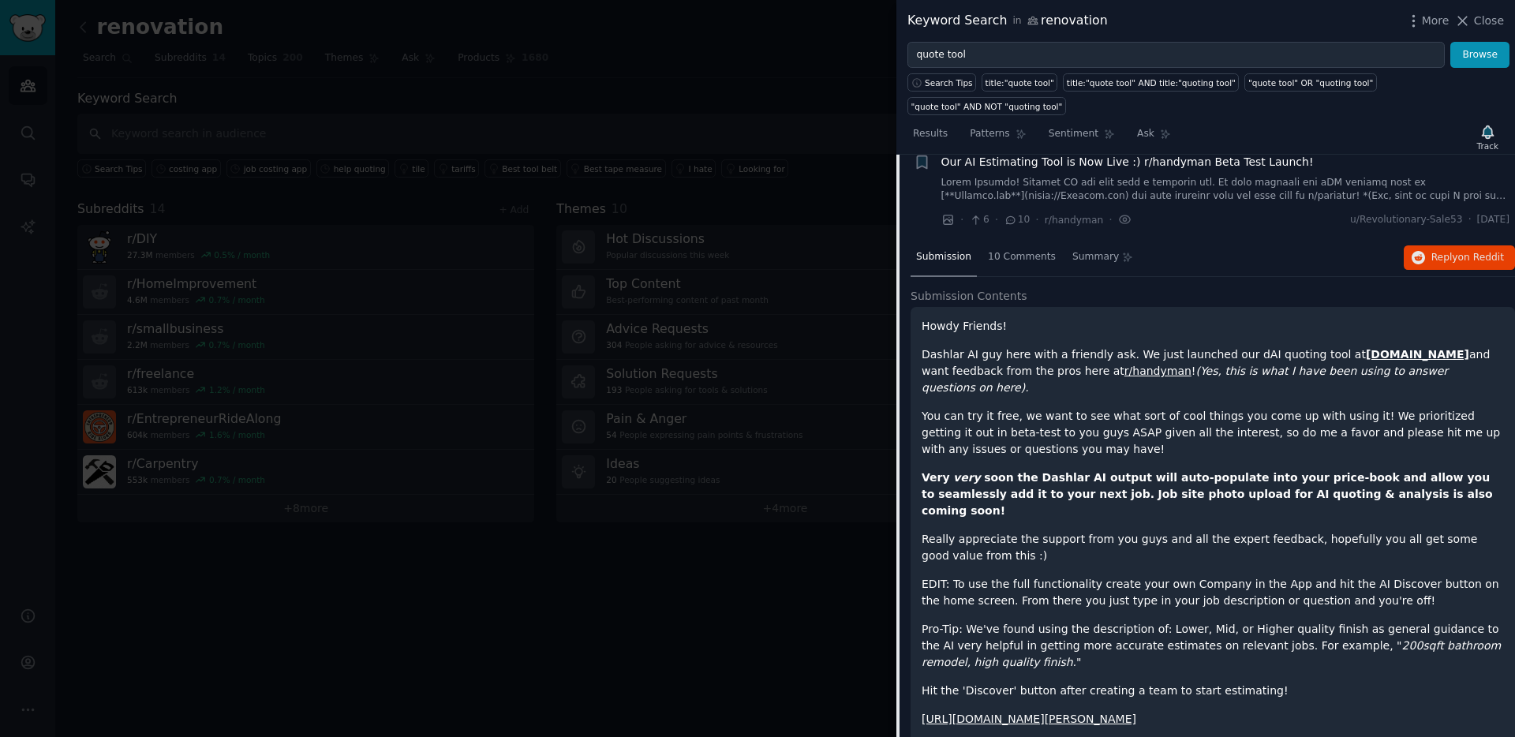
scroll to position [529, 0]
click at [1366, 359] on strong "Dashlar.com" at bounding box center [1417, 352] width 103 height 13
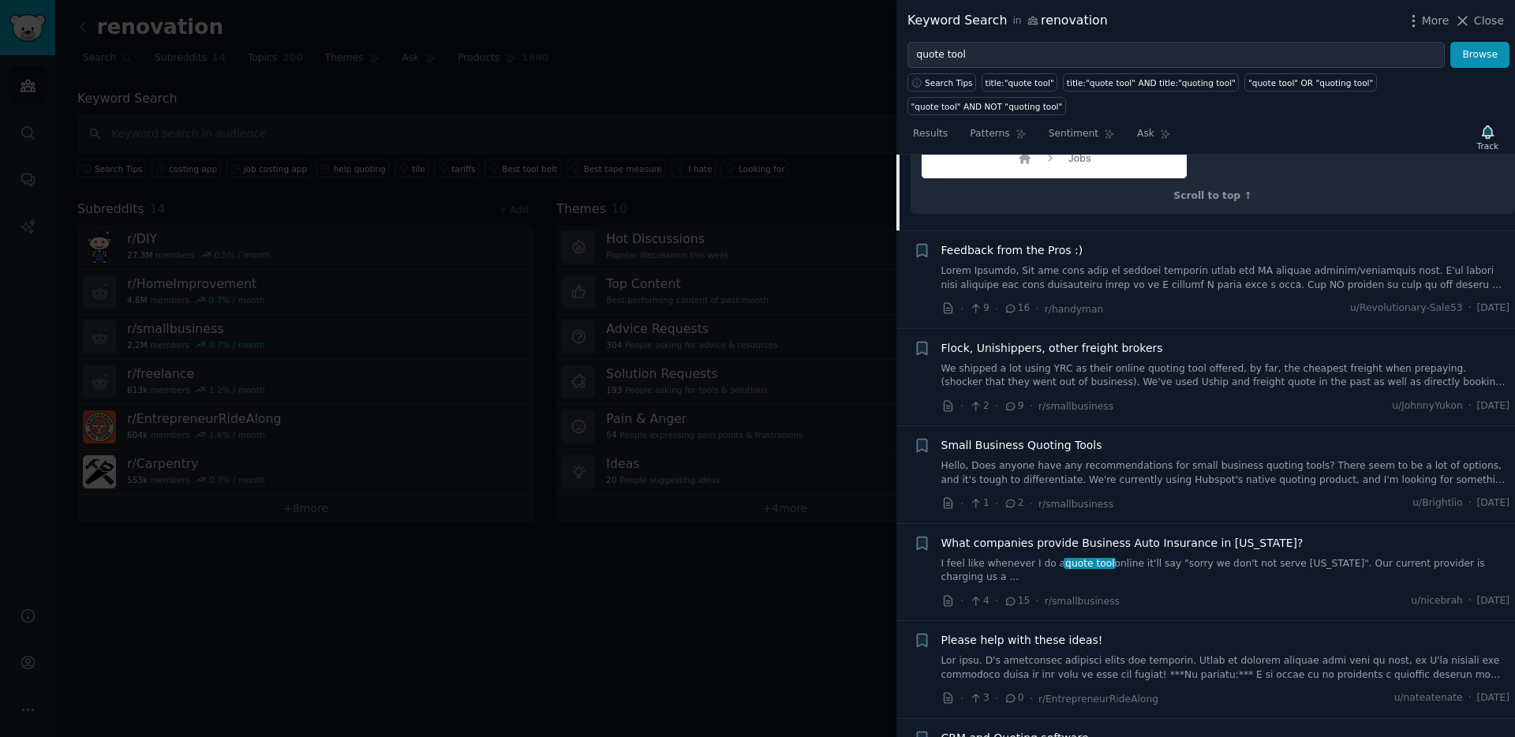
scroll to position [1951, 0]
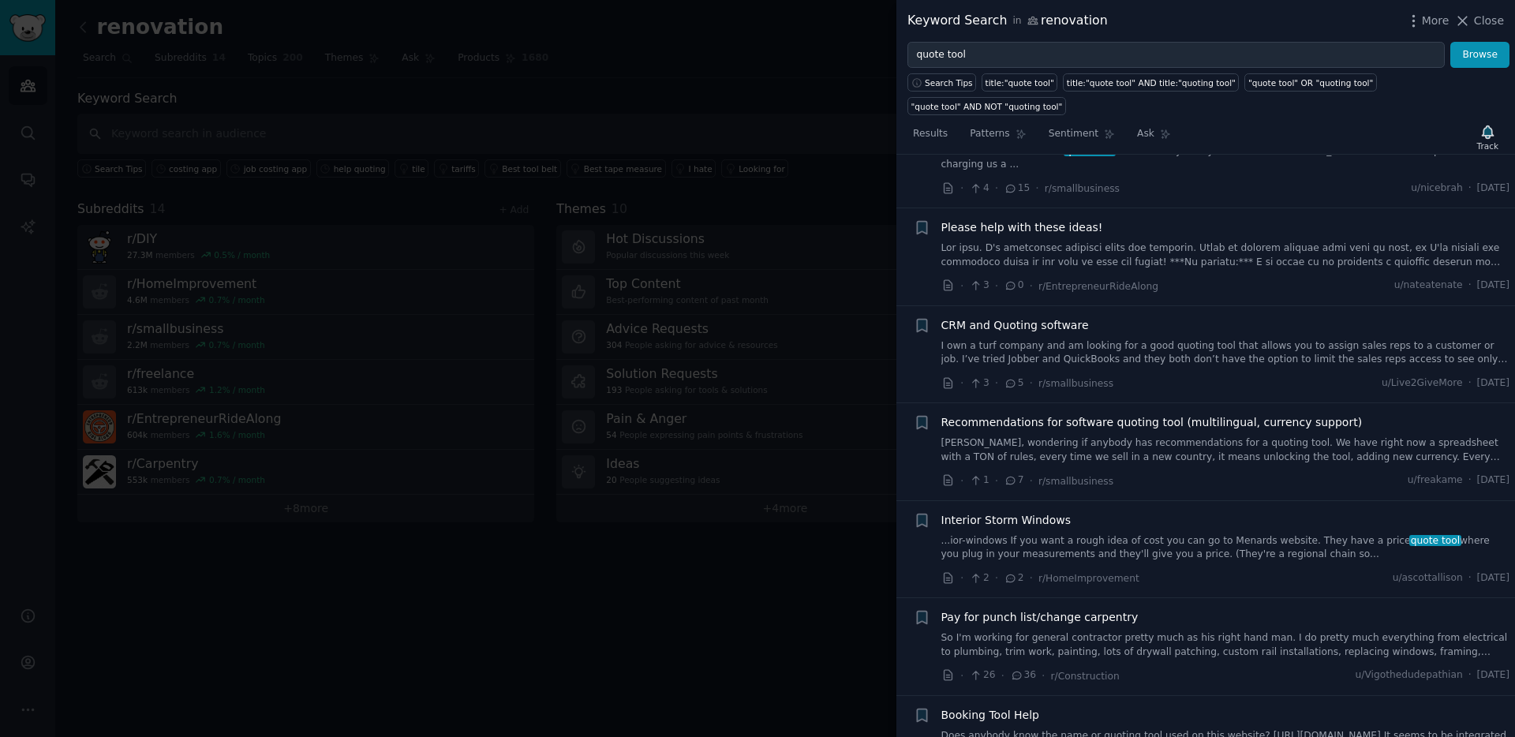
click at [1011, 422] on span "Recommendations for software quoting tool (multilingual, currency support)" at bounding box center [1151, 422] width 421 height 17
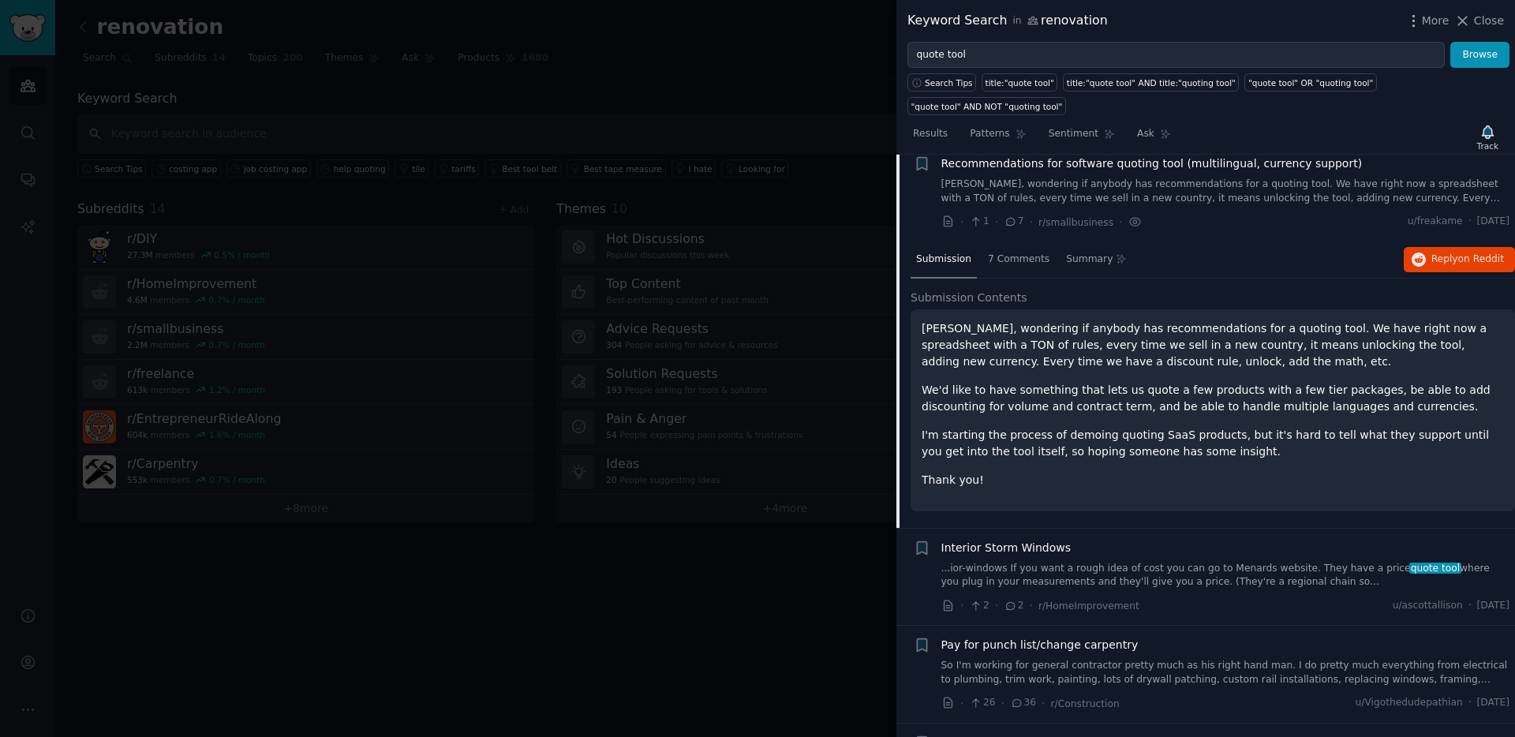
scroll to position [1211, 0]
click at [1452, 263] on span "Reply on Reddit" at bounding box center [1467, 256] width 73 height 14
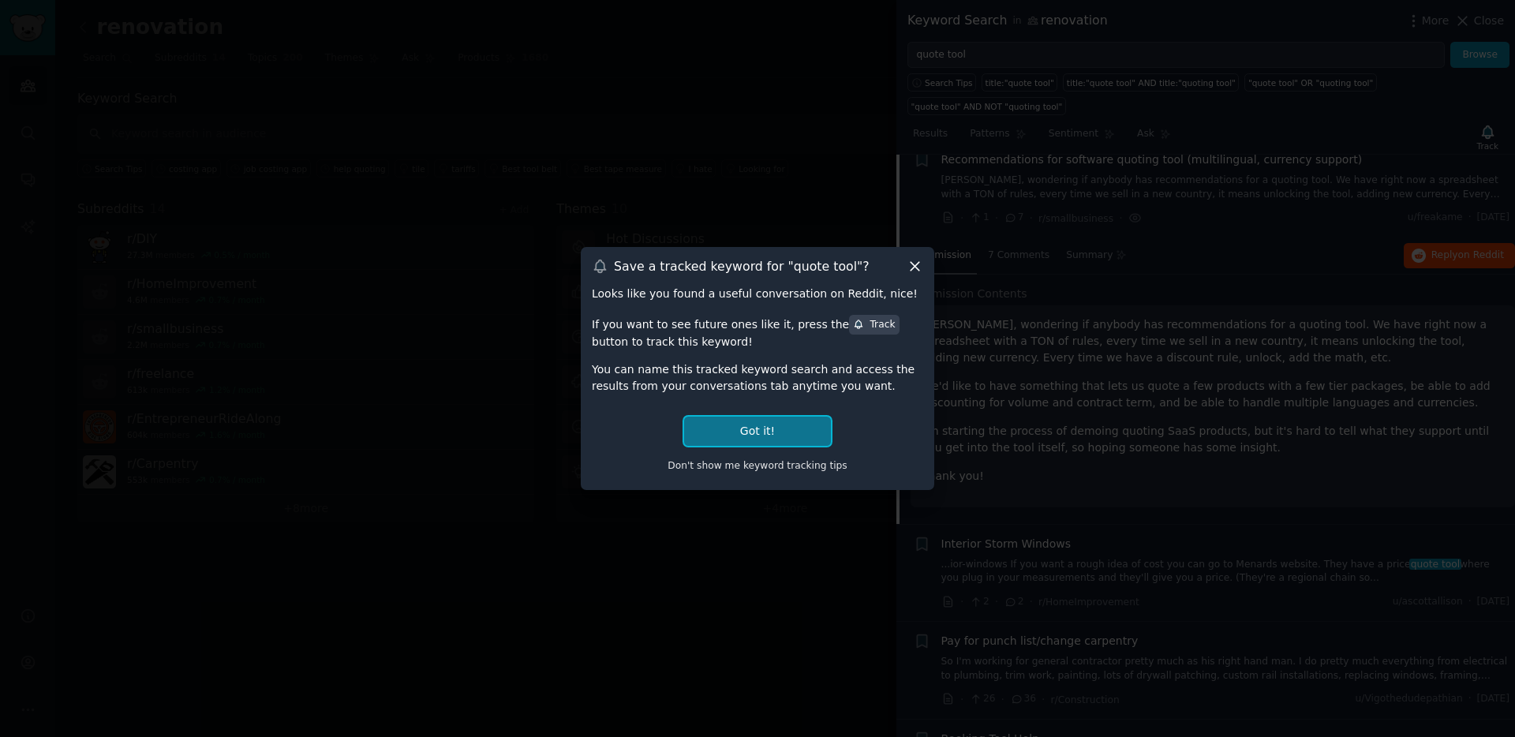
click at [745, 417] on button "Got it!" at bounding box center [757, 431] width 147 height 29
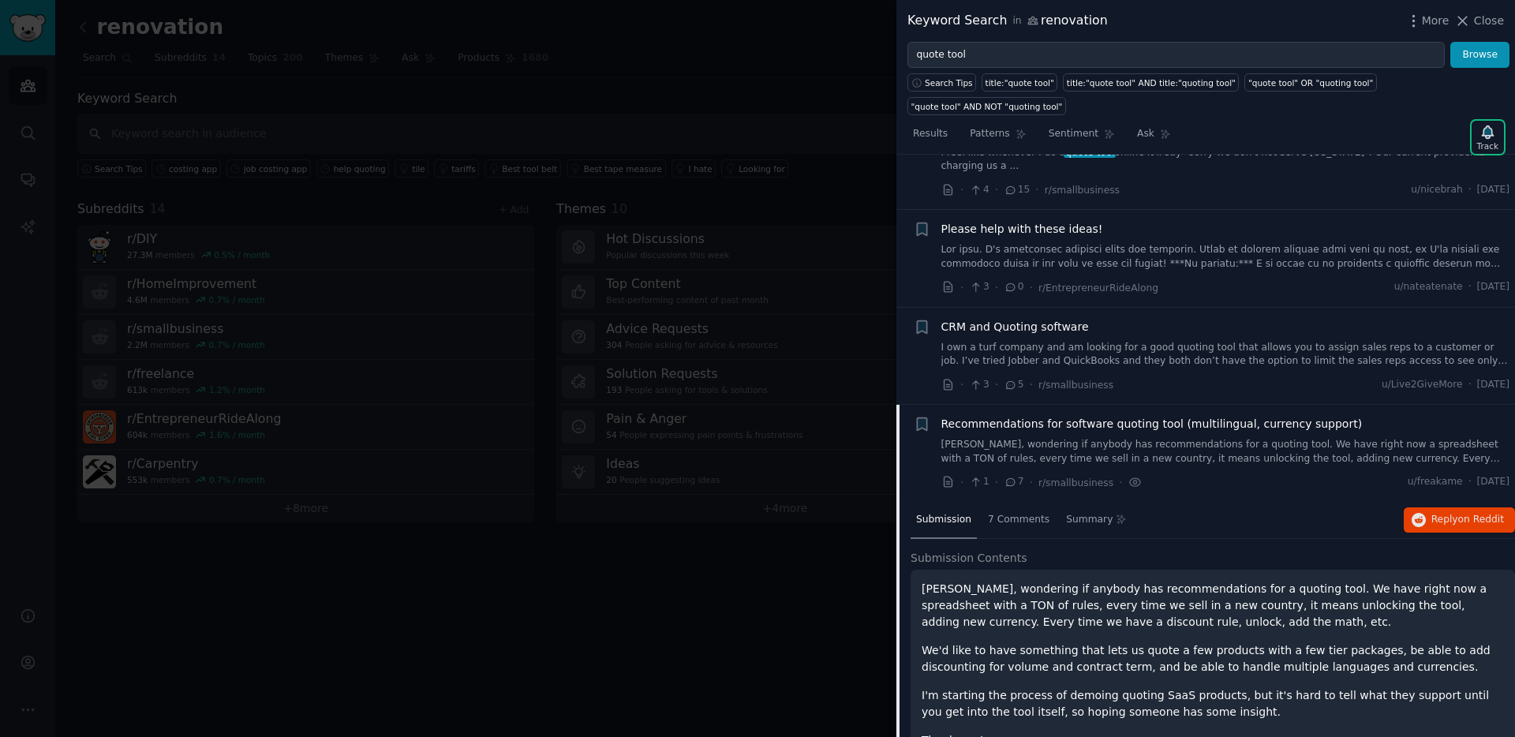
scroll to position [0, 0]
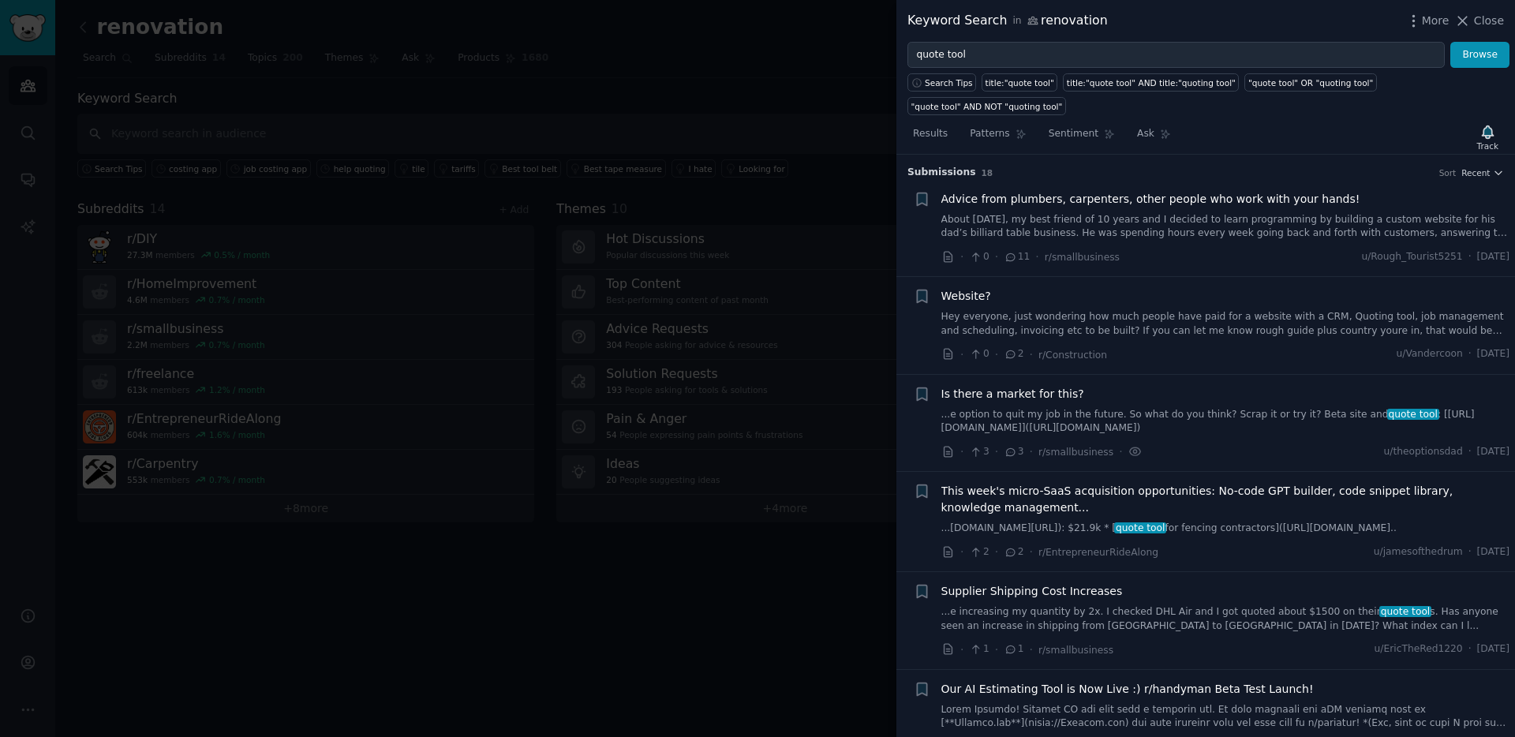
click at [832, 497] on div at bounding box center [757, 368] width 1515 height 737
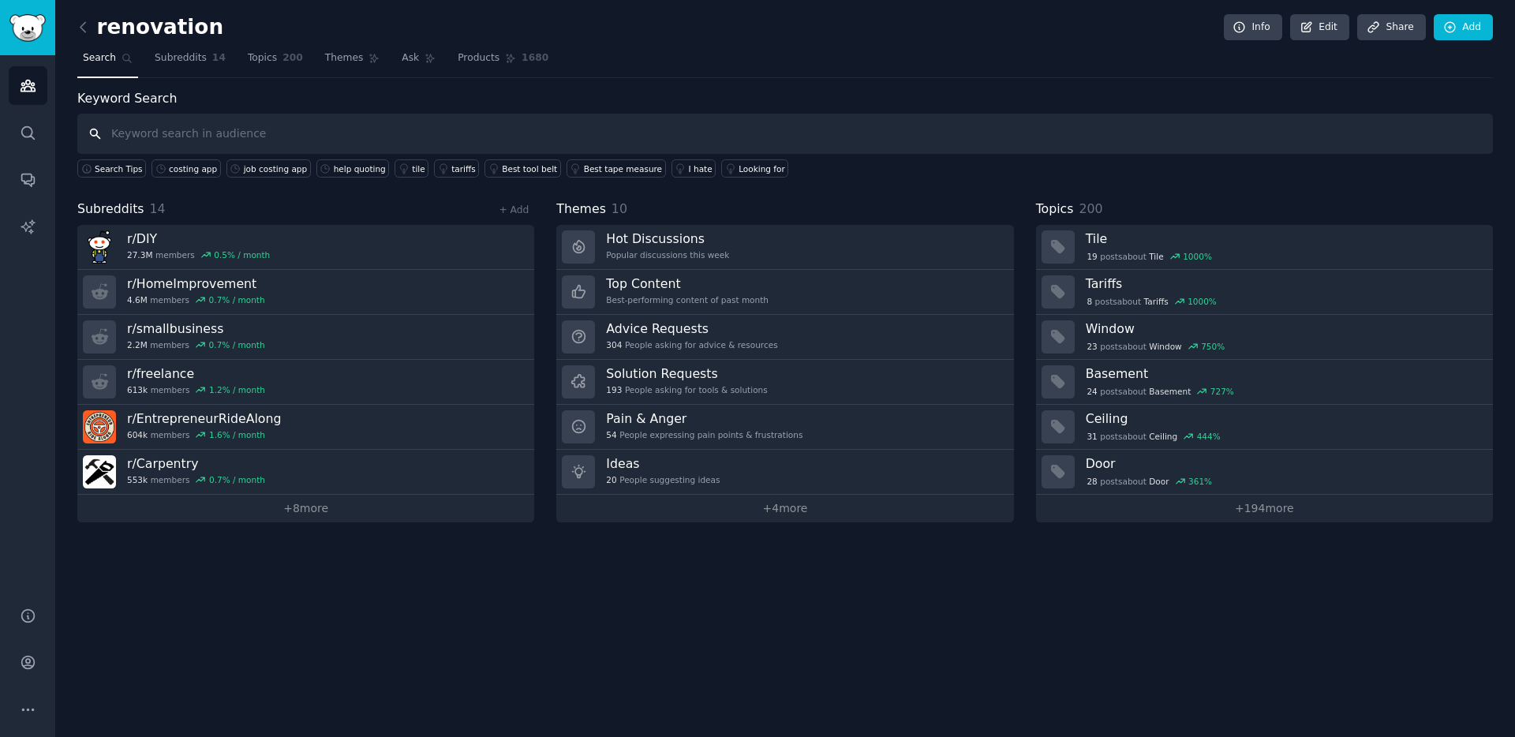
click at [300, 129] on input "text" at bounding box center [784, 134] width 1415 height 40
click at [544, 124] on input "text" at bounding box center [784, 134] width 1415 height 40
paste input "bid too high"
type input "bid too high"
click at [365, 122] on input "text" at bounding box center [784, 134] width 1415 height 40
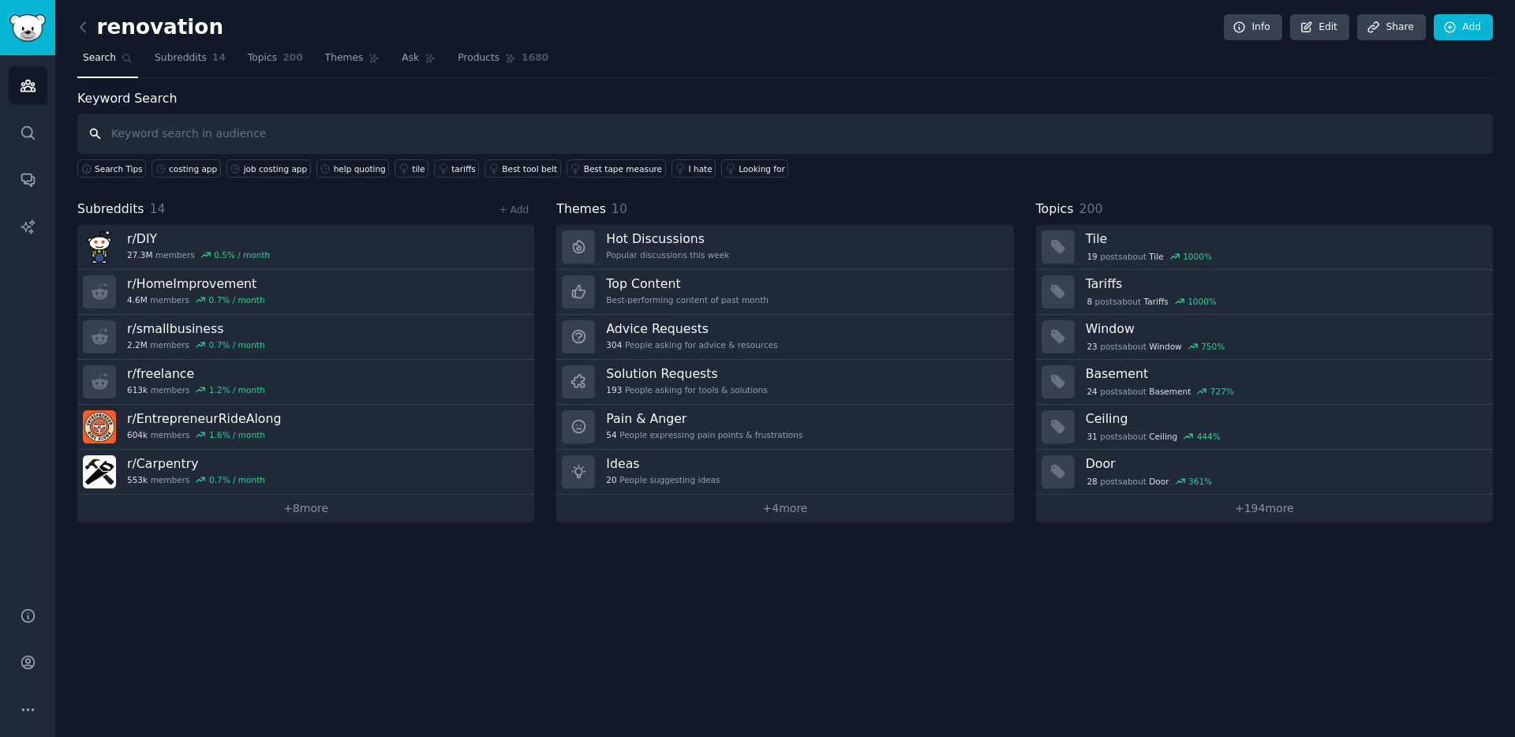
paste input "estimating bathroom"
type input "estimating bathroom"
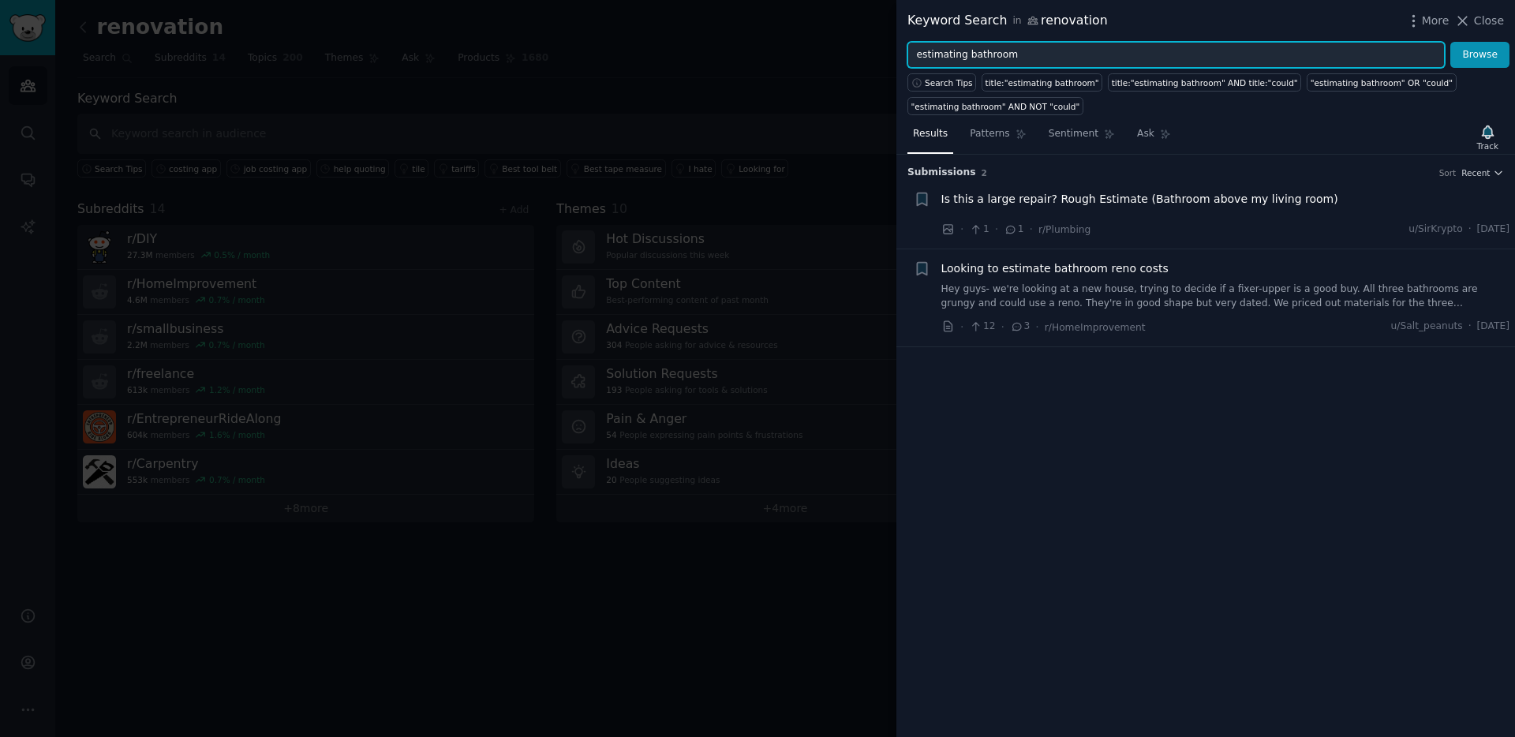
click at [1040, 53] on input "estimating bathroom" at bounding box center [1175, 55] width 537 height 27
paste input "construction quote"
paste input "text"
click at [1450, 42] on button "Browse" at bounding box center [1479, 55] width 59 height 27
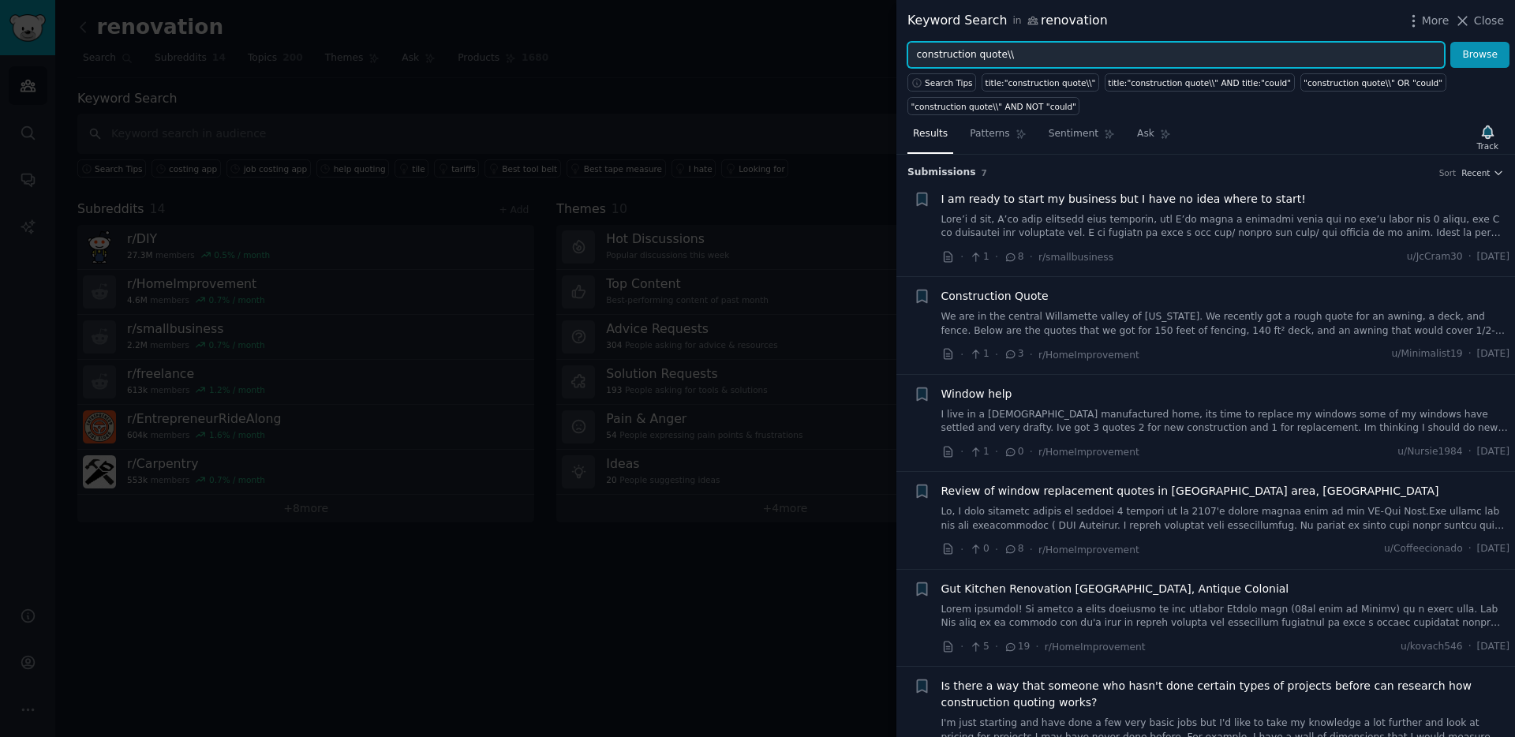
click at [1051, 50] on input "construction quote\\" at bounding box center [1175, 55] width 537 height 27
type input "construction quote"
click at [1450, 42] on button "Browse" at bounding box center [1479, 55] width 59 height 27
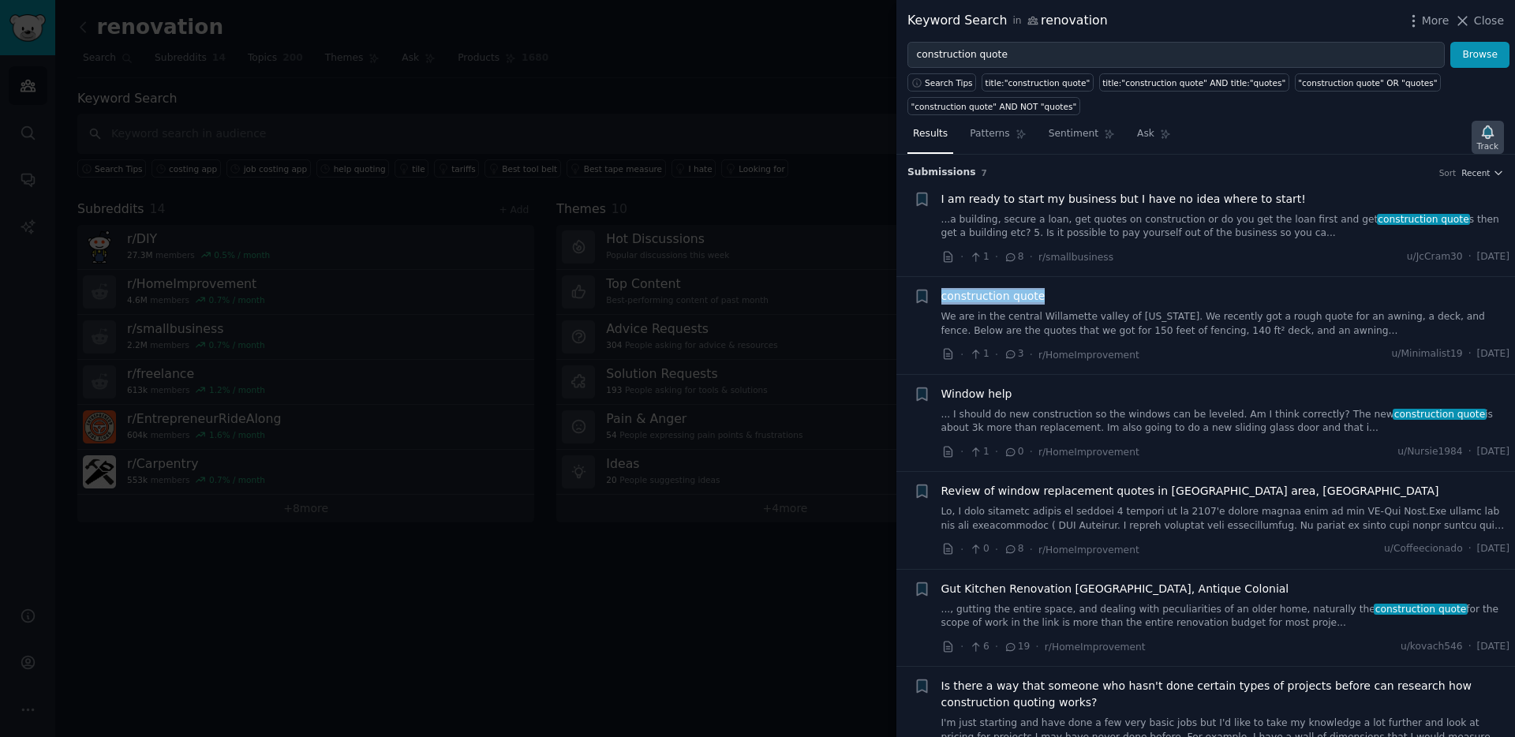
click at [1476, 138] on div "Track" at bounding box center [1487, 137] width 32 height 33
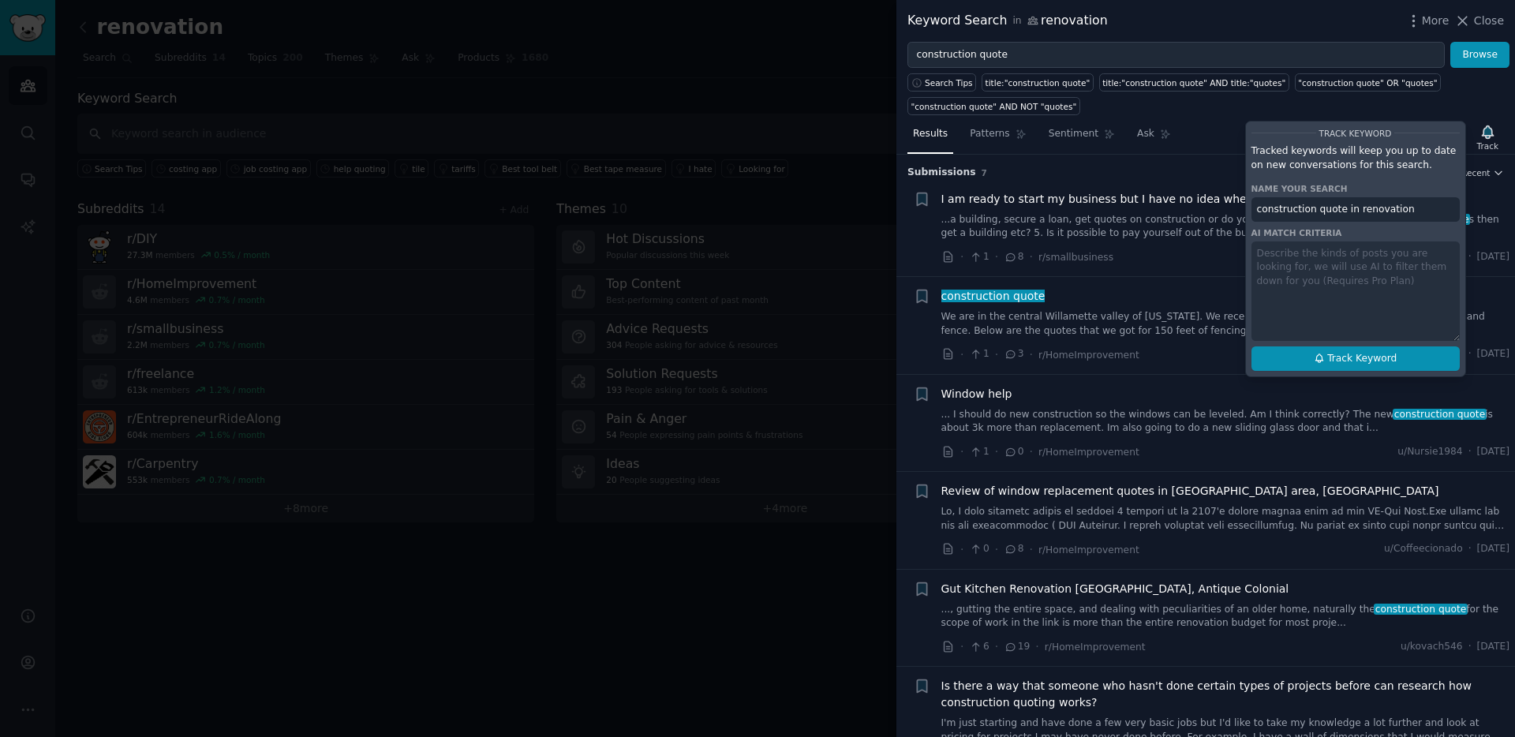
click at [1380, 350] on button "Track Keyword" at bounding box center [1355, 358] width 208 height 25
type input "construction quote in renovation"
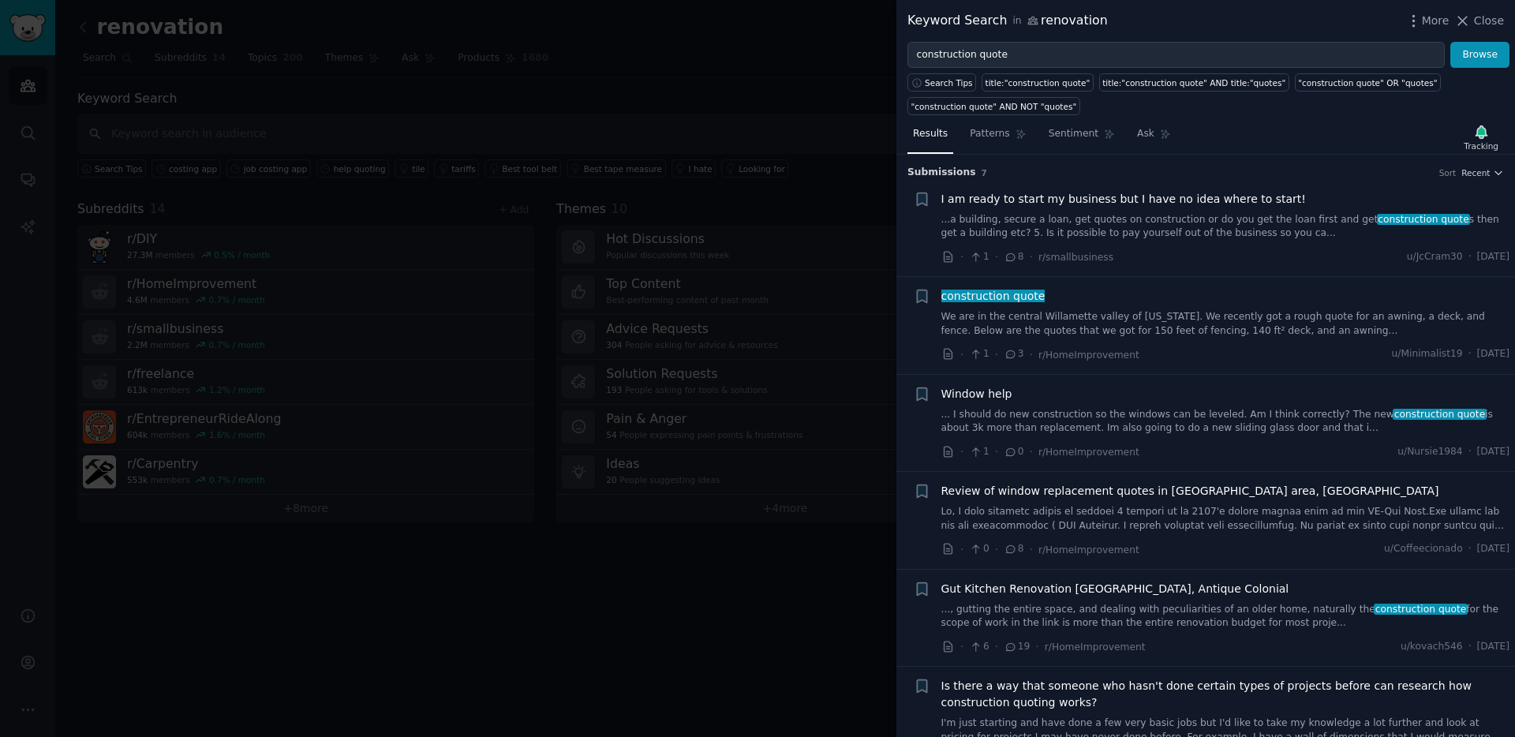
click at [1356, 313] on link "We are in the central Willamette valley of Oregon. We recently got a rough quot…" at bounding box center [1225, 324] width 569 height 28
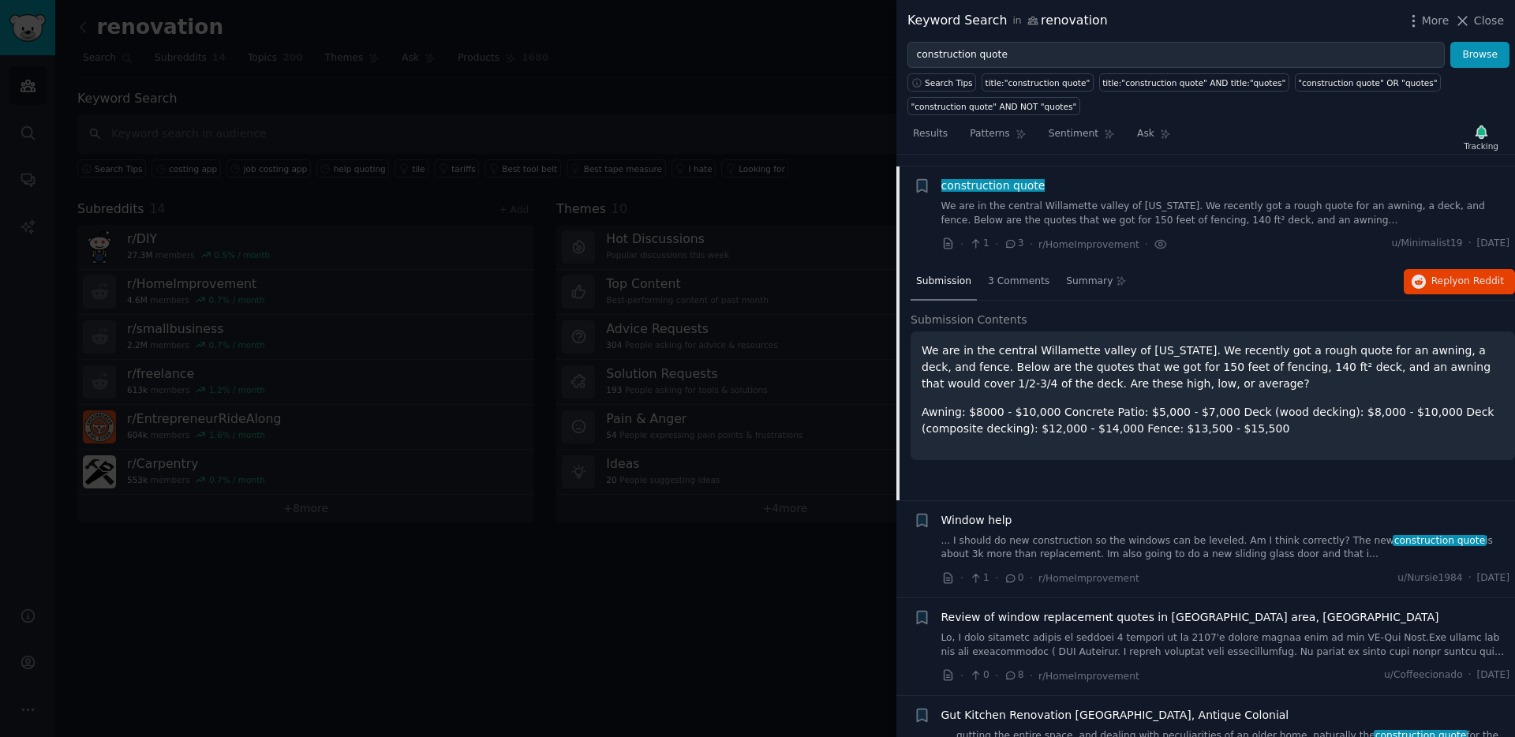
scroll to position [122, 0]
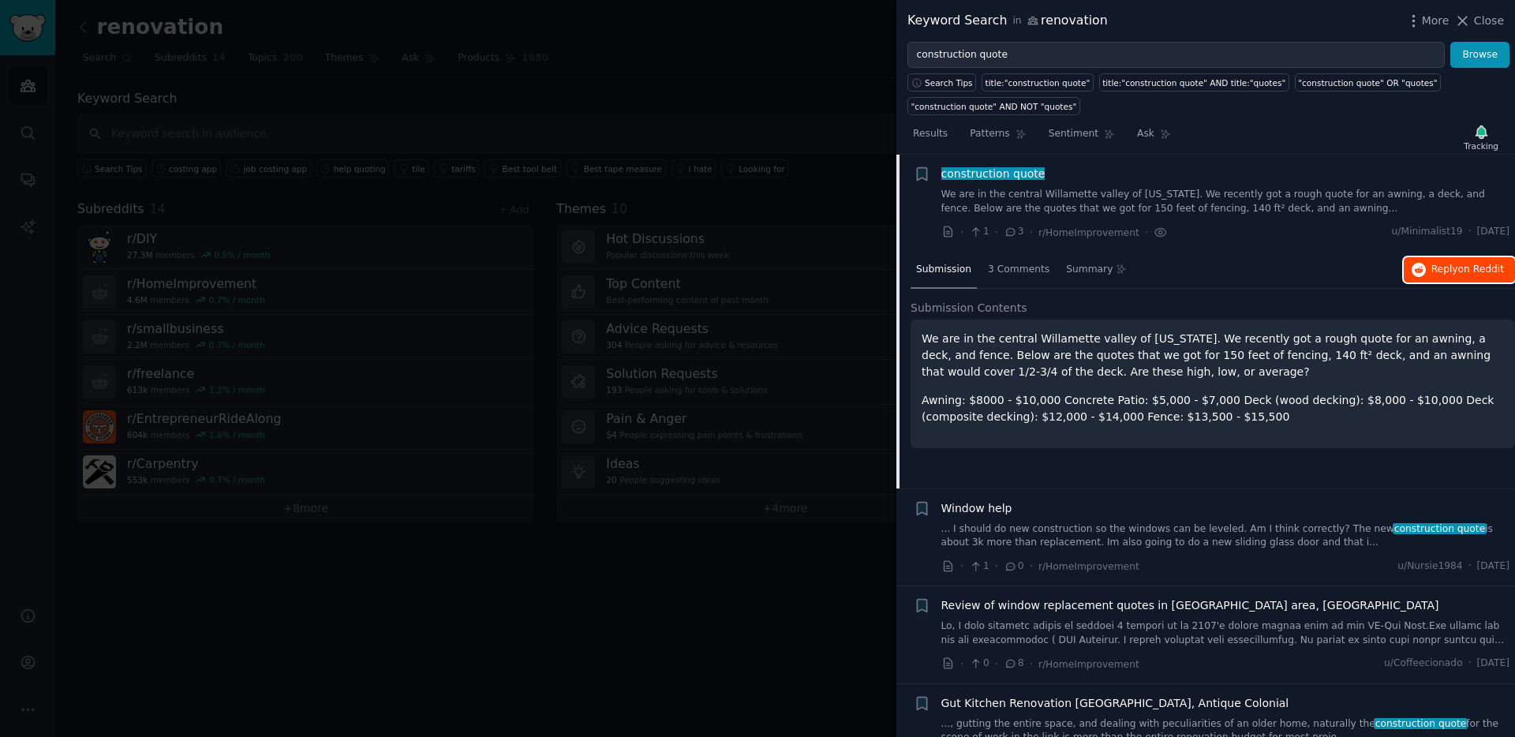
click at [1459, 273] on span "on Reddit" at bounding box center [1481, 269] width 46 height 11
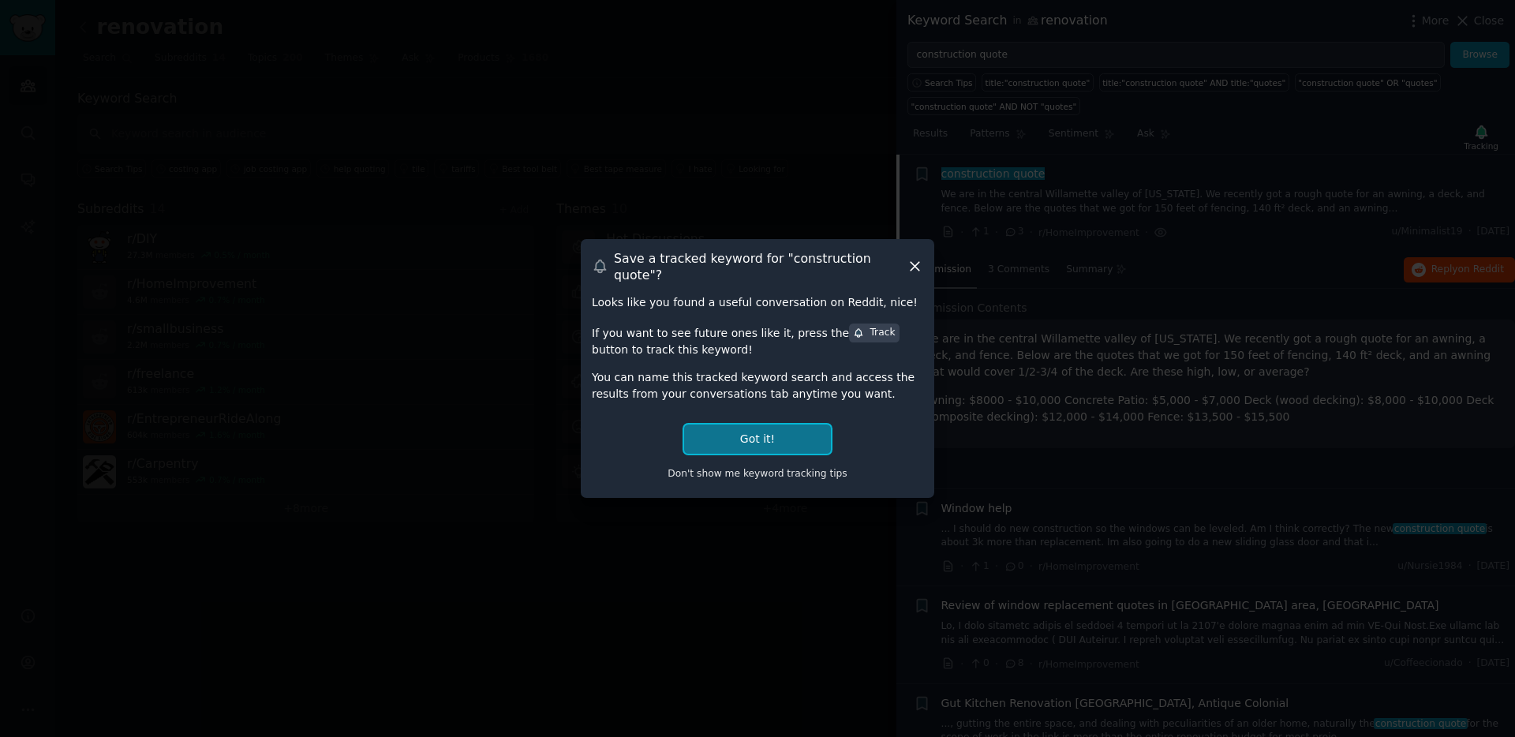
click at [743, 424] on button "Got it!" at bounding box center [757, 438] width 147 height 29
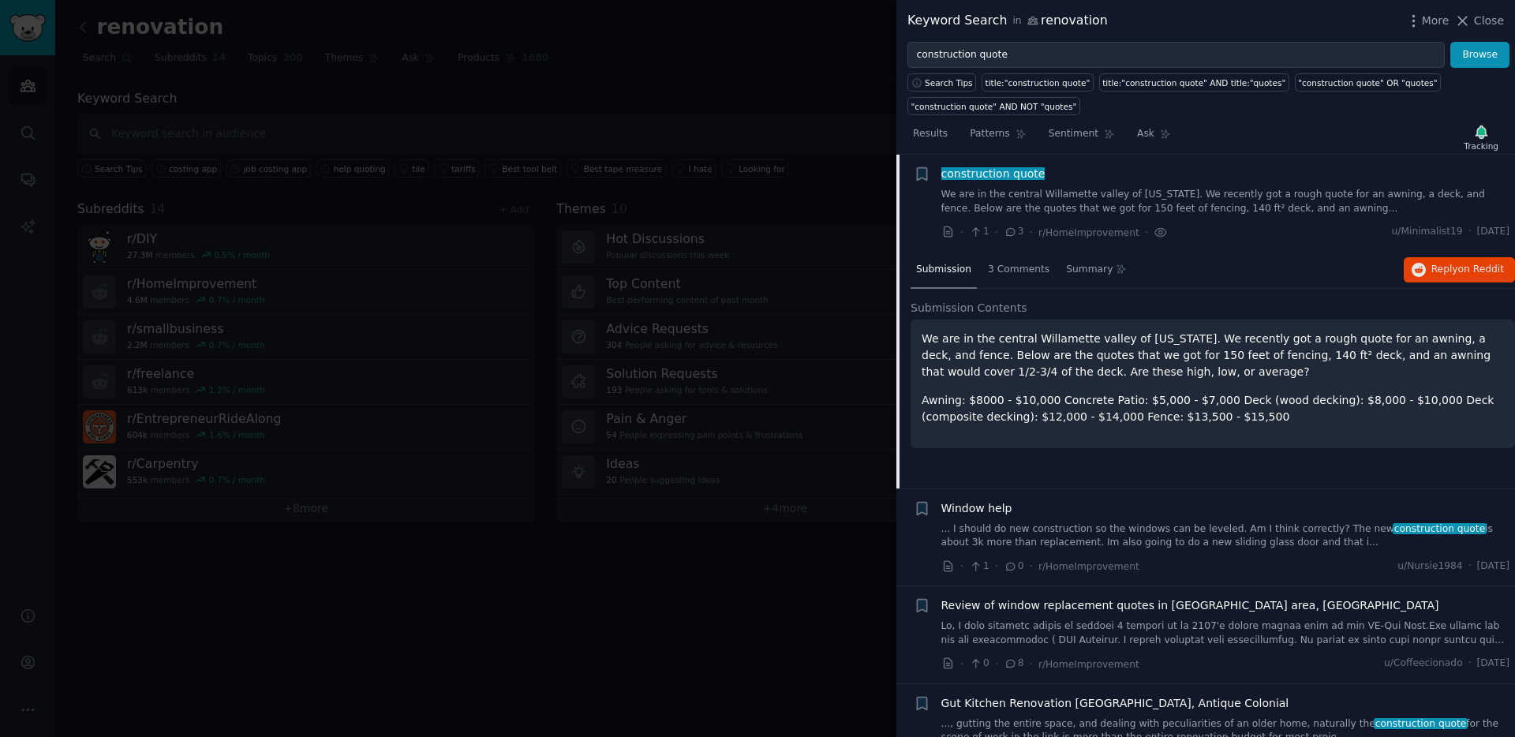
click at [542, 267] on div at bounding box center [757, 368] width 1515 height 737
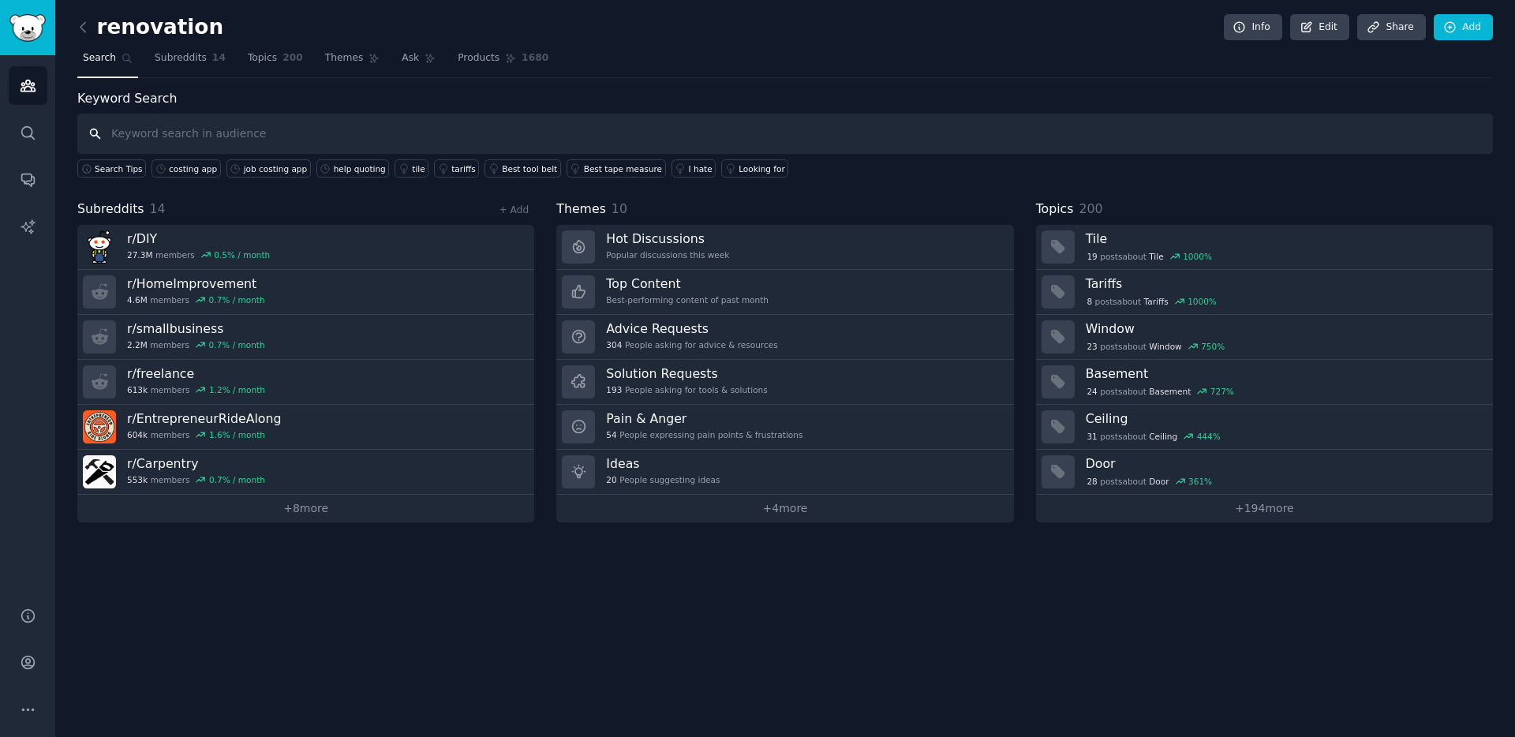
click at [200, 132] on input "text" at bounding box center [784, 134] width 1415 height 40
type input "estimate"
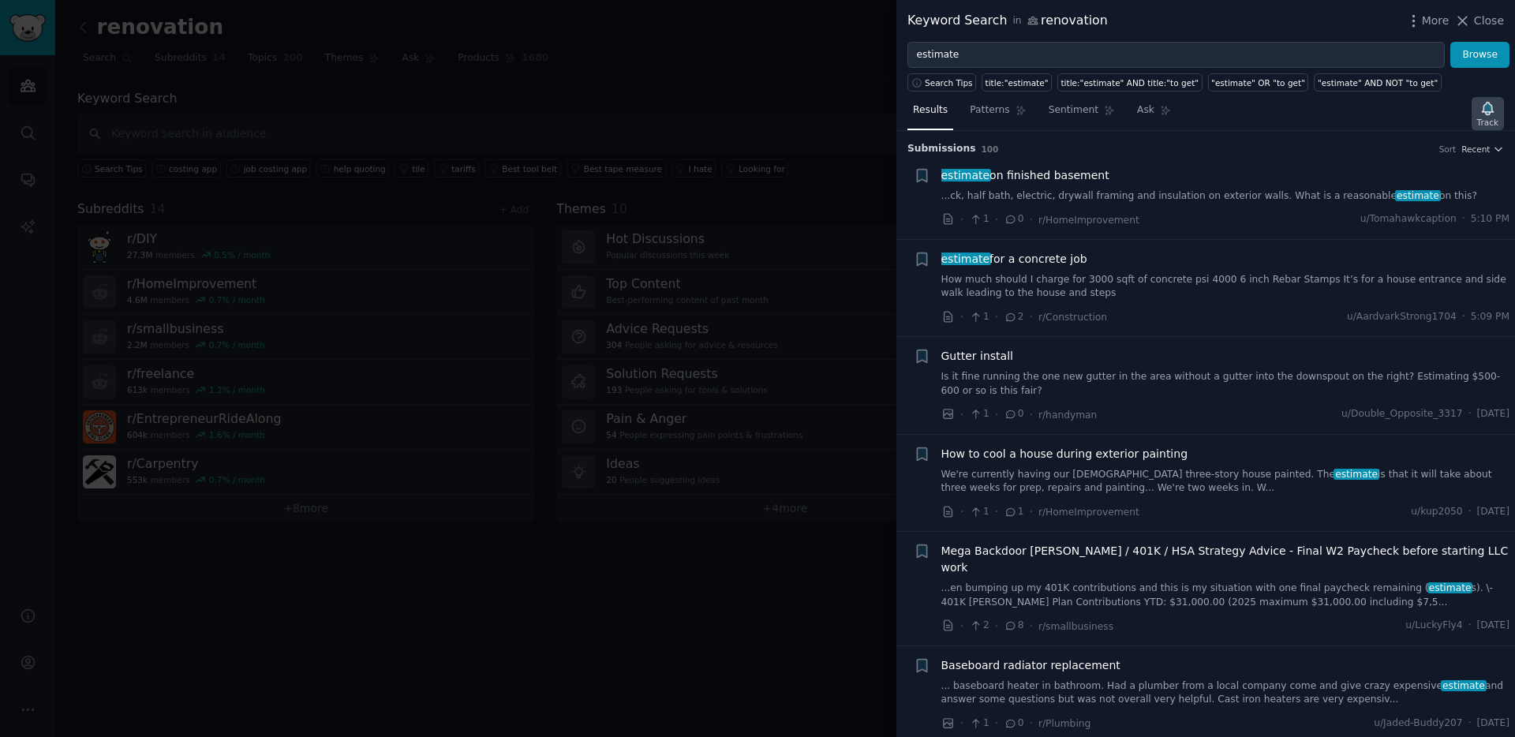
click at [1493, 117] on div "Track" at bounding box center [1487, 122] width 21 height 11
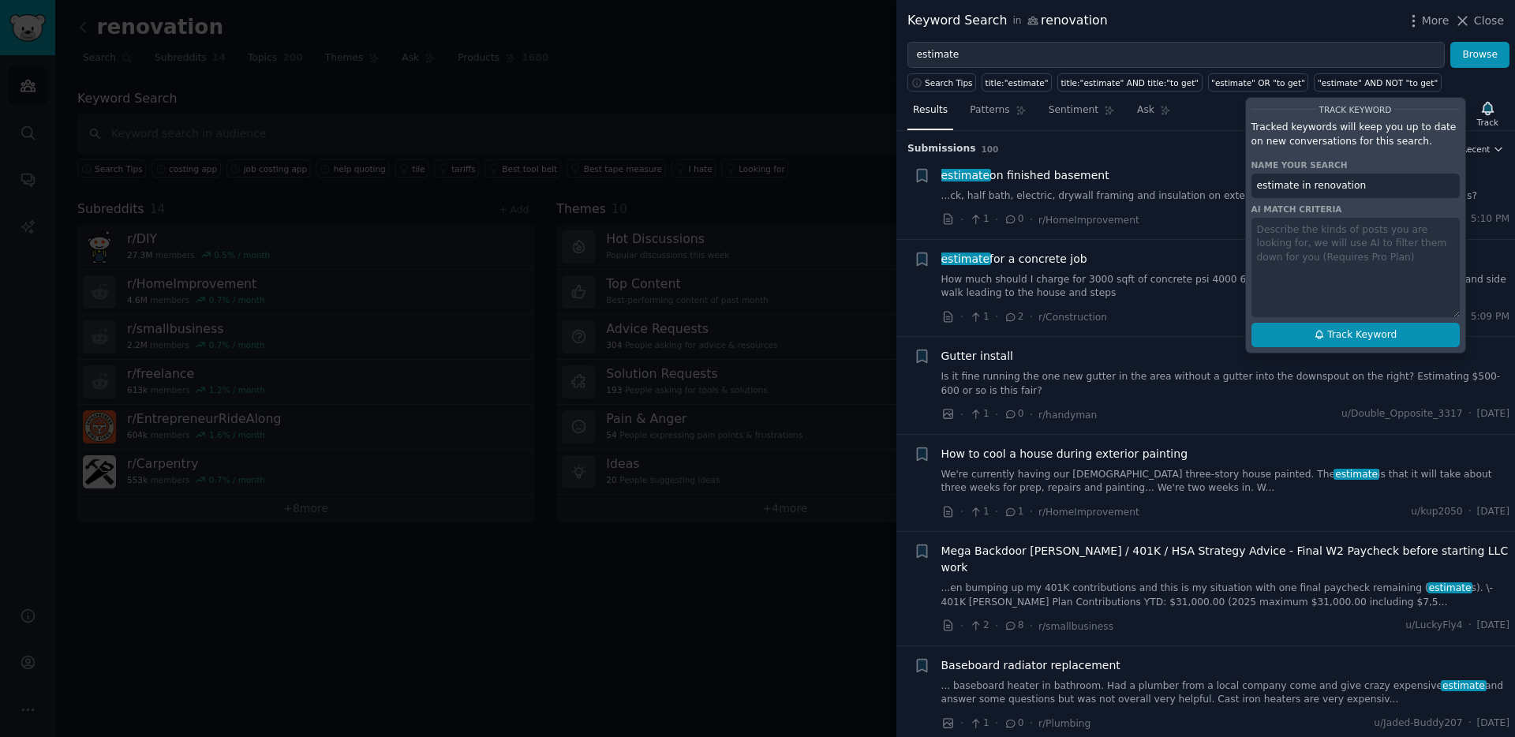
click at [1329, 339] on span "Track Keyword" at bounding box center [1361, 335] width 69 height 14
type input "estimate in renovation"
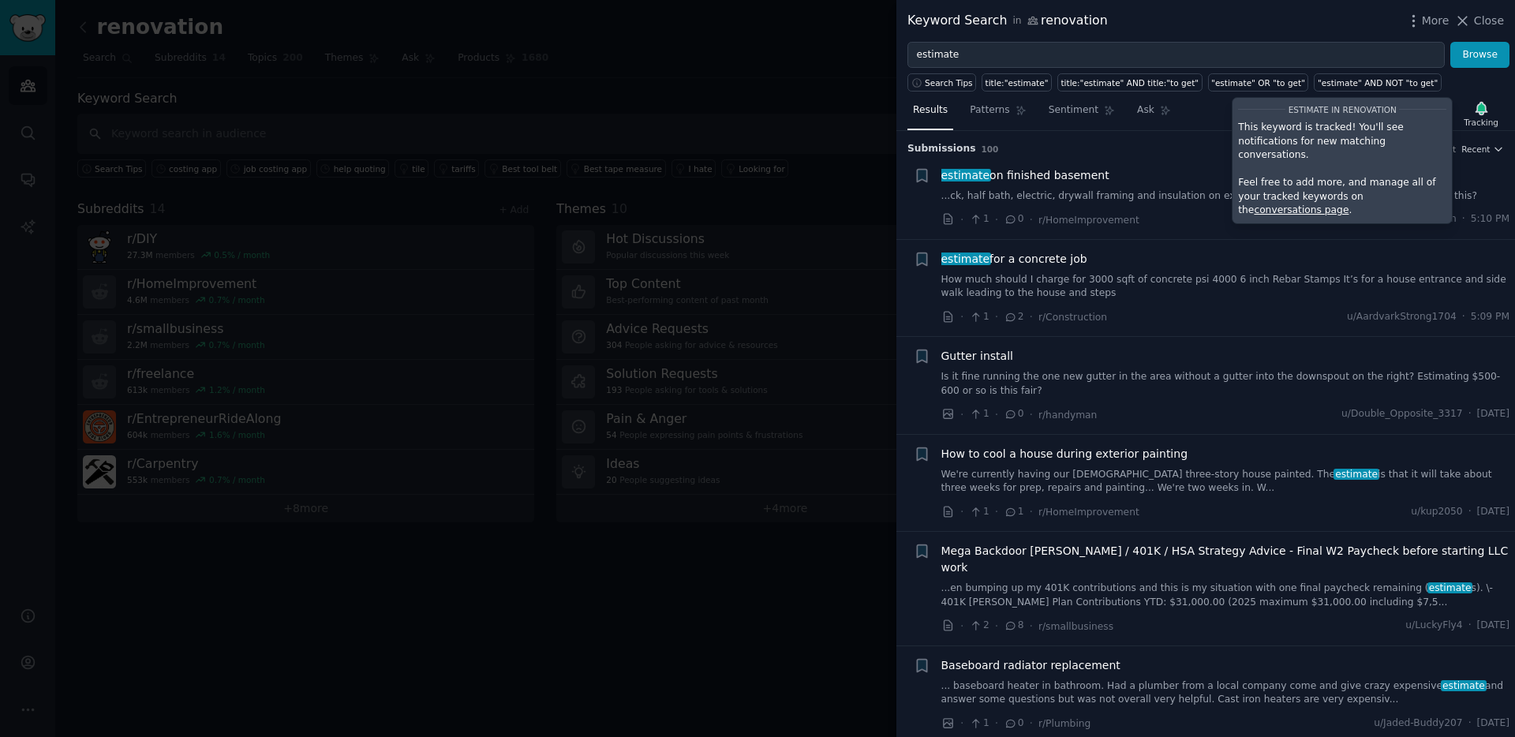
click at [955, 357] on span "Gutter install" at bounding box center [977, 356] width 72 height 17
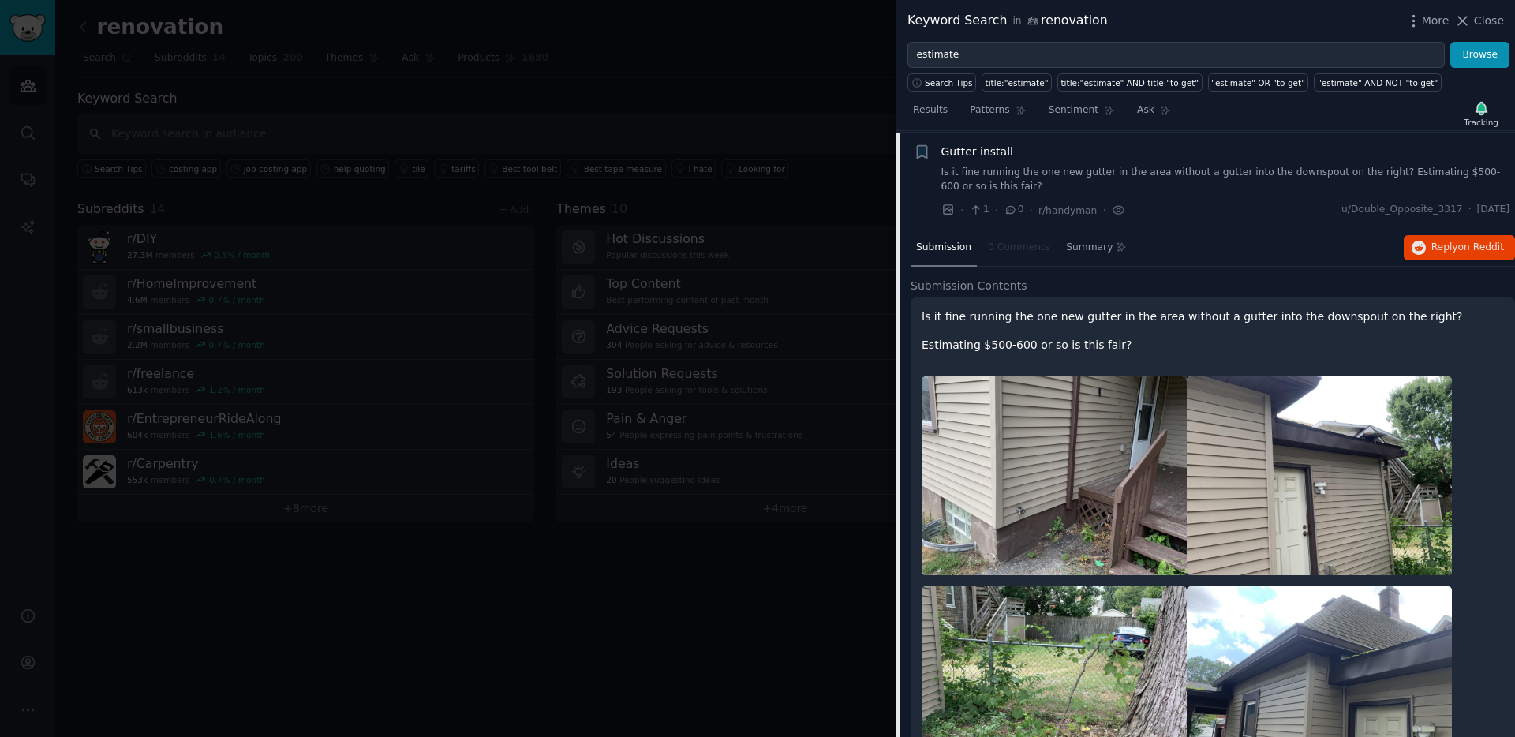
scroll to position [206, 0]
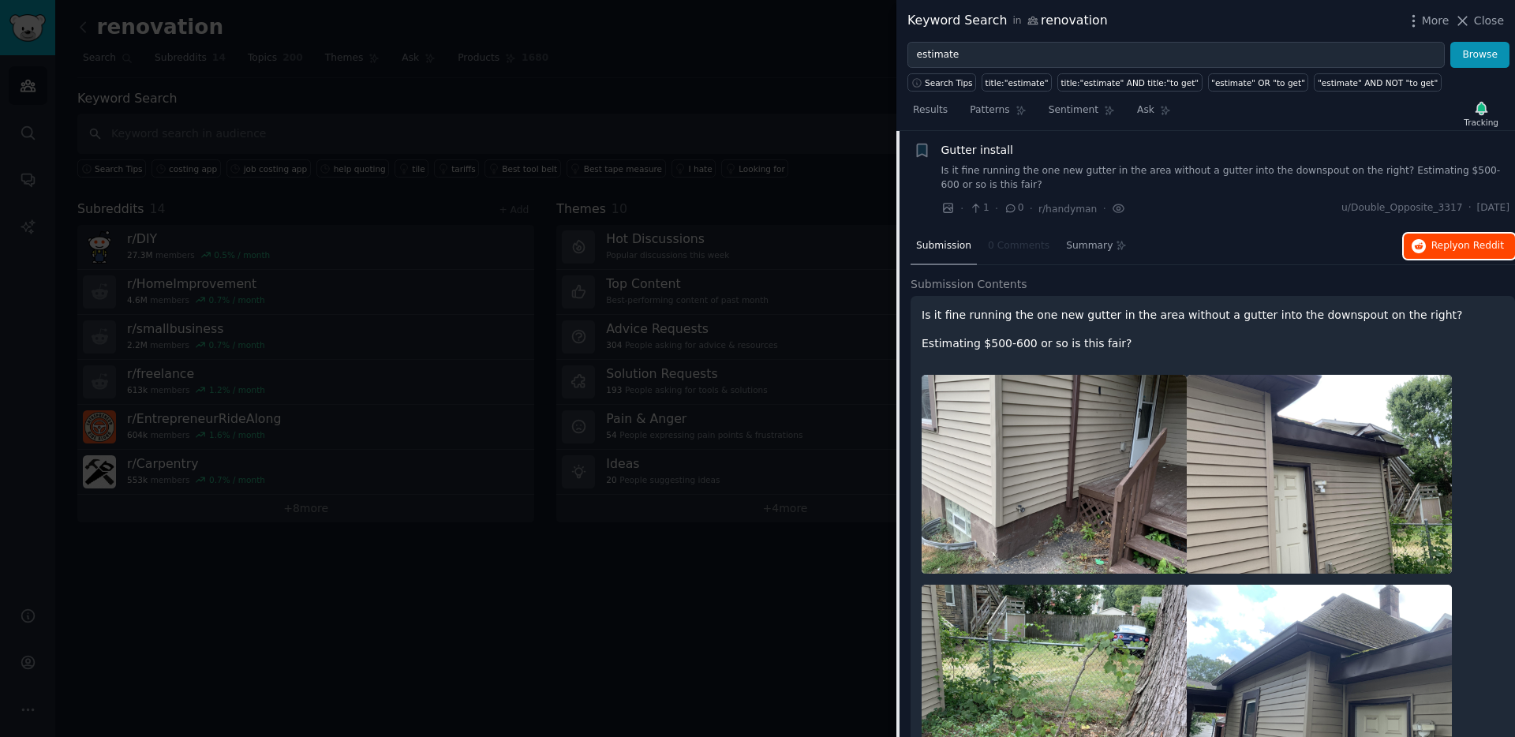
click at [1430, 252] on button "Reply on Reddit" at bounding box center [1459, 246] width 111 height 25
click at [389, 159] on div at bounding box center [757, 368] width 1515 height 737
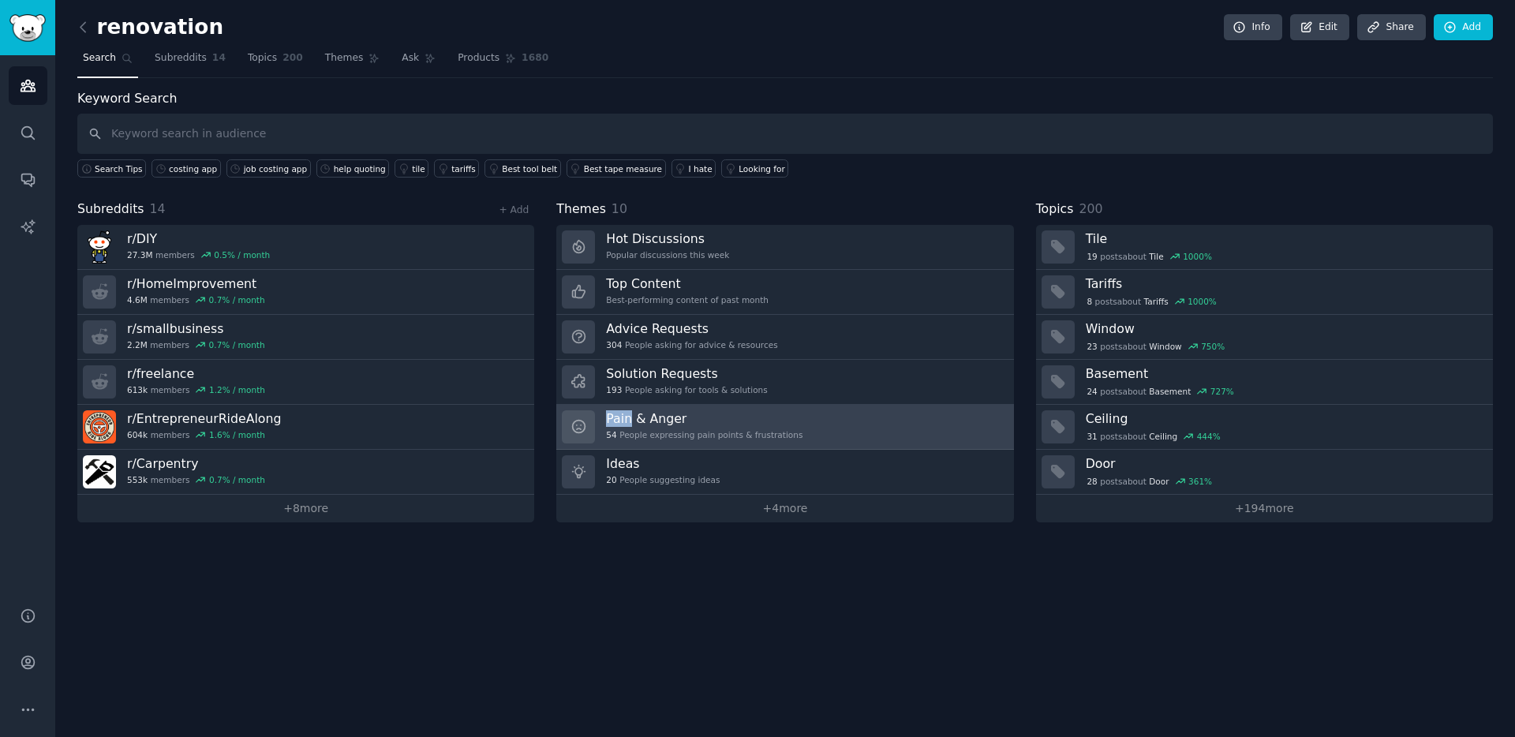
click at [667, 423] on h3 "Pain & Anger" at bounding box center [704, 418] width 196 height 17
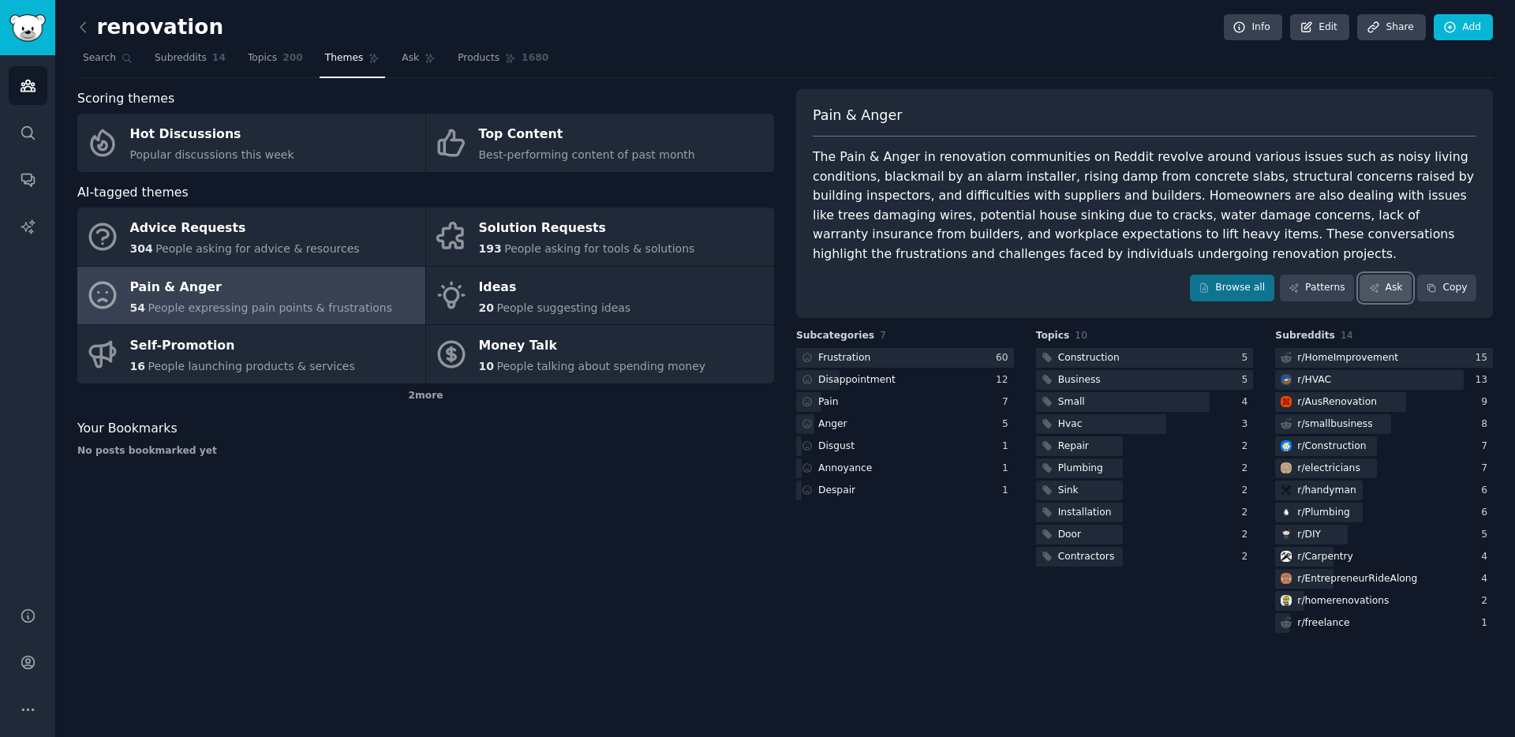
click at [1394, 288] on link "Ask" at bounding box center [1385, 288] width 52 height 27
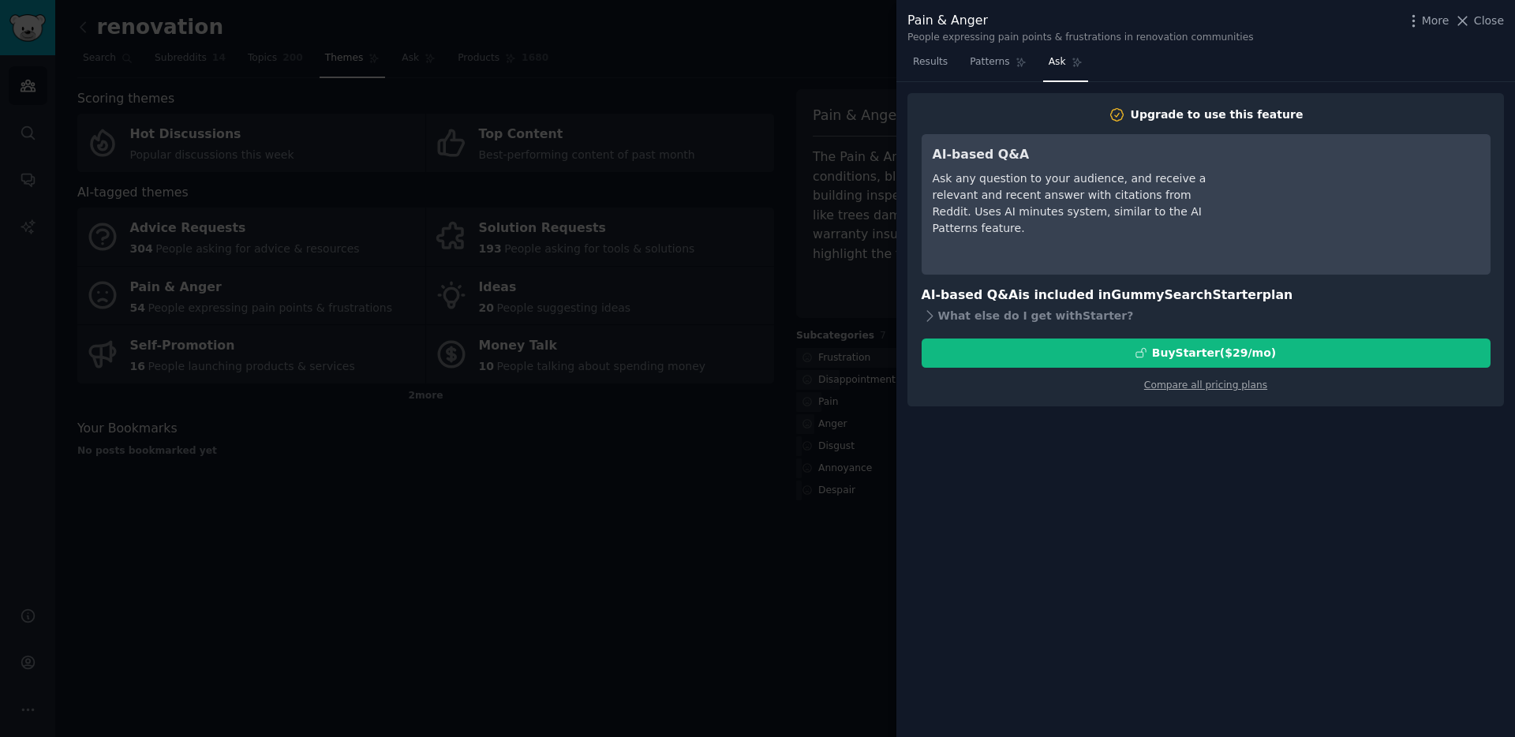
click at [1049, 181] on div "Ask any question to your audience, and receive a relevant and recent answer wit…" at bounding box center [1077, 203] width 288 height 66
click at [827, 278] on div at bounding box center [757, 368] width 1515 height 737
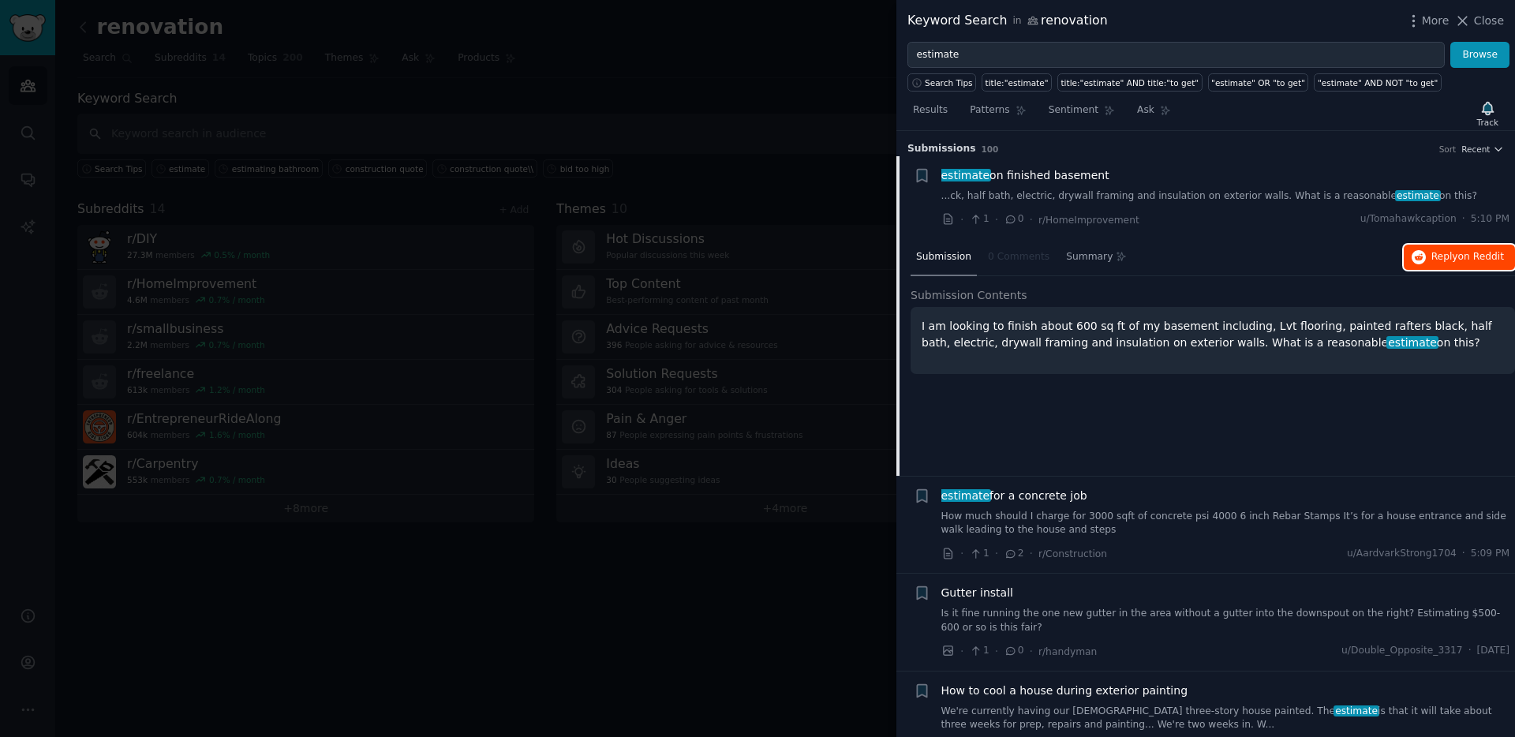
click at [1482, 250] on span "Reply on Reddit" at bounding box center [1467, 257] width 73 height 14
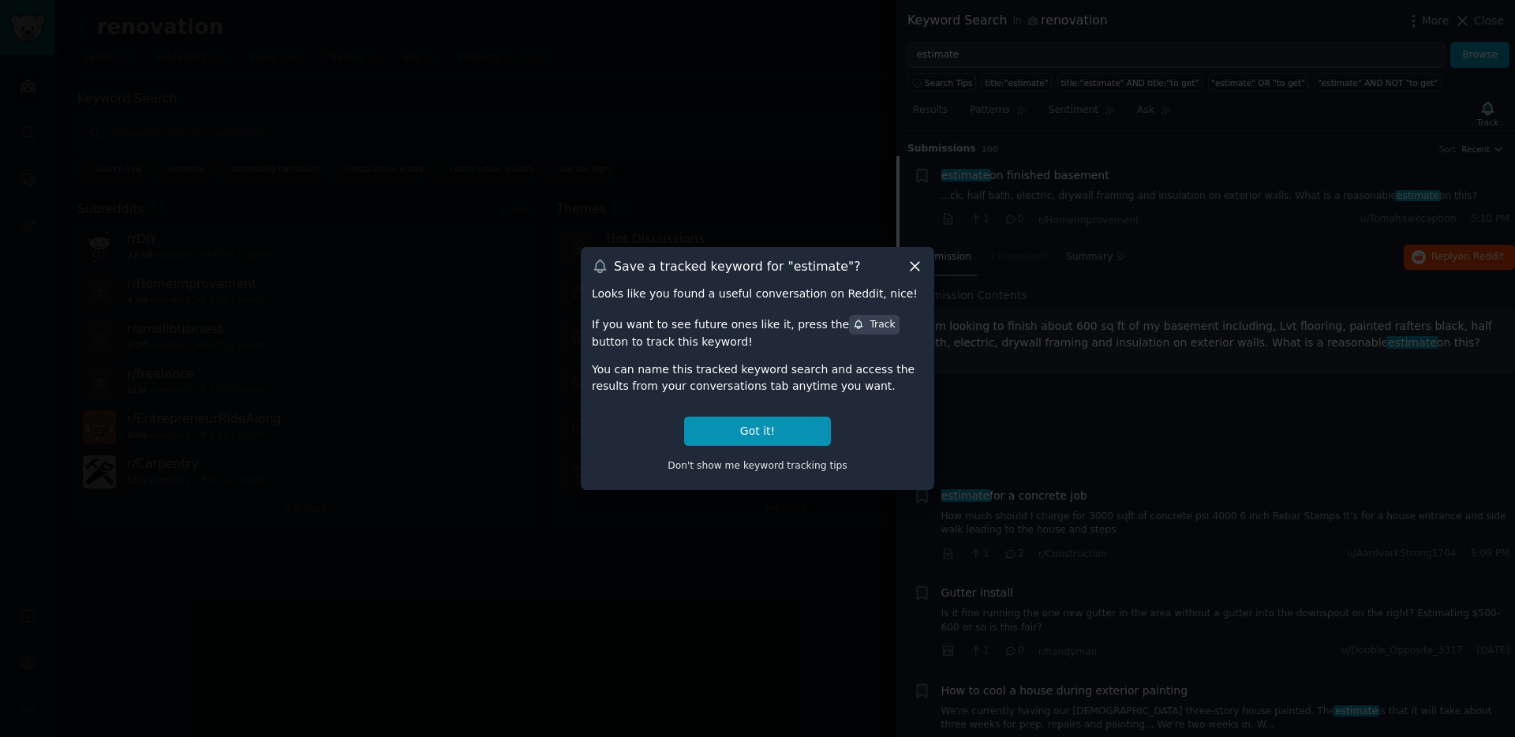
click at [912, 266] on icon at bounding box center [915, 266] width 17 height 17
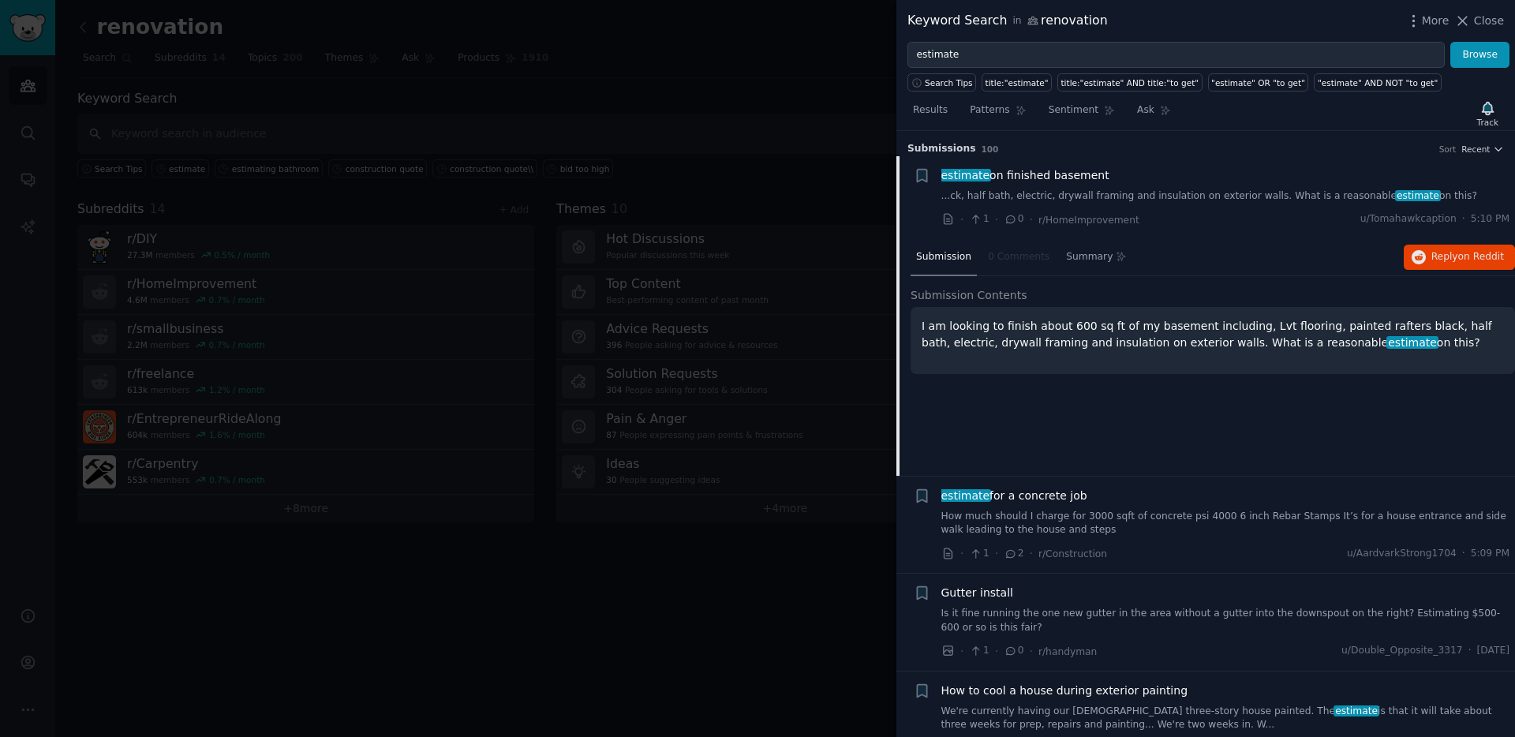
click at [859, 64] on div at bounding box center [757, 368] width 1515 height 737
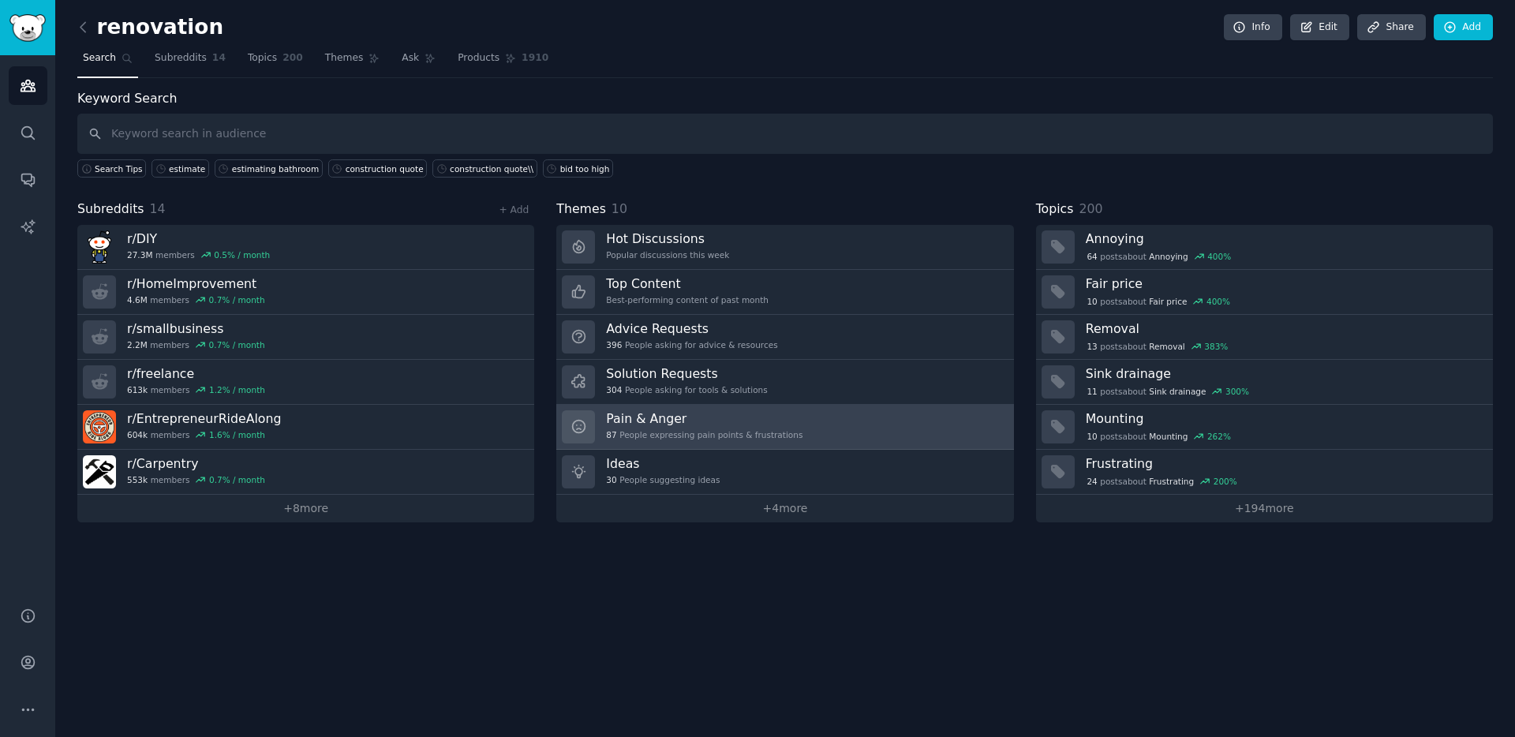
click at [640, 417] on h3 "Pain & Anger" at bounding box center [704, 418] width 196 height 17
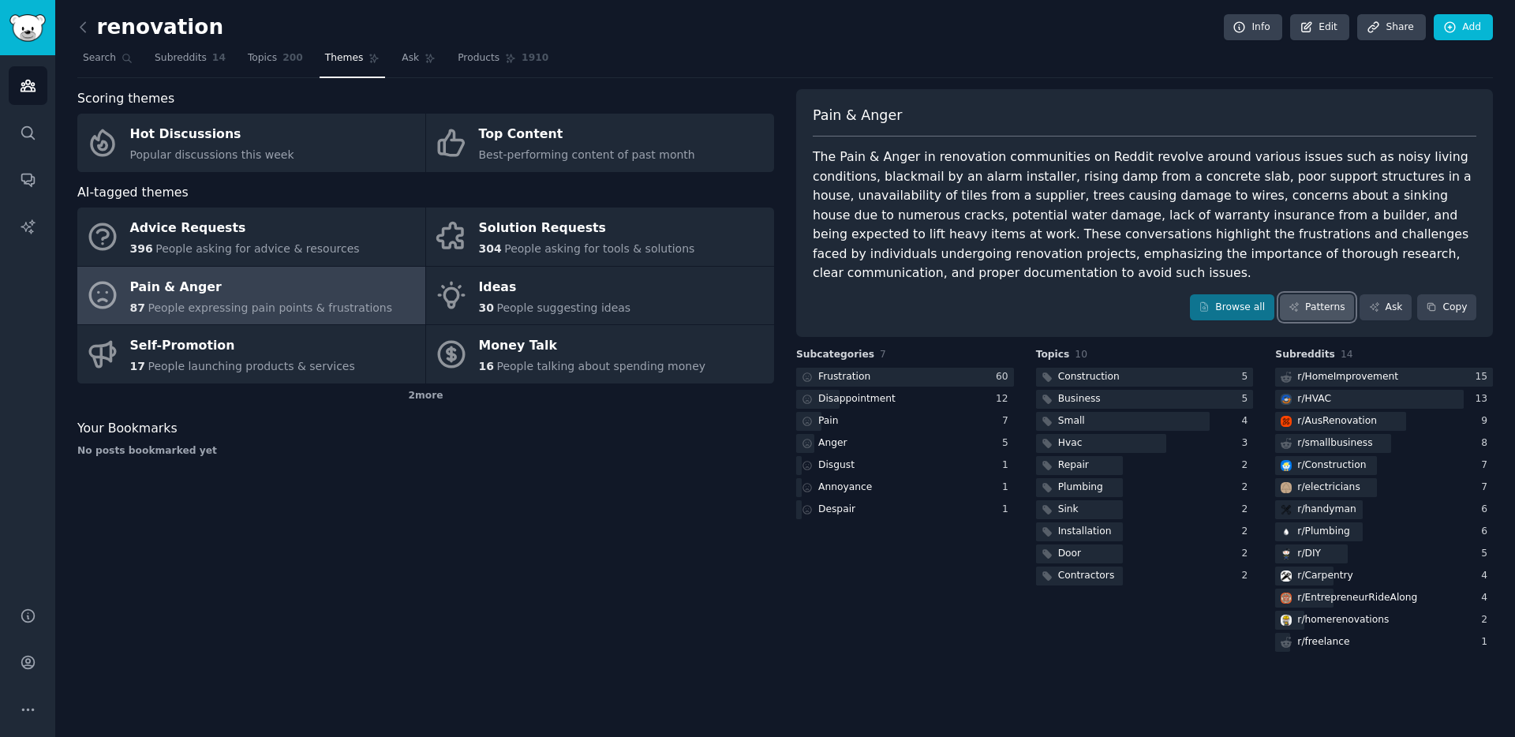
click at [1335, 307] on link "Patterns" at bounding box center [1317, 307] width 74 height 27
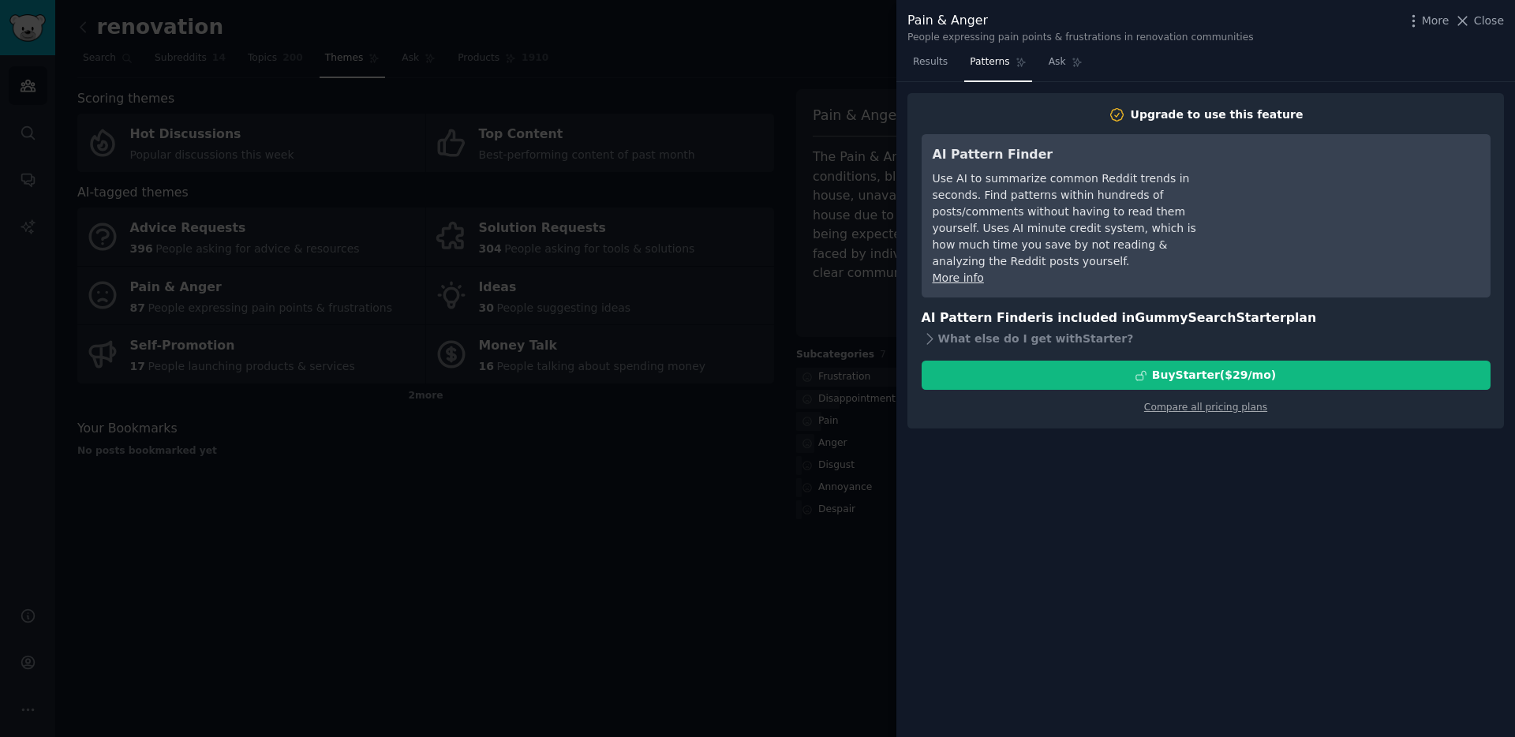
click at [1125, 497] on div "Upgrade to use this feature AI Pattern Finder Use AI to summarize common Reddit…" at bounding box center [1205, 410] width 619 height 656
click at [863, 469] on div at bounding box center [757, 368] width 1515 height 737
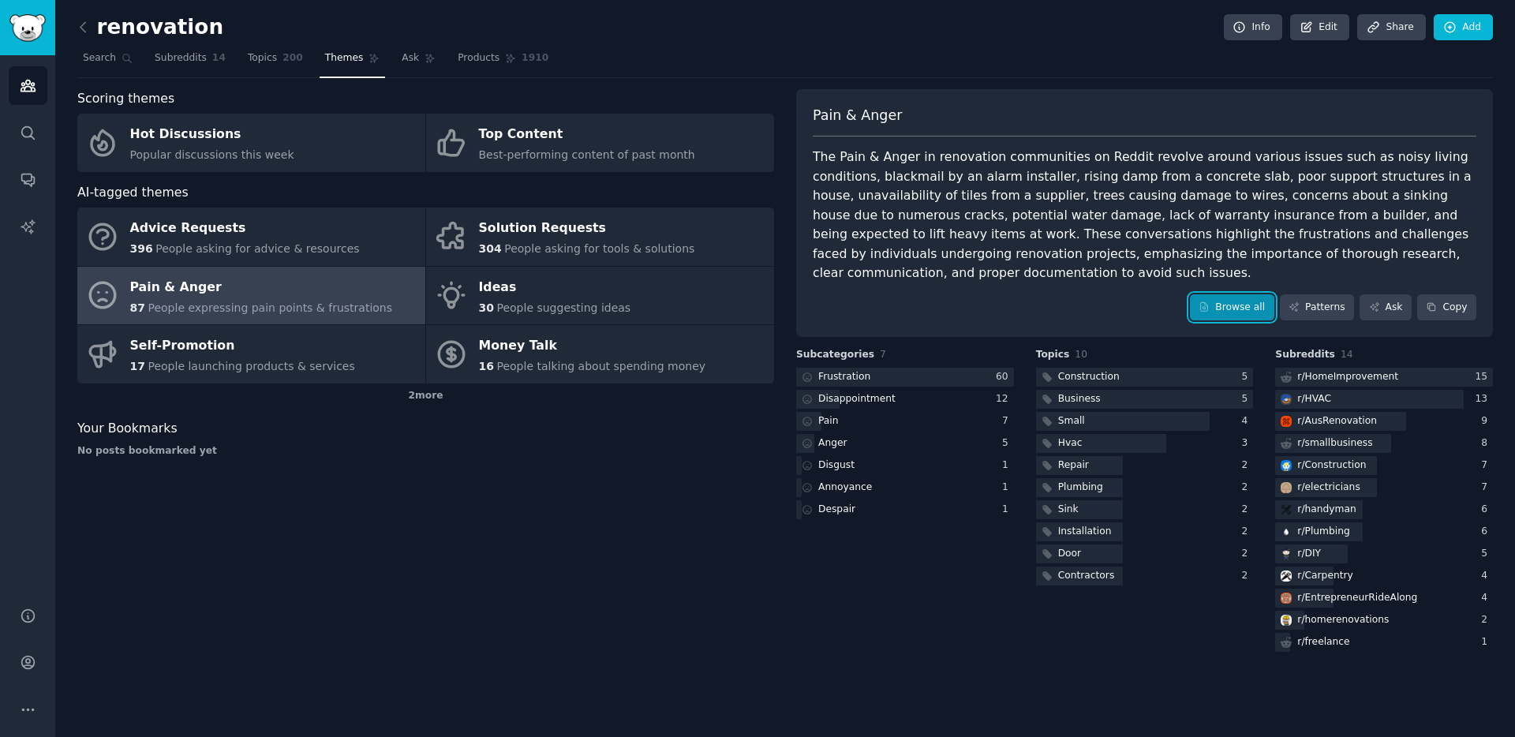
click at [1230, 308] on link "Browse all" at bounding box center [1232, 307] width 84 height 27
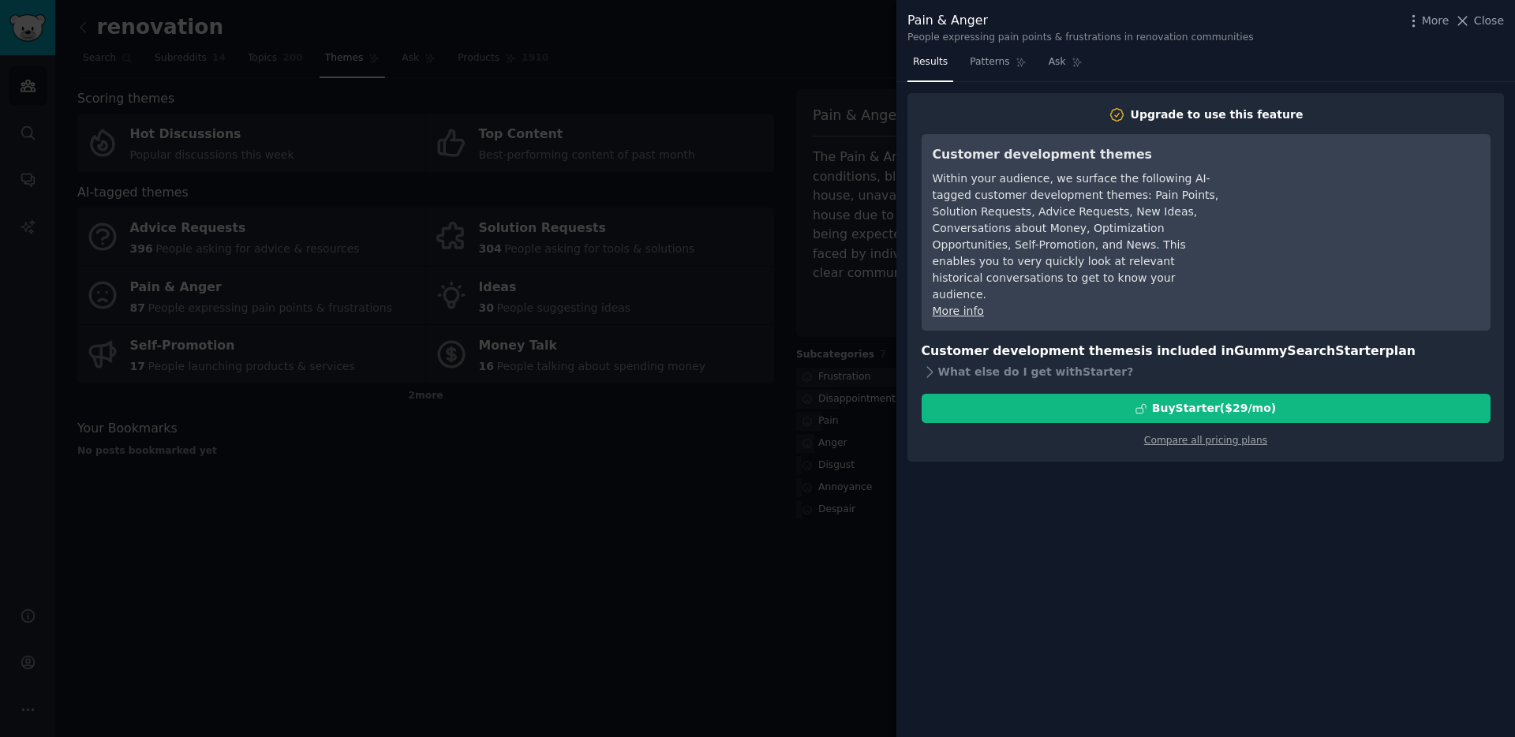
click at [884, 335] on div at bounding box center [757, 368] width 1515 height 737
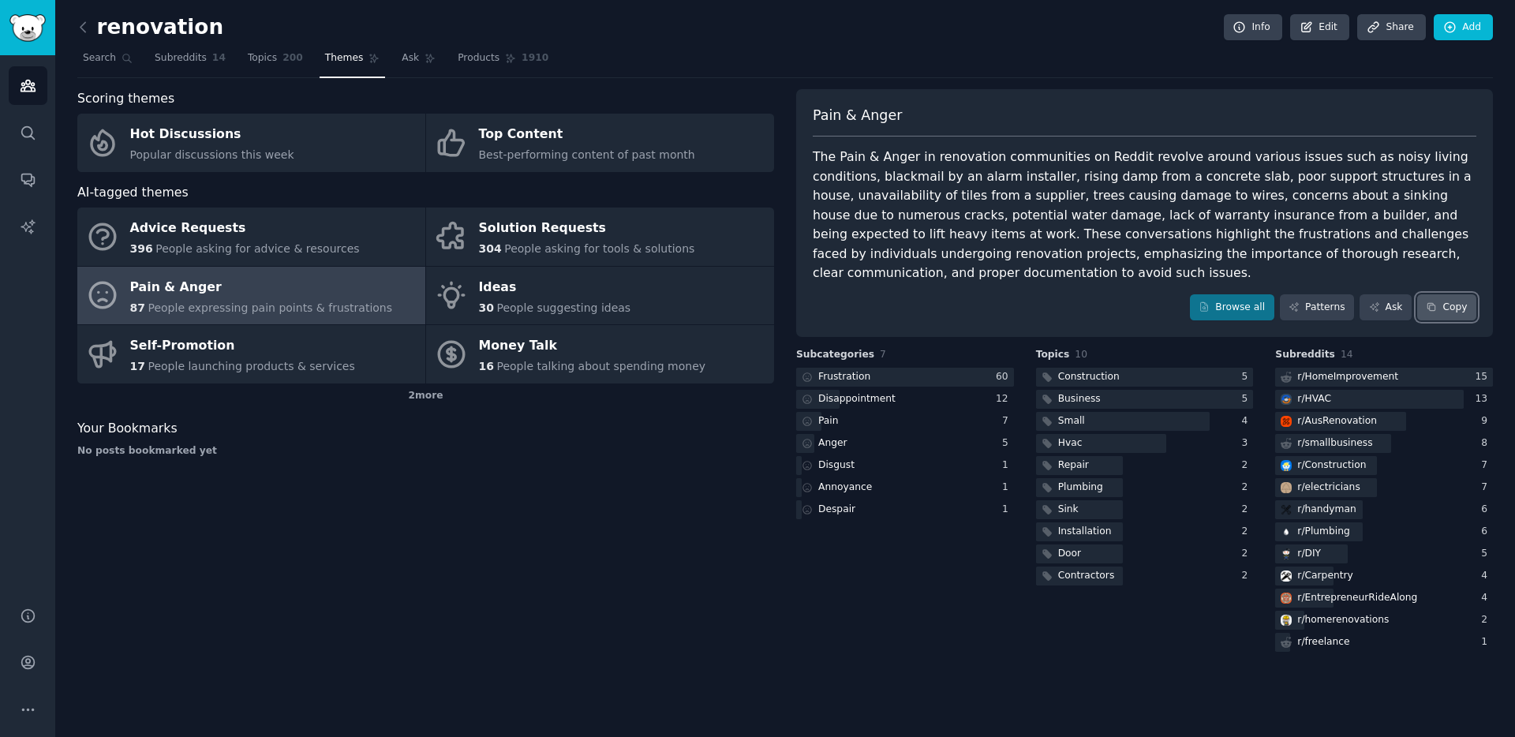
click at [1456, 312] on button "Copy" at bounding box center [1446, 307] width 59 height 27
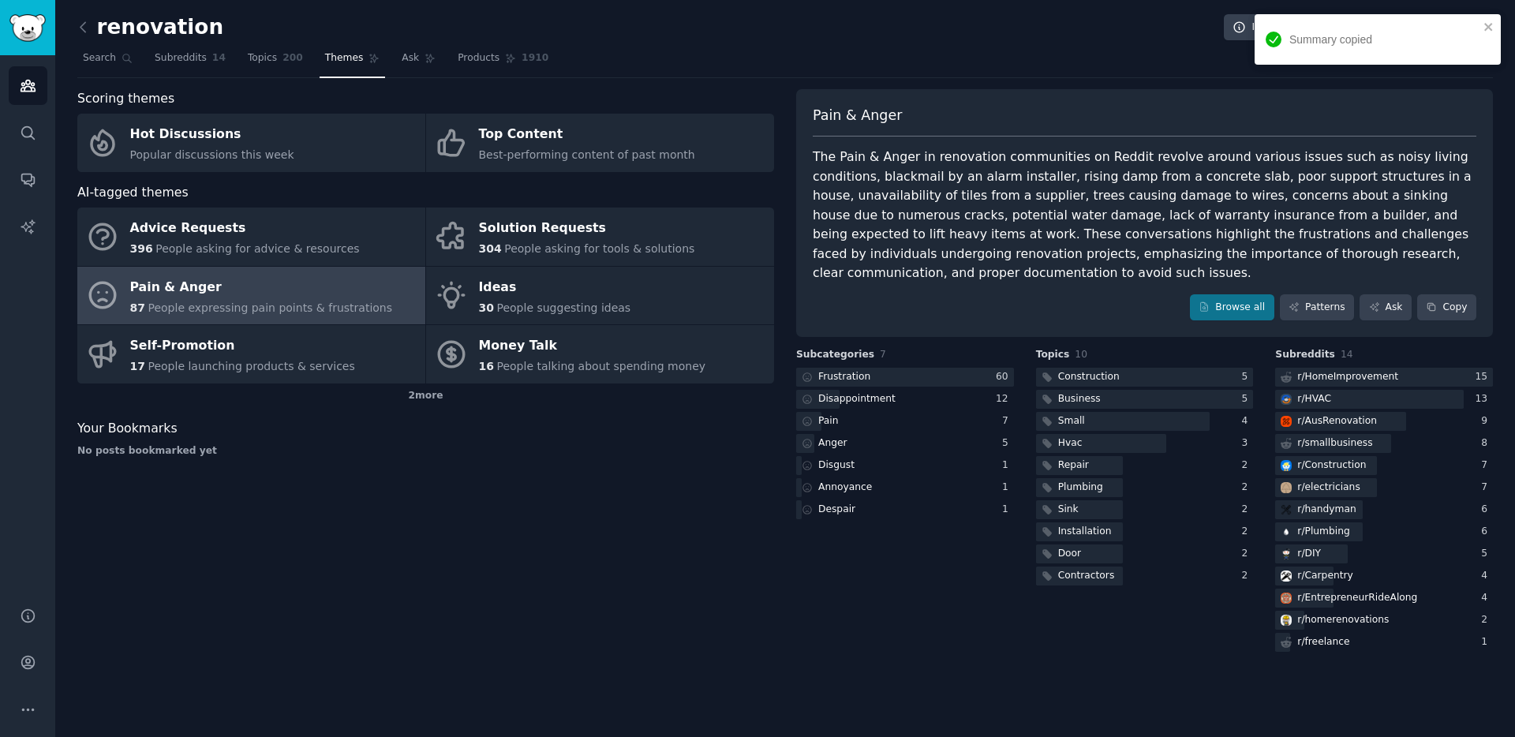
click at [1196, 248] on div "The Pain & Anger in renovation communities on Reddit revolve around various iss…" at bounding box center [1145, 216] width 664 height 136
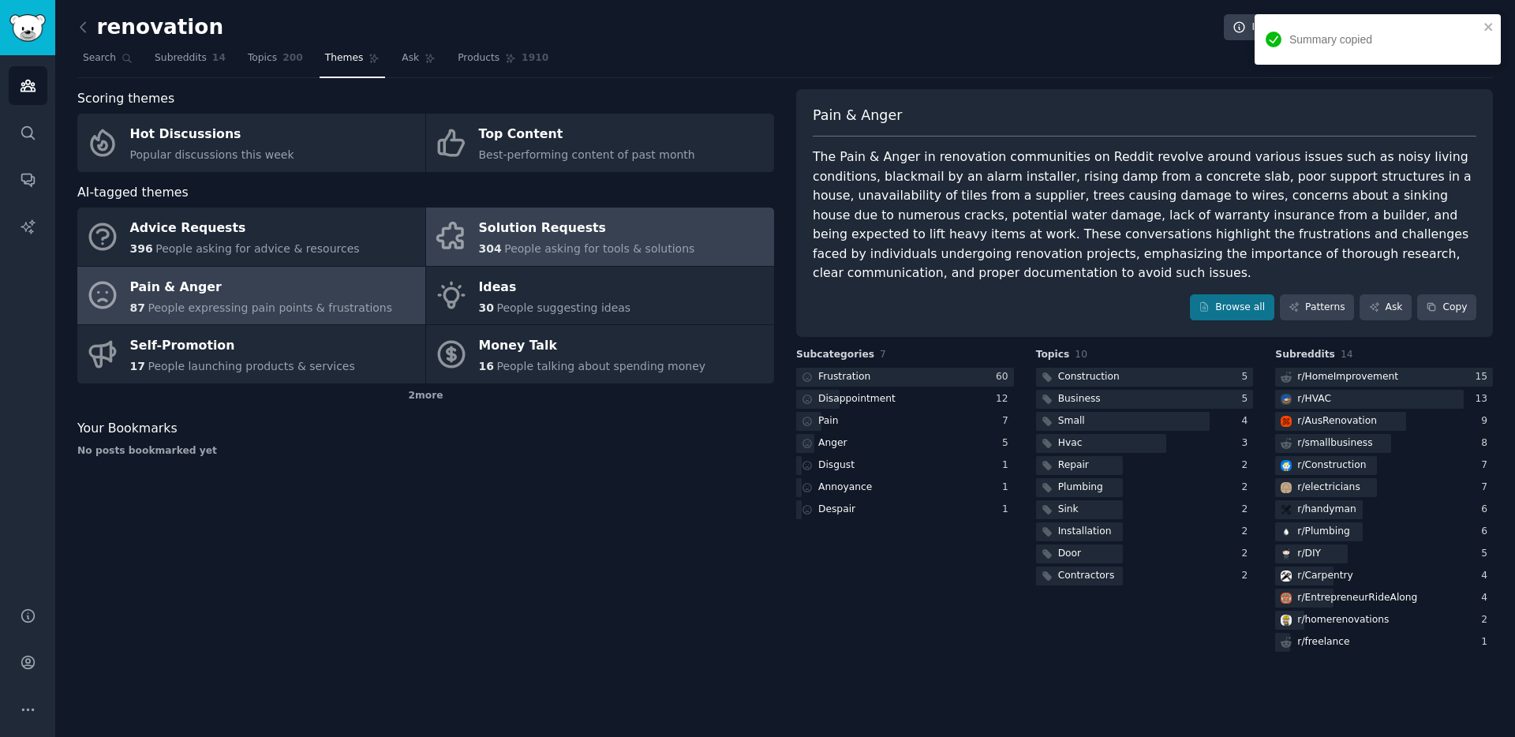
click at [539, 229] on div "Solution Requests" at bounding box center [587, 228] width 216 height 25
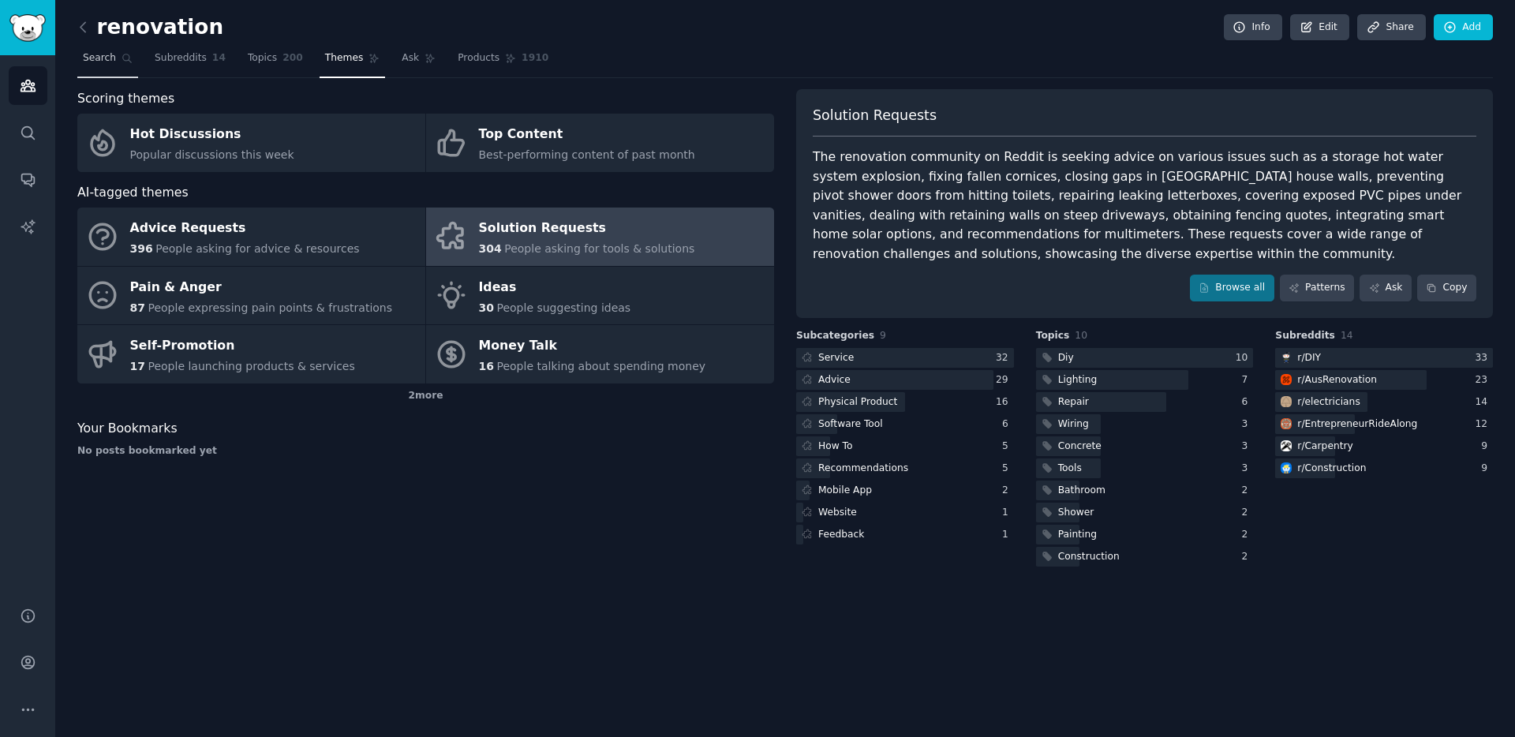
click at [86, 65] on span "Search" at bounding box center [99, 58] width 33 height 14
